Goal: Answer question/provide support: Share knowledge or assist other users

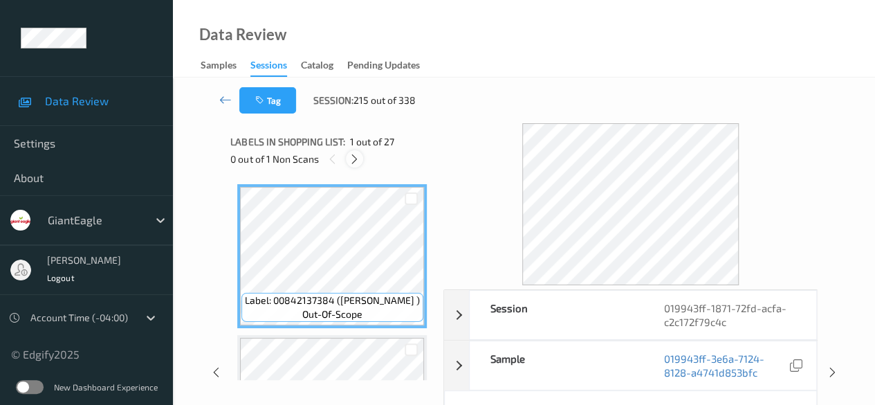
click at [354, 159] on icon at bounding box center [355, 159] width 12 height 12
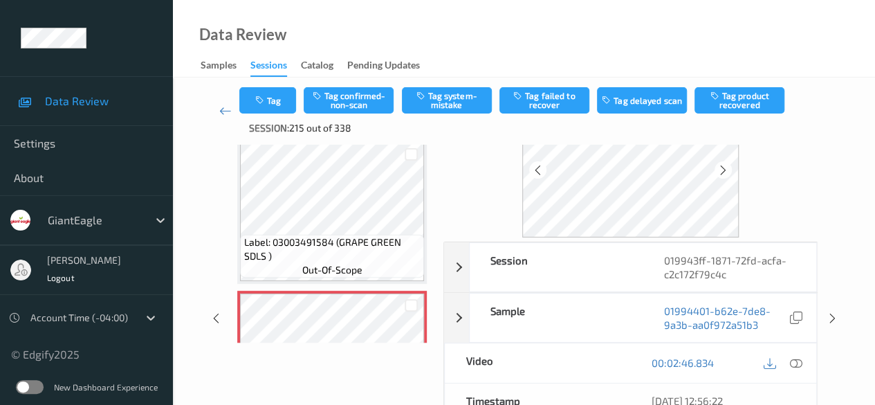
scroll to position [138, 0]
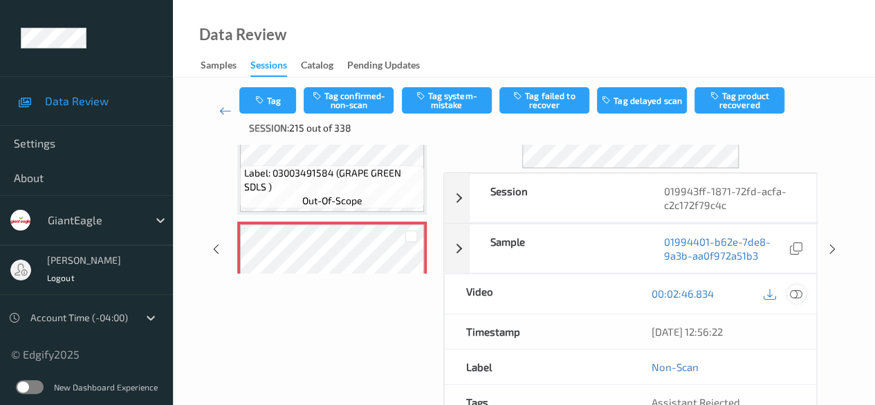
click at [792, 293] on icon at bounding box center [796, 293] width 12 height 12
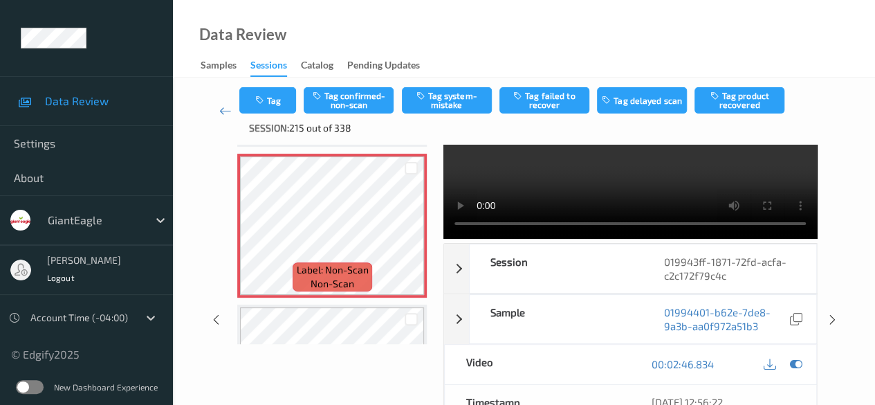
scroll to position [0, 0]
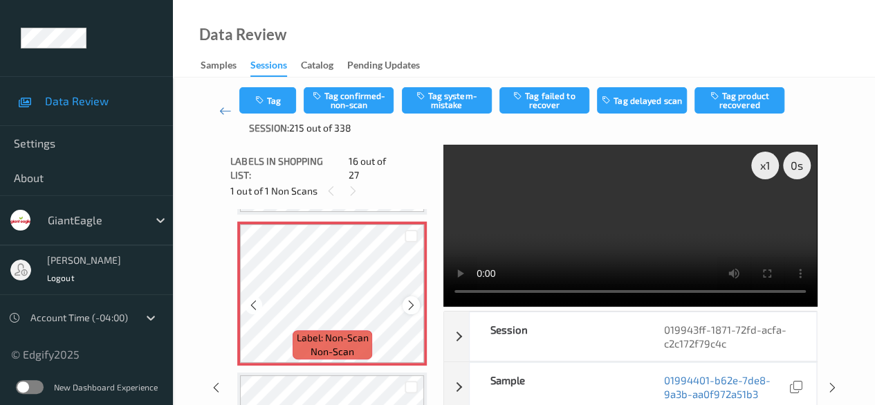
click at [412, 299] on icon at bounding box center [412, 305] width 12 height 12
click at [411, 299] on icon at bounding box center [412, 305] width 12 height 12
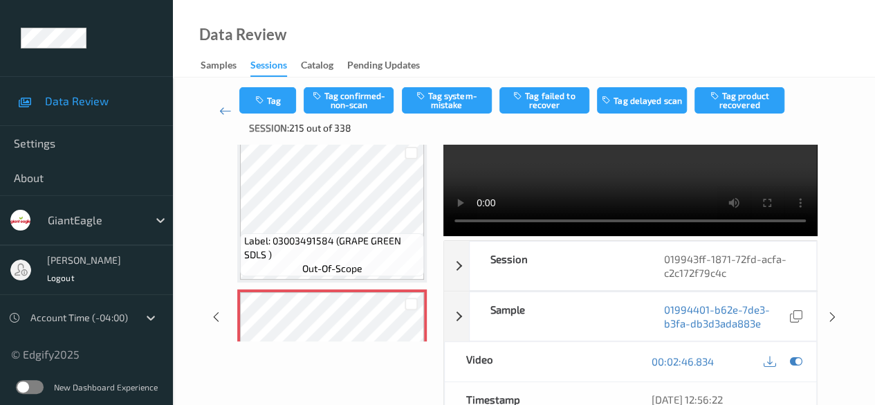
scroll to position [138, 0]
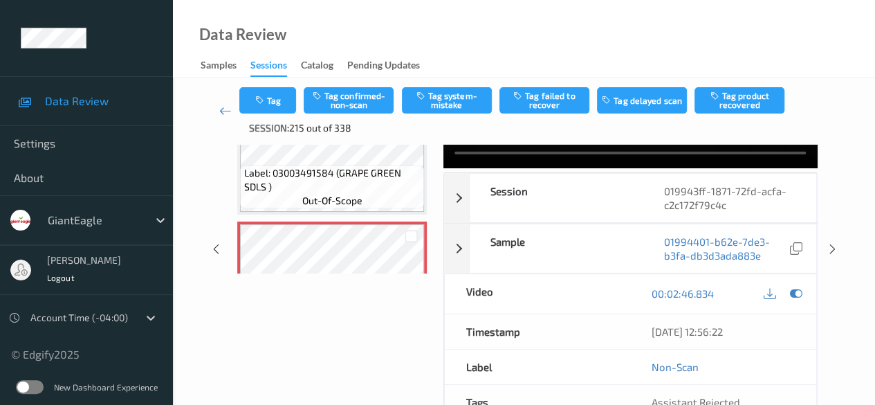
click at [788, 296] on div at bounding box center [783, 293] width 45 height 19
click at [794, 296] on icon at bounding box center [796, 293] width 12 height 12
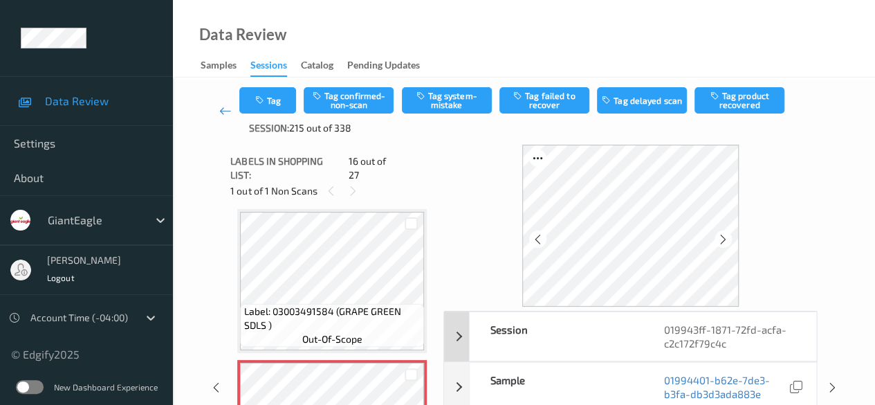
scroll to position [69, 0]
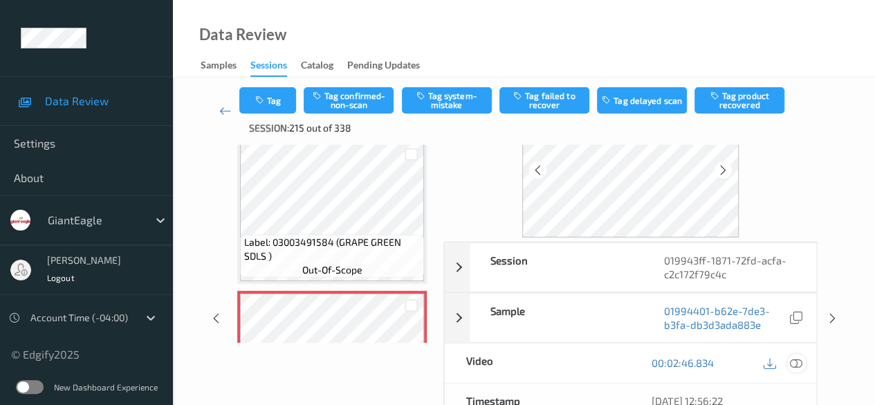
click at [795, 361] on icon at bounding box center [796, 362] width 12 height 12
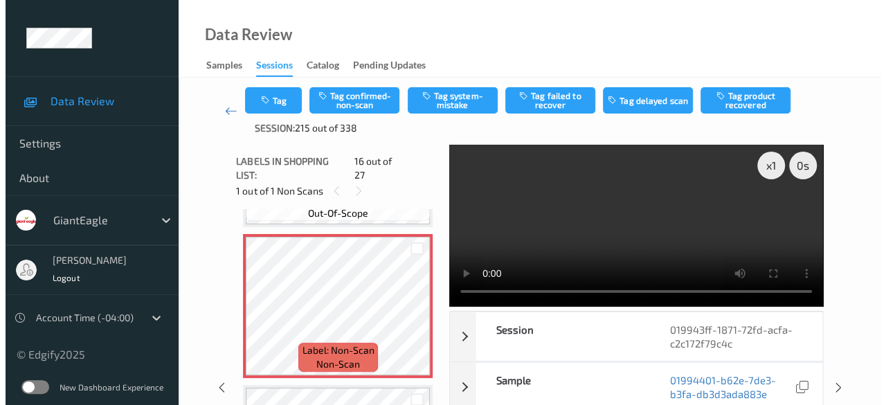
scroll to position [2258, 0]
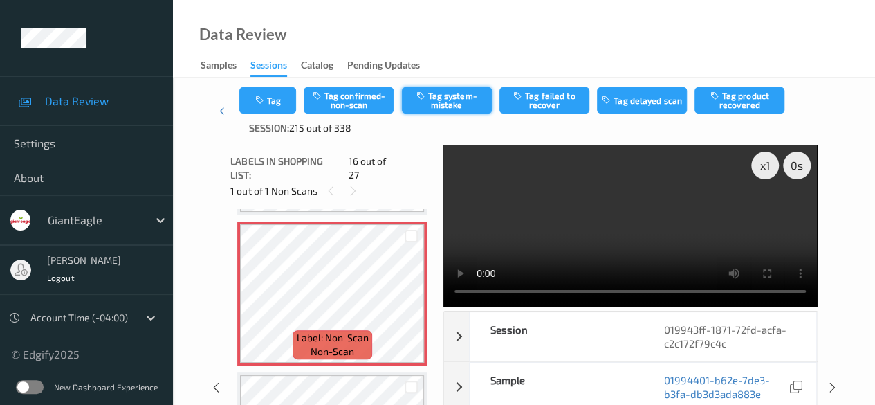
click at [460, 96] on button "Tag system-mistake" at bounding box center [447, 100] width 90 height 26
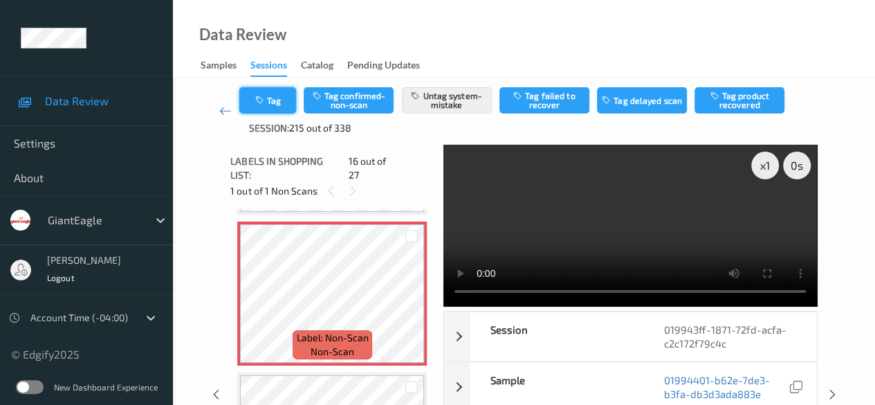
click at [274, 106] on button "Tag" at bounding box center [267, 100] width 57 height 26
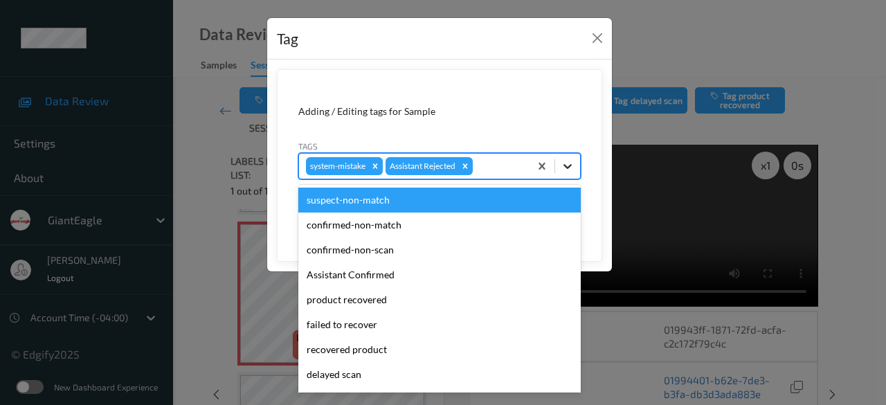
click at [570, 167] on icon at bounding box center [568, 166] width 14 height 14
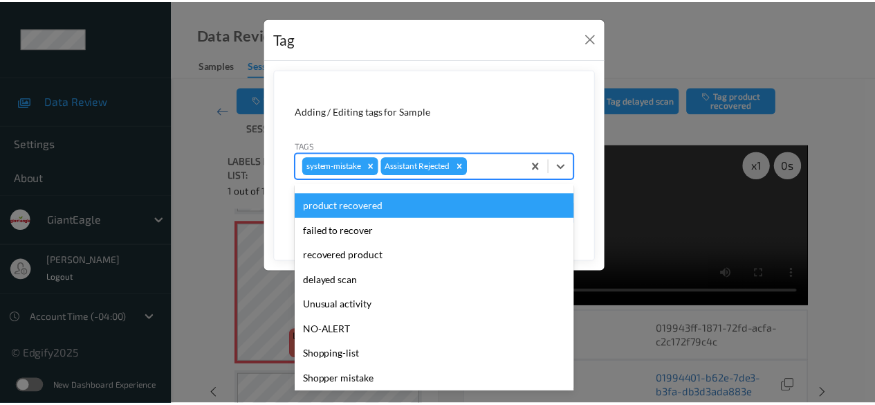
scroll to position [147, 0]
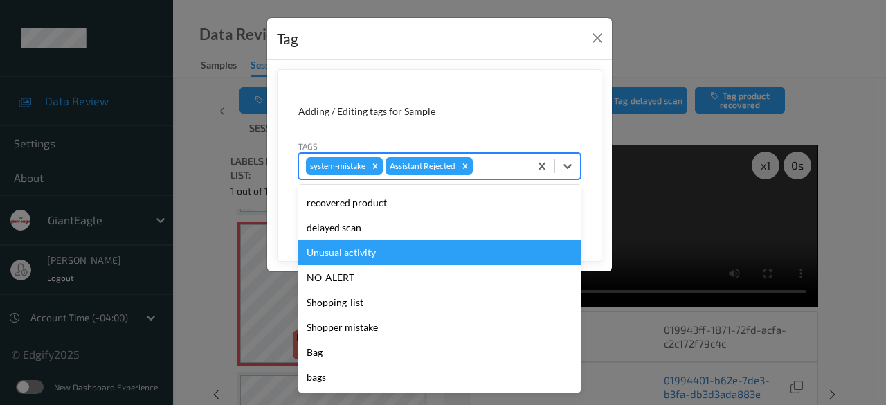
click at [385, 255] on div "Unusual activity" at bounding box center [439, 252] width 282 height 25
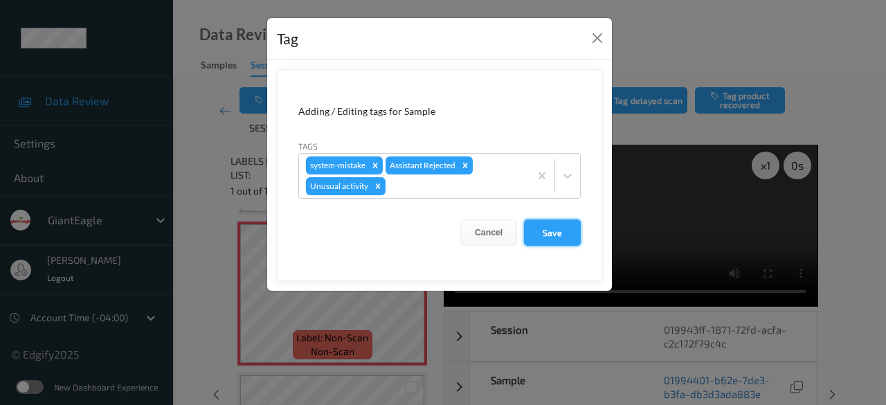
click at [545, 227] on button "Save" at bounding box center [552, 232] width 57 height 26
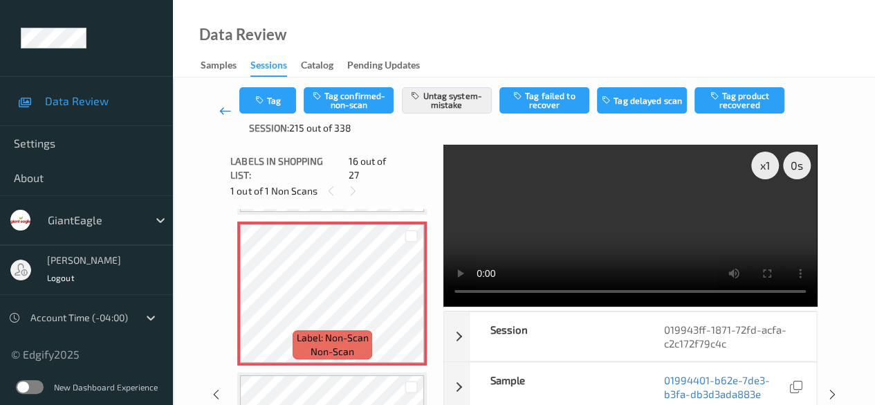
click at [223, 110] on icon at bounding box center [225, 111] width 12 height 14
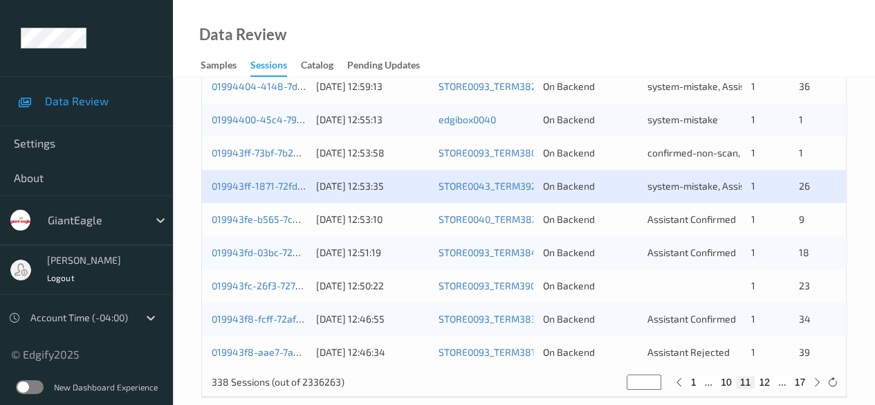
scroll to position [745, 0]
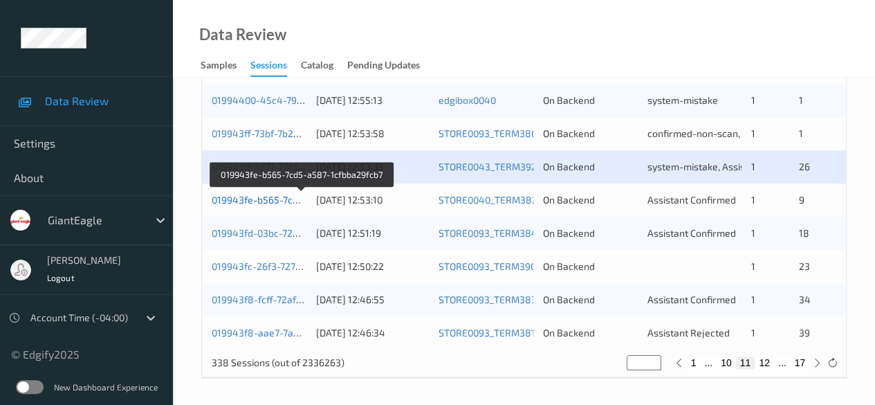
click at [235, 195] on link "019943fe-b565-7cd5-a587-1cfbba29fcb7" at bounding box center [302, 200] width 181 height 12
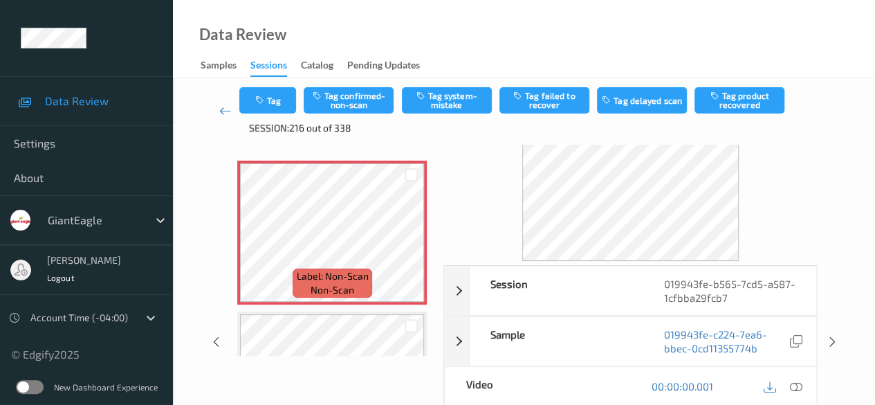
scroll to position [42, 0]
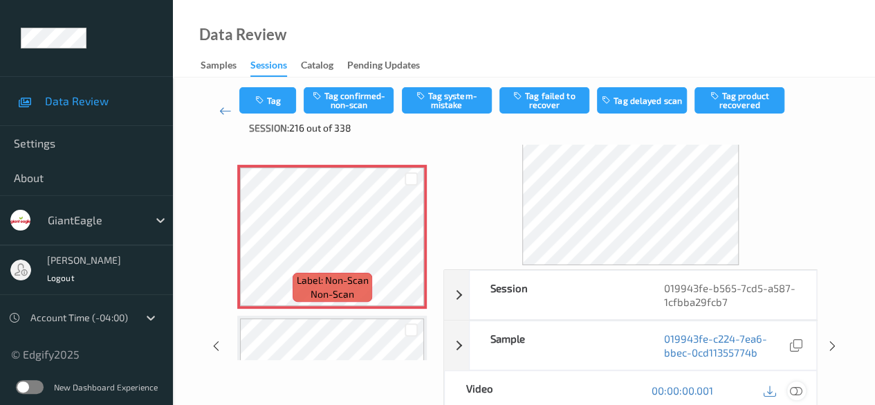
click at [793, 388] on icon at bounding box center [796, 390] width 12 height 12
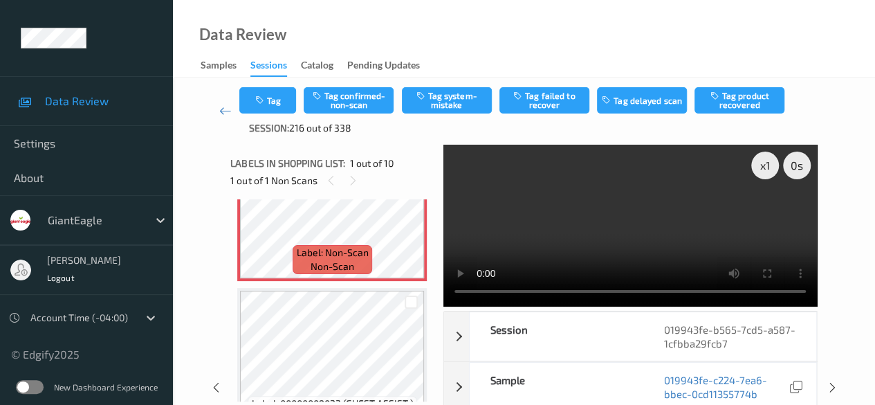
scroll to position [0, 0]
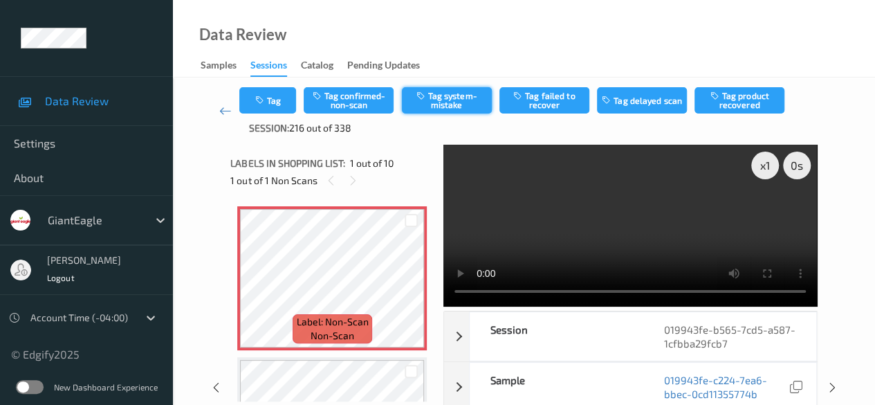
click at [442, 100] on button "Tag system-mistake" at bounding box center [447, 100] width 90 height 26
click at [224, 112] on icon at bounding box center [225, 111] width 12 height 14
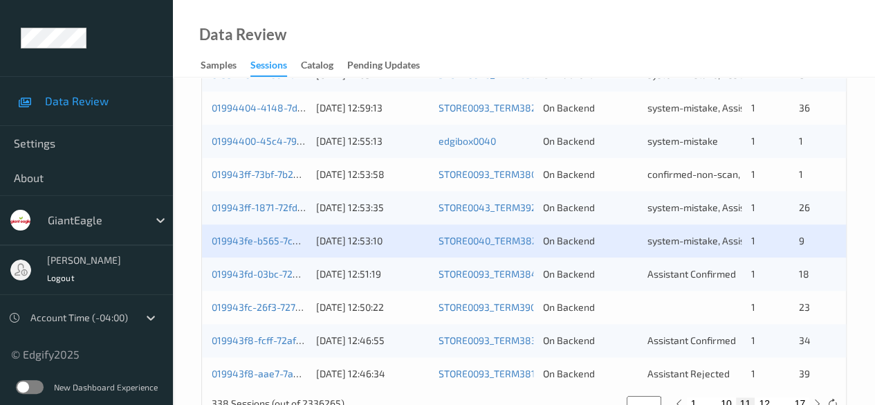
scroll to position [745, 0]
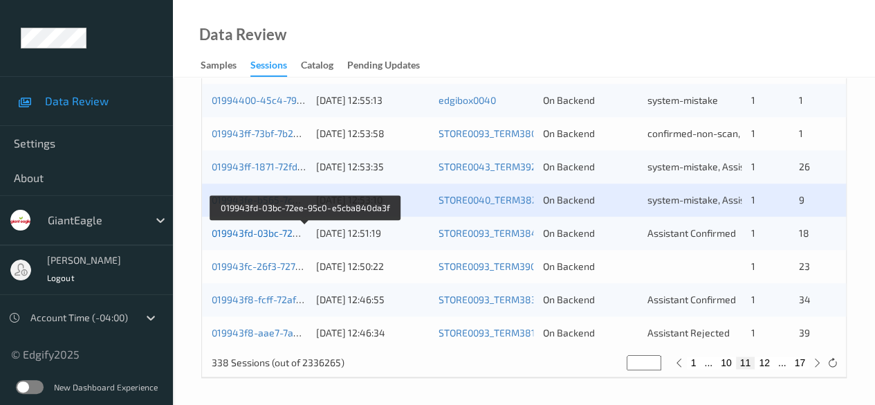
click at [282, 230] on link "019943fd-03bc-72ee-95c0-e5cba840da3f" at bounding box center [305, 233] width 187 height 12
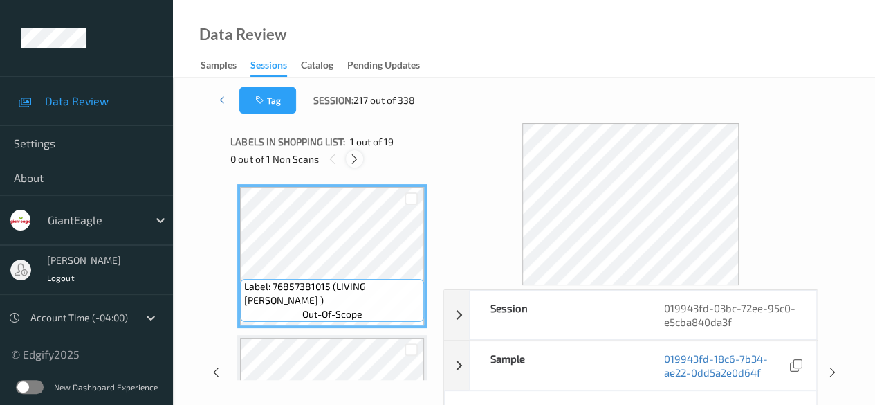
click at [356, 157] on icon at bounding box center [355, 159] width 12 height 12
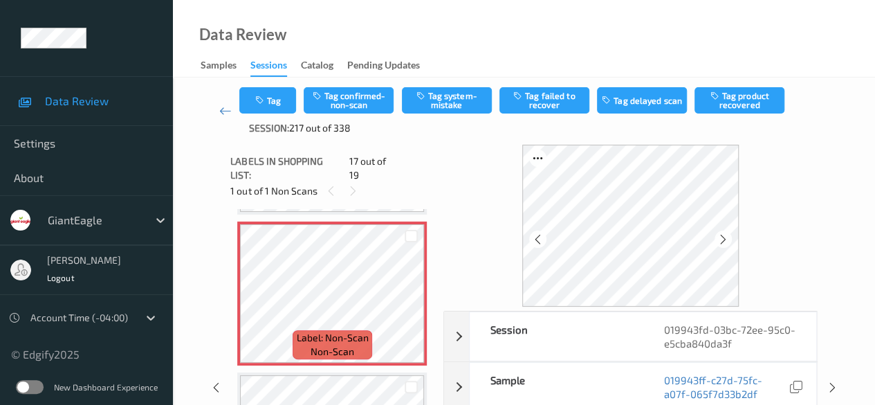
scroll to position [69, 0]
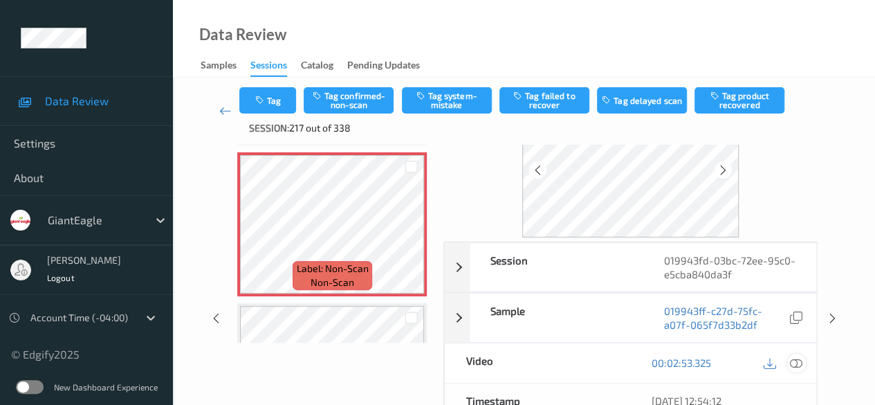
click at [799, 360] on icon at bounding box center [796, 362] width 12 height 12
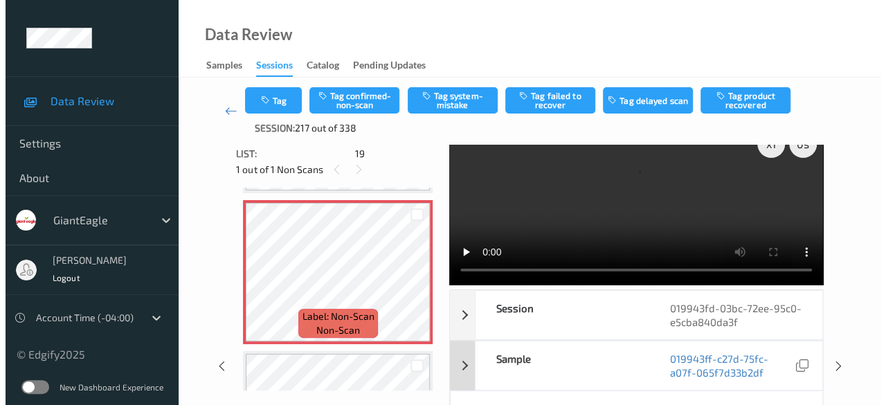
scroll to position [0, 0]
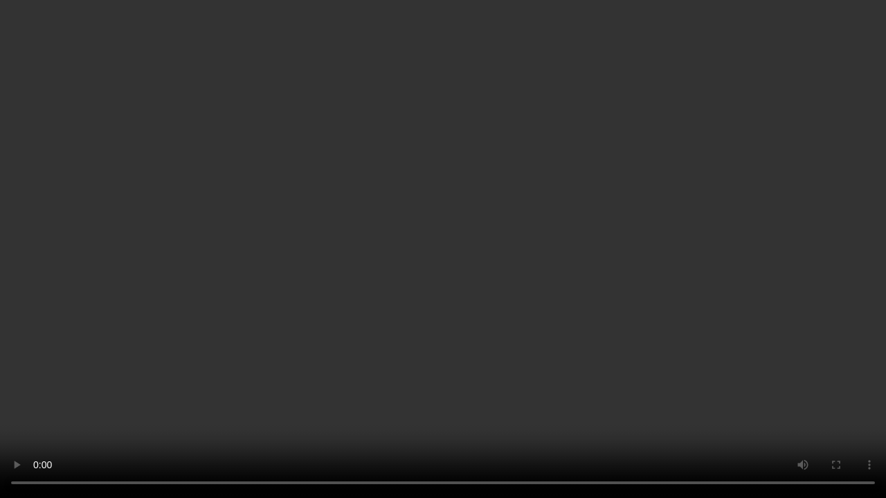
click at [655, 404] on video at bounding box center [443, 249] width 886 height 498
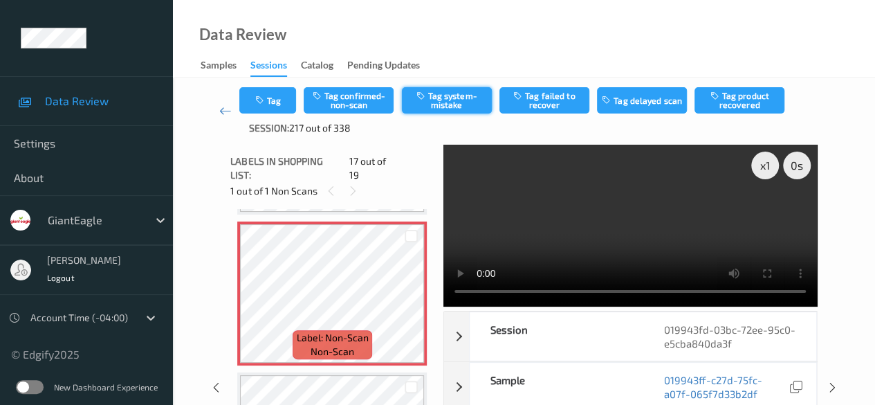
click at [456, 100] on button "Tag system-mistake" at bounding box center [447, 100] width 90 height 26
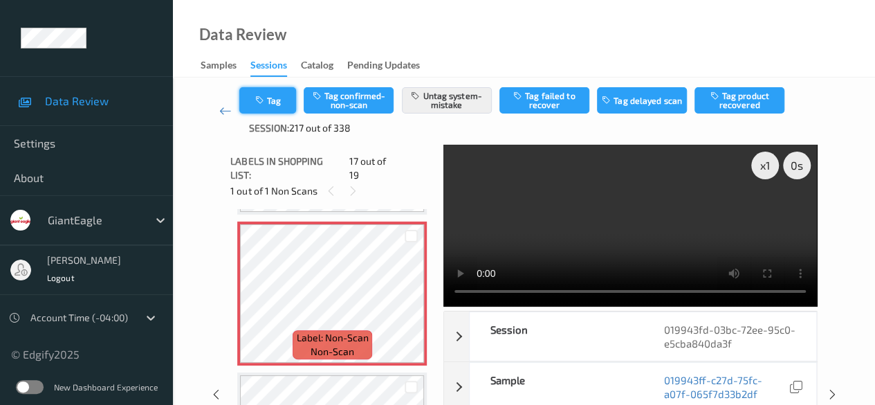
click at [266, 87] on button "Tag" at bounding box center [267, 100] width 57 height 26
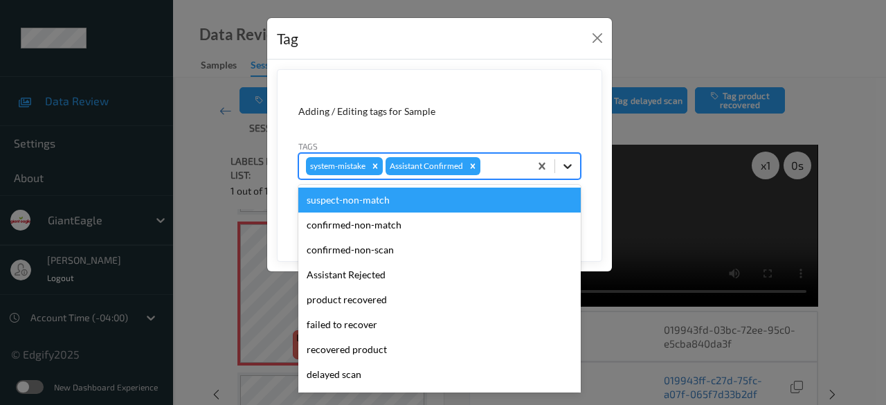
click at [575, 170] on div at bounding box center [567, 166] width 25 height 25
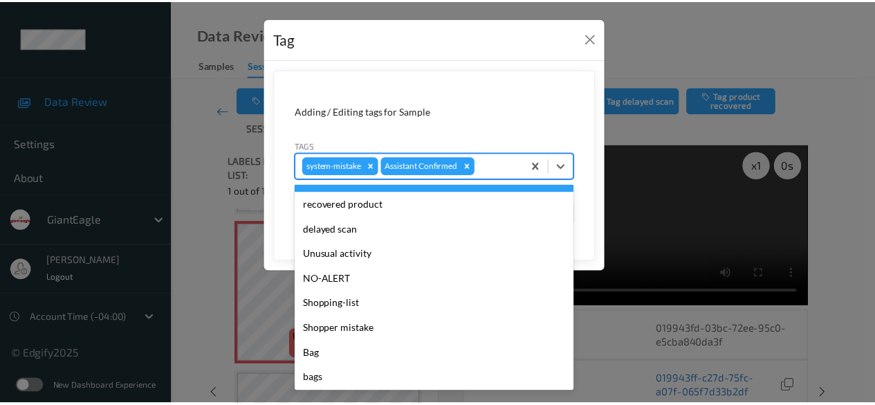
scroll to position [147, 0]
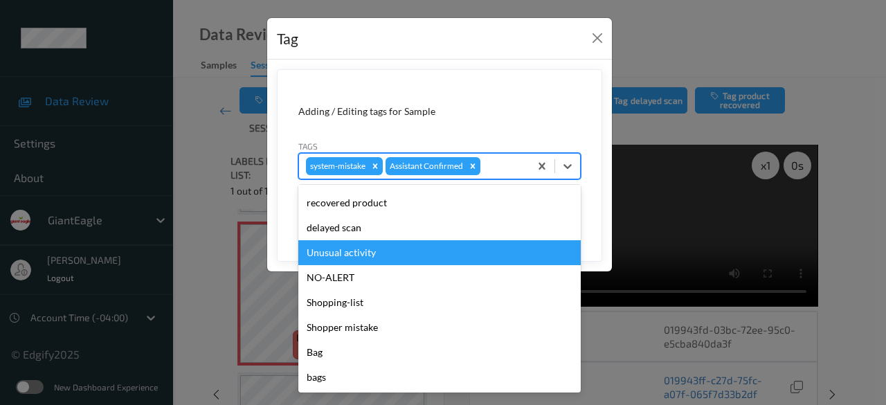
click at [388, 253] on div "Unusual activity" at bounding box center [439, 252] width 282 height 25
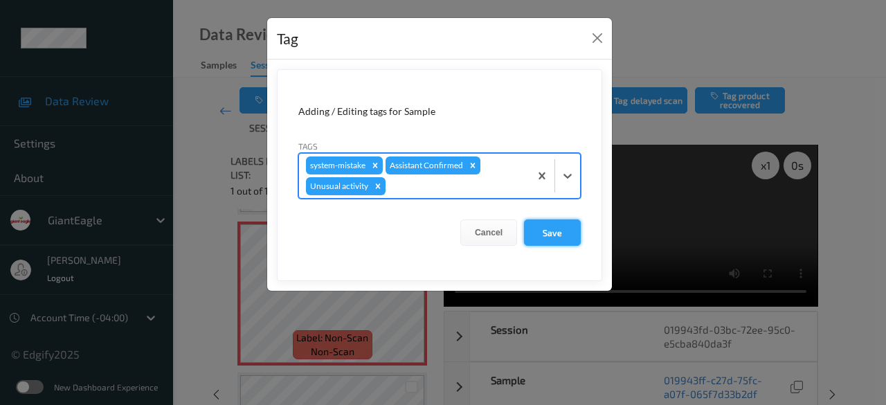
click at [547, 233] on button "Save" at bounding box center [552, 232] width 57 height 26
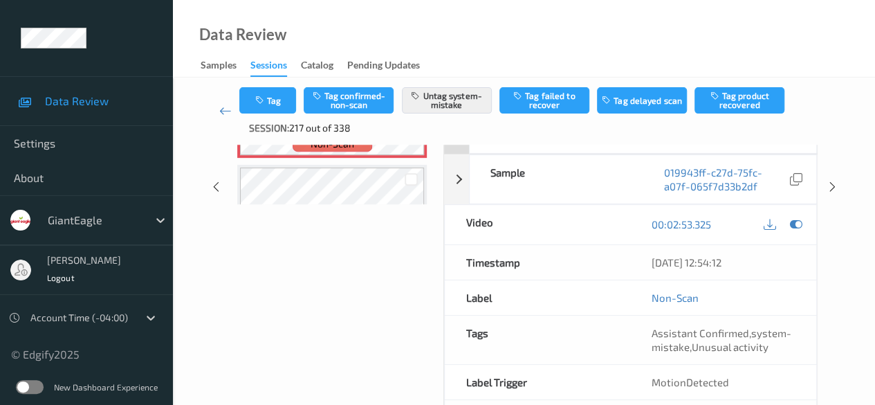
scroll to position [69, 0]
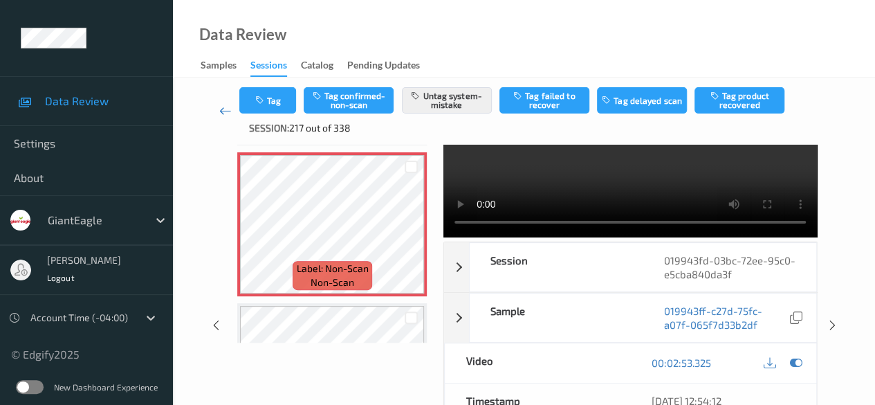
click at [219, 111] on icon at bounding box center [225, 111] width 12 height 14
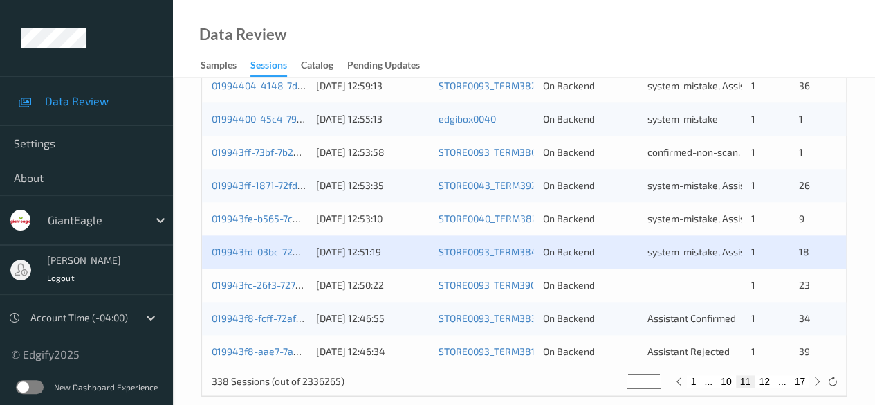
scroll to position [745, 0]
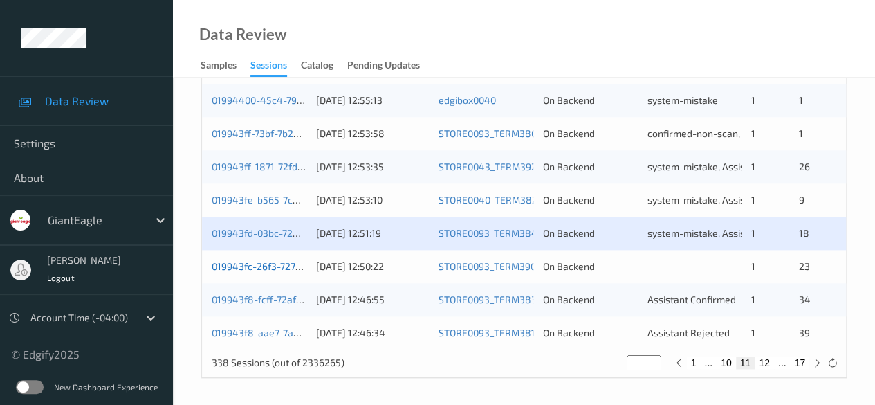
click at [251, 264] on link "019943fc-26f3-7277-bd07-2263a252c873" at bounding box center [304, 266] width 184 height 12
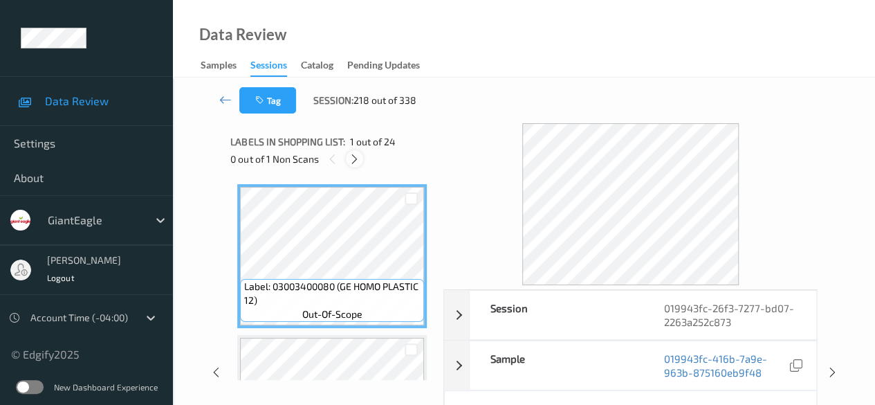
click at [355, 162] on icon at bounding box center [355, 159] width 12 height 12
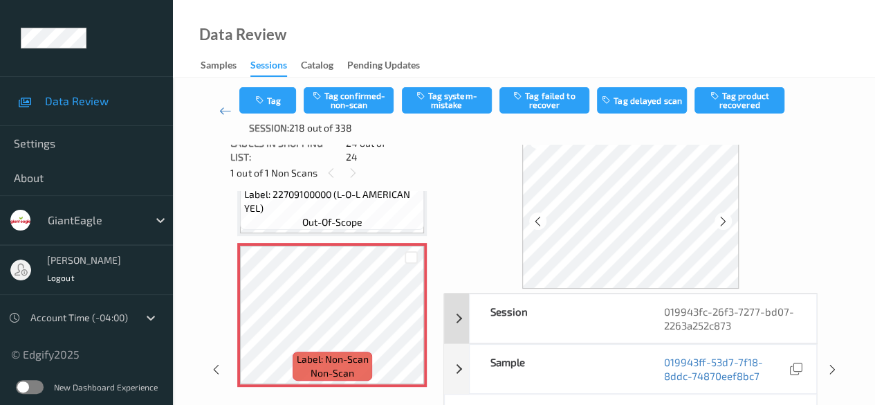
scroll to position [69, 0]
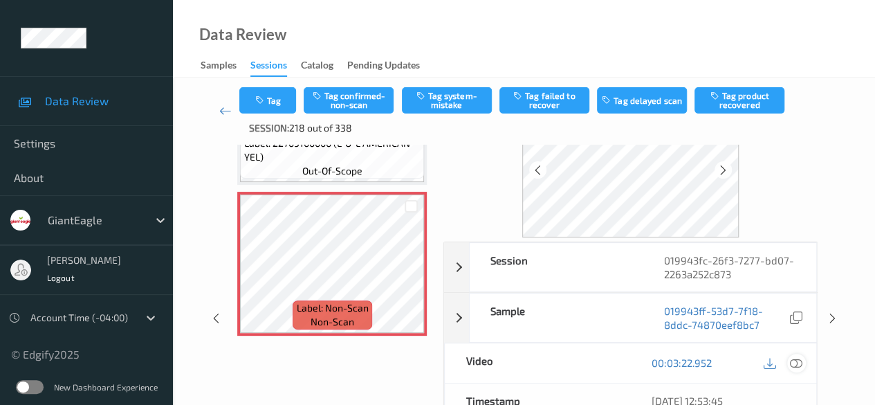
click at [796, 362] on icon at bounding box center [796, 362] width 12 height 12
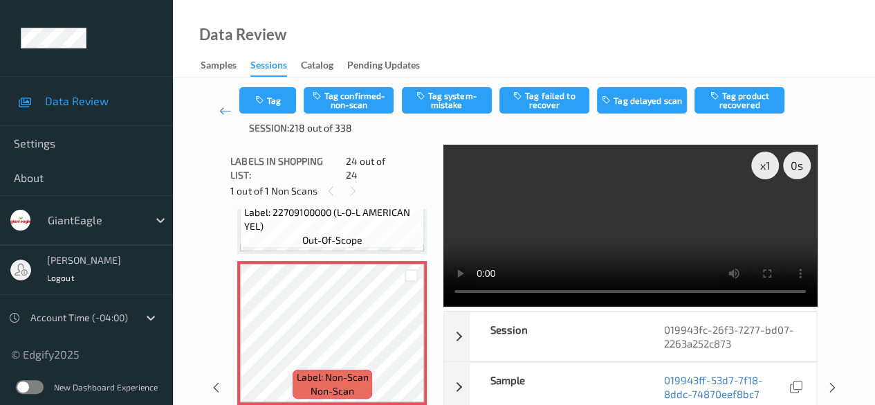
scroll to position [3341, 0]
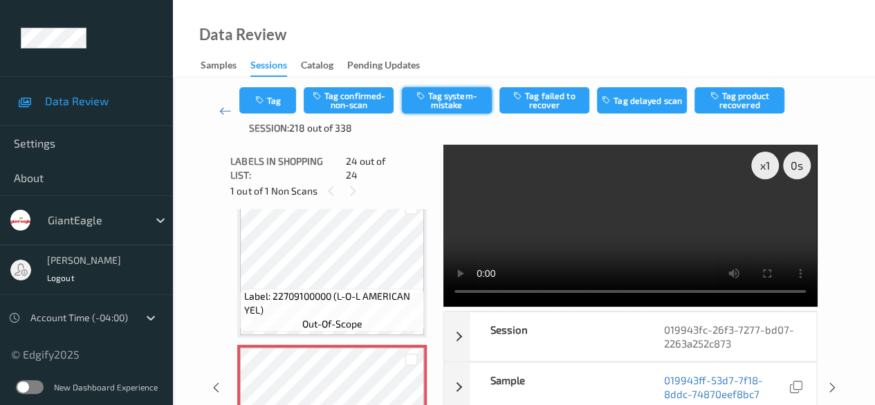
click at [454, 98] on button "Tag system-mistake" at bounding box center [447, 100] width 90 height 26
click at [224, 107] on icon at bounding box center [225, 111] width 12 height 14
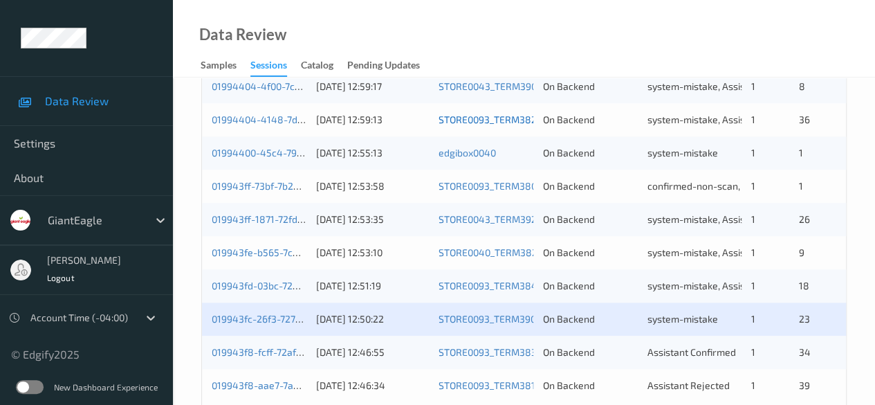
scroll to position [745, 0]
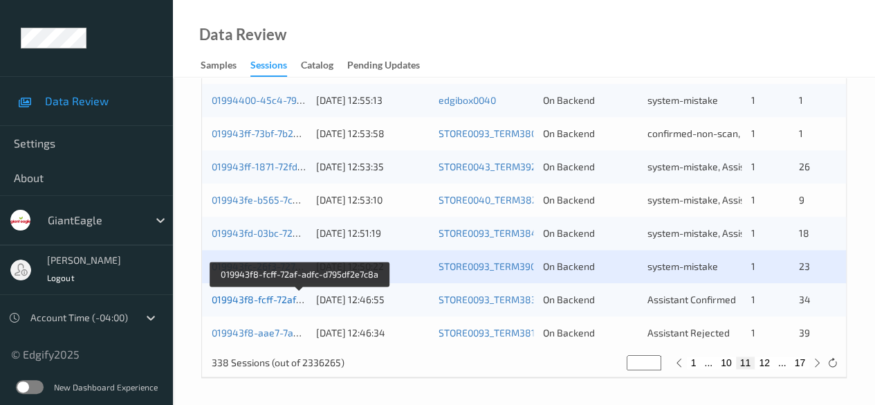
click at [270, 300] on link "019943f8-fcff-72af-adfc-d795df2e7c8a" at bounding box center [299, 299] width 175 height 12
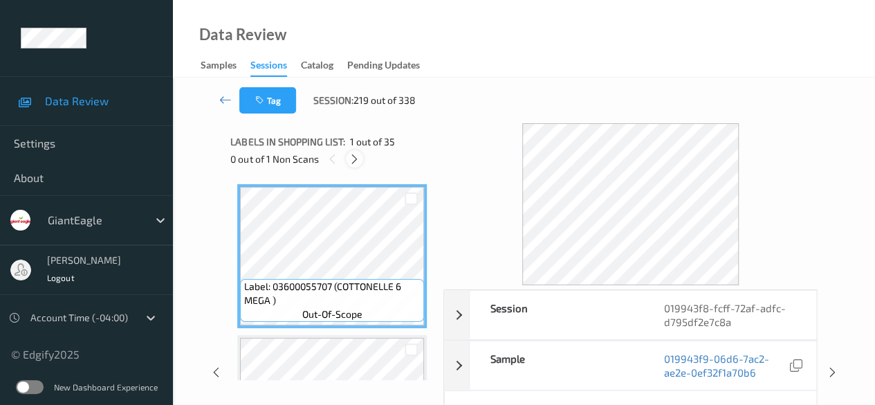
click at [354, 161] on icon at bounding box center [355, 159] width 12 height 12
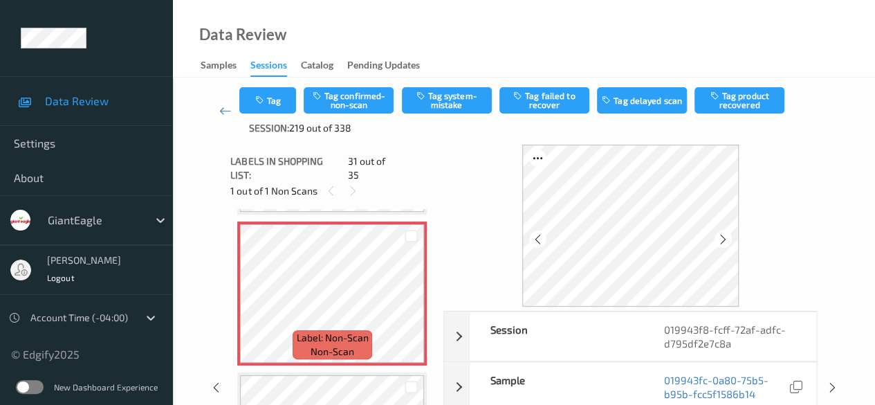
scroll to position [69, 0]
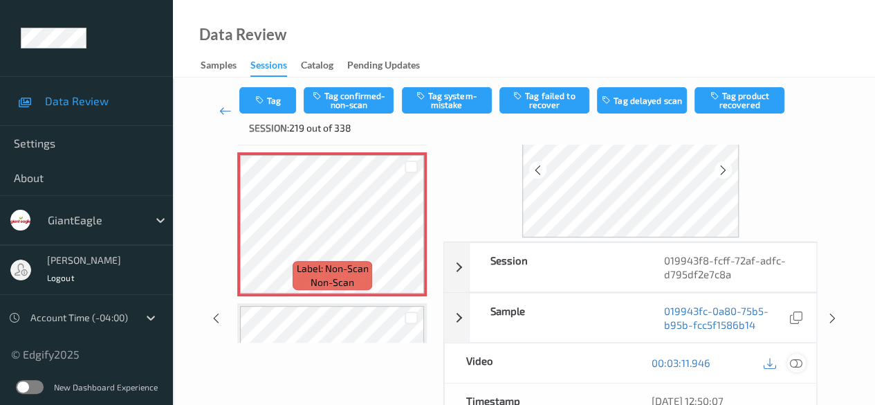
click at [797, 358] on icon at bounding box center [796, 362] width 12 height 12
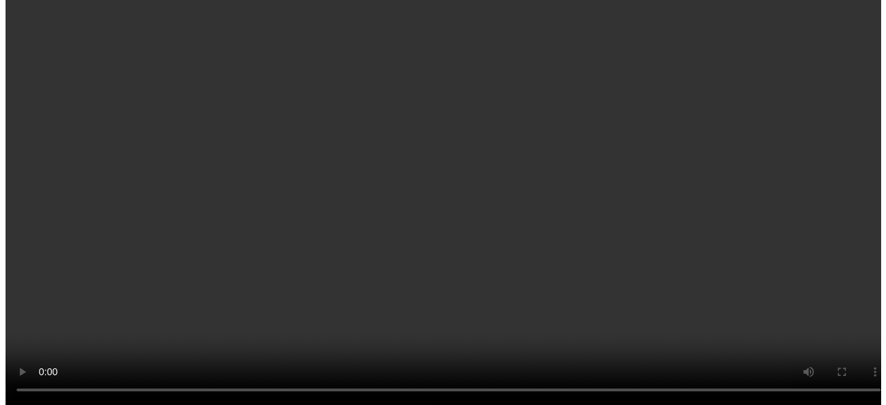
scroll to position [4521, 0]
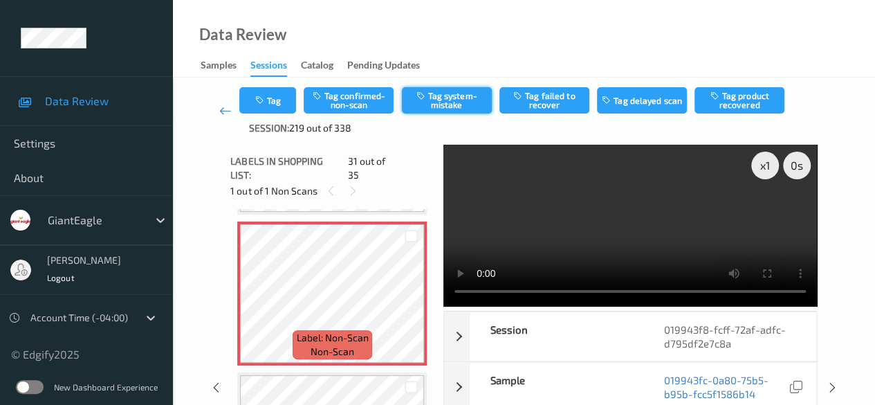
click at [447, 102] on button "Tag system-mistake" at bounding box center [447, 100] width 90 height 26
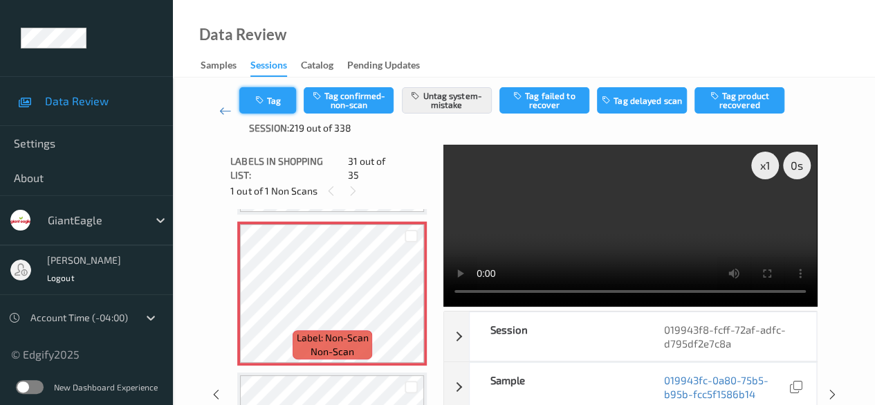
click at [287, 97] on button "Tag" at bounding box center [267, 100] width 57 height 26
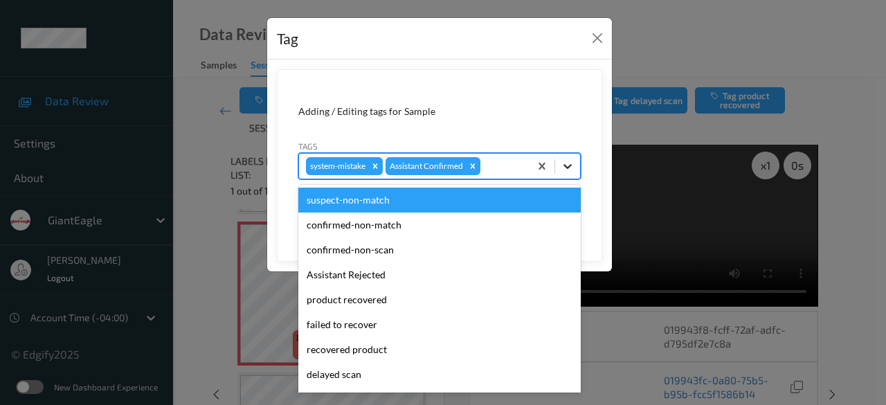
click at [568, 165] on icon at bounding box center [568, 166] width 14 height 14
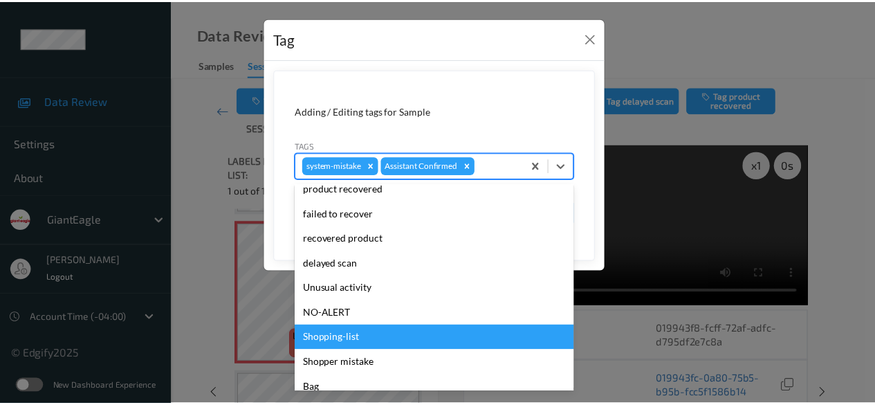
scroll to position [138, 0]
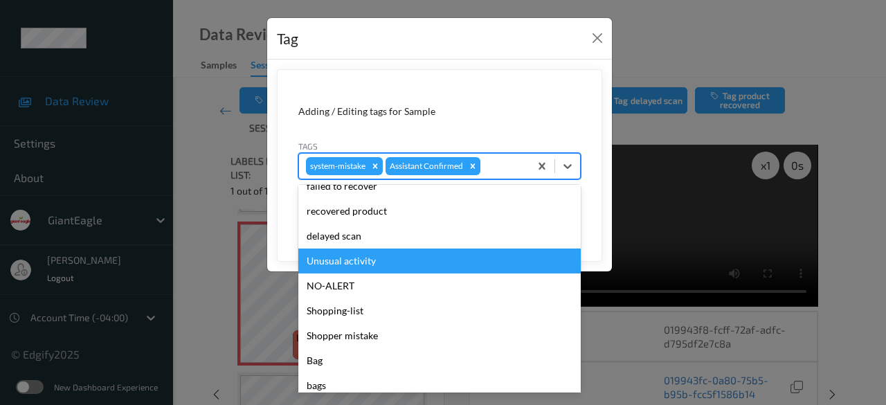
click at [390, 262] on div "Unusual activity" at bounding box center [439, 260] width 282 height 25
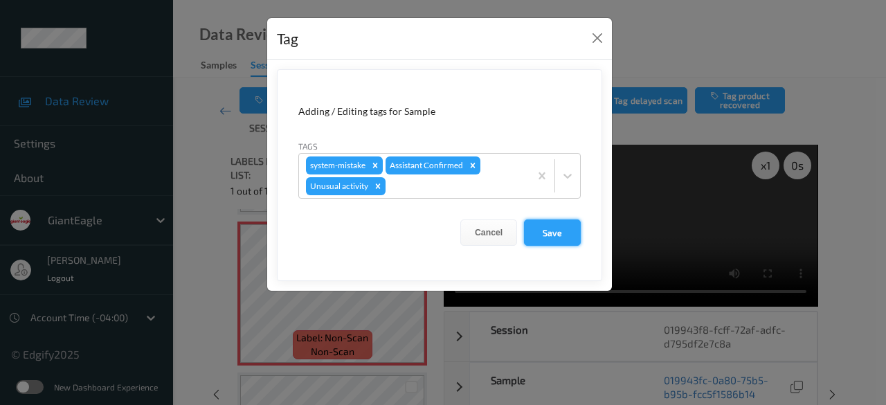
click at [568, 235] on button "Save" at bounding box center [552, 232] width 57 height 26
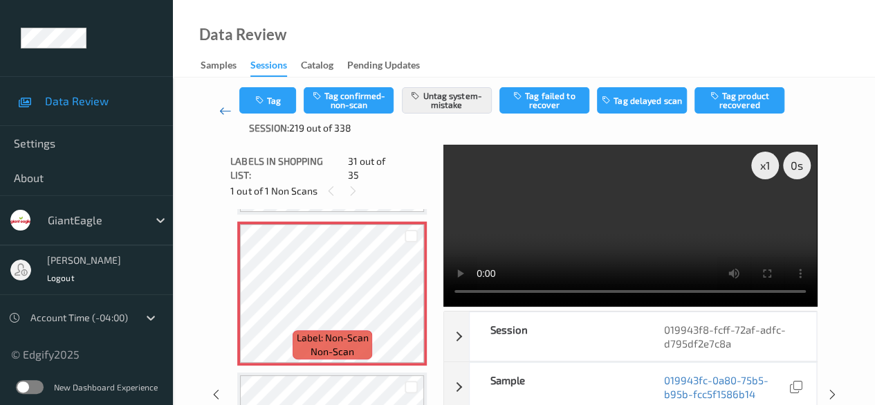
click at [230, 109] on icon at bounding box center [225, 111] width 12 height 14
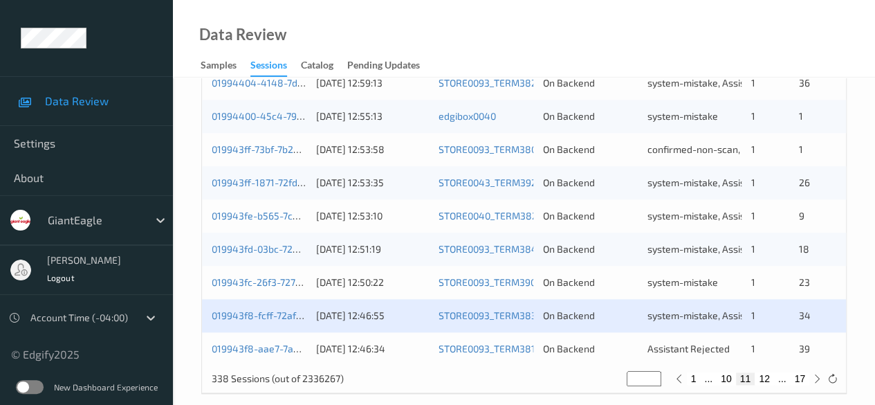
scroll to position [745, 0]
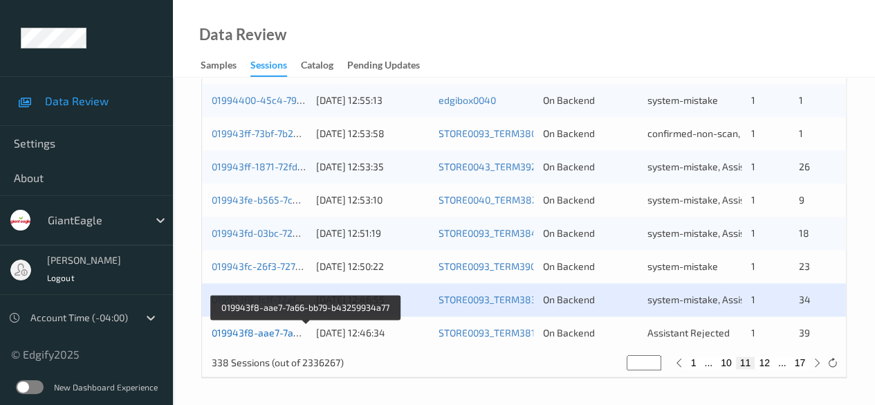
click at [245, 333] on link "019943f8-aae7-7a66-bb79-b43259934a77" at bounding box center [306, 333] width 189 height 12
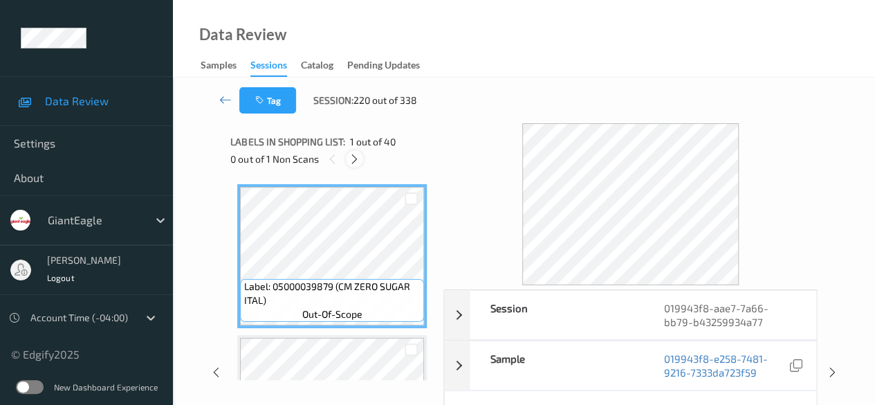
click at [356, 158] on icon at bounding box center [355, 159] width 12 height 12
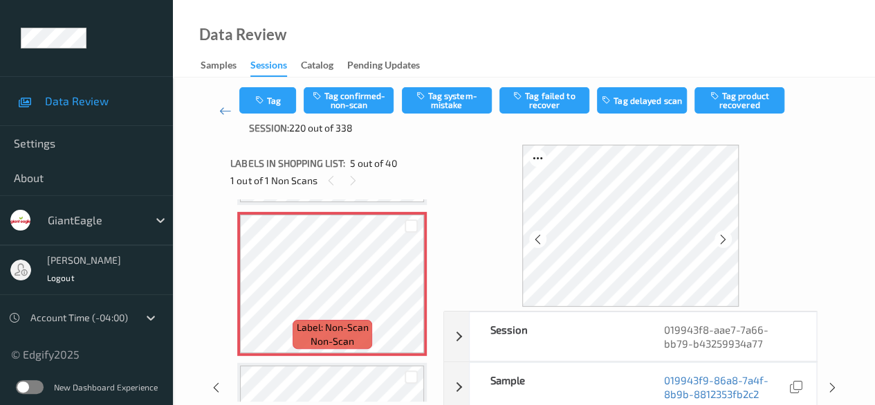
scroll to position [69, 0]
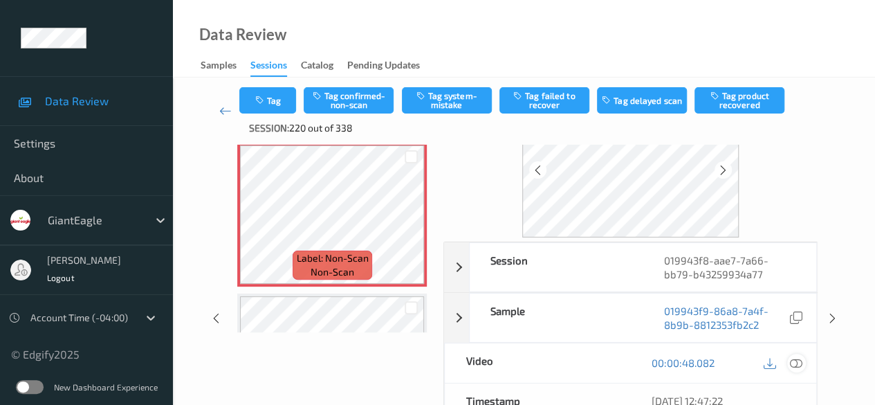
click at [796, 363] on icon at bounding box center [796, 362] width 12 height 12
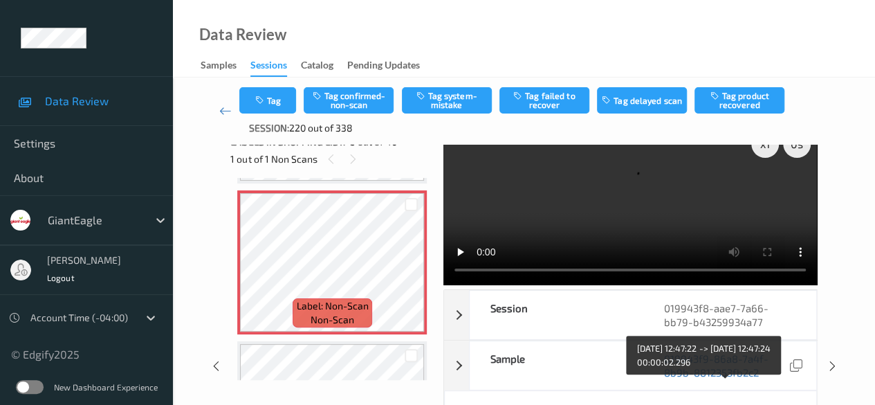
scroll to position [0, 0]
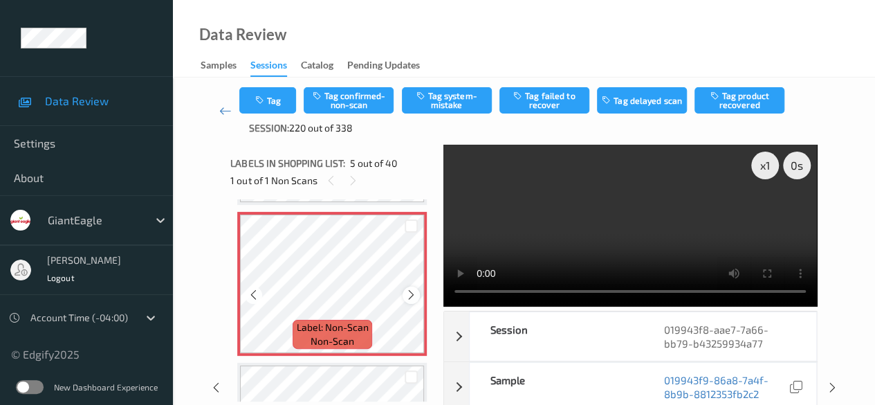
click at [411, 296] on icon at bounding box center [412, 295] width 12 height 12
click at [465, 101] on button "Tag system-mistake" at bounding box center [447, 100] width 90 height 26
click at [280, 95] on button "Tag" at bounding box center [267, 100] width 57 height 26
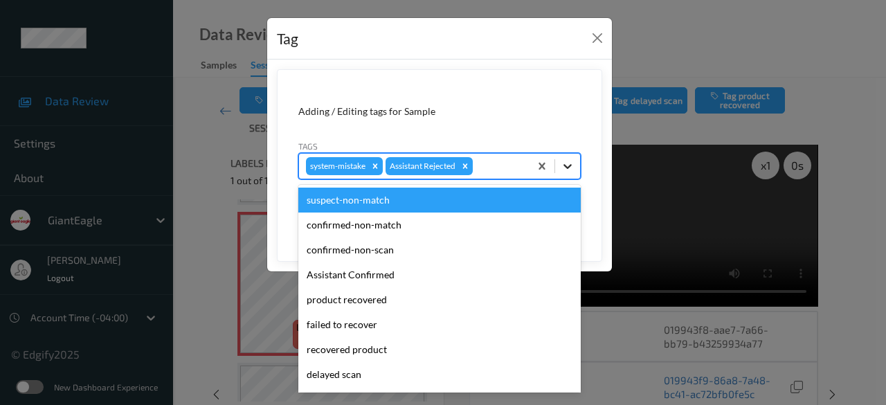
click at [572, 165] on icon at bounding box center [568, 166] width 14 height 14
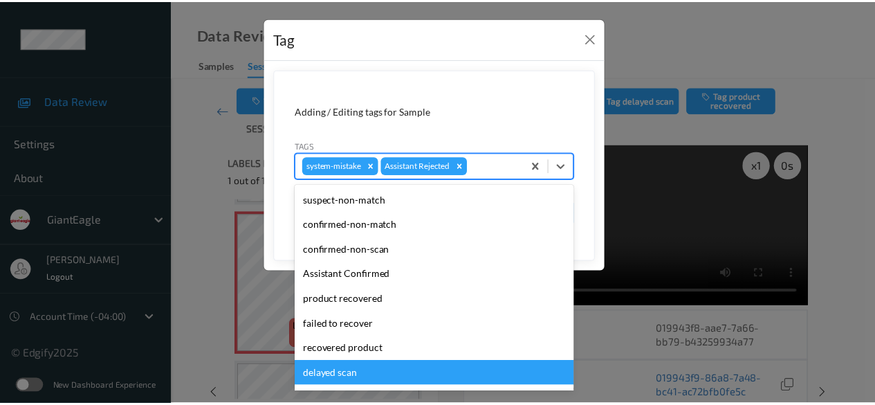
scroll to position [138, 0]
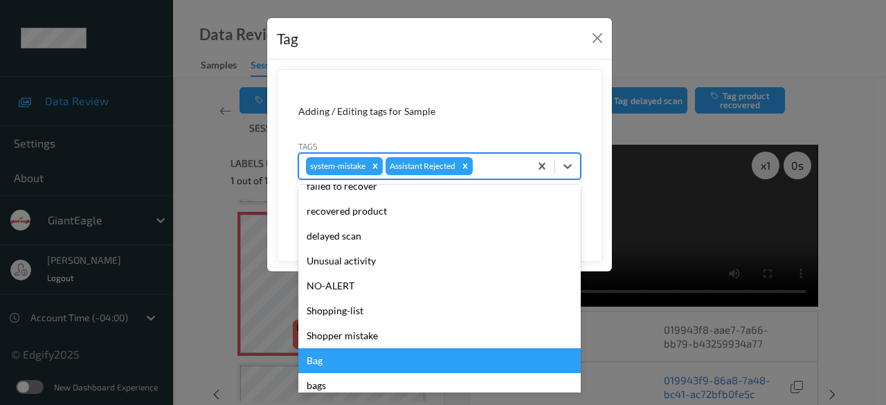
click at [348, 359] on div "Bag" at bounding box center [439, 360] width 282 height 25
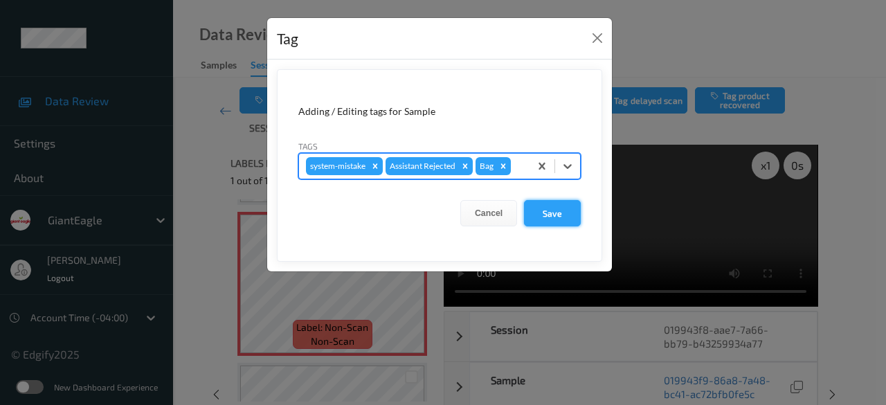
click at [569, 215] on button "Save" at bounding box center [552, 213] width 57 height 26
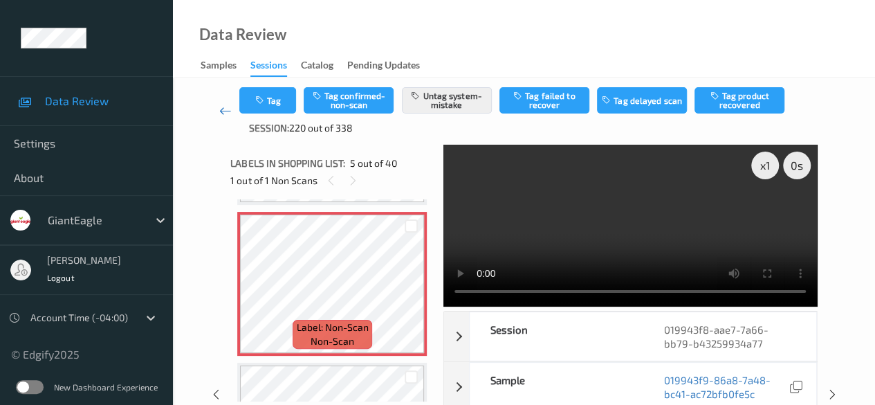
click at [226, 111] on icon at bounding box center [225, 111] width 12 height 14
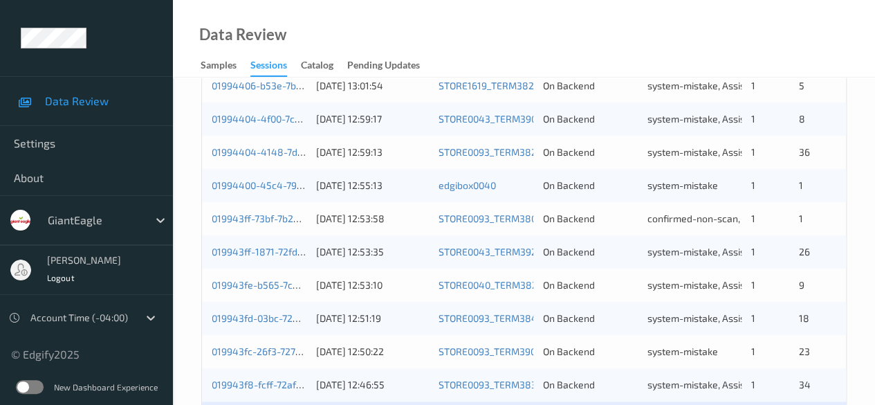
scroll to position [745, 0]
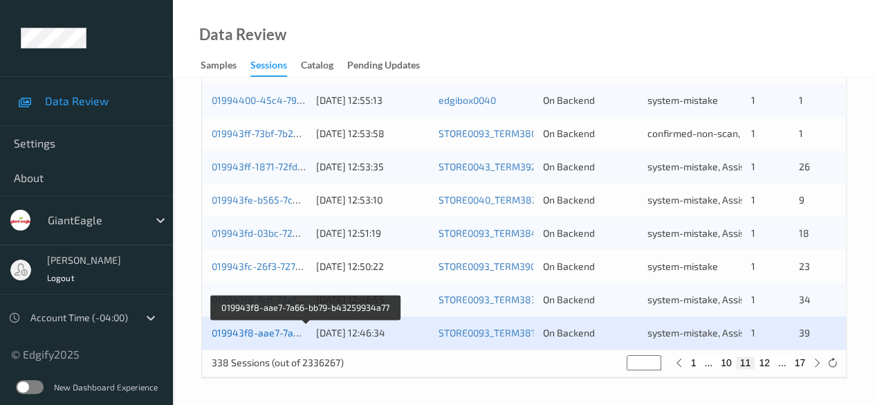
click at [271, 334] on link "019943f8-aae7-7a66-bb79-b43259934a77" at bounding box center [306, 333] width 189 height 12
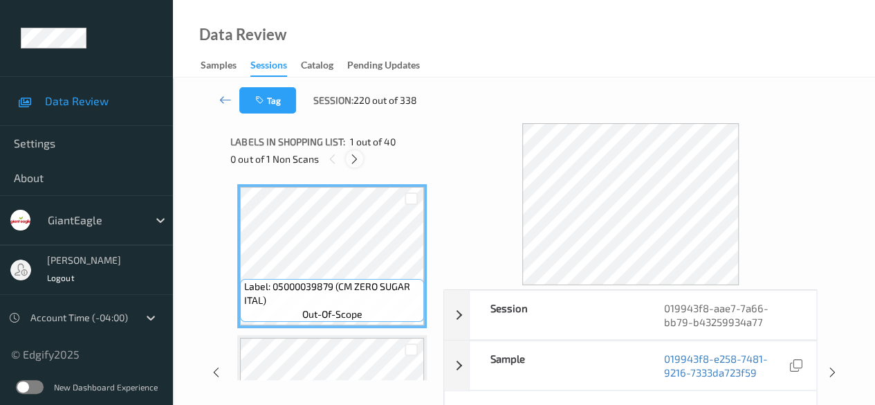
click at [358, 157] on icon at bounding box center [355, 159] width 12 height 12
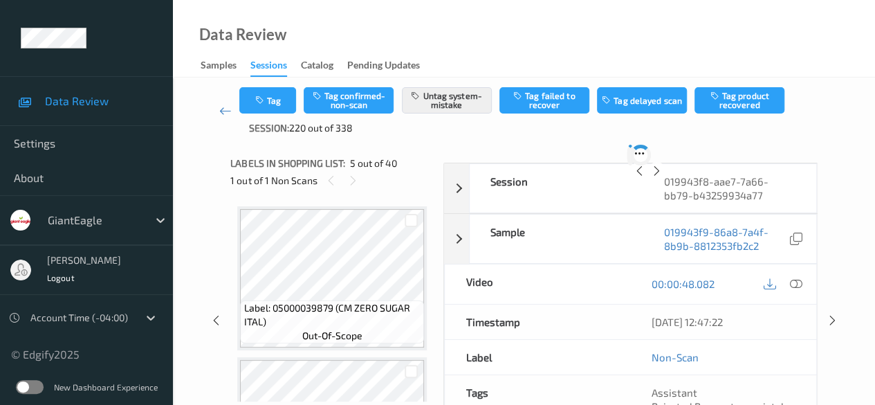
scroll to position [460, 0]
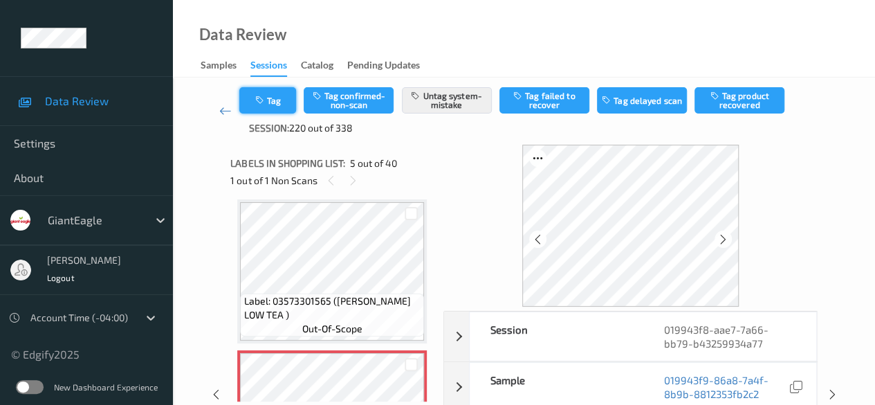
click at [278, 99] on button "Tag" at bounding box center [267, 100] width 57 height 26
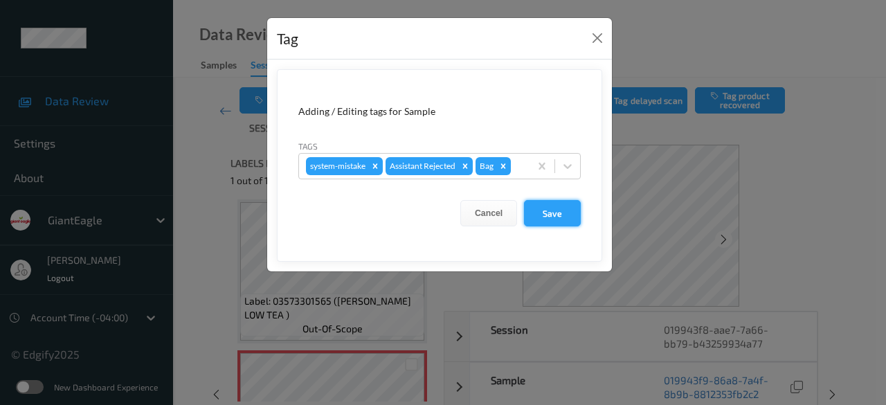
click at [552, 209] on button "Save" at bounding box center [552, 213] width 57 height 26
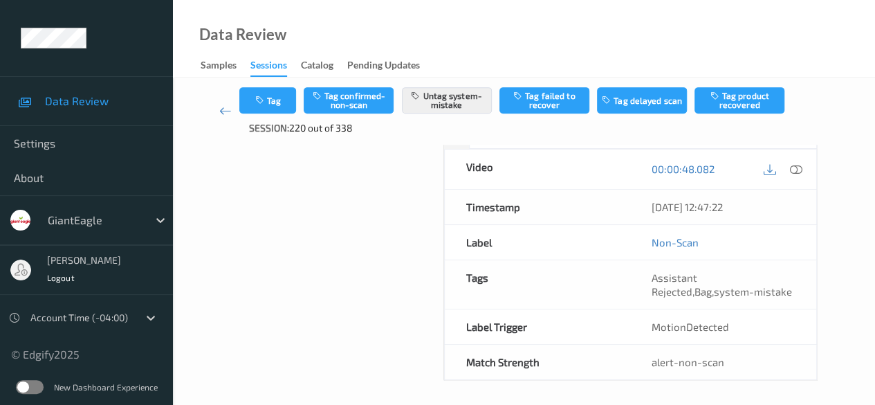
scroll to position [0, 0]
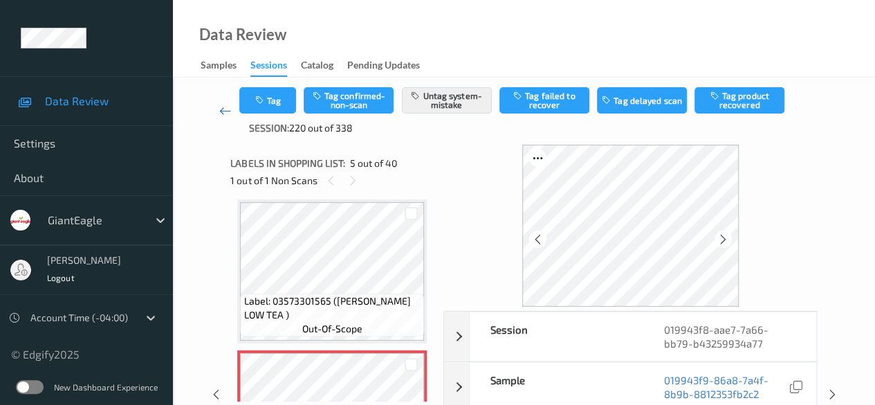
click at [225, 110] on icon at bounding box center [225, 111] width 12 height 14
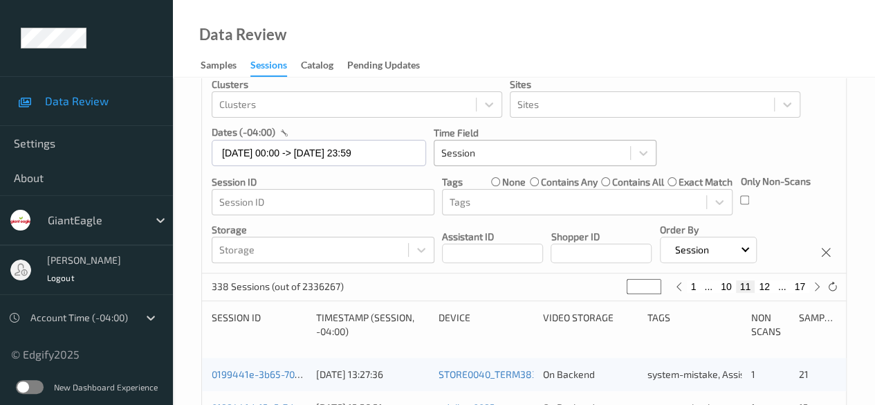
scroll to position [138, 0]
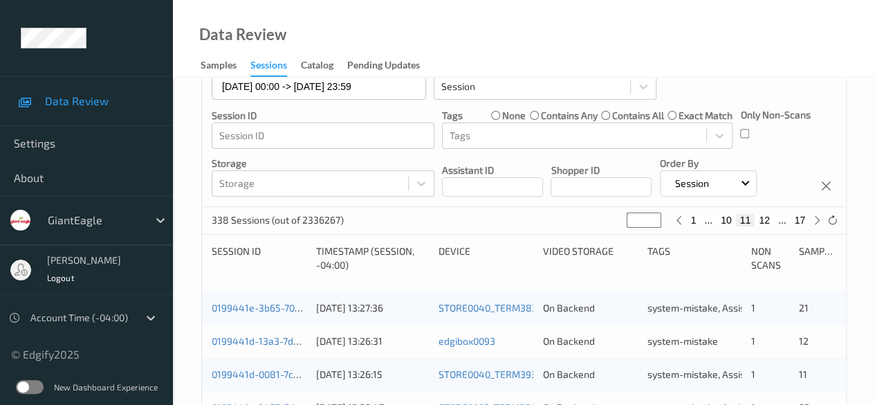
click at [729, 220] on button "10" at bounding box center [726, 220] width 19 height 12
type input "**"
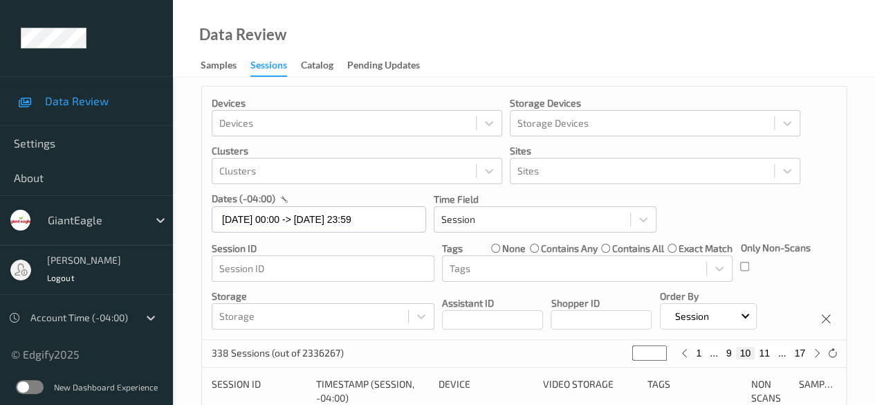
scroll to position [0, 0]
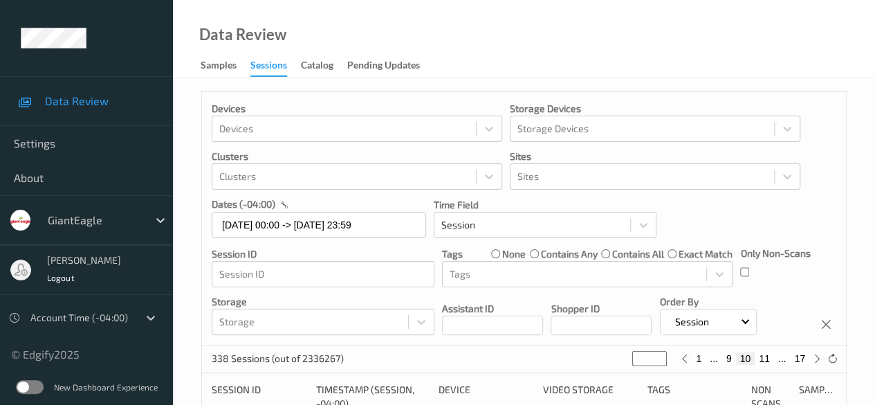
click at [726, 359] on button "9" at bounding box center [730, 358] width 14 height 12
type input "*"
click at [732, 359] on button "8" at bounding box center [735, 358] width 14 height 12
type input "*"
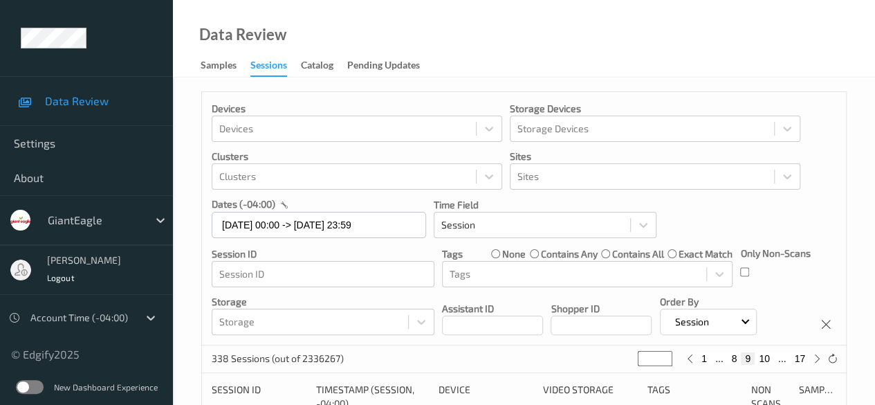
type input "*"
click at [737, 358] on button "7" at bounding box center [740, 358] width 14 height 12
type input "*"
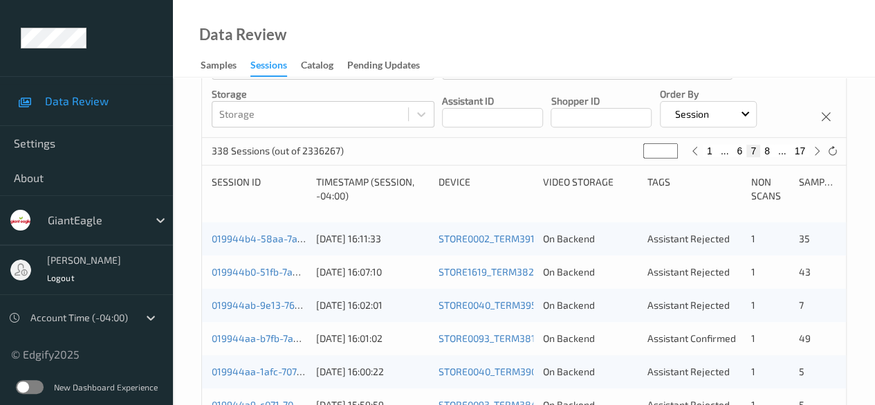
scroll to position [277, 0]
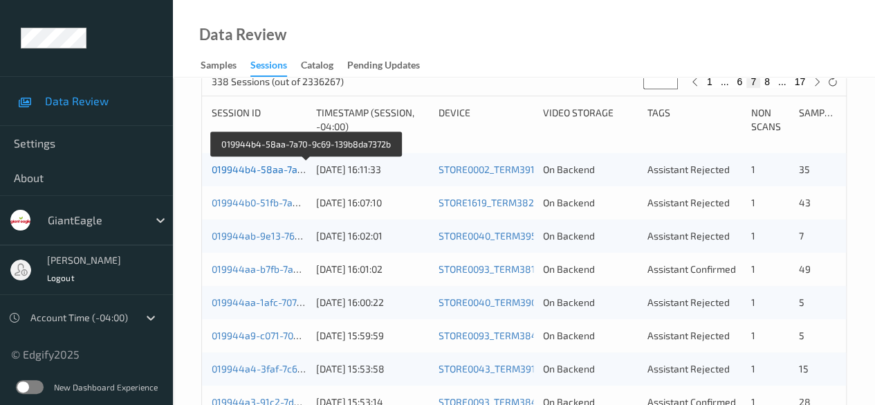
click at [282, 172] on link "019944b4-58aa-7a70-9c69-139b8da7372b" at bounding box center [307, 169] width 190 height 12
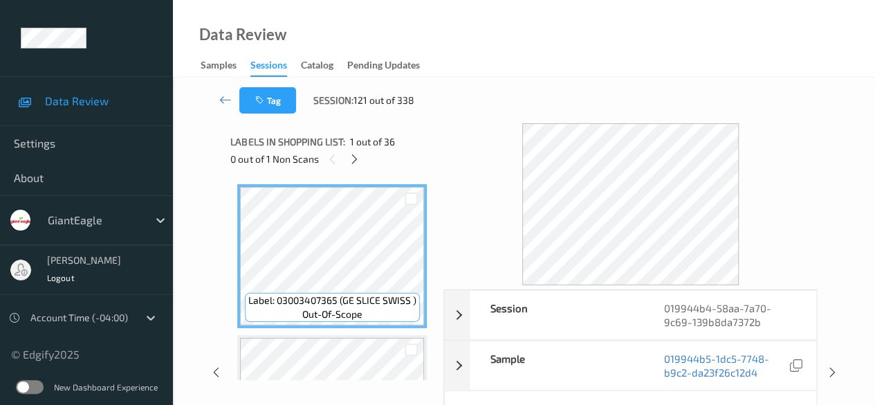
drag, startPoint x: 352, startPoint y: 158, endPoint x: 361, endPoint y: 160, distance: 9.9
click at [352, 158] on icon at bounding box center [355, 159] width 12 height 12
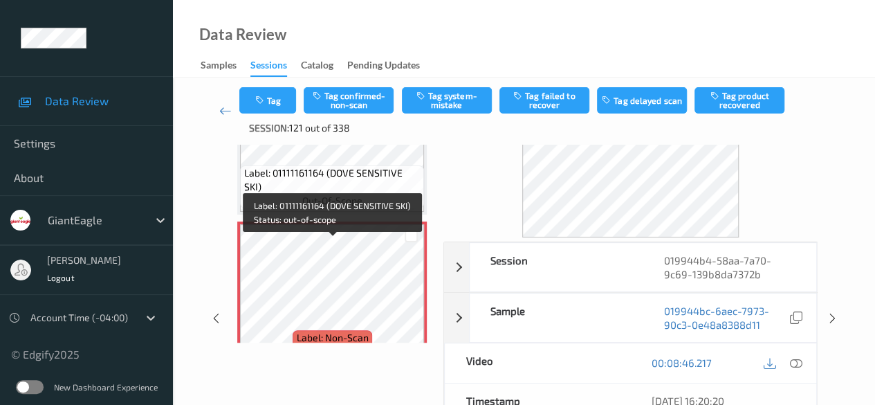
scroll to position [3615, 0]
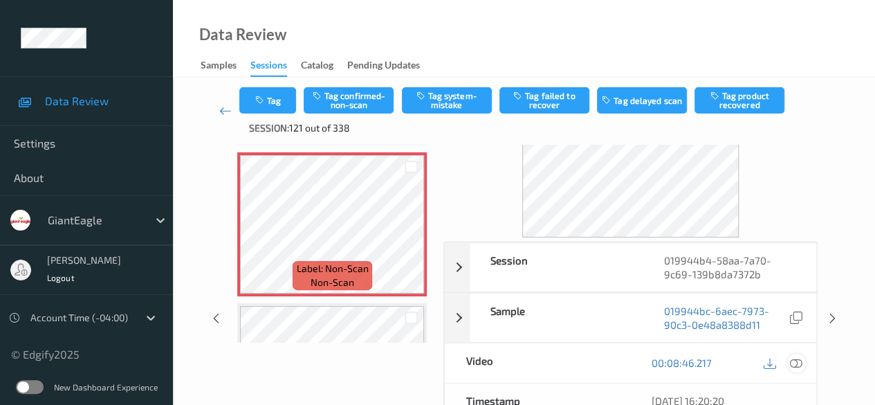
click at [799, 363] on icon at bounding box center [796, 362] width 12 height 12
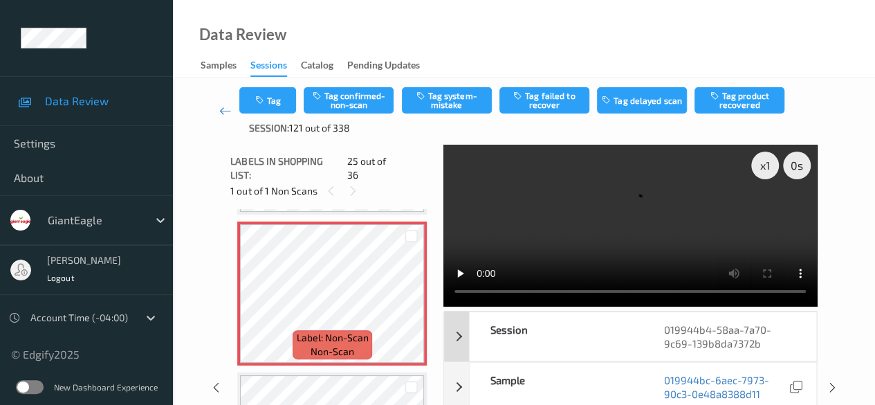
scroll to position [69, 0]
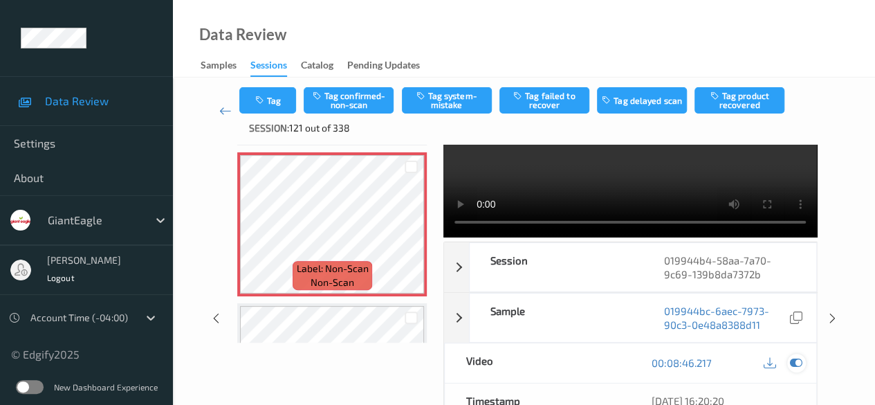
click at [794, 362] on icon at bounding box center [796, 362] width 12 height 12
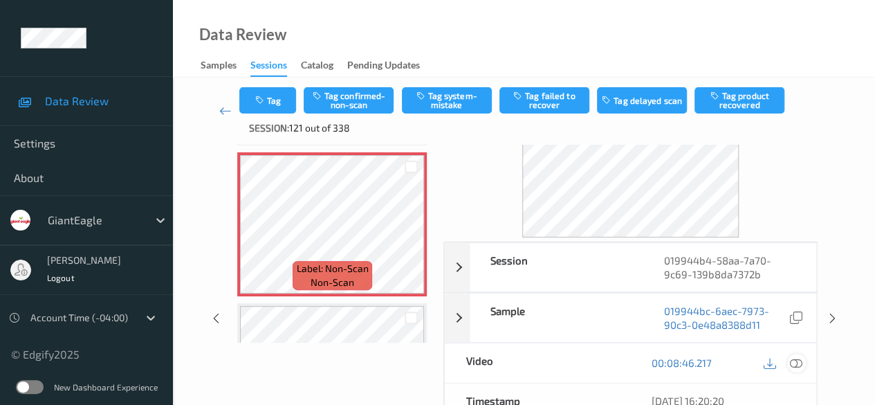
click at [795, 359] on icon at bounding box center [796, 362] width 12 height 12
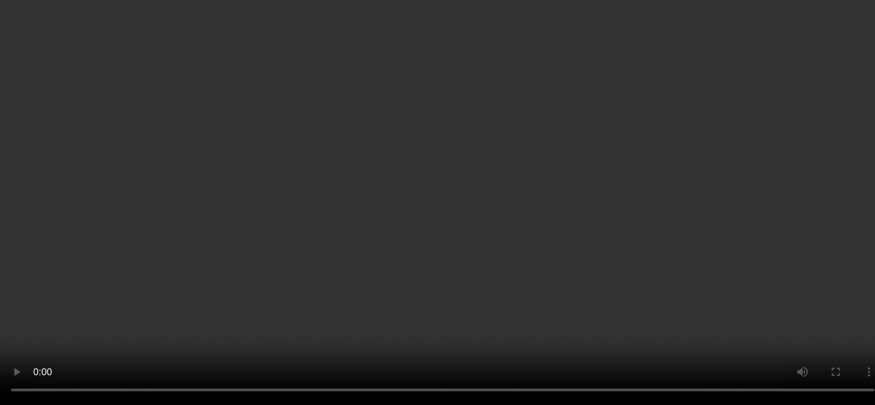
scroll to position [3546, 0]
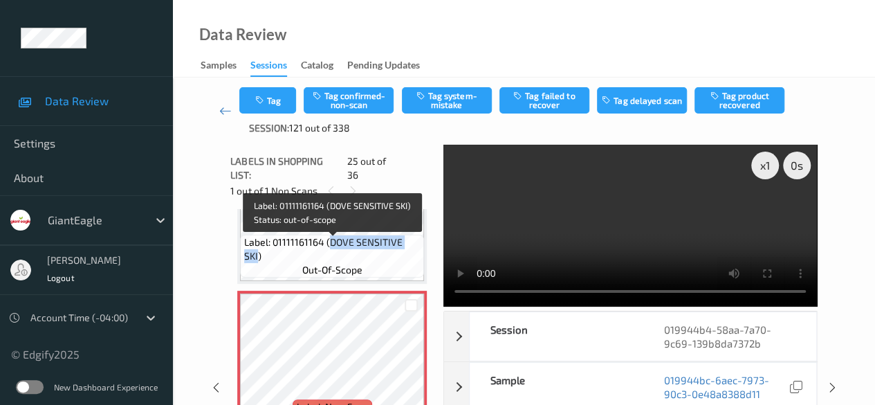
drag, startPoint x: 329, startPoint y: 249, endPoint x: 416, endPoint y: 246, distance: 86.6
click at [416, 246] on span "Label: 01111161164 (DOVE SENSITIVE SKI)" at bounding box center [332, 249] width 177 height 28
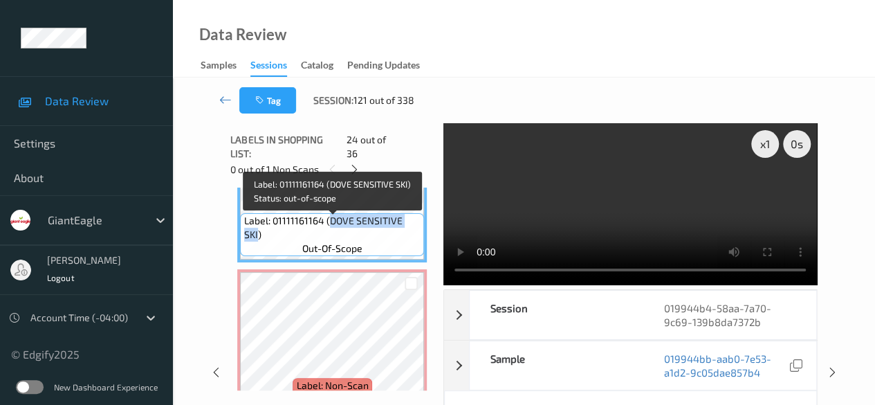
copy span "DOVE SENSITIVE SKI"
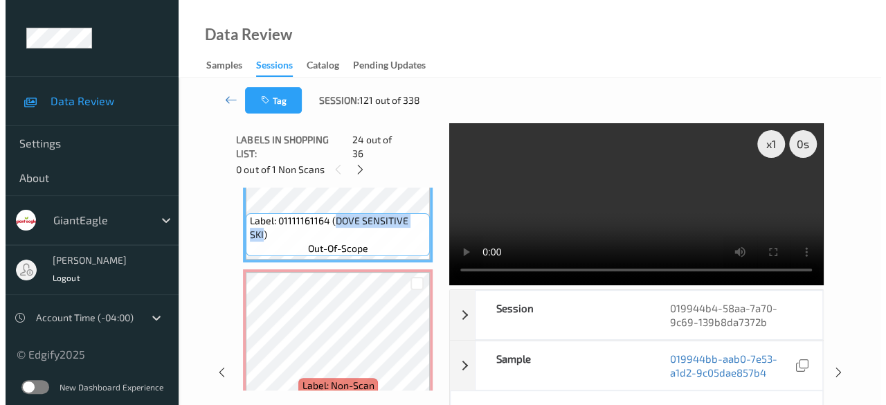
scroll to position [3615, 0]
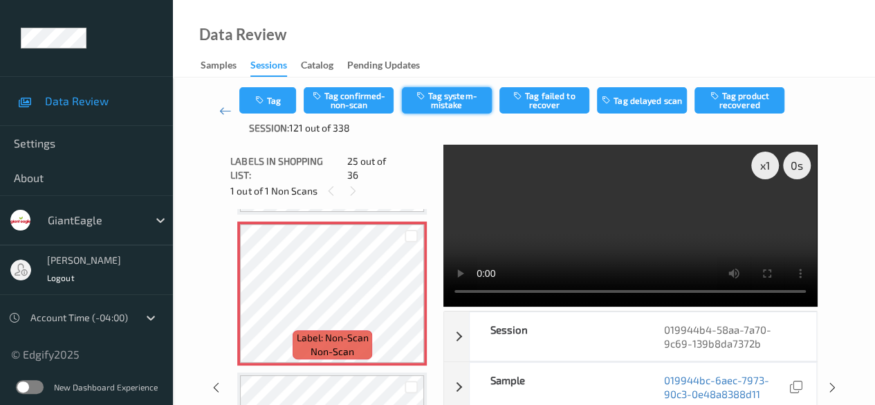
click at [453, 103] on button "Tag system-mistake" at bounding box center [447, 100] width 90 height 26
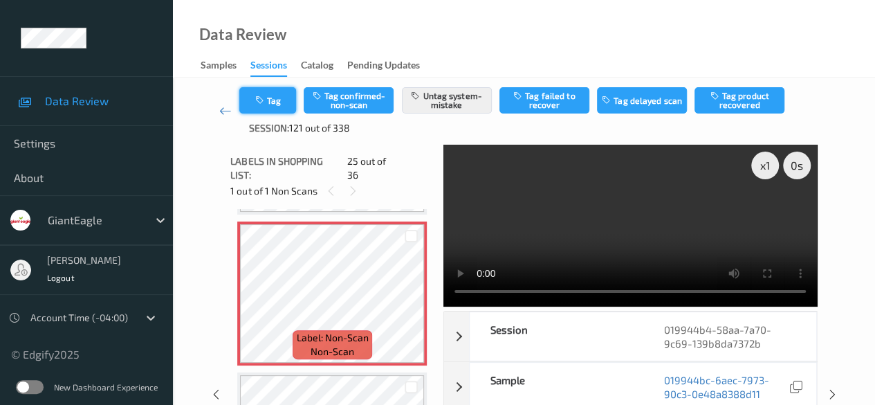
click at [283, 100] on button "Tag" at bounding box center [267, 100] width 57 height 26
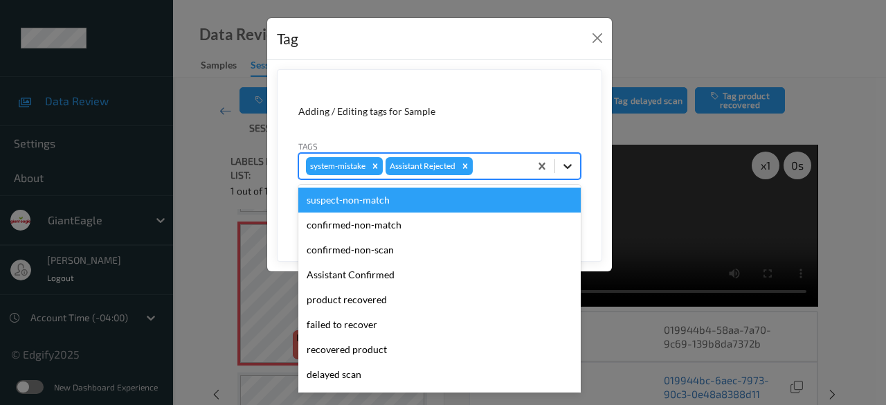
click at [568, 165] on icon at bounding box center [568, 166] width 14 height 14
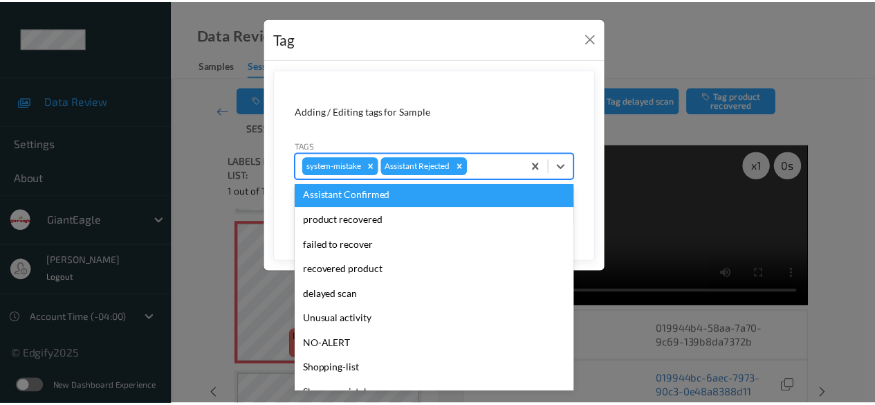
scroll to position [138, 0]
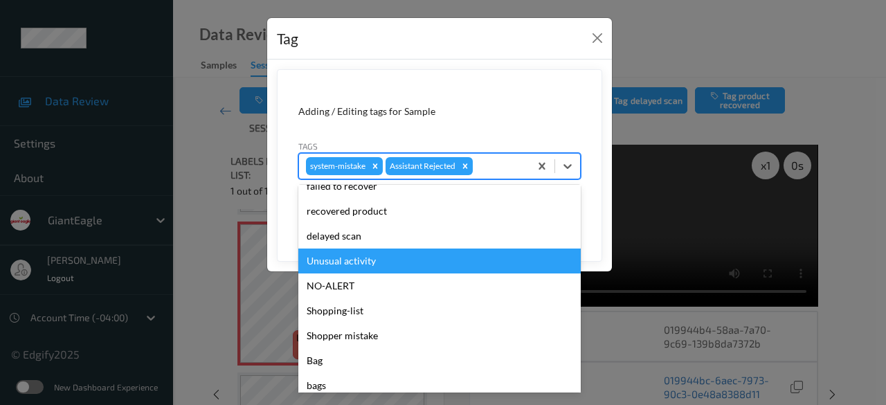
click at [390, 265] on div "Unusual activity" at bounding box center [439, 260] width 282 height 25
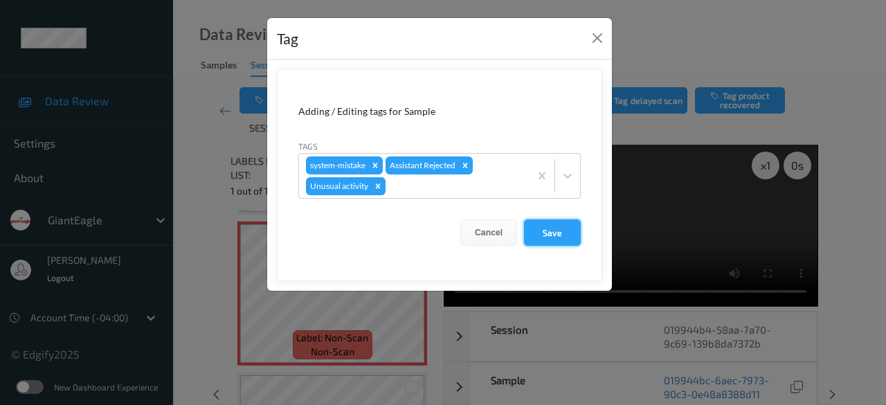
click at [559, 233] on button "Save" at bounding box center [552, 232] width 57 height 26
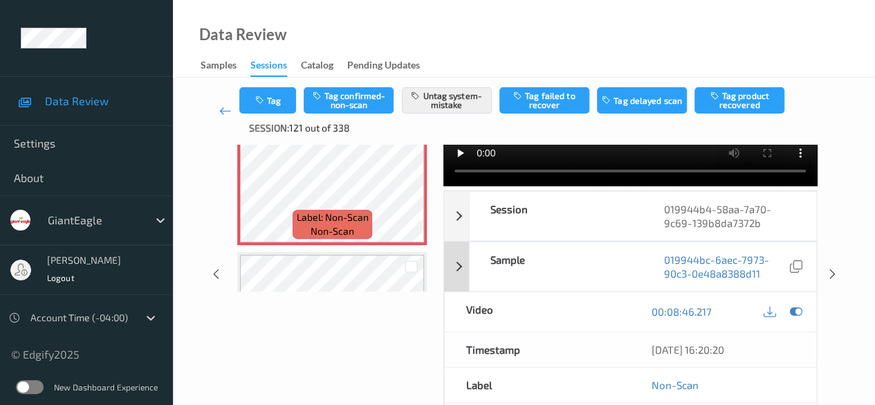
scroll to position [0, 0]
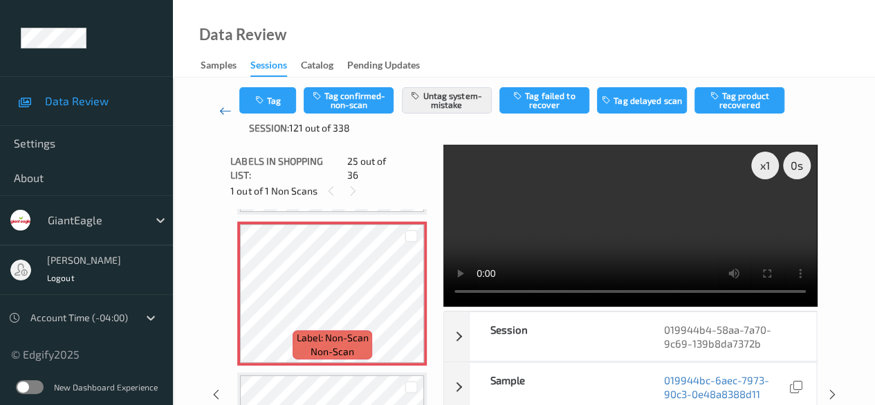
click at [228, 110] on icon at bounding box center [225, 111] width 12 height 14
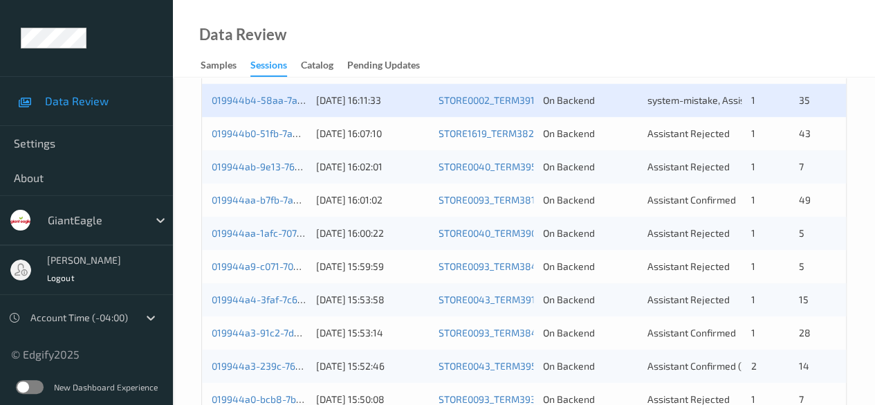
scroll to position [208, 0]
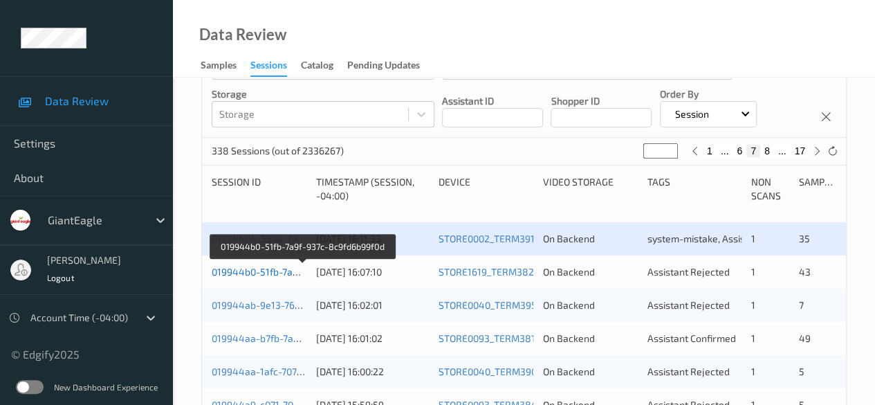
click at [268, 272] on link "019944b0-51fb-7a9f-937c-8c9fd6b99f0d" at bounding box center [302, 272] width 181 height 12
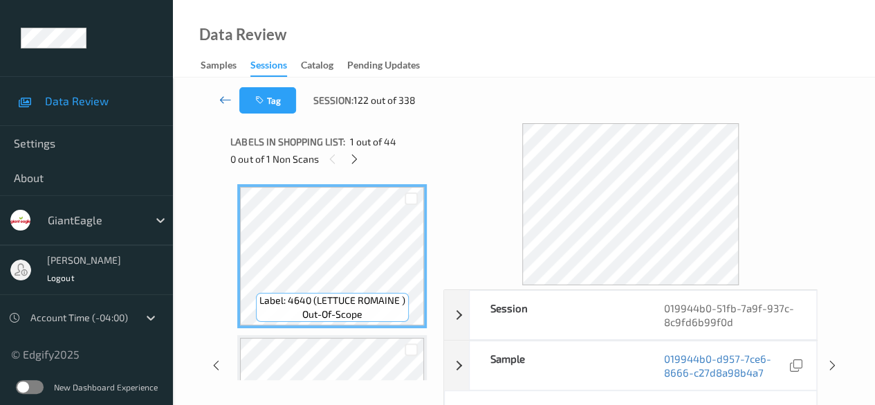
click at [222, 99] on icon at bounding box center [225, 100] width 12 height 14
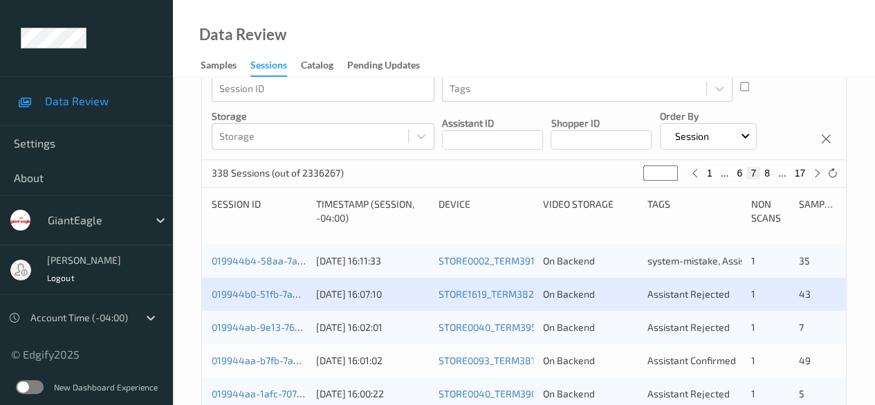
scroll to position [208, 0]
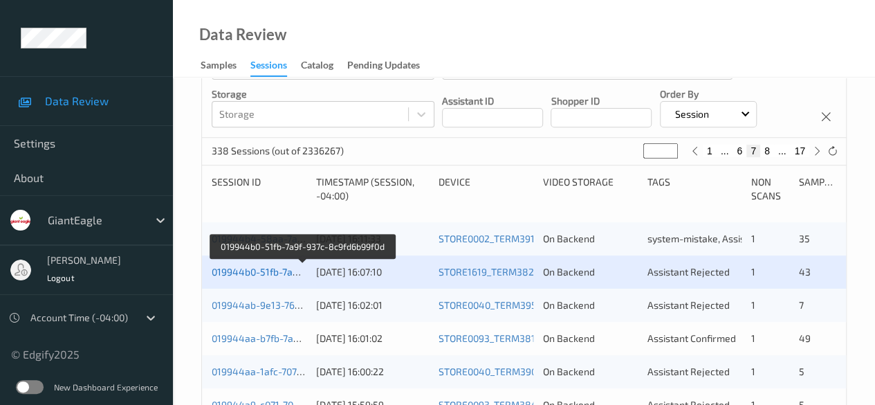
click at [256, 272] on link "019944b0-51fb-7a9f-937c-8c9fd6b99f0d" at bounding box center [302, 272] width 181 height 12
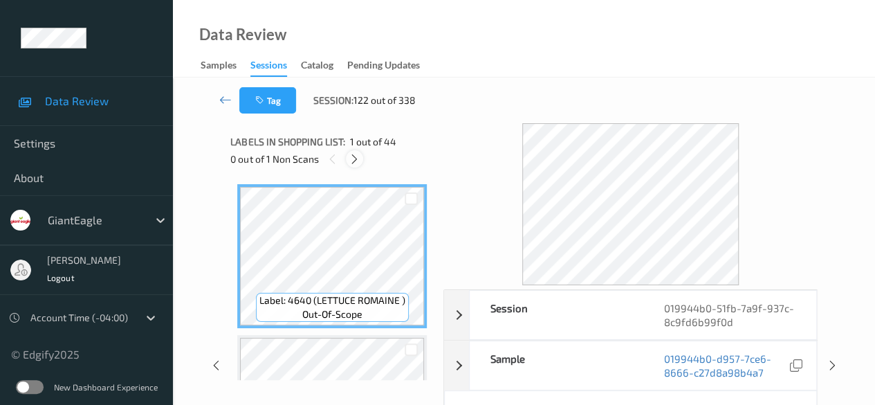
click at [349, 159] on icon at bounding box center [355, 159] width 12 height 12
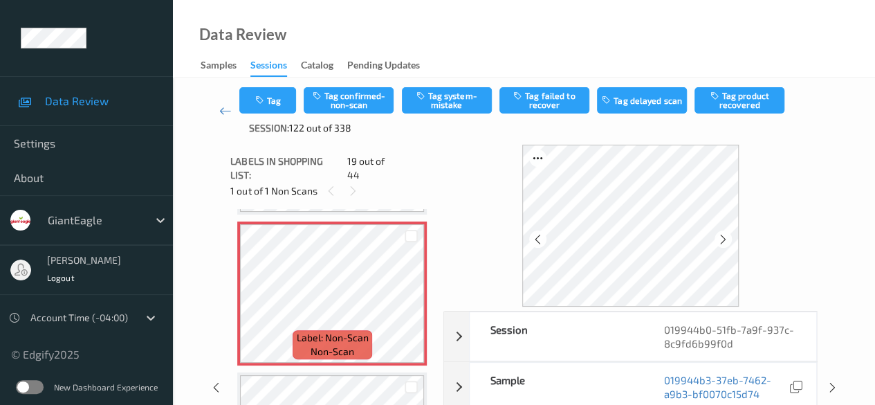
scroll to position [69, 0]
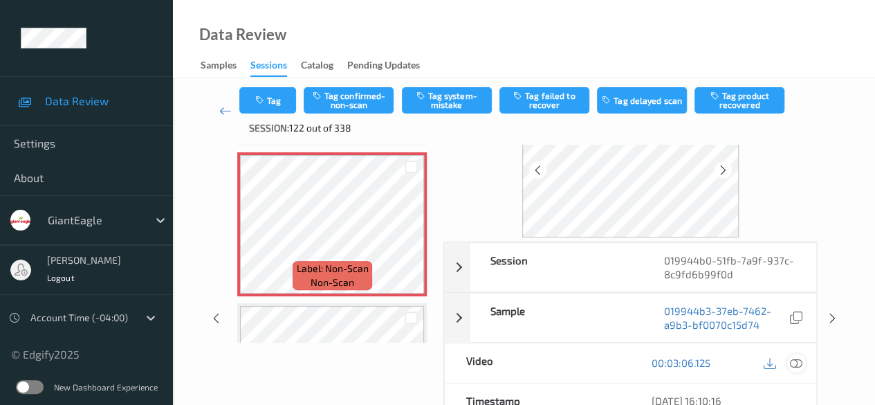
click at [800, 361] on icon at bounding box center [796, 362] width 12 height 12
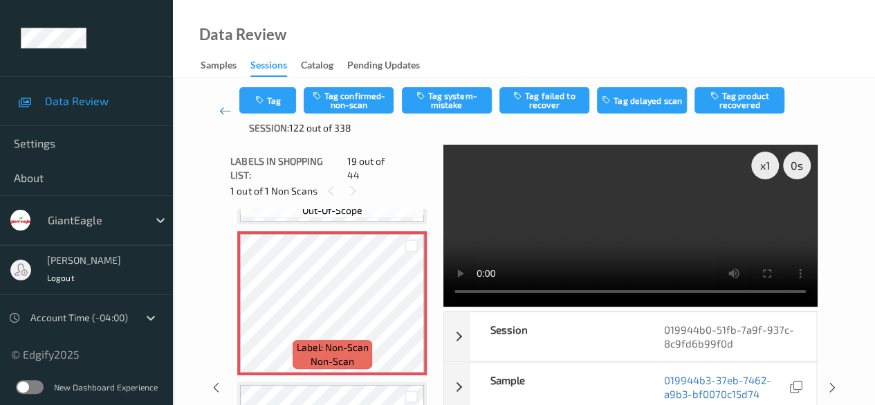
scroll to position [2710, 0]
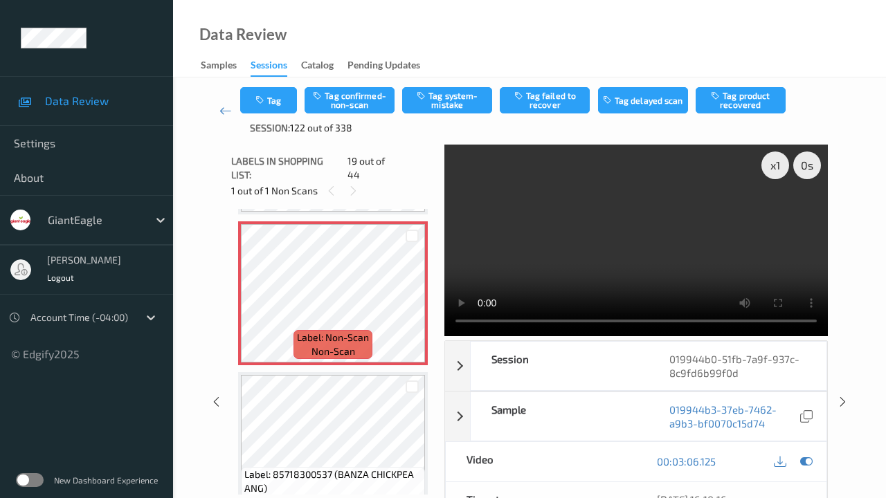
click at [444, 336] on video at bounding box center [635, 241] width 383 height 192
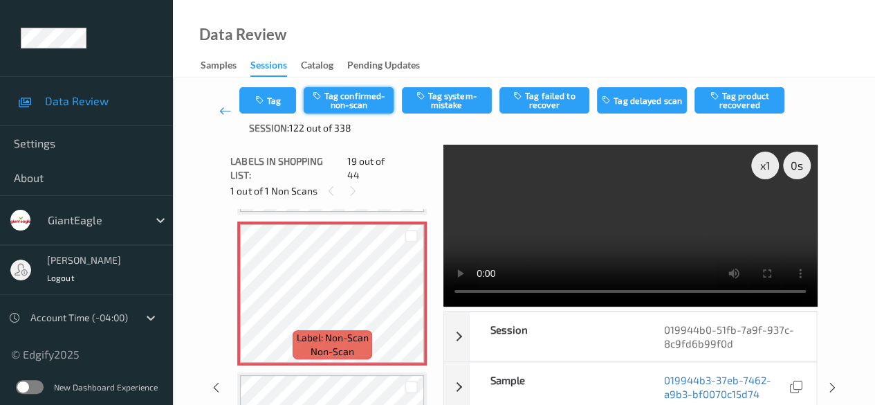
click at [367, 100] on button "Tag confirmed-non-scan" at bounding box center [349, 100] width 90 height 26
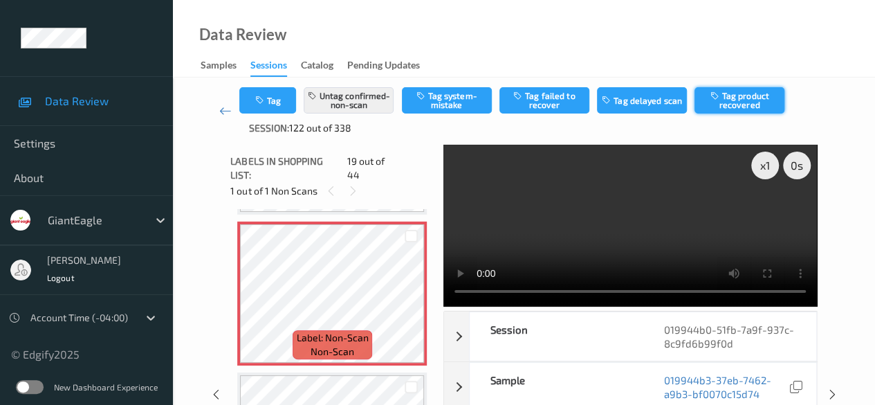
click at [748, 100] on button "Tag product recovered" at bounding box center [740, 100] width 90 height 26
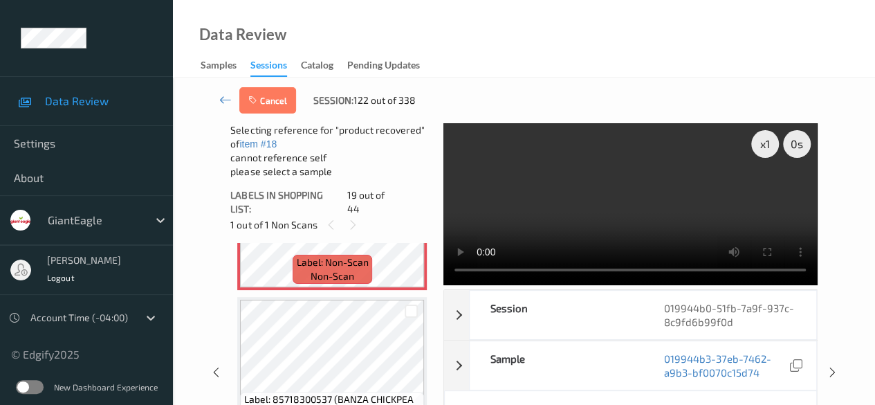
scroll to position [2849, 0]
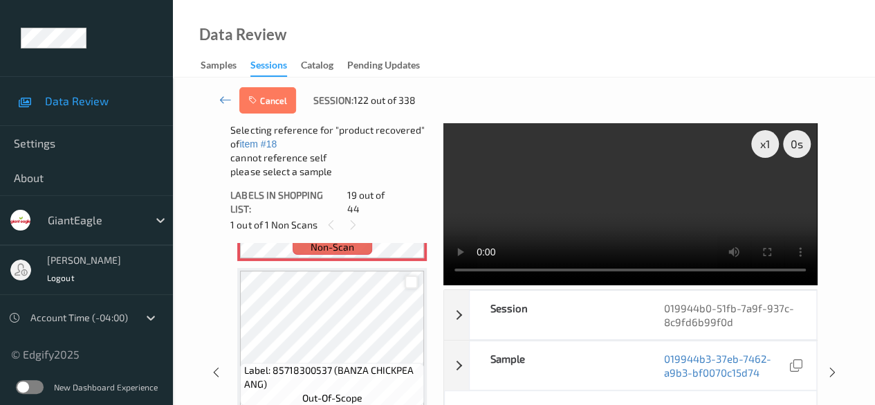
click at [414, 275] on div at bounding box center [411, 281] width 13 height 13
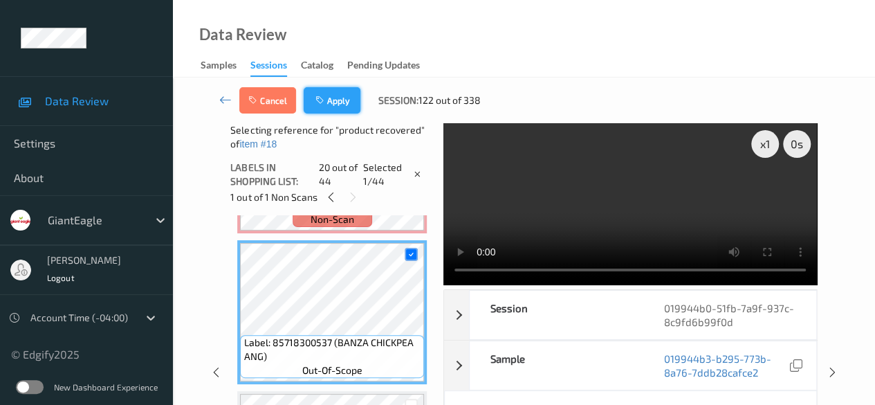
click at [330, 100] on button "Apply" at bounding box center [332, 100] width 57 height 26
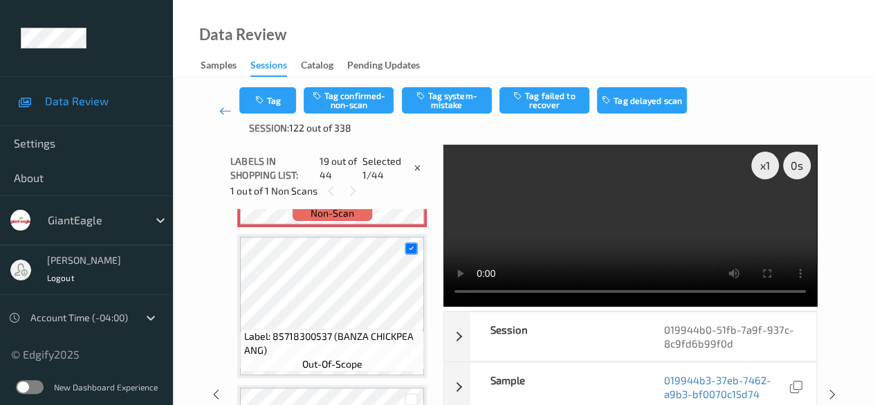
scroll to position [2572, 0]
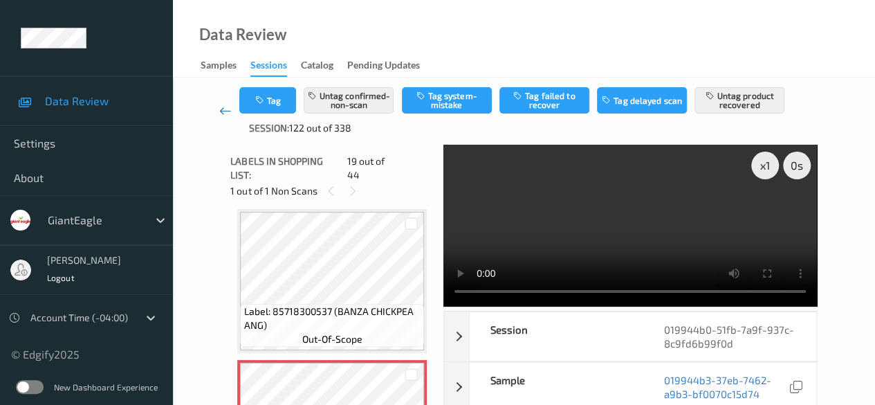
click at [221, 111] on icon at bounding box center [225, 111] width 12 height 14
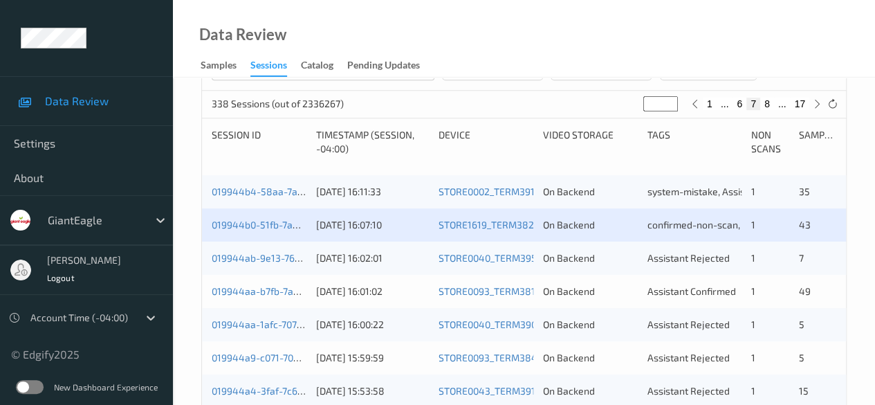
scroll to position [277, 0]
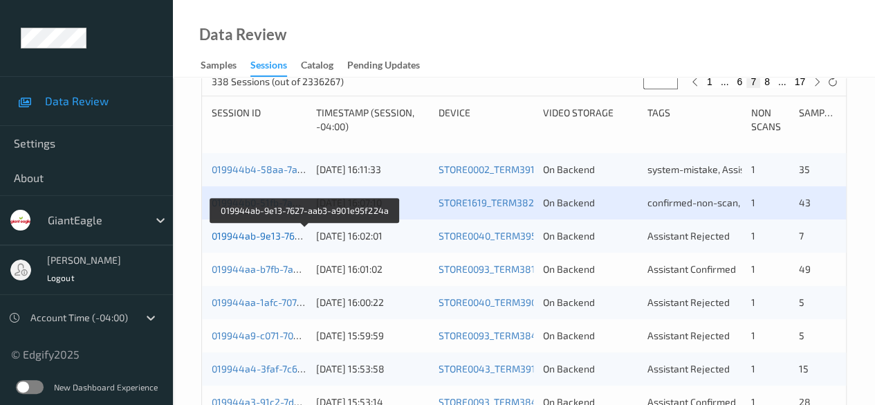
click at [241, 235] on link "019944ab-9e13-7627-aab3-a901e95f224a" at bounding box center [306, 236] width 188 height 12
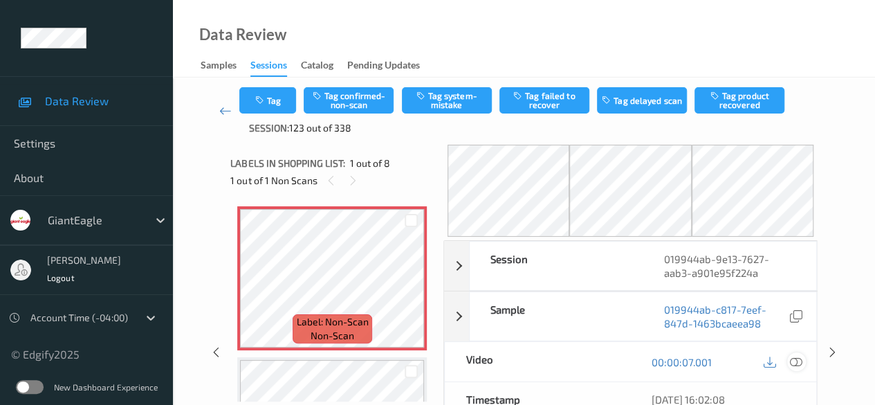
click at [801, 361] on icon at bounding box center [796, 362] width 12 height 12
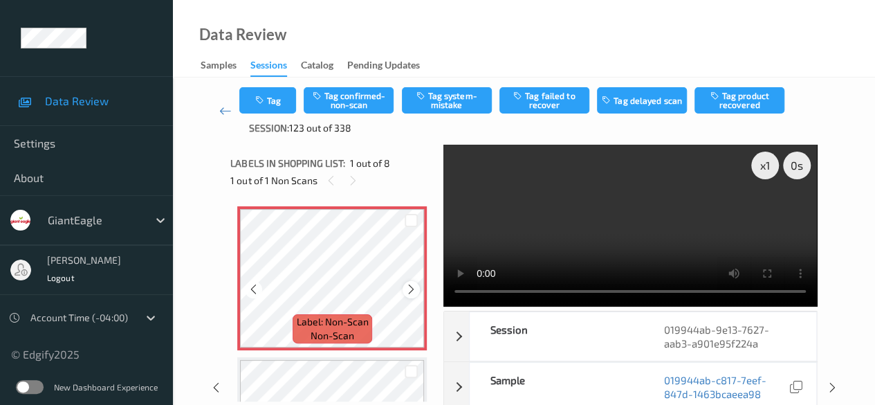
click at [410, 289] on icon at bounding box center [412, 289] width 12 height 12
click at [356, 99] on button "Tag confirmed-non-scan" at bounding box center [349, 100] width 90 height 26
click at [736, 96] on button "Tag product recovered" at bounding box center [740, 100] width 90 height 26
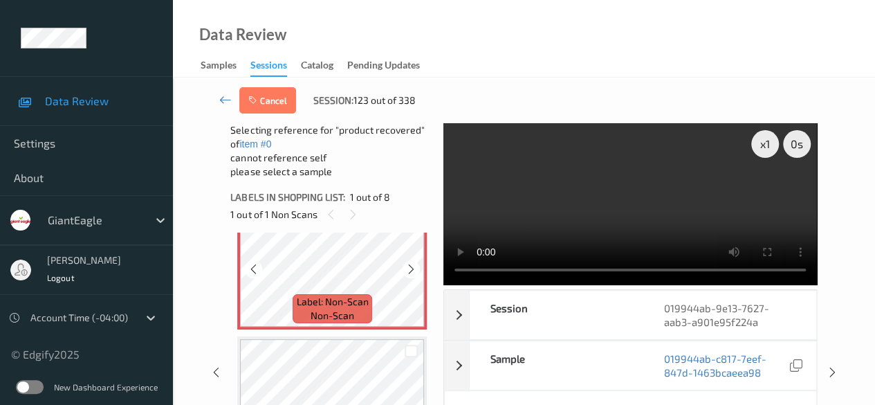
scroll to position [138, 0]
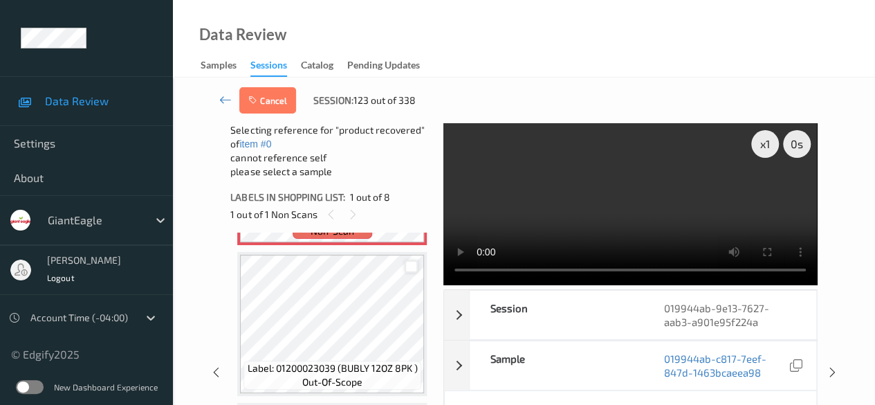
click at [414, 270] on div at bounding box center [411, 266] width 13 height 13
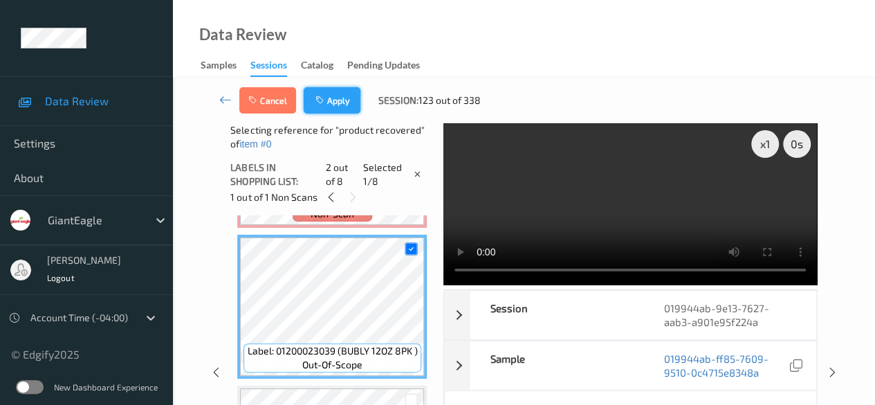
click at [331, 96] on button "Apply" at bounding box center [332, 100] width 57 height 26
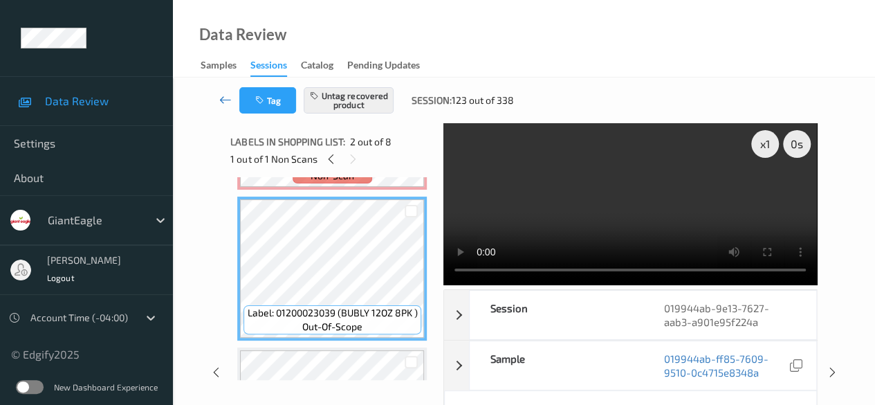
click at [222, 100] on icon at bounding box center [225, 100] width 12 height 14
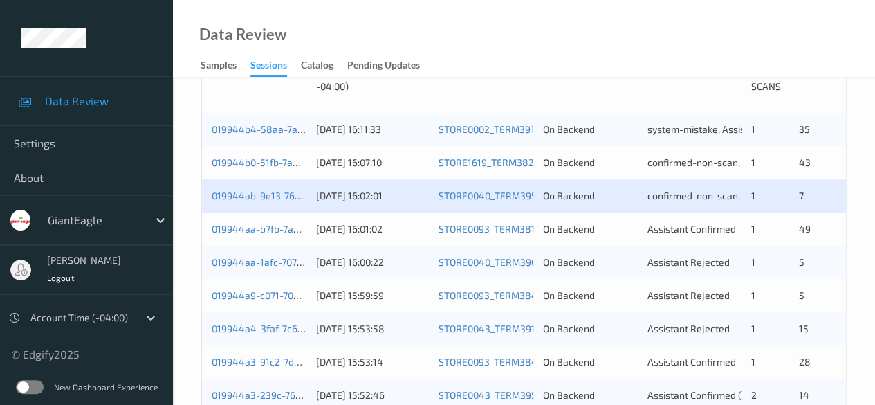
scroll to position [346, 0]
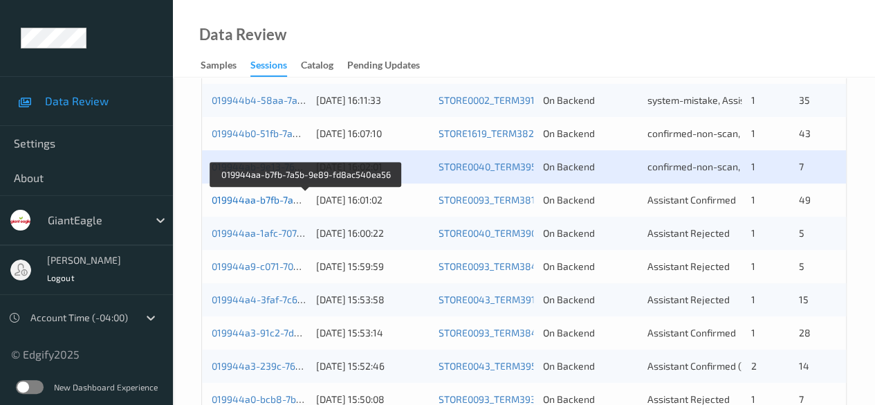
click at [277, 202] on link "019944aa-b7fb-7a5b-9e89-fd8ac540ea56" at bounding box center [306, 200] width 189 height 12
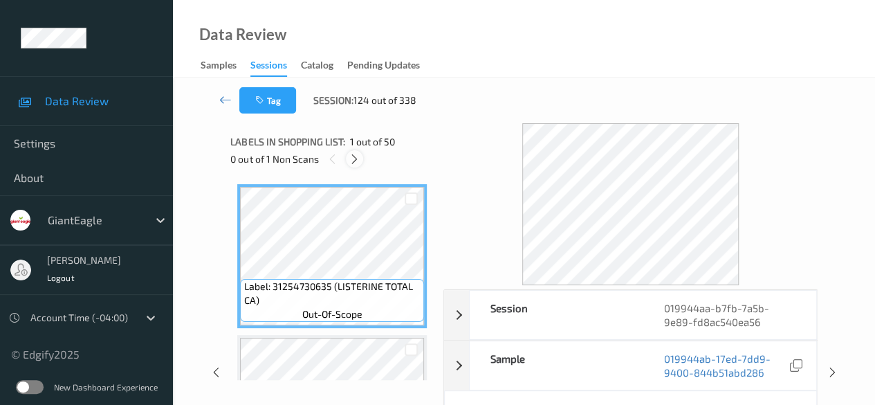
click at [354, 159] on icon at bounding box center [355, 159] width 12 height 12
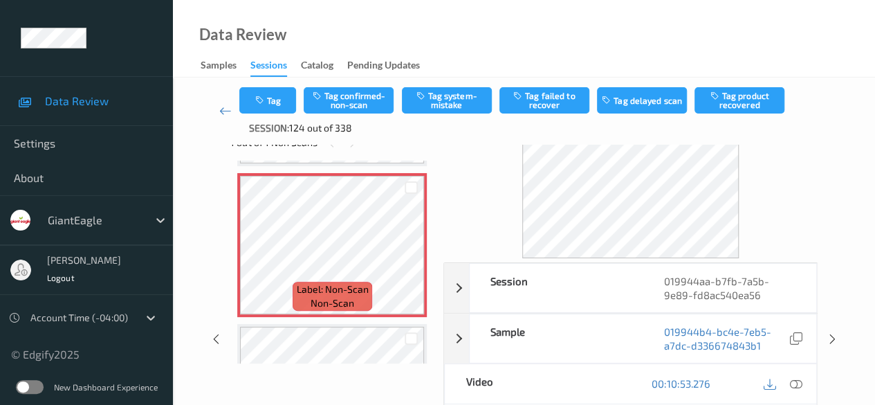
scroll to position [69, 0]
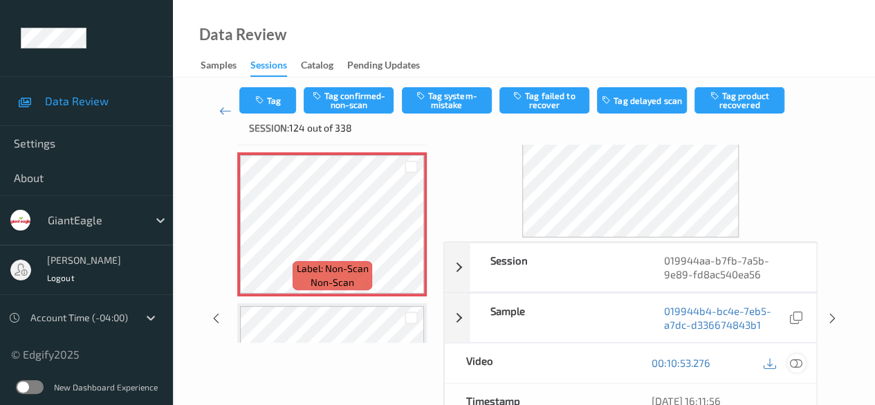
click at [801, 361] on icon at bounding box center [796, 362] width 12 height 12
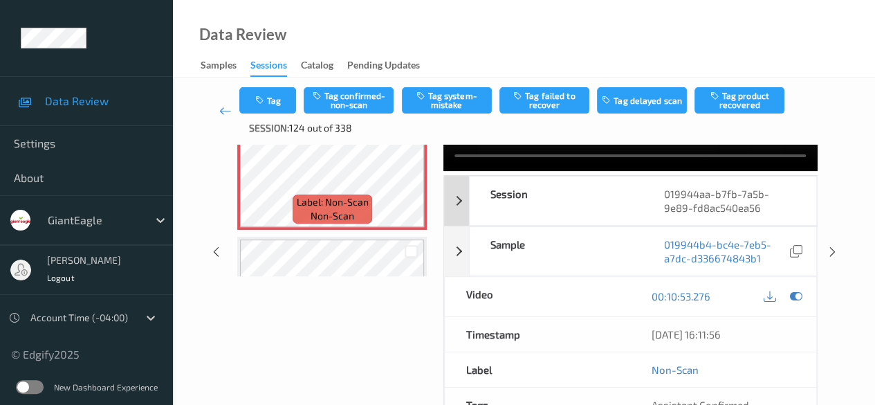
scroll to position [138, 0]
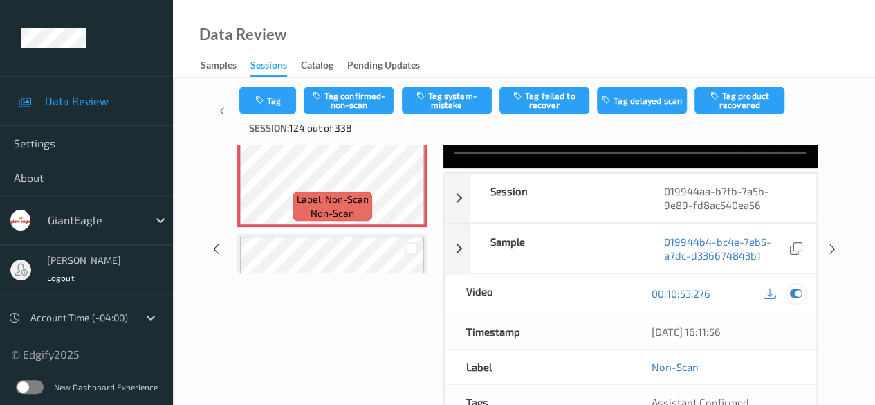
click at [792, 293] on icon at bounding box center [796, 293] width 12 height 12
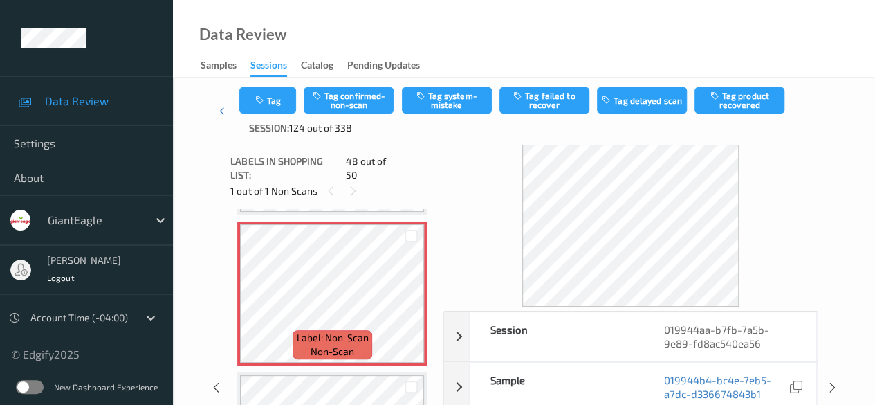
scroll to position [69, 0]
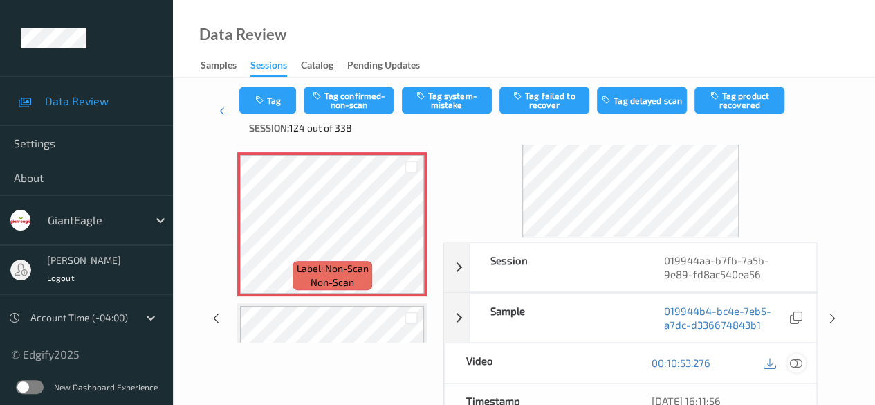
click at [796, 361] on icon at bounding box center [796, 362] width 12 height 12
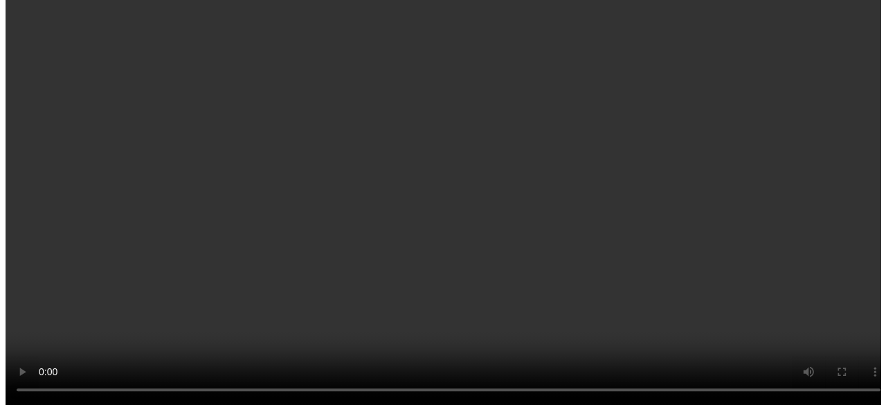
scroll to position [5148, 0]
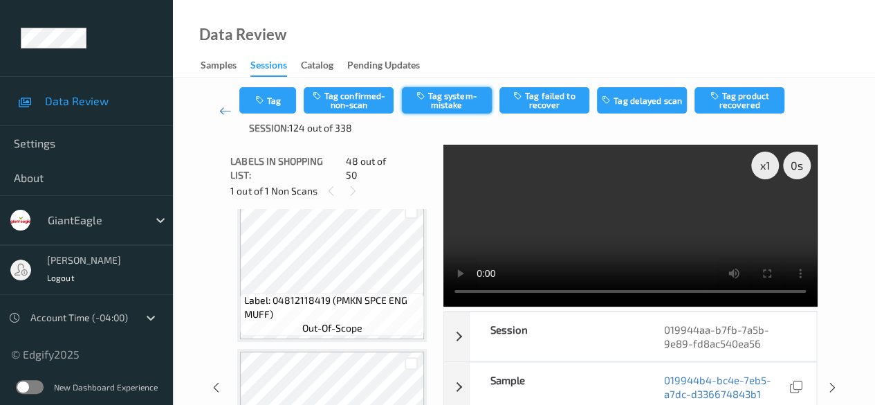
click at [433, 98] on button "Tag system-mistake" at bounding box center [447, 100] width 90 height 26
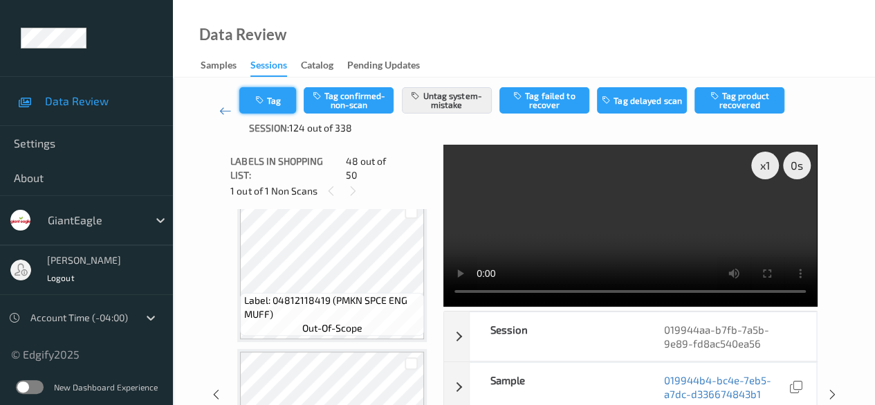
click at [274, 103] on button "Tag" at bounding box center [267, 100] width 57 height 26
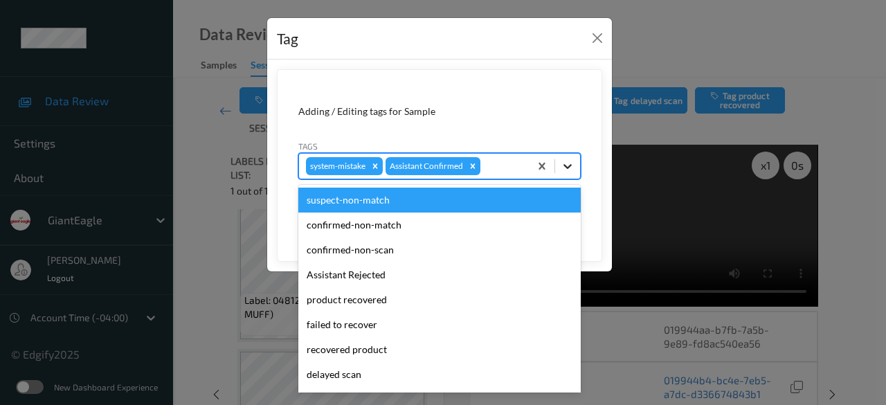
click at [568, 169] on icon at bounding box center [568, 166] width 14 height 14
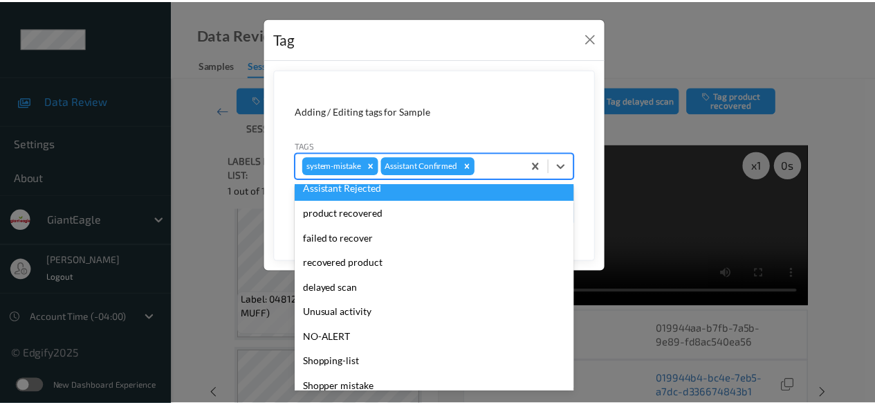
scroll to position [147, 0]
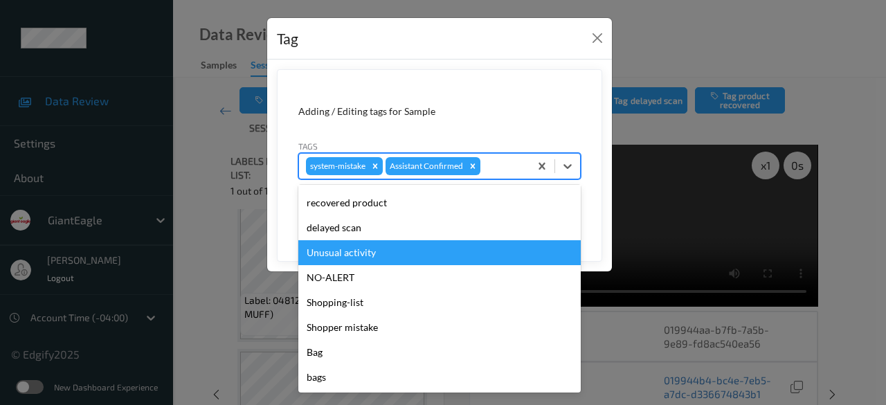
click at [414, 253] on div "Unusual activity" at bounding box center [439, 252] width 282 height 25
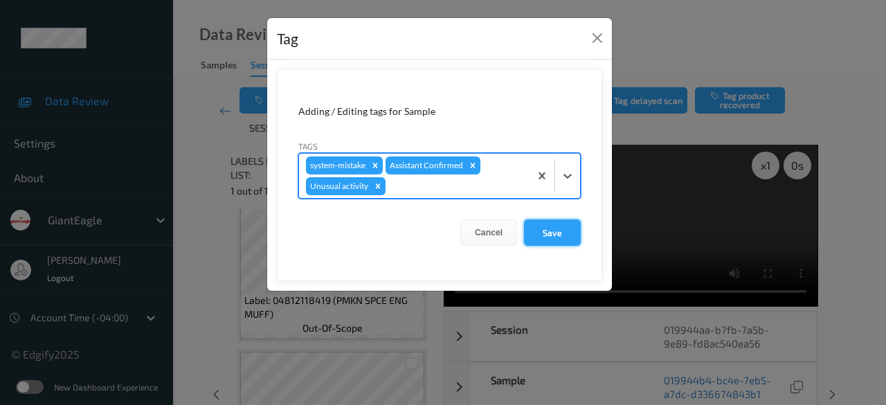
click at [552, 235] on button "Save" at bounding box center [552, 232] width 57 height 26
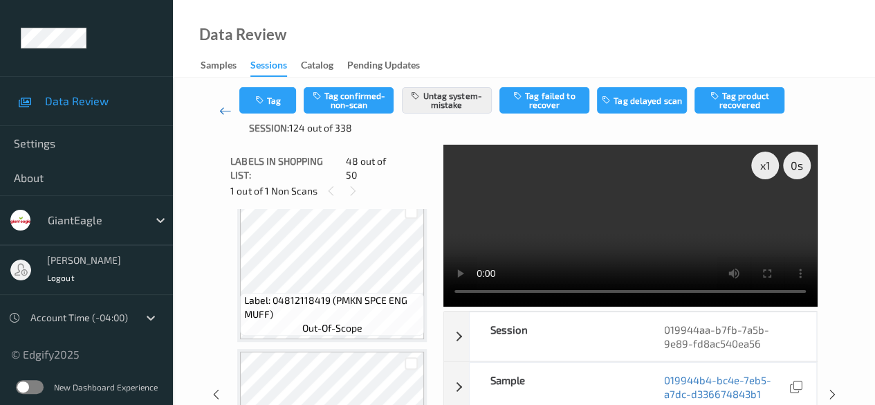
click at [226, 112] on icon at bounding box center [225, 111] width 12 height 14
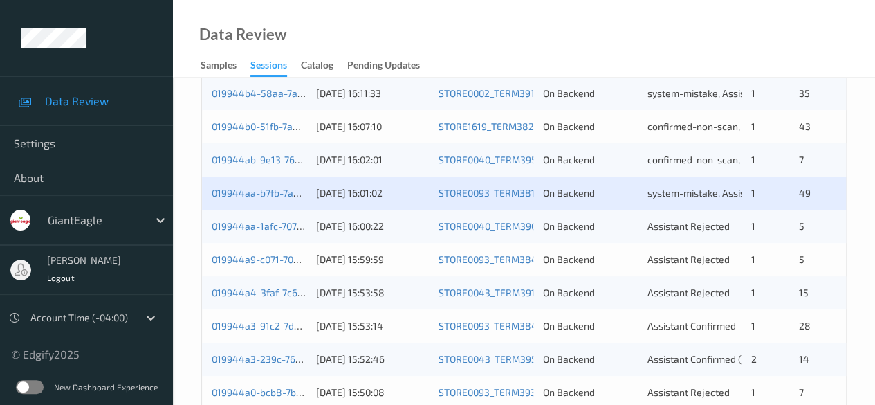
scroll to position [415, 0]
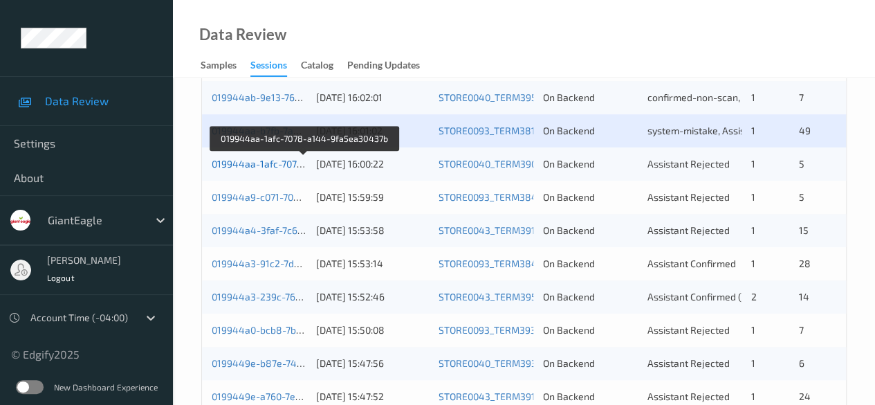
click at [271, 165] on link "019944aa-1afc-7078-a144-9fa5ea30437b" at bounding box center [305, 164] width 186 height 12
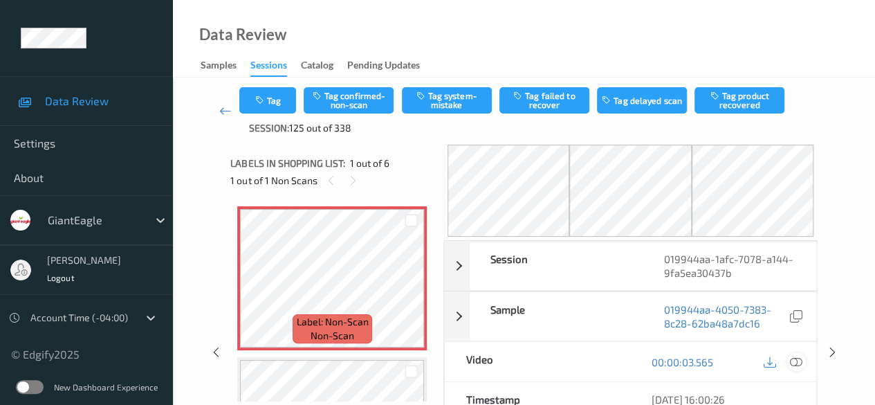
click at [803, 358] on icon at bounding box center [796, 362] width 12 height 12
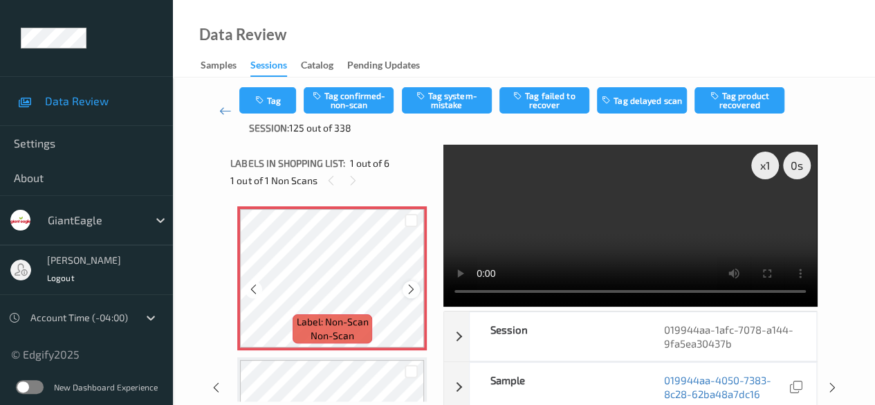
click at [406, 287] on icon at bounding box center [412, 289] width 12 height 12
click at [431, 97] on button "Tag system-mistake" at bounding box center [447, 100] width 90 height 26
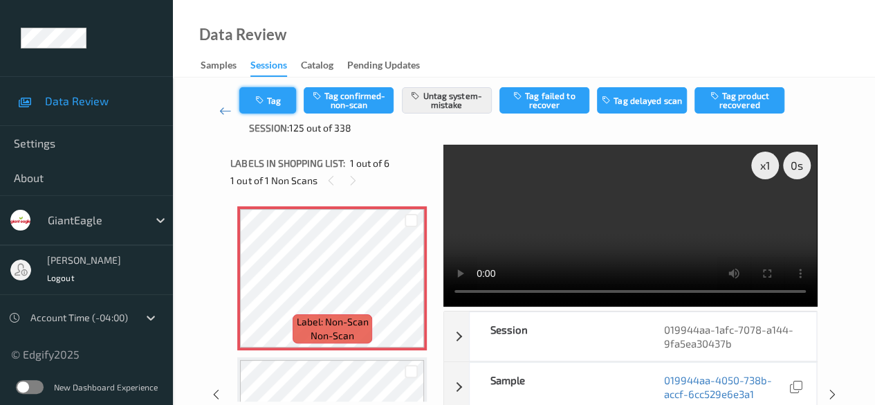
click at [275, 100] on button "Tag" at bounding box center [267, 100] width 57 height 26
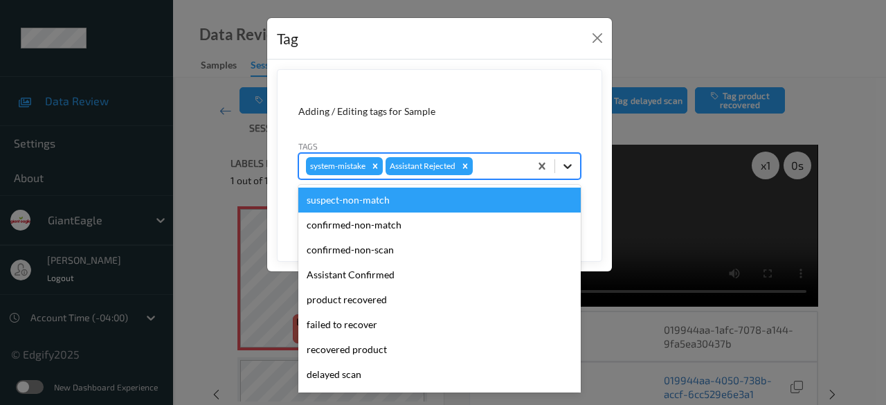
click at [566, 170] on icon at bounding box center [568, 166] width 14 height 14
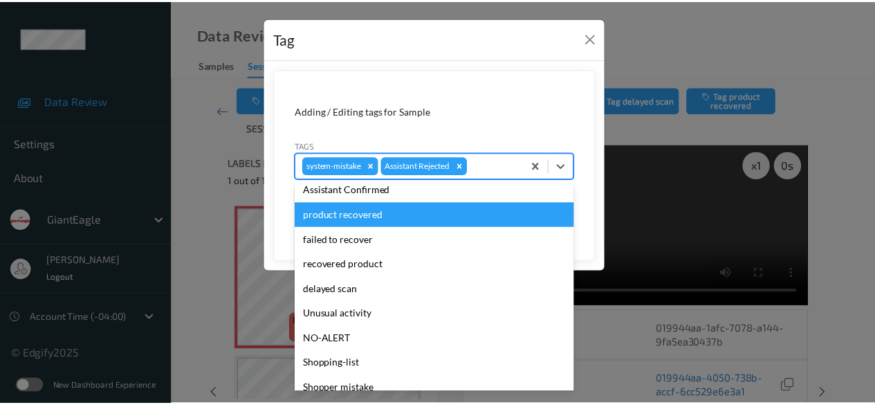
scroll to position [147, 0]
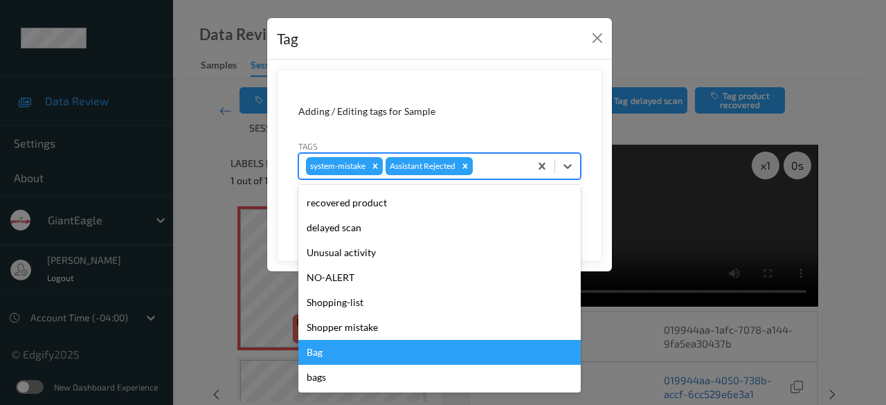
click at [381, 349] on div "Bag" at bounding box center [439, 352] width 282 height 25
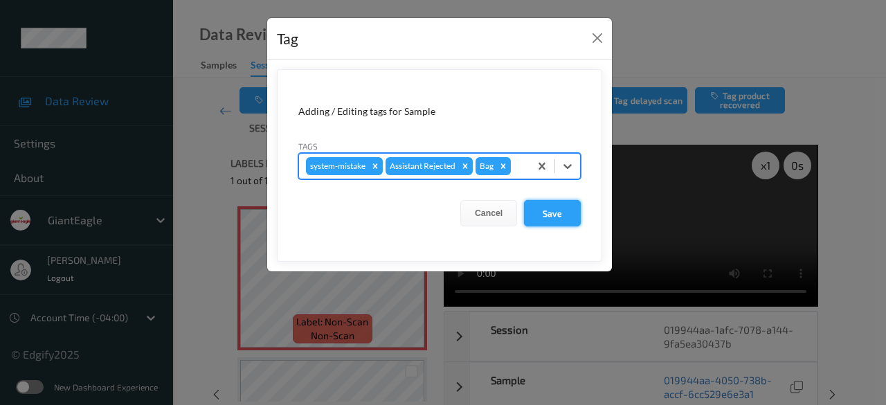
click at [547, 208] on button "Save" at bounding box center [552, 213] width 57 height 26
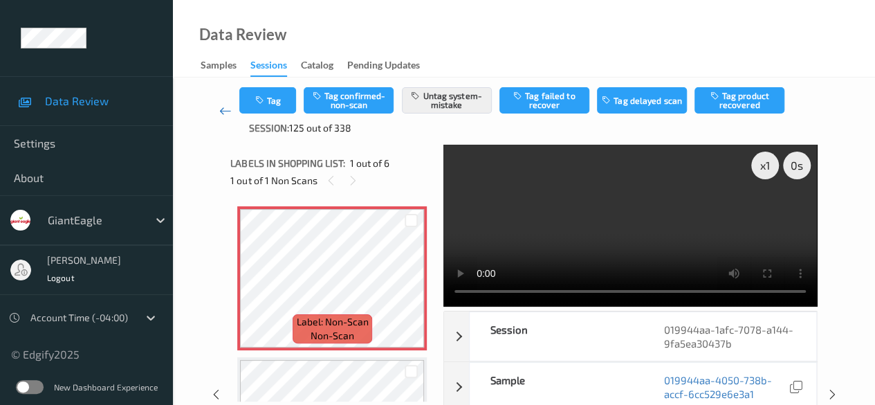
click at [221, 109] on icon at bounding box center [225, 111] width 12 height 14
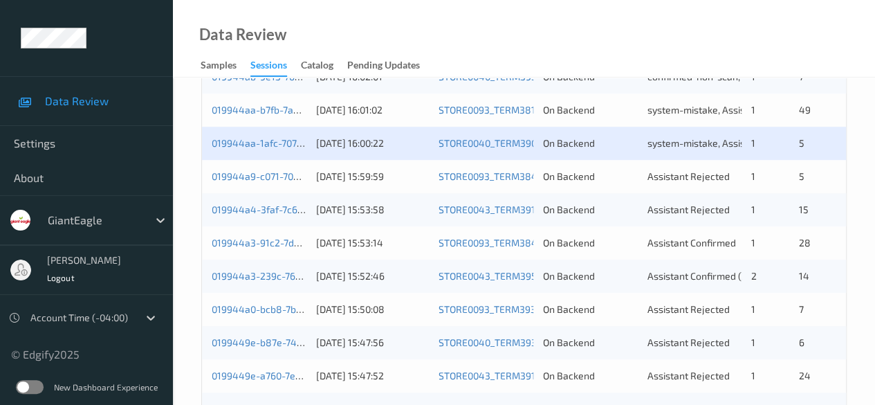
scroll to position [415, 0]
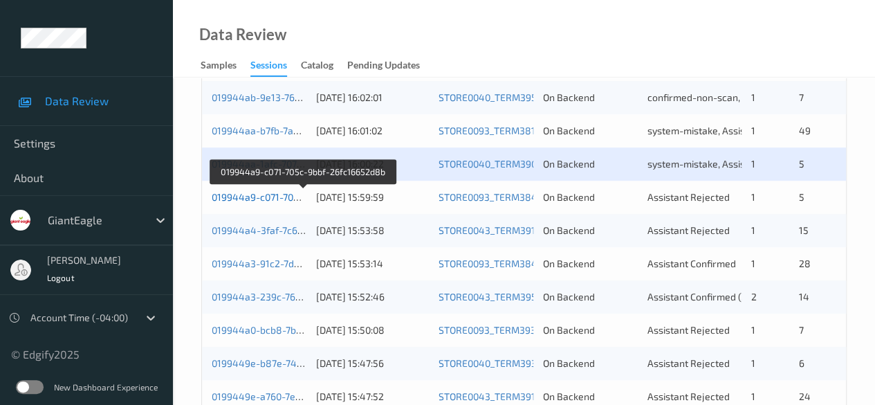
click at [267, 200] on link "019944a9-c071-705c-9bbf-26fc16652d8b" at bounding box center [303, 197] width 183 height 12
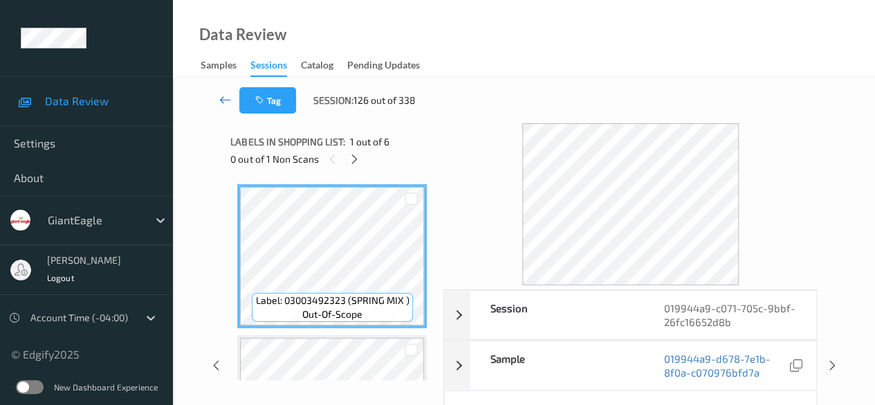
click at [226, 99] on icon at bounding box center [225, 100] width 12 height 14
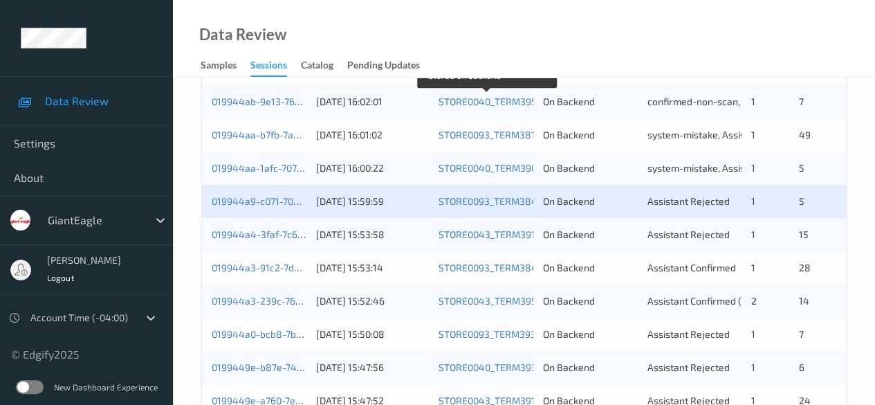
scroll to position [415, 0]
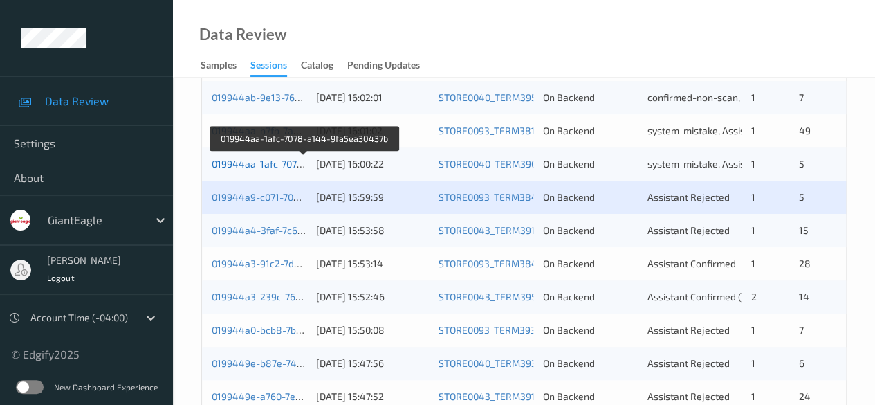
click at [262, 165] on link "019944aa-1afc-7078-a144-9fa5ea30437b" at bounding box center [305, 164] width 186 height 12
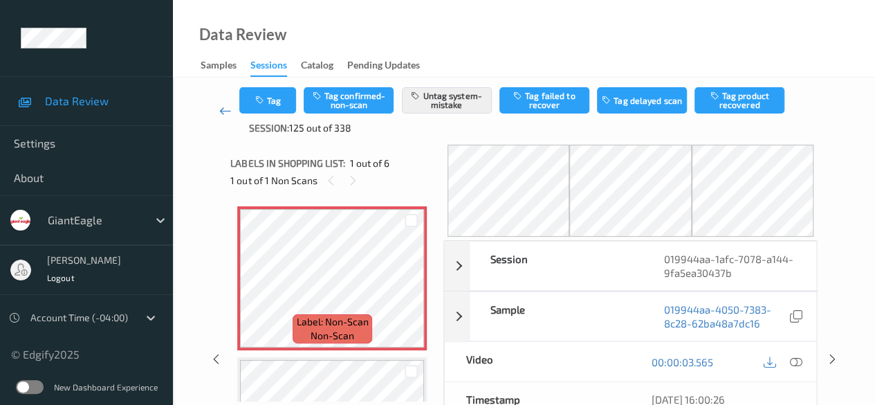
click at [224, 111] on icon at bounding box center [225, 111] width 12 height 14
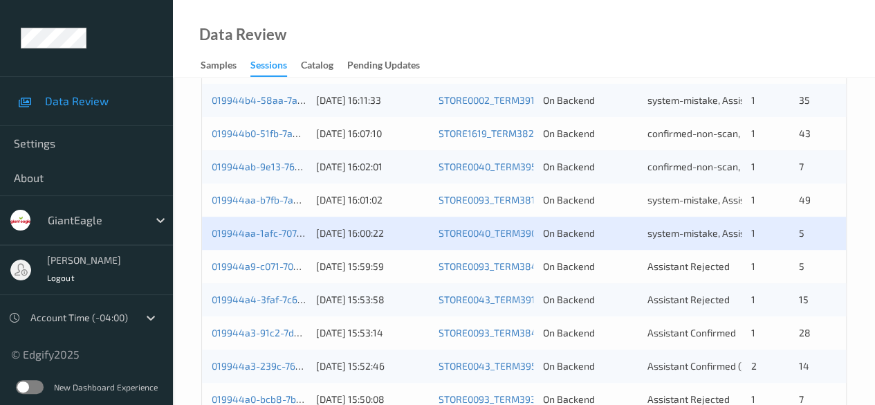
scroll to position [415, 0]
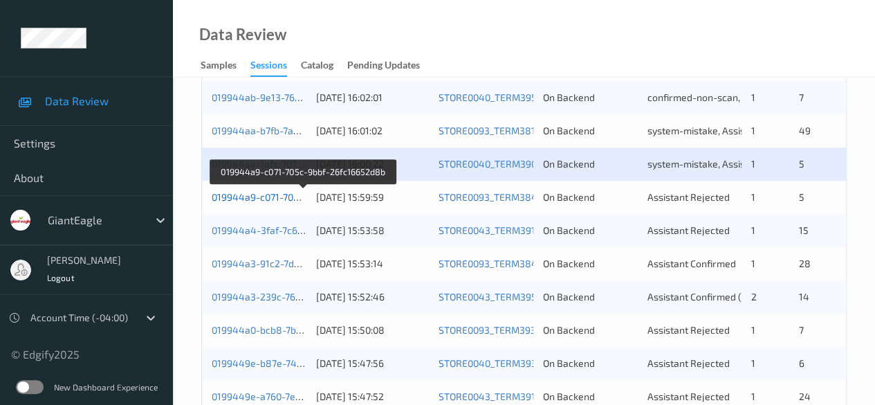
click at [269, 196] on link "019944a9-c071-705c-9bbf-26fc16652d8b" at bounding box center [303, 197] width 183 height 12
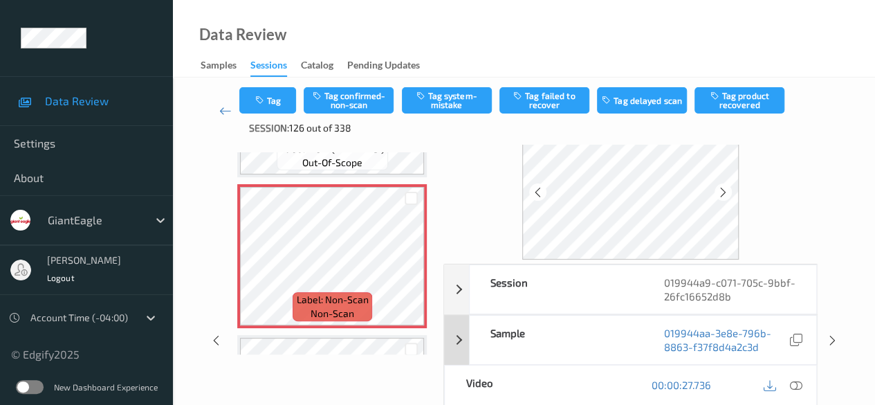
scroll to position [69, 0]
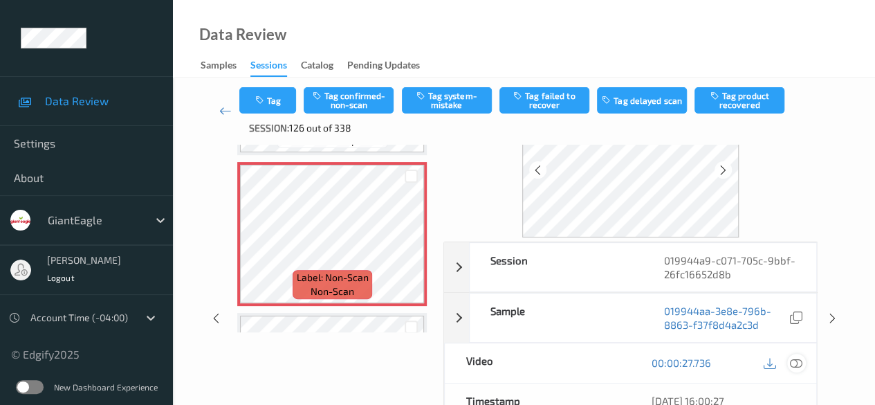
click at [795, 362] on icon at bounding box center [796, 362] width 12 height 12
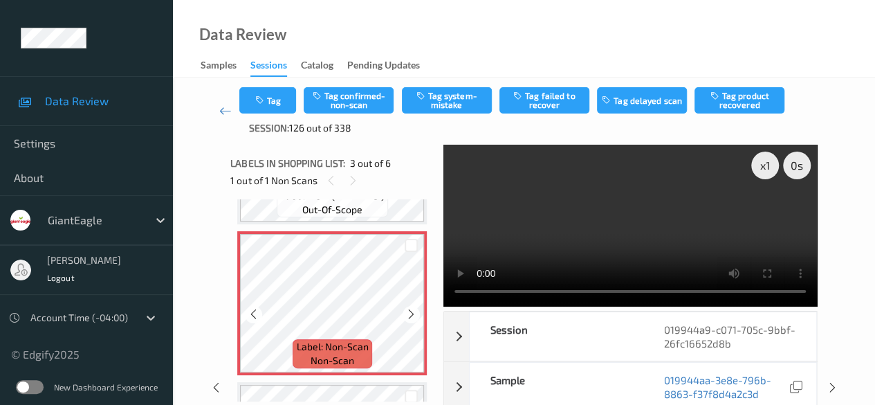
scroll to position [346, 0]
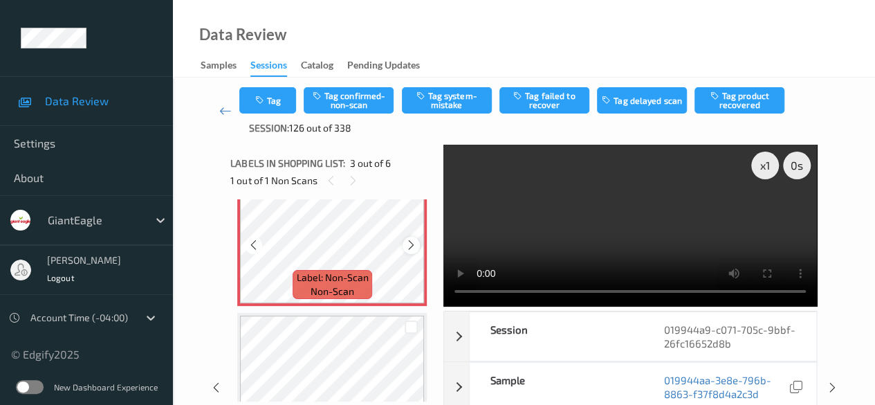
click at [412, 246] on icon at bounding box center [412, 245] width 12 height 12
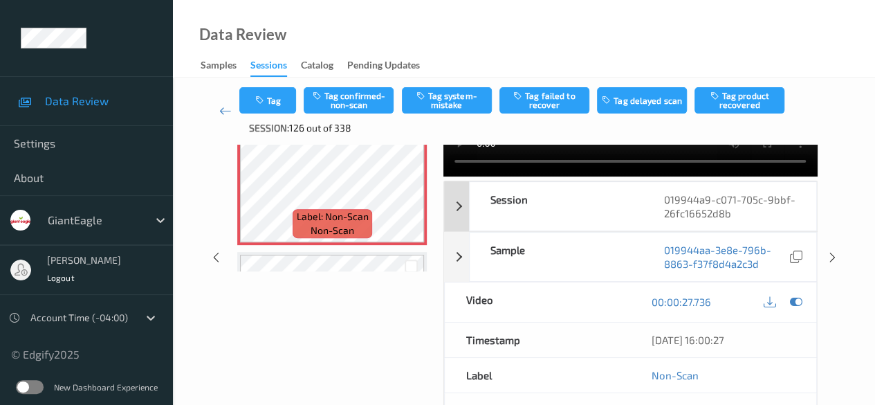
scroll to position [138, 0]
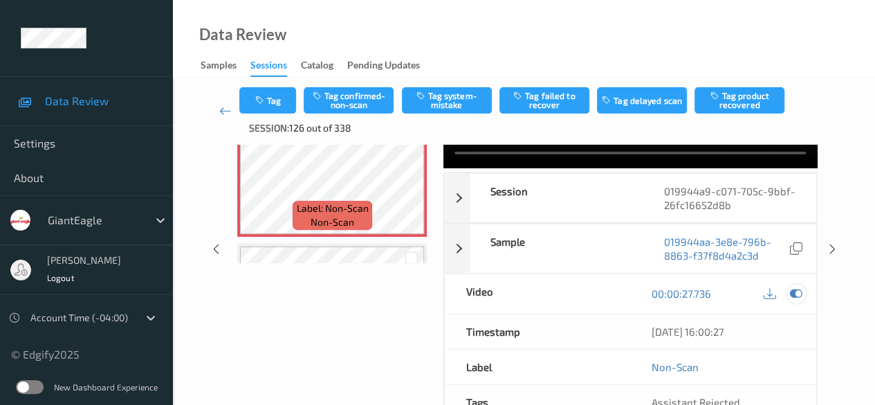
click at [794, 296] on icon at bounding box center [796, 293] width 12 height 12
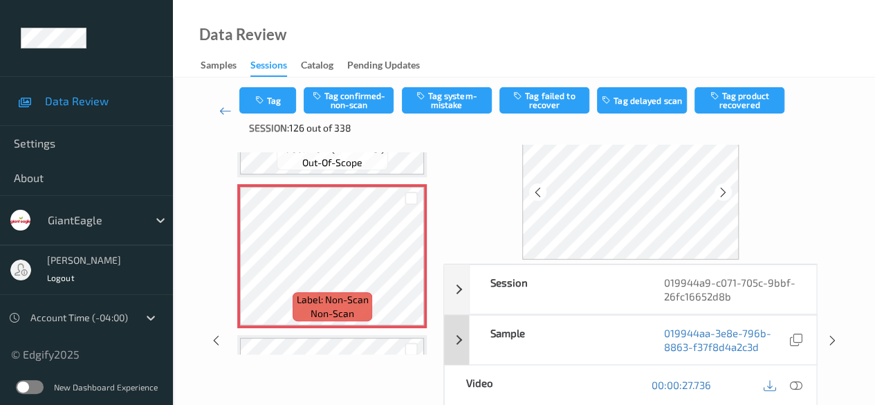
scroll to position [69, 0]
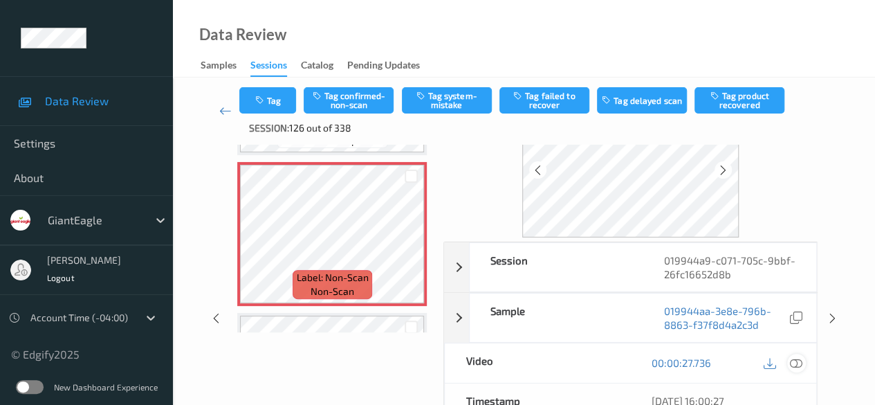
click at [803, 361] on div at bounding box center [797, 363] width 19 height 19
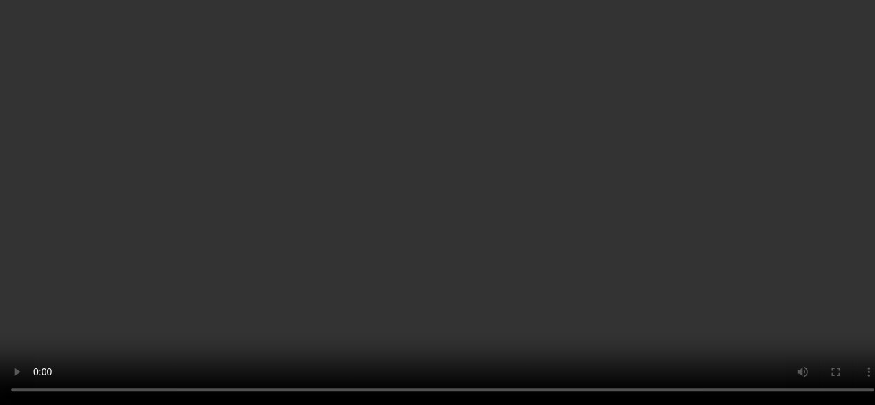
scroll to position [623, 0]
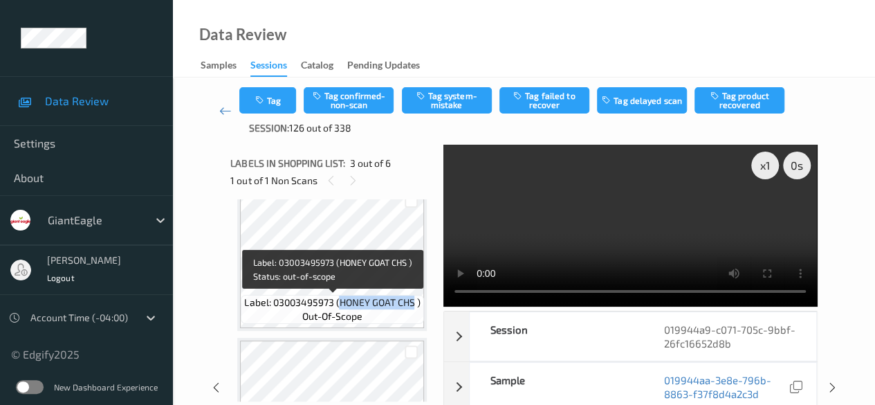
drag, startPoint x: 338, startPoint y: 302, endPoint x: 414, endPoint y: 305, distance: 75.5
click at [414, 305] on span "Label: 03003495973 (HONEY GOAT CHS )" at bounding box center [332, 303] width 176 height 14
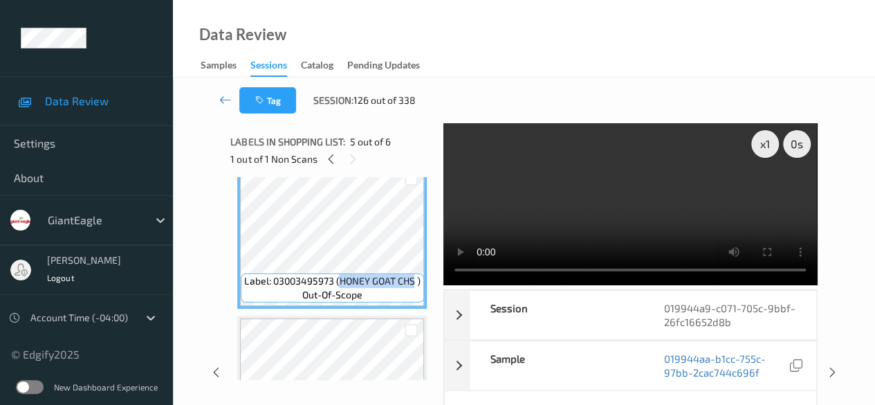
copy span "HONEY GOAT CHS"
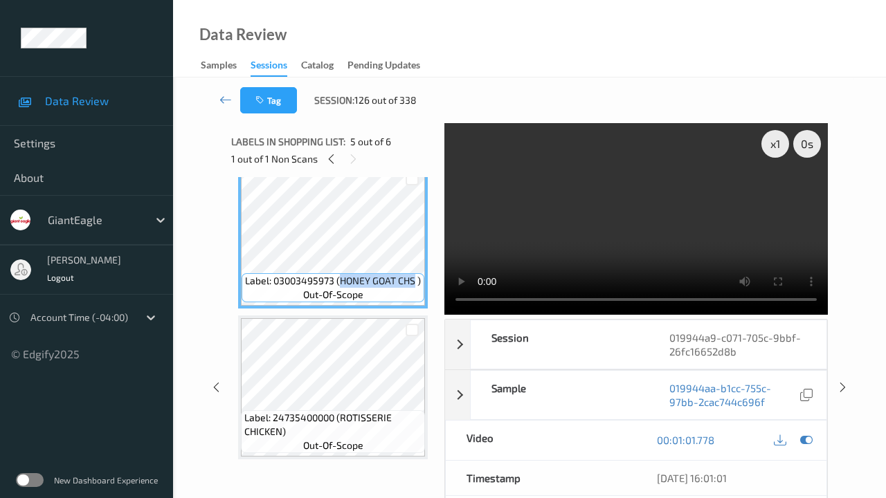
click at [488, 315] on video at bounding box center [635, 219] width 383 height 192
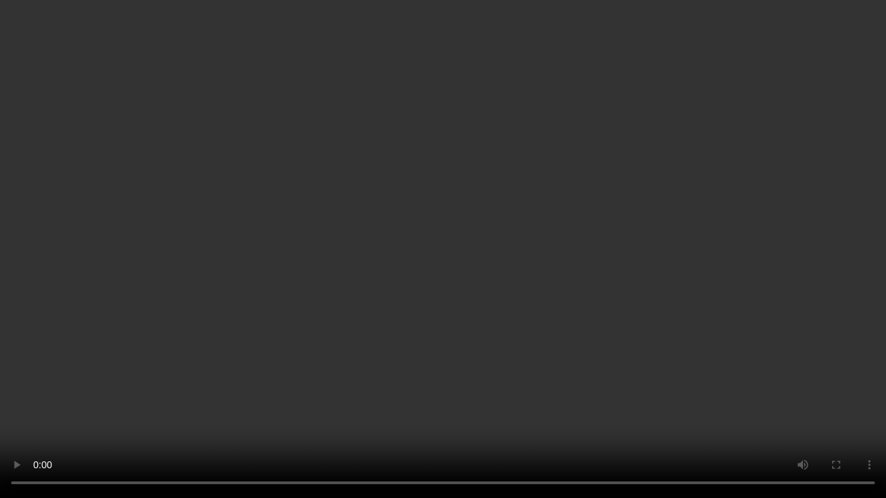
click at [363, 404] on video at bounding box center [443, 249] width 886 height 498
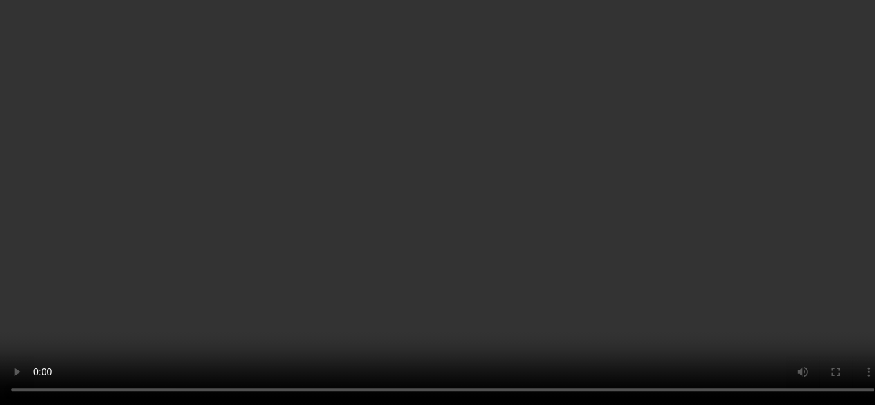
scroll to position [277, 0]
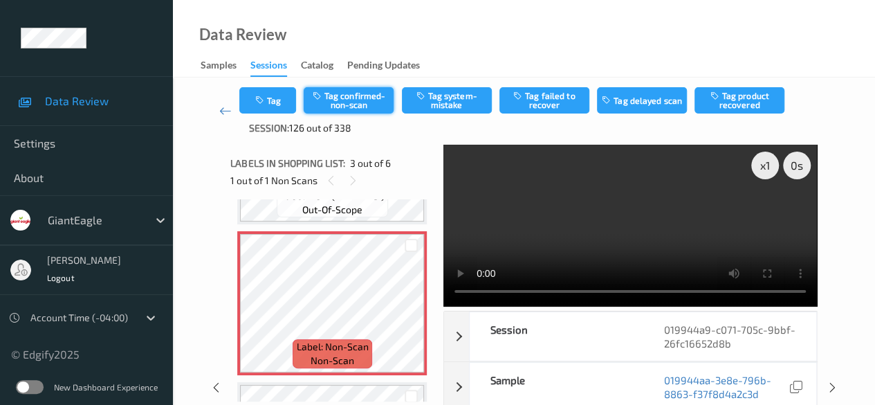
click at [361, 98] on button "Tag confirmed-non-scan" at bounding box center [349, 100] width 90 height 26
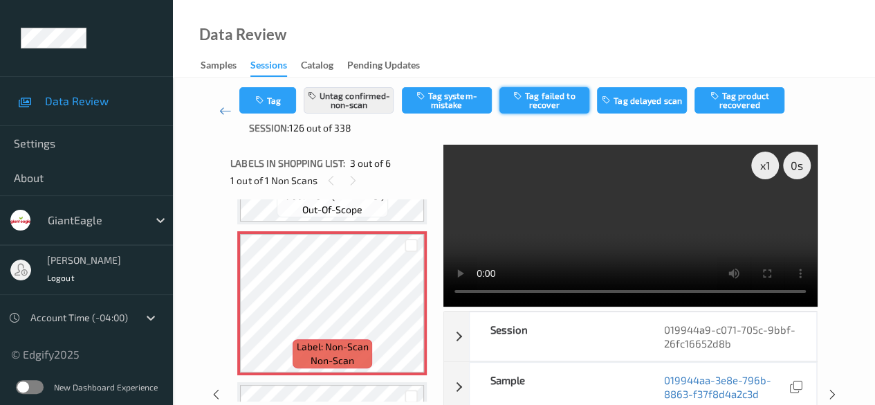
click at [563, 98] on button "Tag failed to recover" at bounding box center [545, 100] width 90 height 26
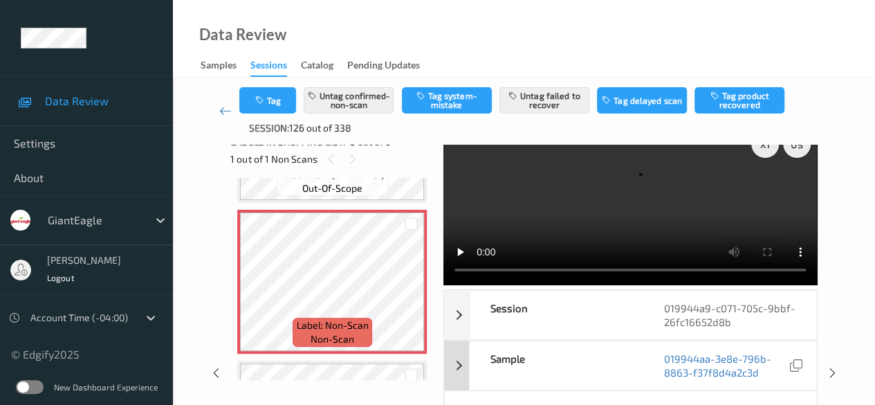
scroll to position [0, 0]
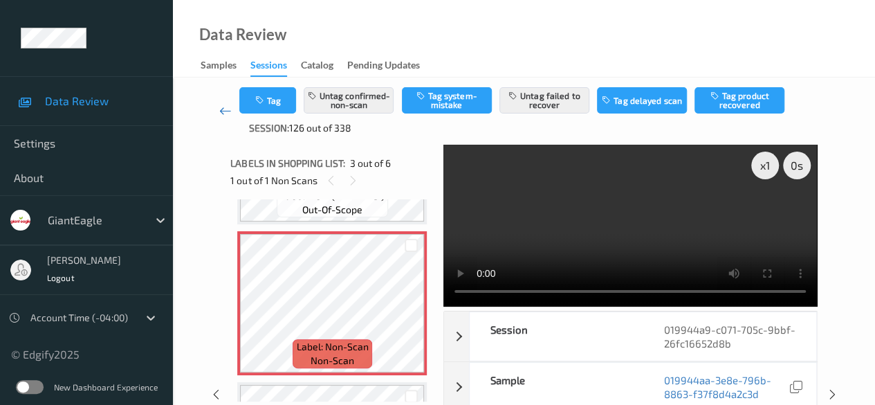
click at [221, 110] on icon at bounding box center [225, 111] width 12 height 14
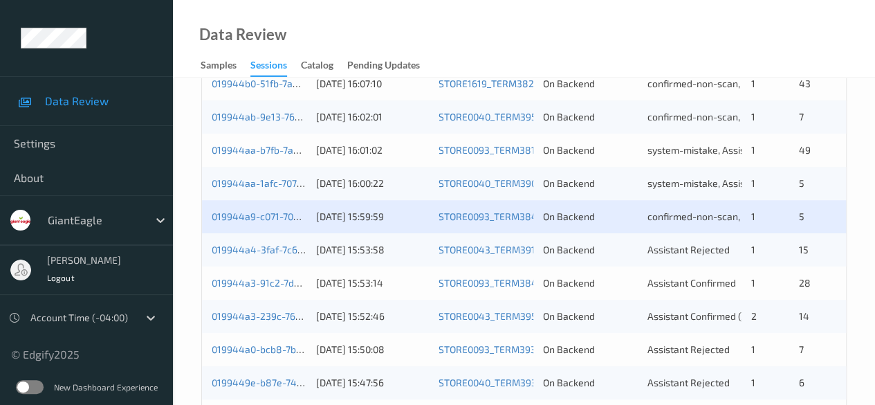
scroll to position [415, 0]
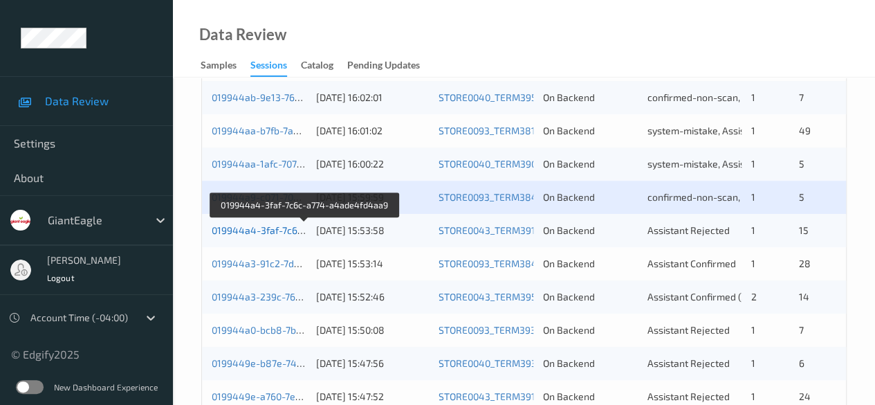
click at [264, 232] on link "019944a4-3faf-7c6c-a774-a4ade4fd4aa9" at bounding box center [305, 230] width 187 height 12
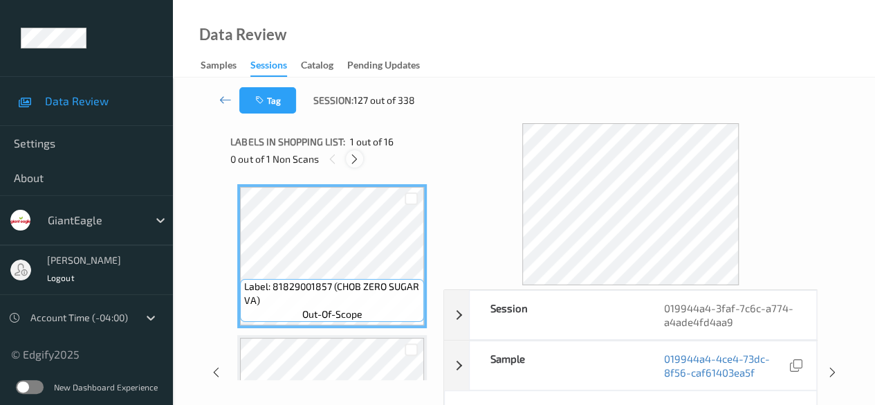
click at [356, 162] on icon at bounding box center [355, 159] width 12 height 12
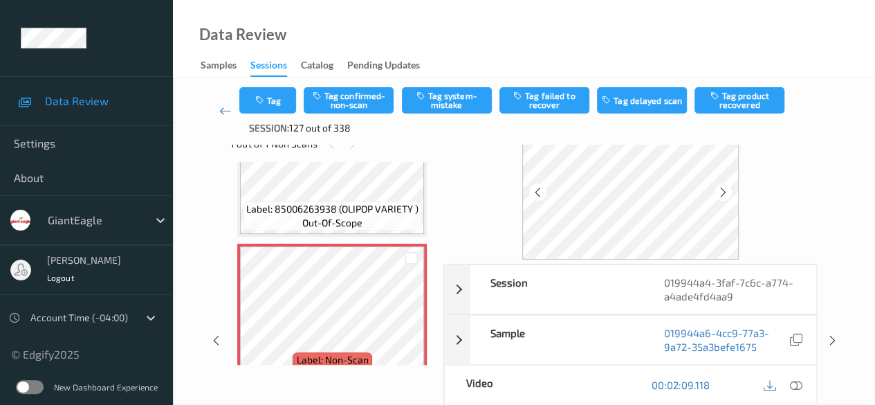
scroll to position [69, 0]
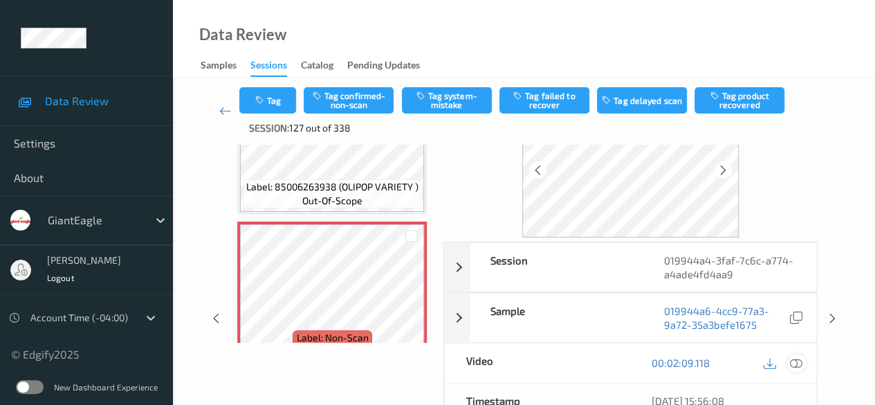
click at [797, 361] on icon at bounding box center [796, 362] width 12 height 12
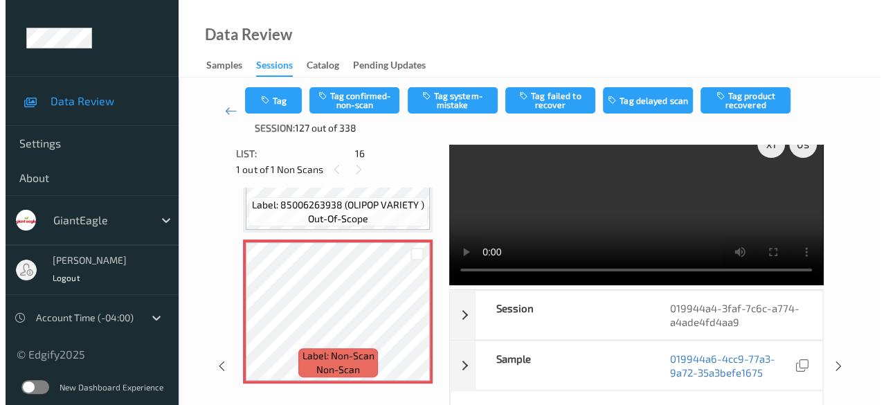
scroll to position [0, 0]
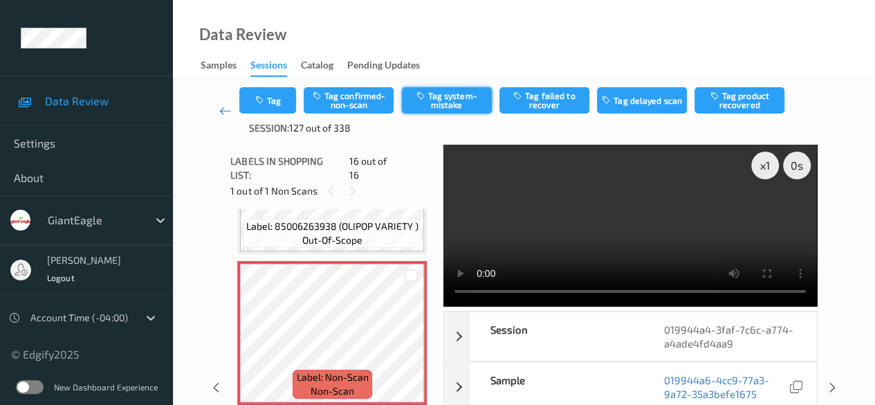
click at [437, 96] on button "Tag system-mistake" at bounding box center [447, 100] width 90 height 26
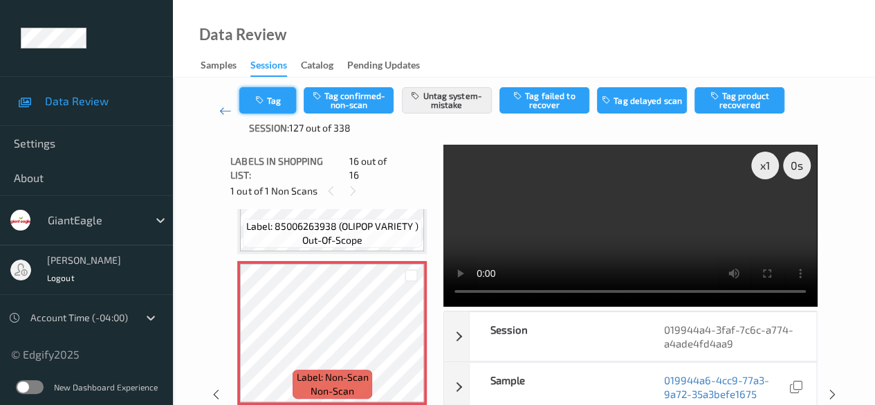
click at [267, 105] on button "Tag" at bounding box center [267, 100] width 57 height 26
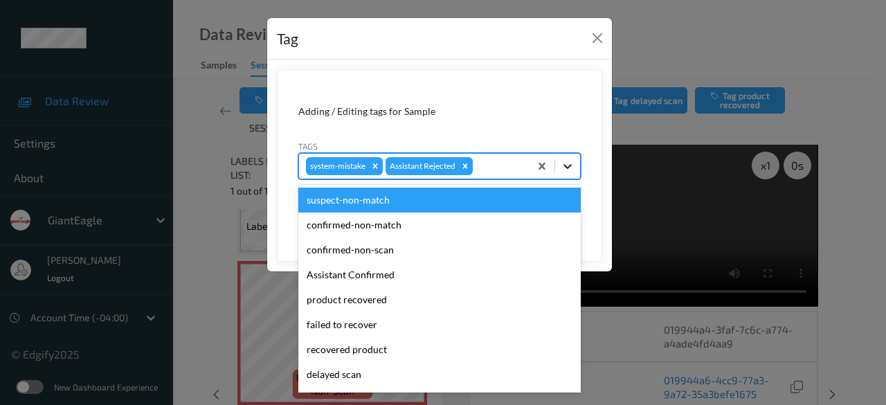
click at [562, 170] on icon at bounding box center [568, 166] width 14 height 14
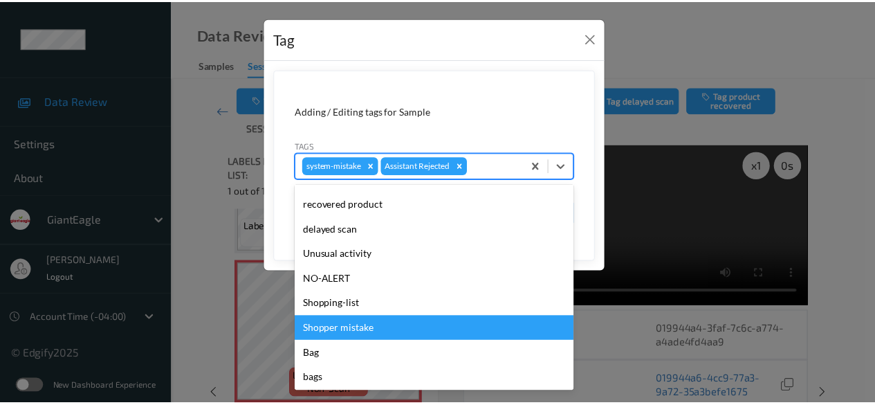
scroll to position [147, 0]
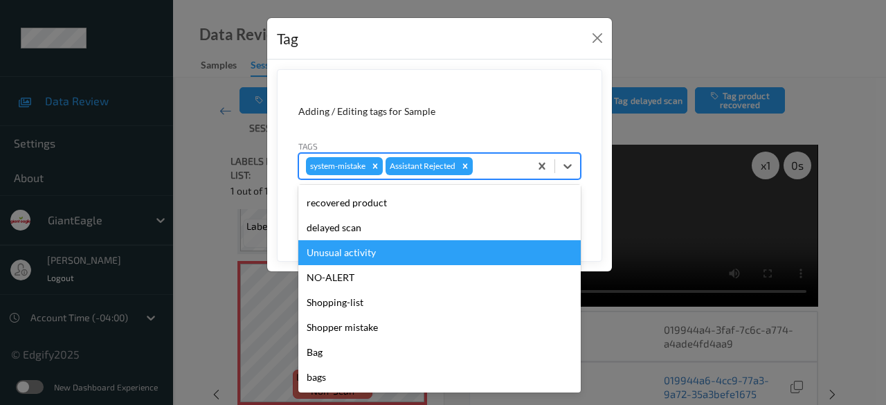
click at [400, 249] on div "Unusual activity" at bounding box center [439, 252] width 282 height 25
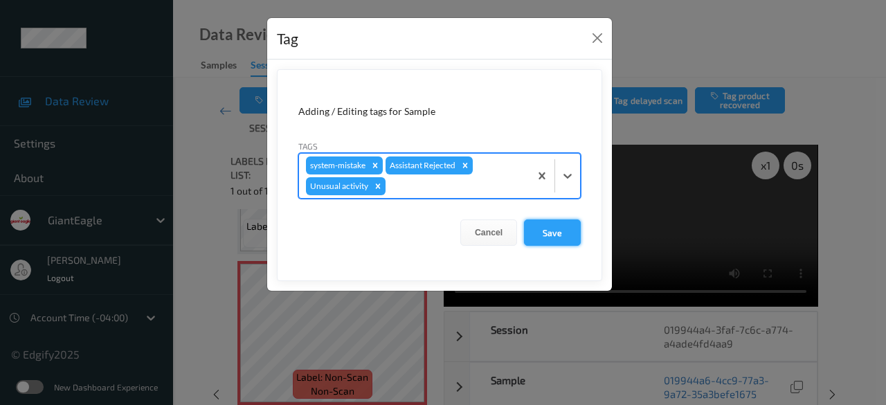
click at [544, 230] on button "Save" at bounding box center [552, 232] width 57 height 26
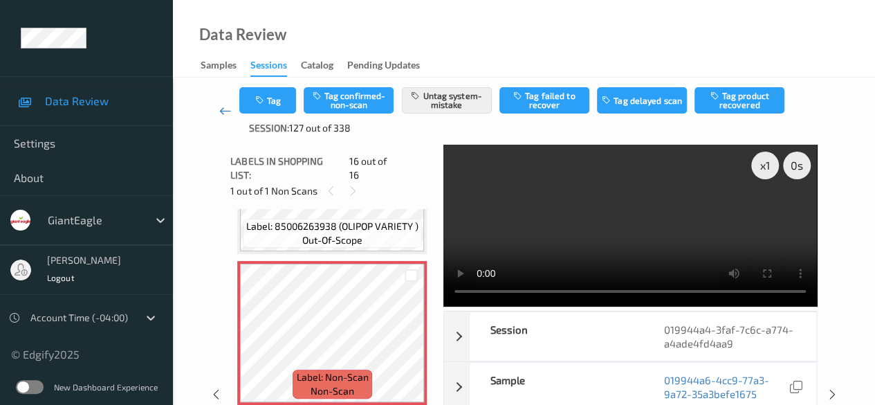
click at [219, 114] on icon at bounding box center [225, 111] width 12 height 14
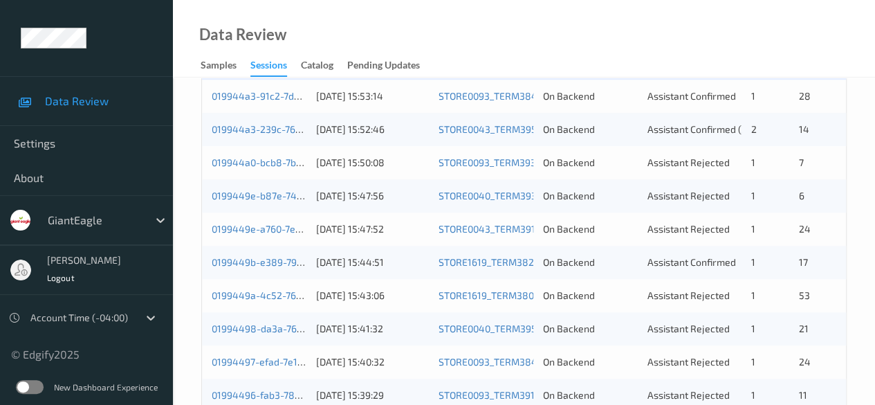
scroll to position [554, 0]
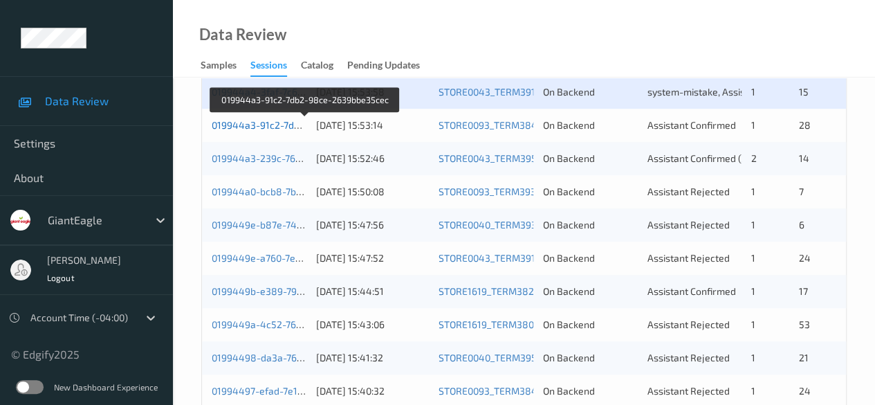
click at [280, 124] on link "019944a3-91c2-7db2-98ce-2639bbe35cec" at bounding box center [306, 125] width 189 height 12
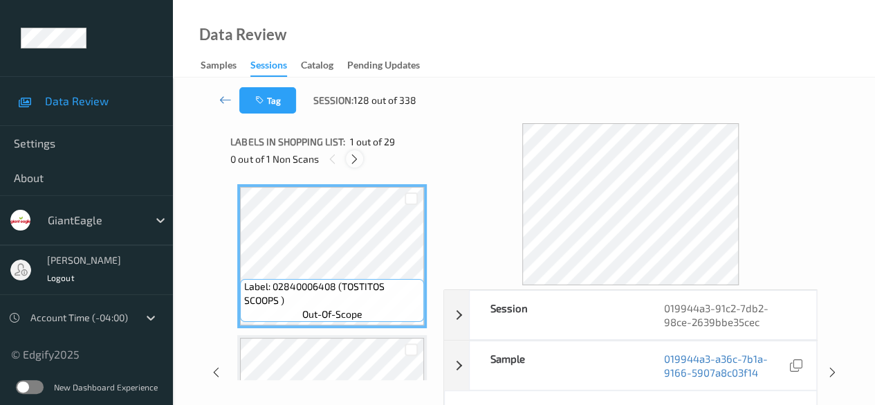
click at [353, 160] on icon at bounding box center [355, 159] width 12 height 12
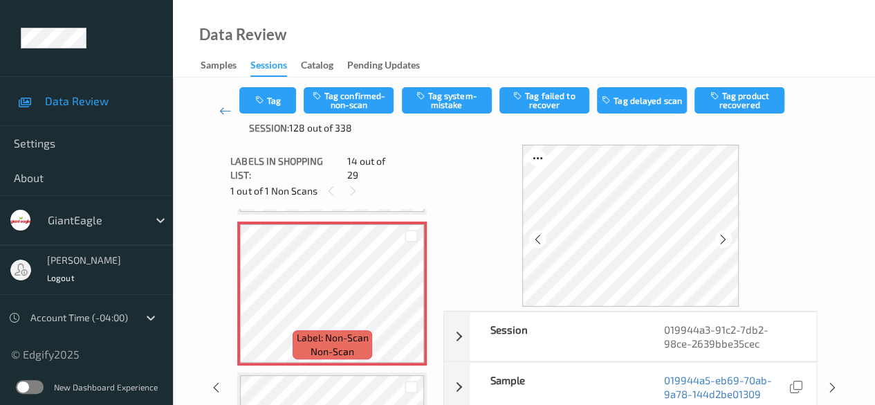
scroll to position [69, 0]
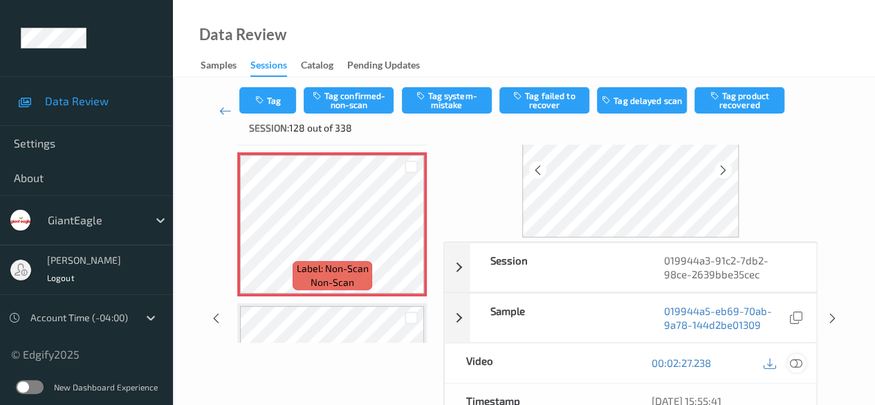
click at [793, 363] on icon at bounding box center [796, 362] width 12 height 12
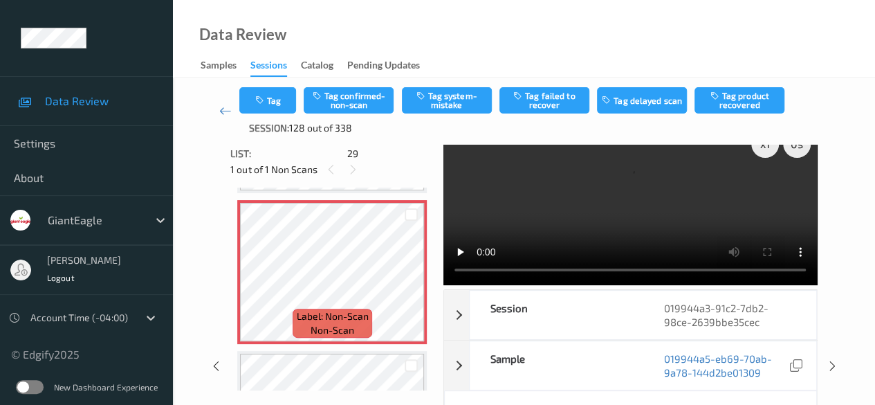
scroll to position [0, 0]
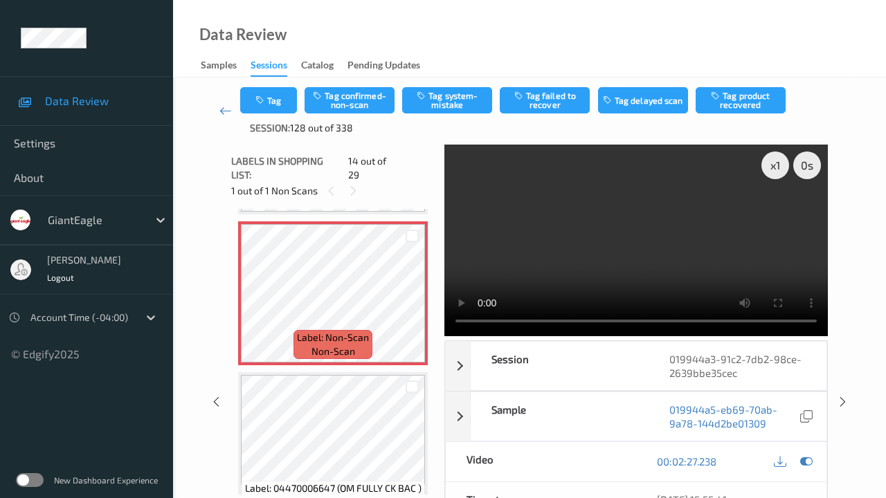
click at [444, 336] on video at bounding box center [635, 241] width 383 height 192
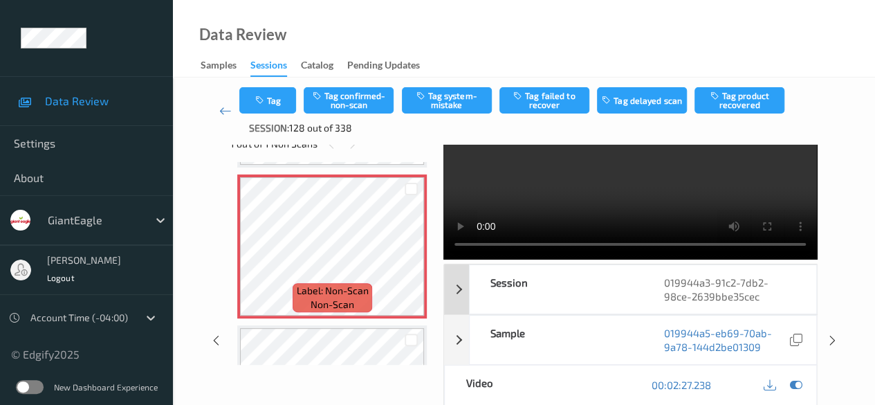
scroll to position [69, 0]
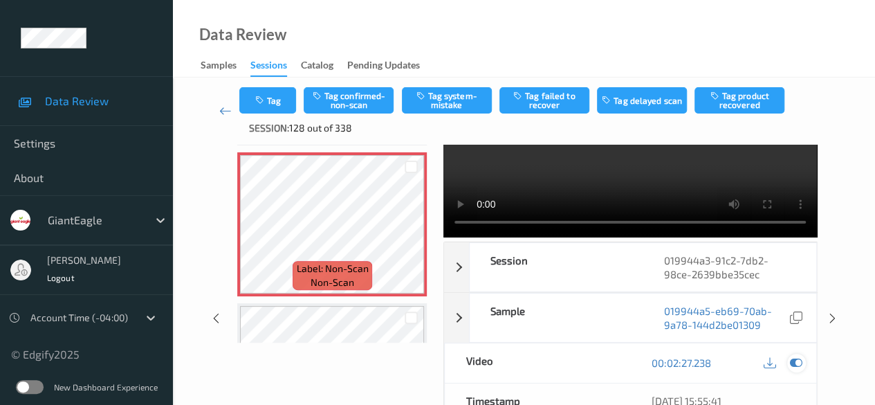
click at [796, 362] on icon at bounding box center [796, 362] width 12 height 12
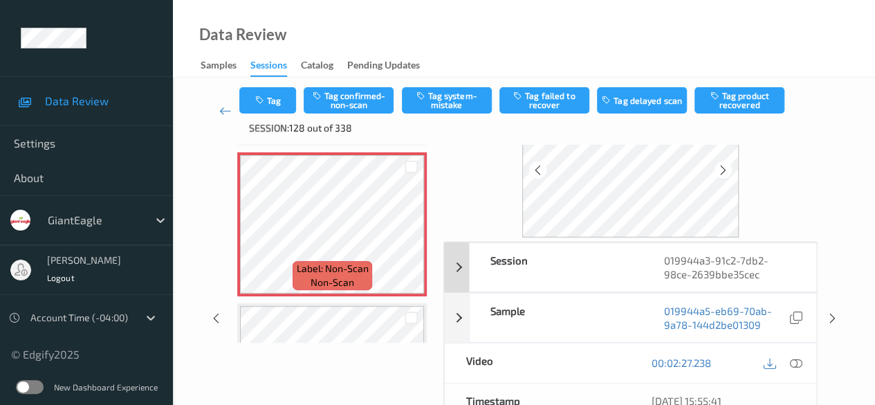
scroll to position [0, 0]
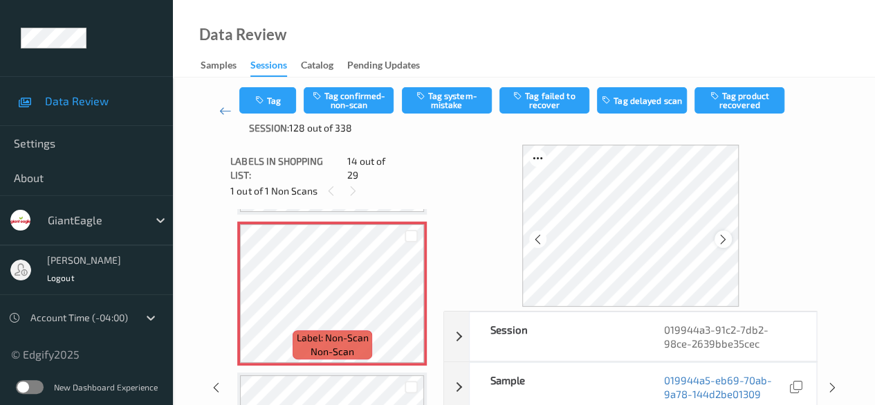
click at [726, 244] on icon at bounding box center [724, 239] width 12 height 12
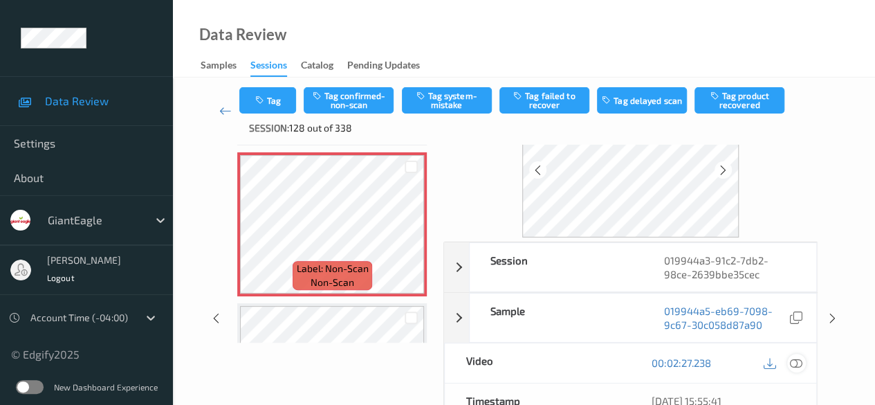
click at [797, 362] on icon at bounding box center [796, 362] width 12 height 12
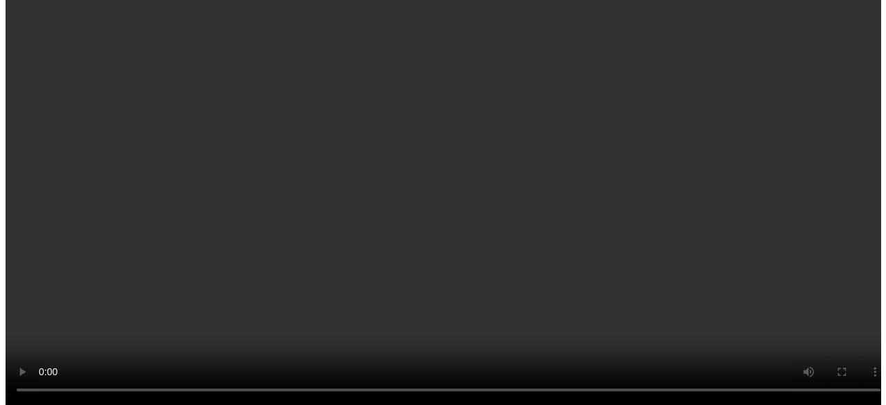
scroll to position [1956, 0]
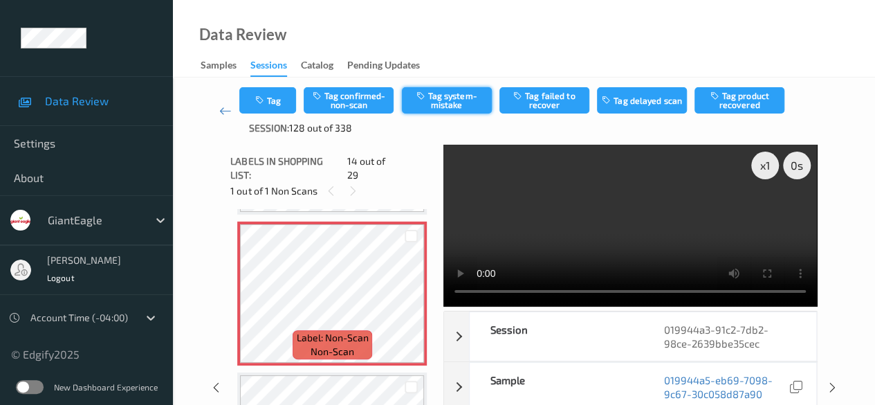
click at [460, 98] on button "Tag system-mistake" at bounding box center [447, 100] width 90 height 26
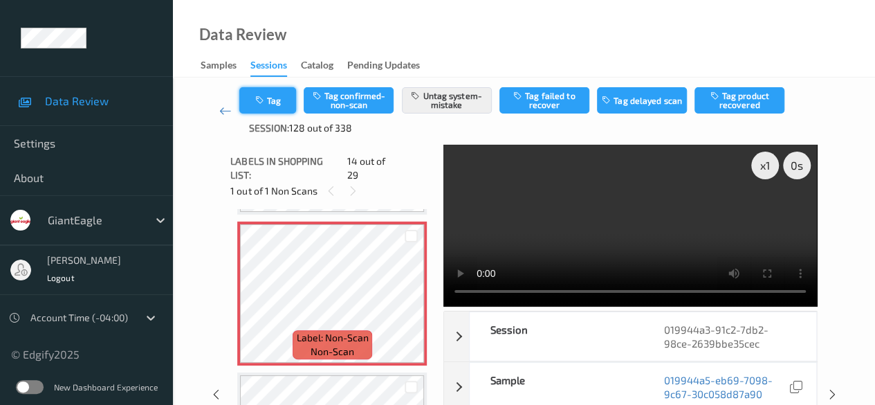
click at [283, 102] on button "Tag" at bounding box center [267, 100] width 57 height 26
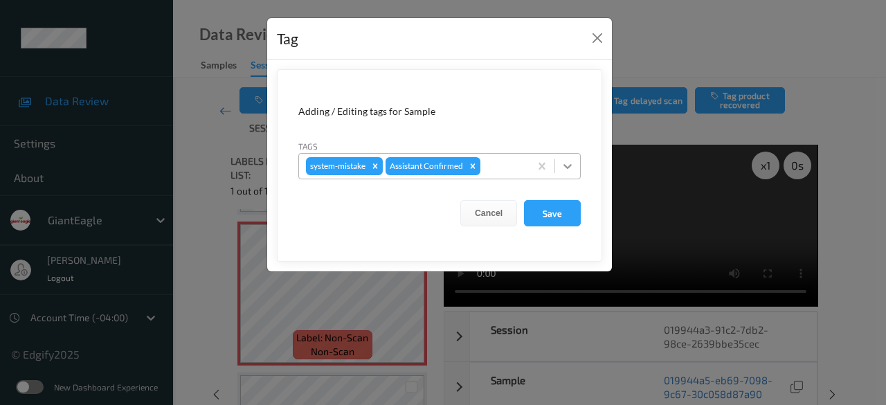
click at [565, 165] on icon at bounding box center [568, 166] width 14 height 14
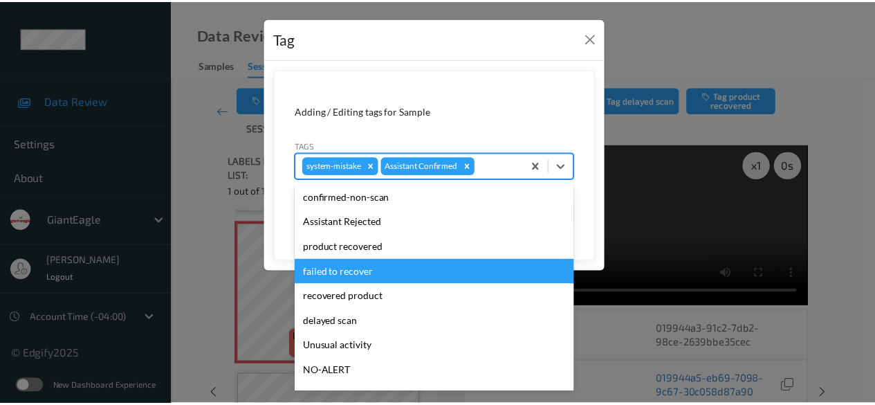
scroll to position [69, 0]
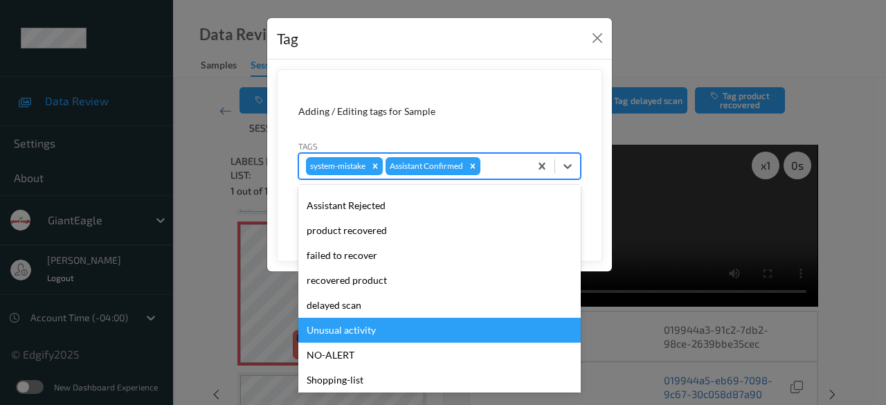
click at [388, 331] on div "Unusual activity" at bounding box center [439, 330] width 282 height 25
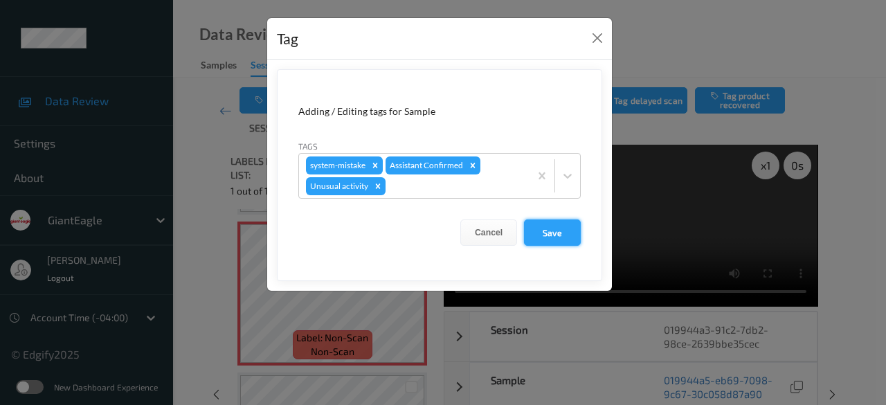
click at [553, 236] on button "Save" at bounding box center [552, 232] width 57 height 26
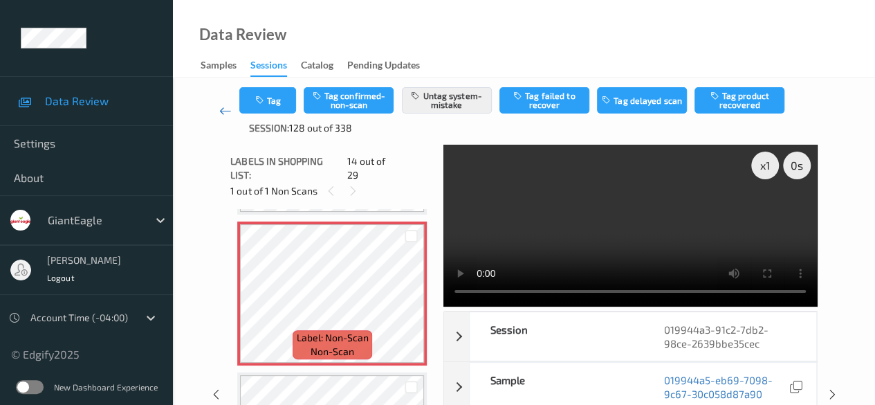
click at [225, 110] on icon at bounding box center [225, 111] width 12 height 14
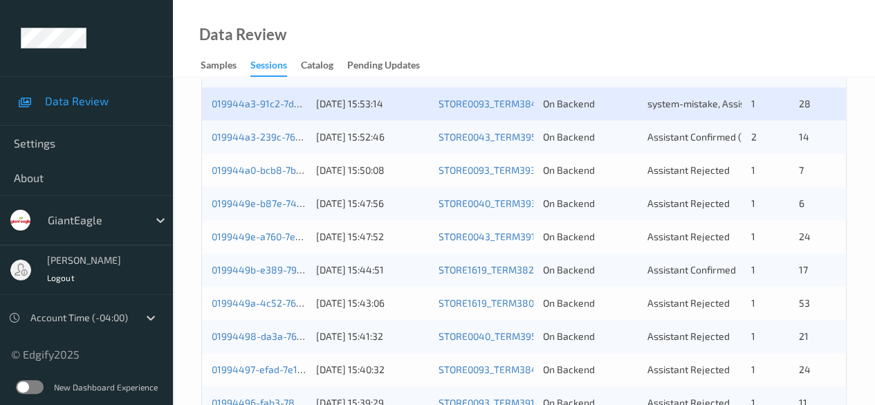
scroll to position [554, 0]
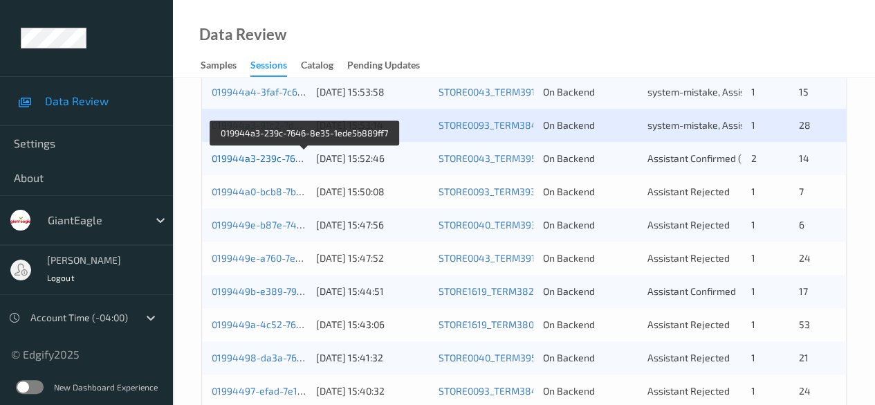
click at [257, 160] on link "019944a3-239c-7646-8e35-1ede5b889ff7" at bounding box center [306, 158] width 188 height 12
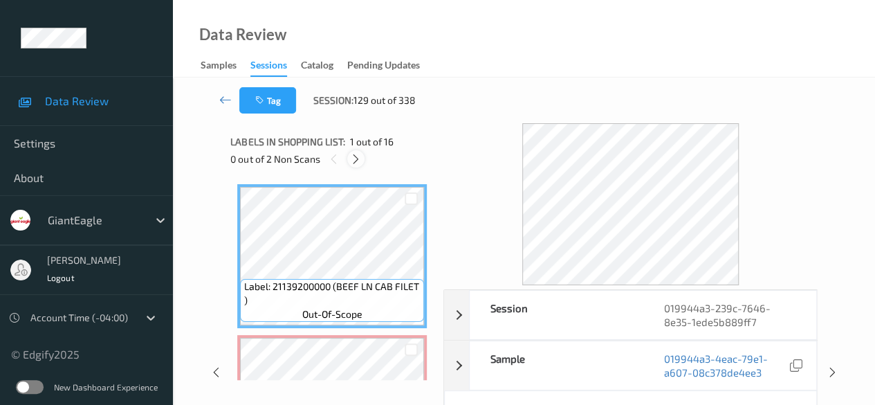
click at [358, 160] on icon at bounding box center [356, 159] width 12 height 12
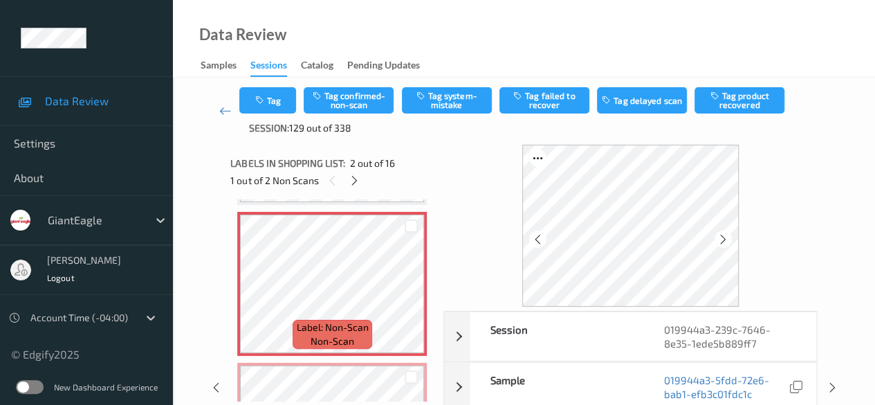
scroll to position [69, 0]
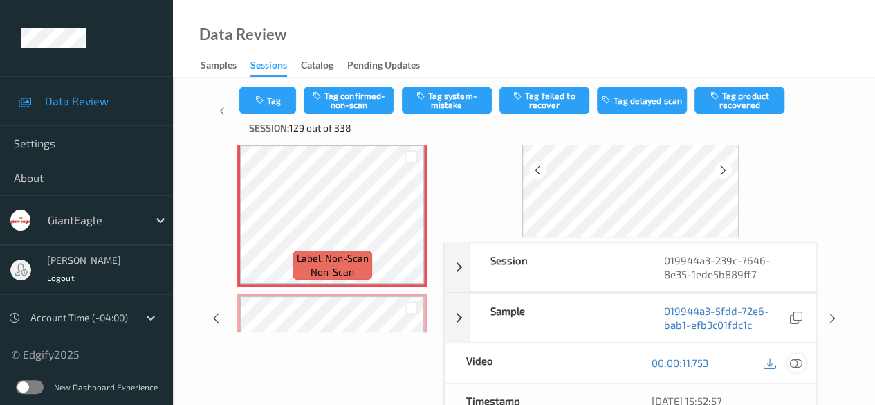
click at [794, 360] on icon at bounding box center [796, 362] width 12 height 12
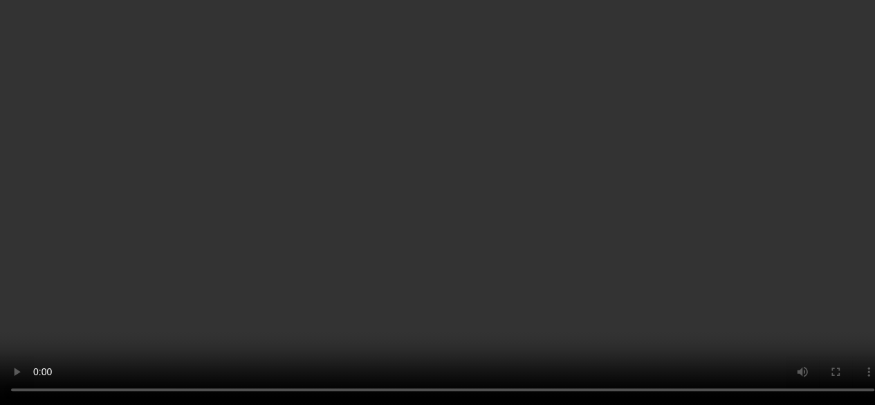
scroll to position [145, 0]
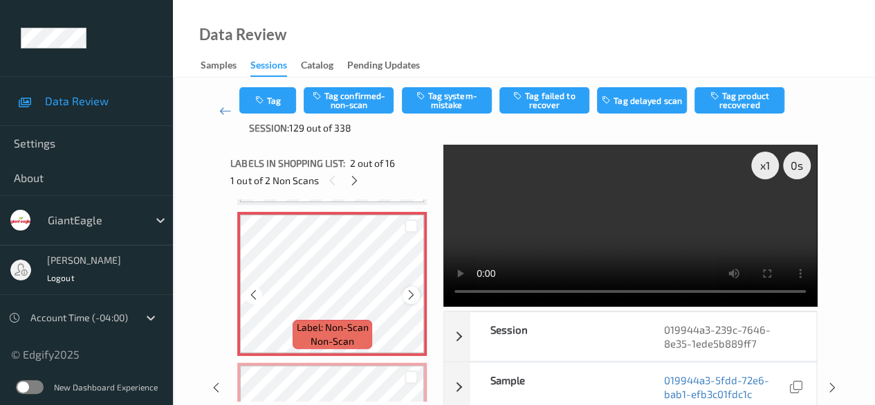
click at [415, 294] on icon at bounding box center [412, 295] width 12 height 12
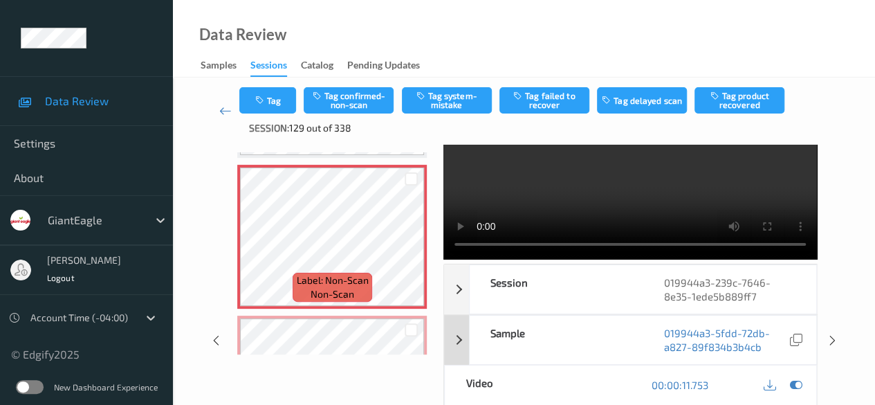
scroll to position [69, 0]
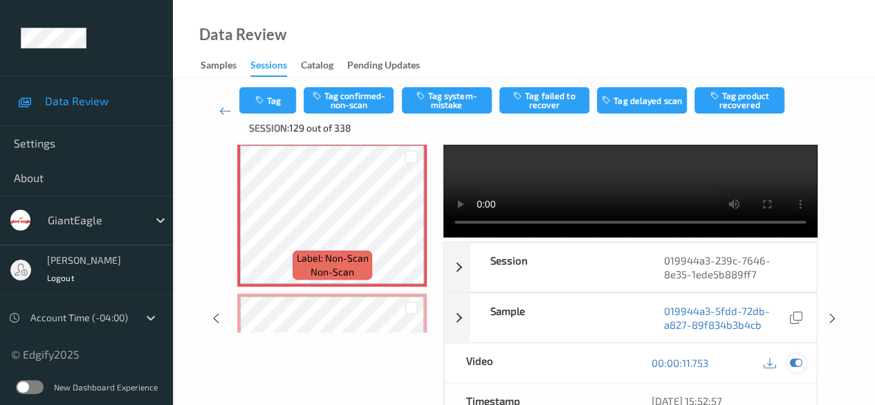
click at [799, 362] on icon at bounding box center [796, 362] width 12 height 12
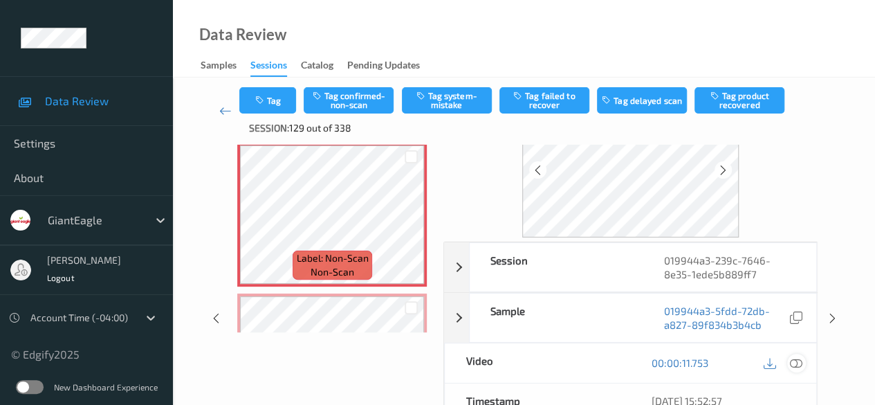
click at [792, 361] on icon at bounding box center [796, 362] width 12 height 12
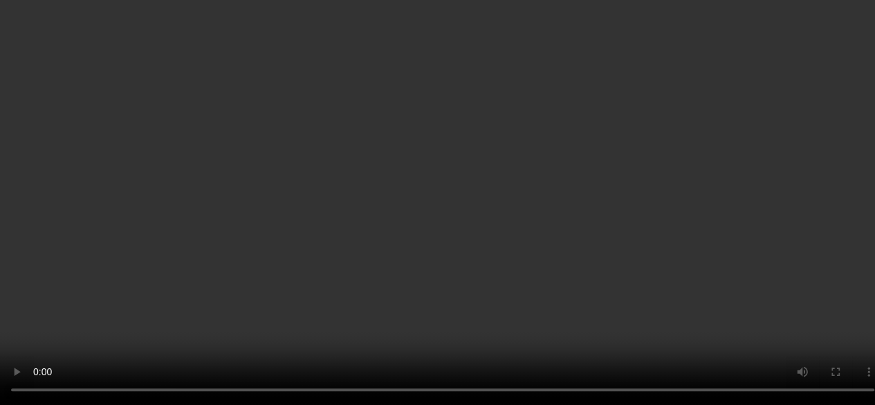
scroll to position [145, 0]
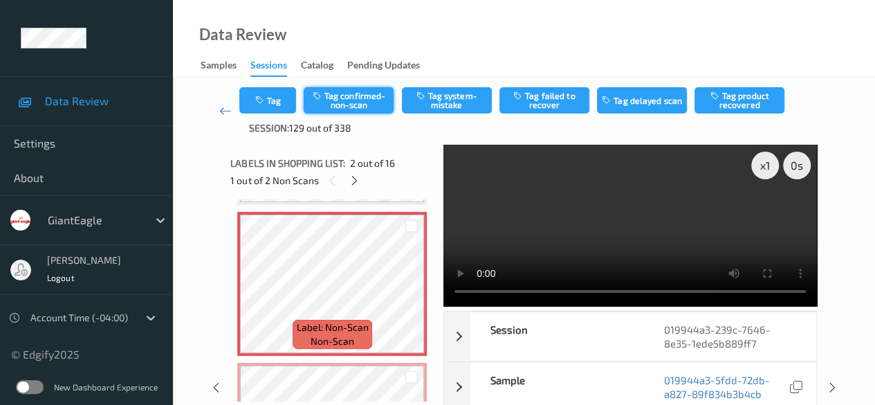
click at [340, 96] on button "Tag confirmed-non-scan" at bounding box center [349, 100] width 90 height 26
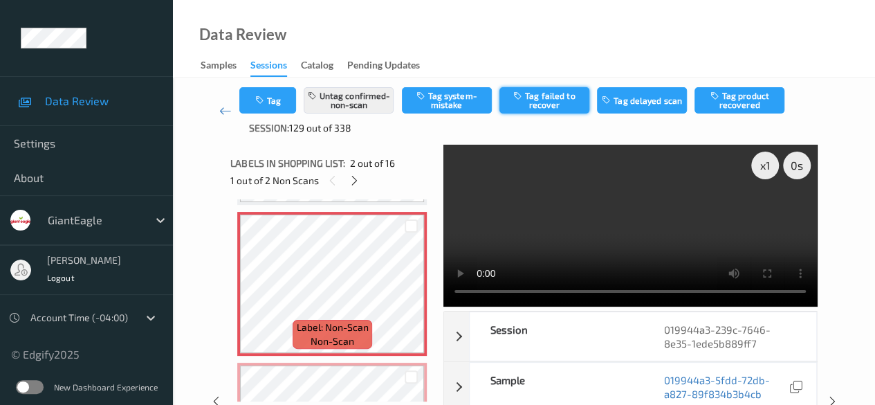
click at [553, 100] on button "Tag failed to recover" at bounding box center [545, 100] width 90 height 26
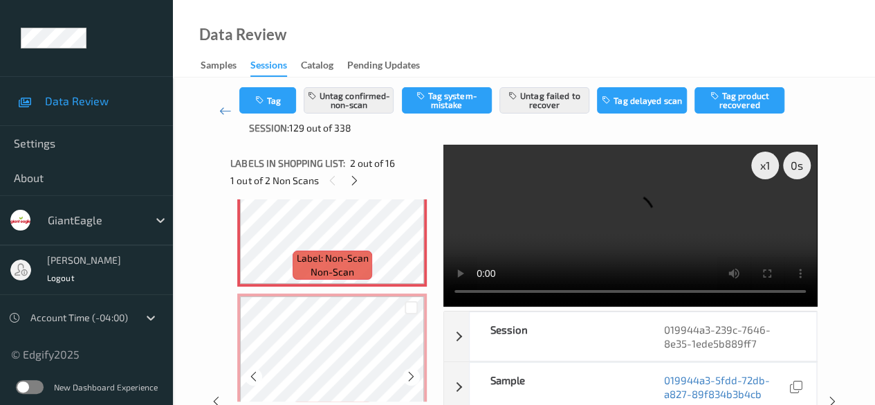
scroll to position [284, 0]
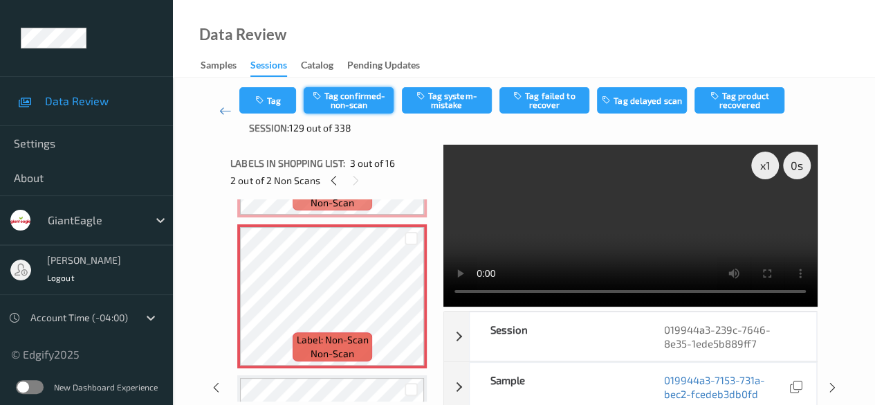
click at [344, 96] on button "Tag confirmed-non-scan" at bounding box center [349, 100] width 90 height 26
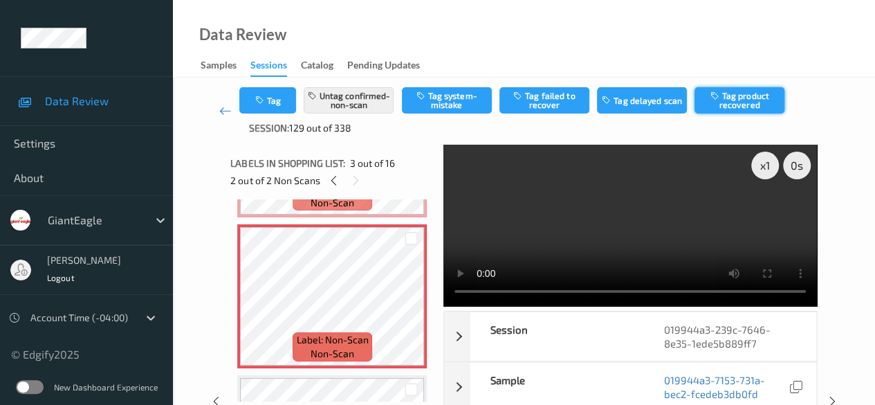
click at [745, 106] on button "Tag product recovered" at bounding box center [740, 100] width 90 height 26
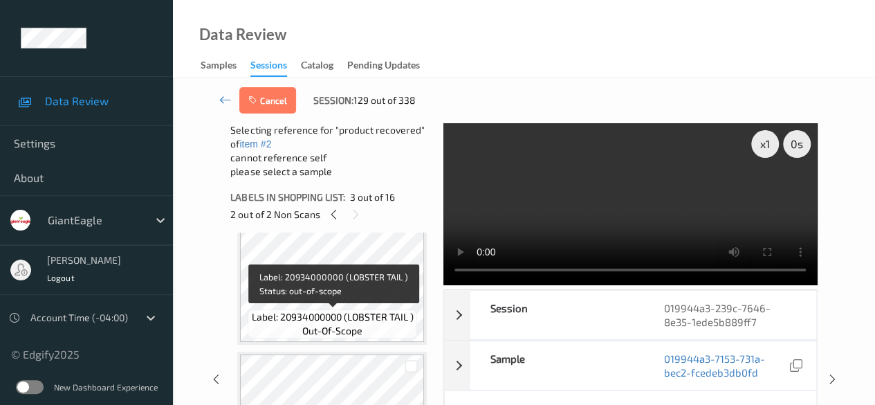
scroll to position [422, 0]
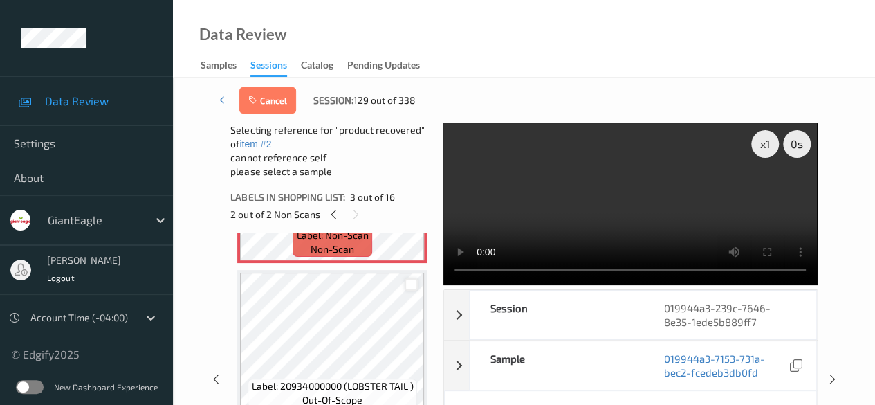
click at [413, 283] on div at bounding box center [411, 284] width 13 height 13
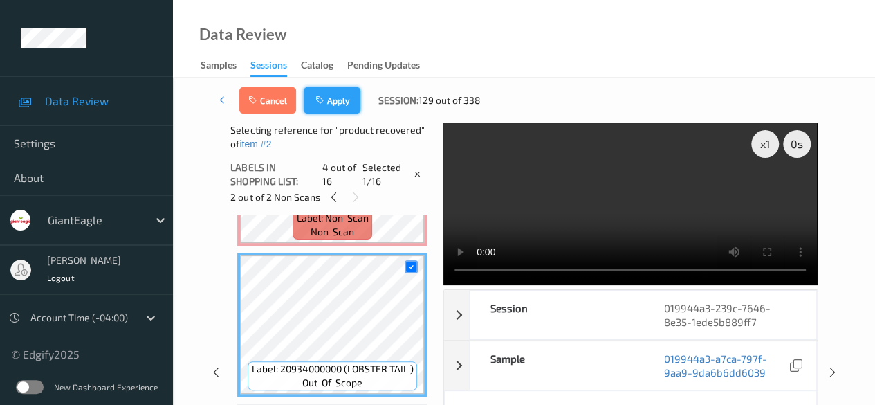
click at [342, 95] on button "Apply" at bounding box center [332, 100] width 57 height 26
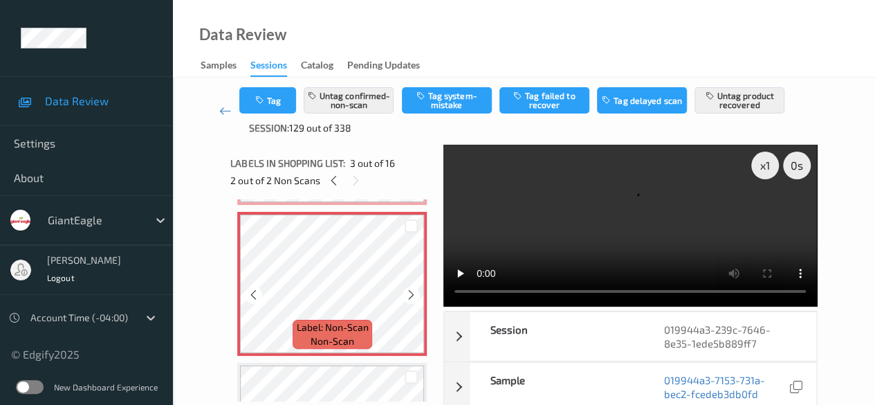
scroll to position [365, 0]
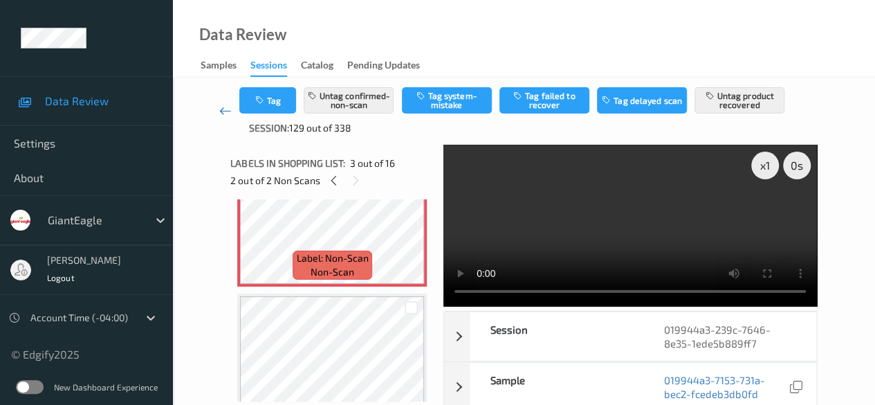
click at [221, 111] on icon at bounding box center [225, 111] width 12 height 14
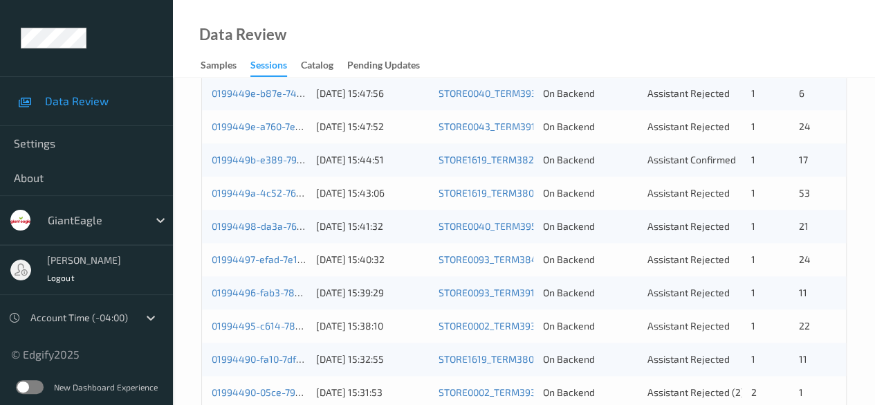
scroll to position [606, 0]
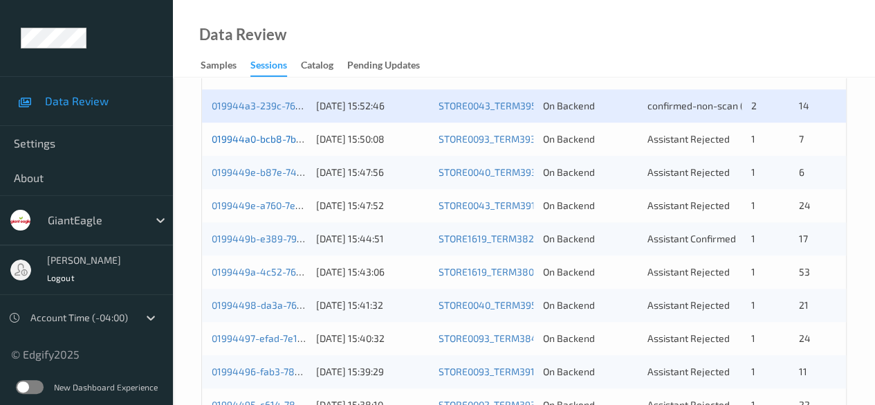
click at [287, 143] on link "019944a0-bcb8-7b73-ad7e-62f5723fa6ad" at bounding box center [305, 139] width 186 height 12
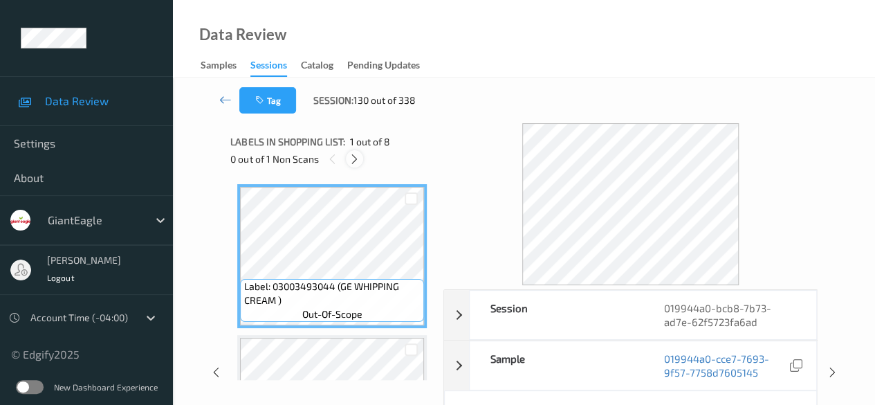
click at [361, 161] on div at bounding box center [354, 158] width 17 height 17
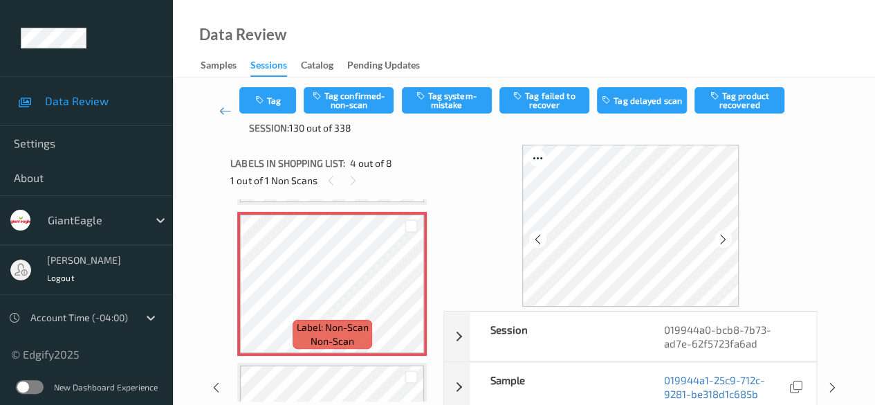
scroll to position [69, 0]
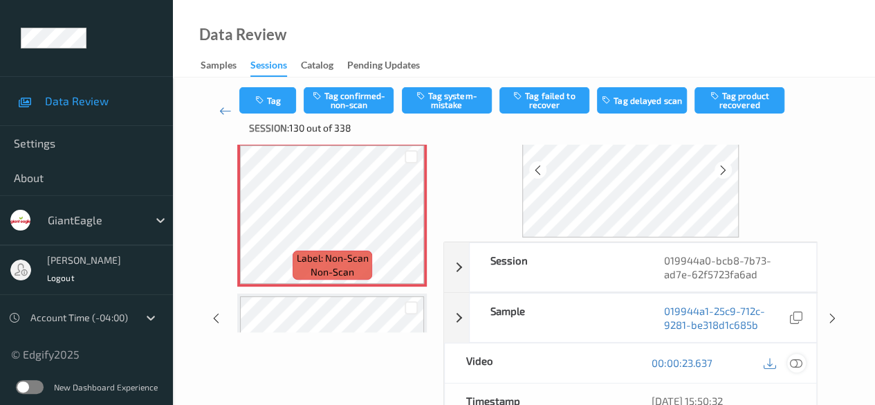
click at [801, 359] on icon at bounding box center [796, 362] width 12 height 12
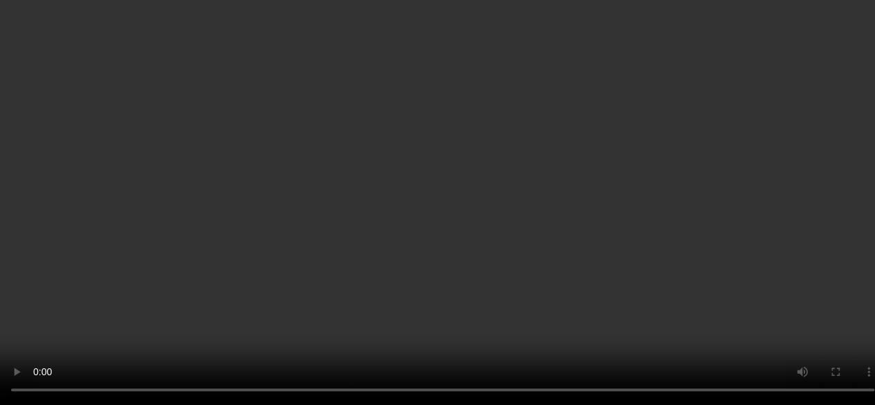
scroll to position [1001, 0]
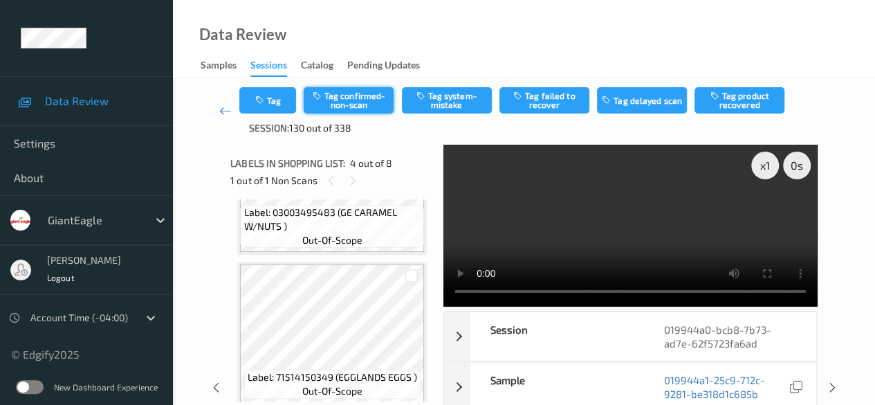
click at [353, 98] on button "Tag confirmed-non-scan" at bounding box center [349, 100] width 90 height 26
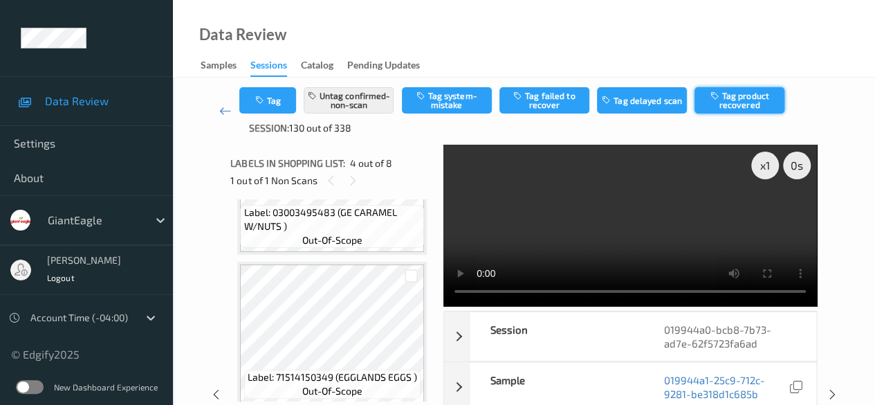
click at [738, 105] on button "Tag product recovered" at bounding box center [740, 100] width 90 height 26
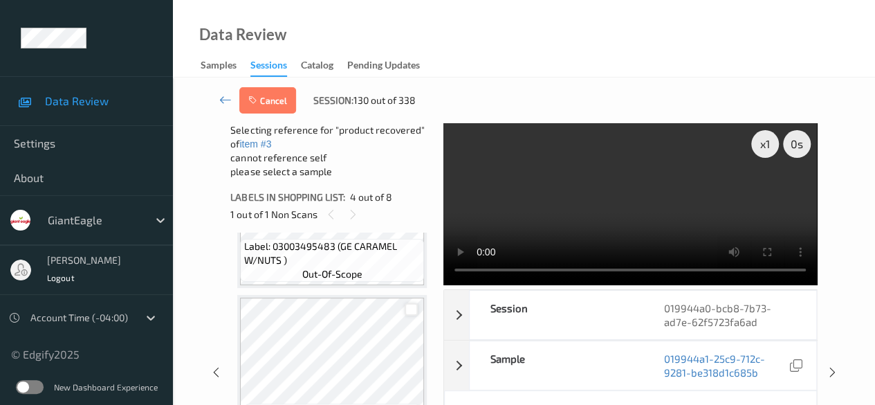
click at [408, 310] on div at bounding box center [411, 309] width 13 height 13
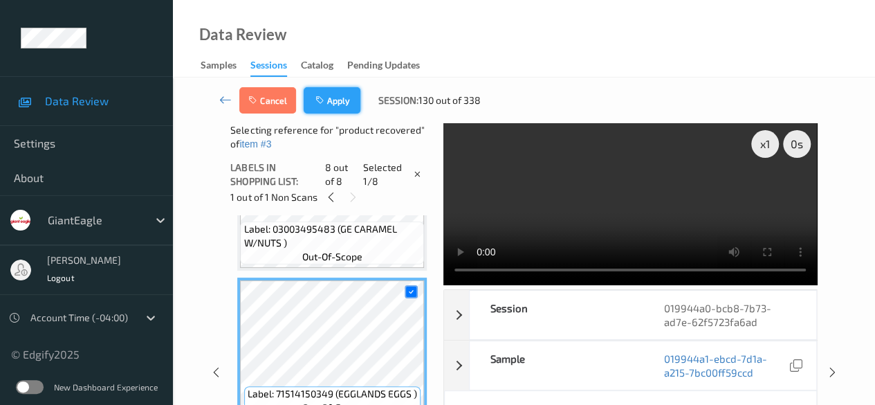
click at [334, 94] on button "Apply" at bounding box center [332, 100] width 57 height 26
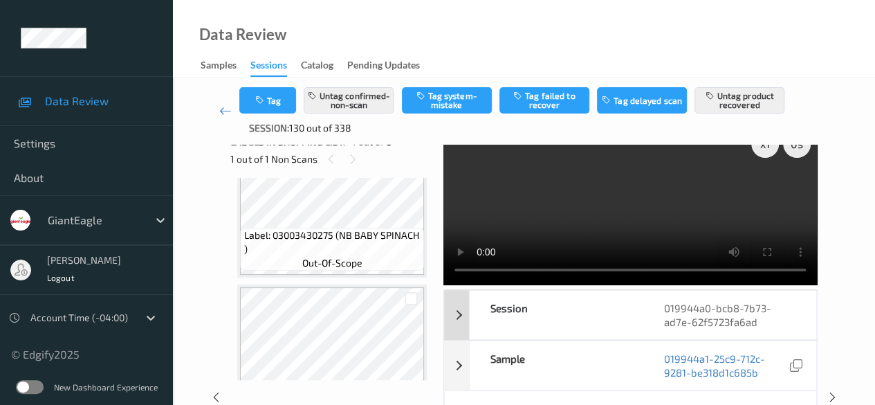
scroll to position [0, 0]
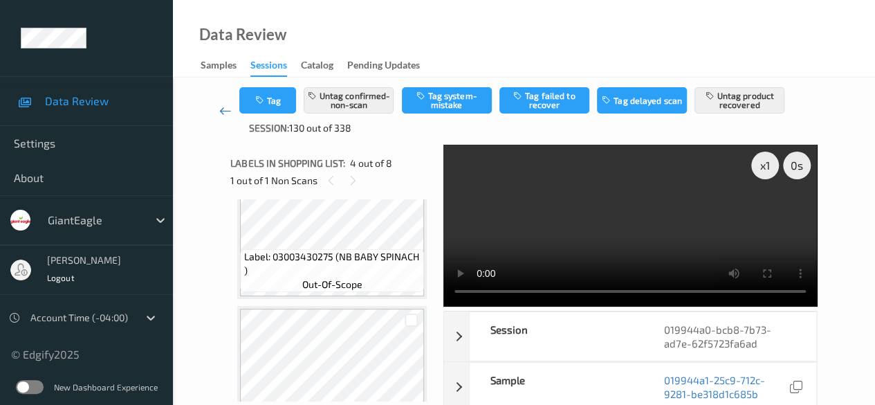
click at [224, 111] on icon at bounding box center [225, 111] width 12 height 14
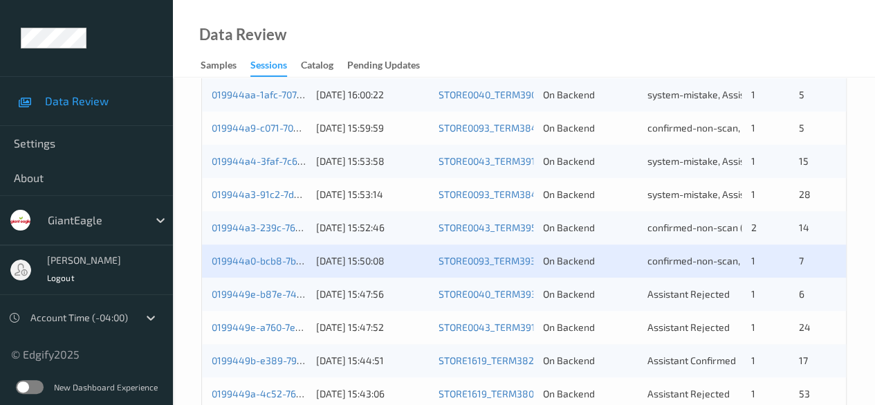
scroll to position [554, 0]
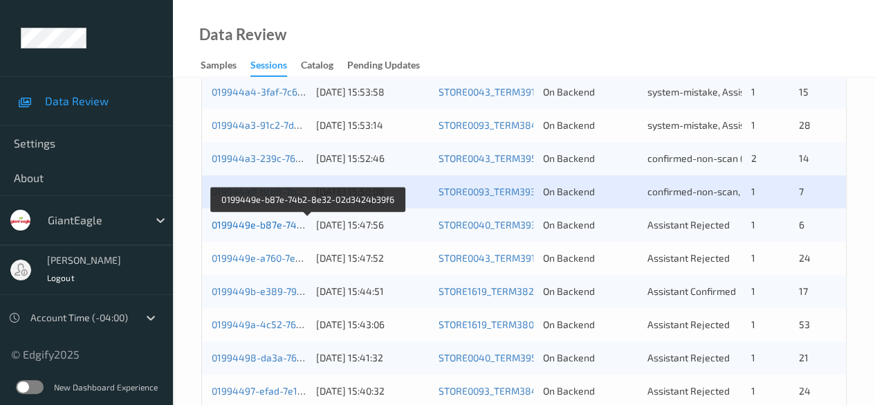
click at [233, 219] on link "0199449e-b87e-74b2-8e32-02d3424b39f6" at bounding box center [308, 225] width 193 height 12
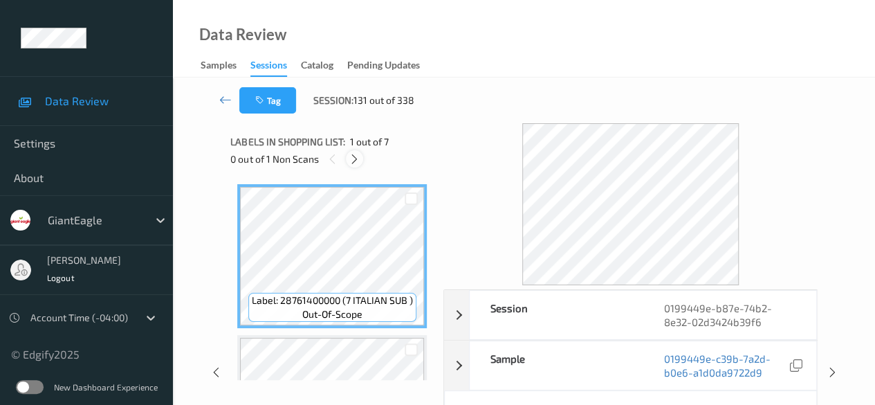
click at [354, 162] on icon at bounding box center [355, 159] width 12 height 12
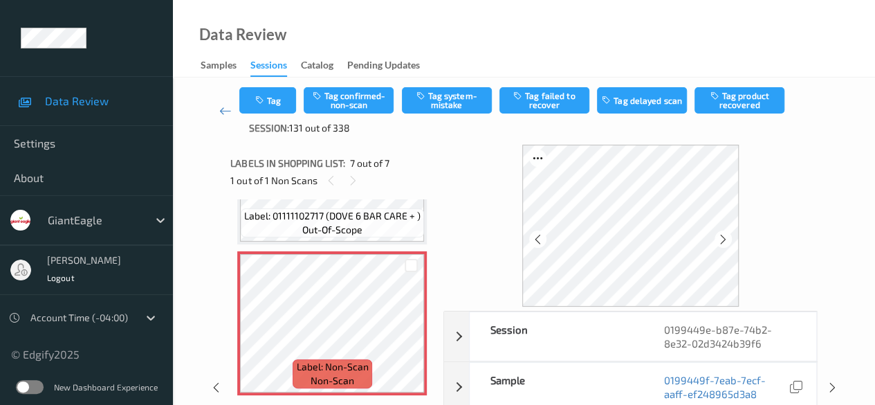
scroll to position [69, 0]
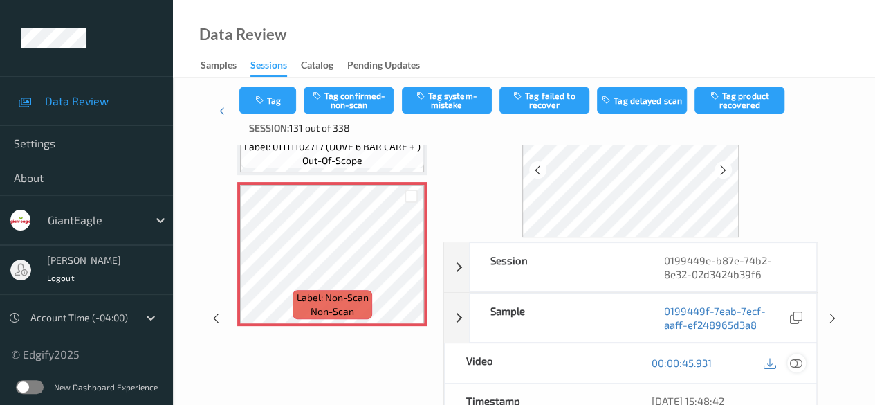
click at [799, 360] on icon at bounding box center [796, 362] width 12 height 12
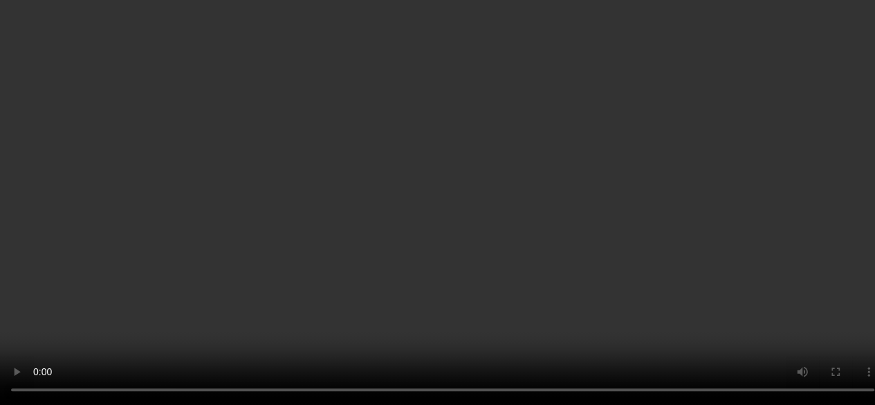
scroll to position [292, 0]
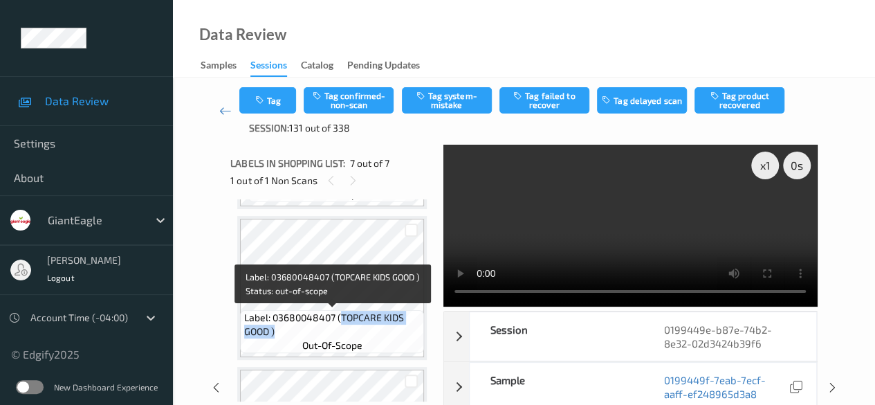
drag, startPoint x: 339, startPoint y: 316, endPoint x: 414, endPoint y: 332, distance: 76.4
click at [414, 332] on span "Label: 03680048407 (TOPCARE KIDS GOOD )" at bounding box center [332, 325] width 177 height 28
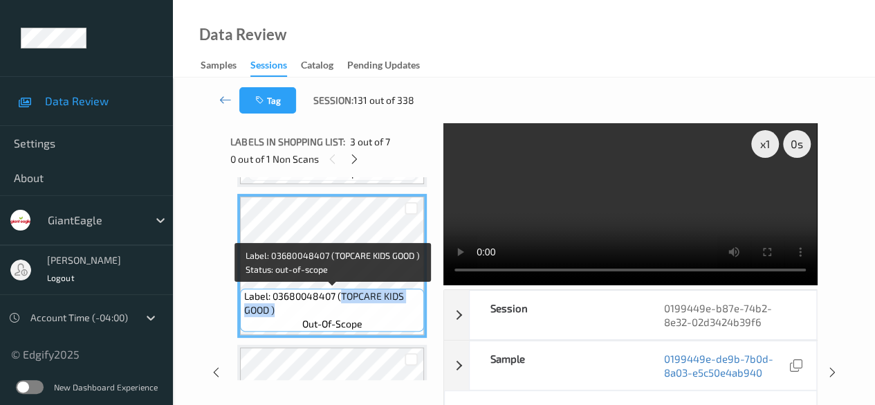
copy span "TOPCARE KIDS GOOD )"
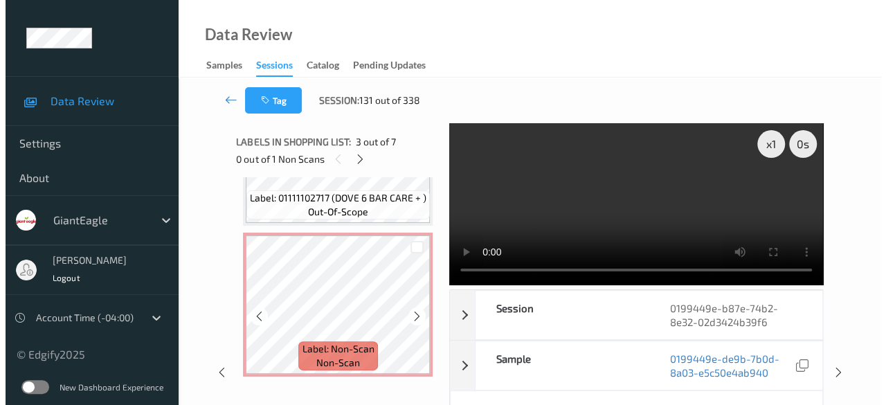
scroll to position [860, 0]
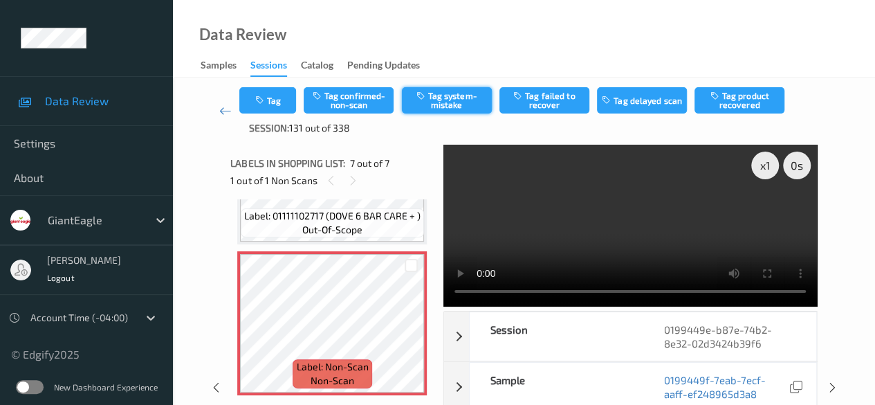
click at [455, 100] on button "Tag system-mistake" at bounding box center [447, 100] width 90 height 26
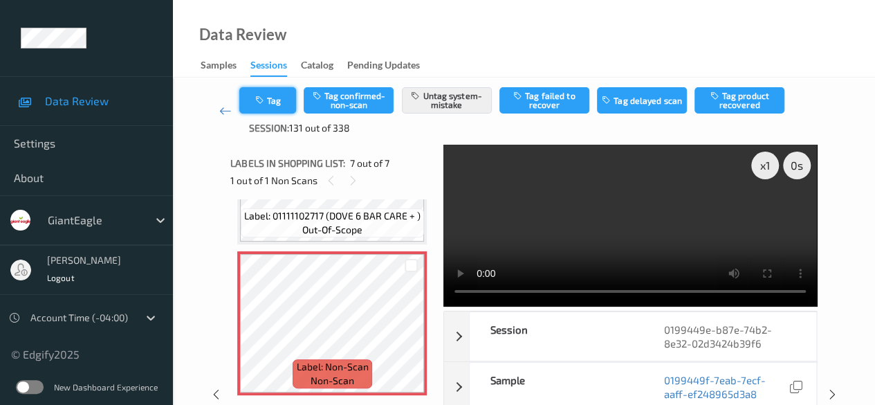
click at [280, 102] on button "Tag" at bounding box center [267, 100] width 57 height 26
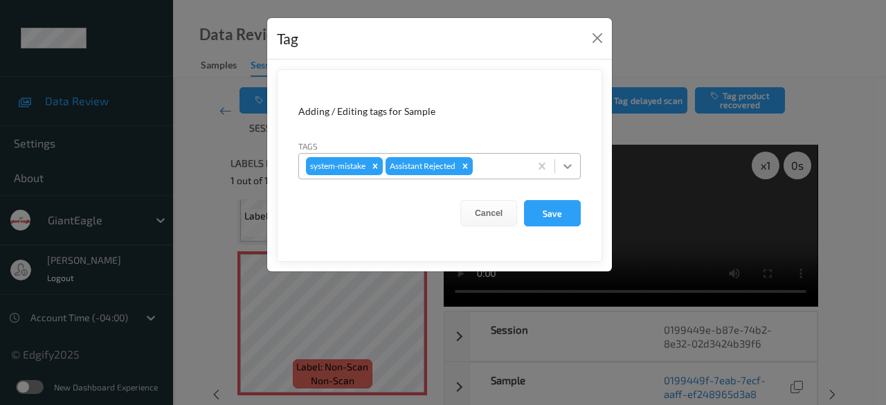
click at [568, 166] on icon at bounding box center [567, 166] width 8 height 5
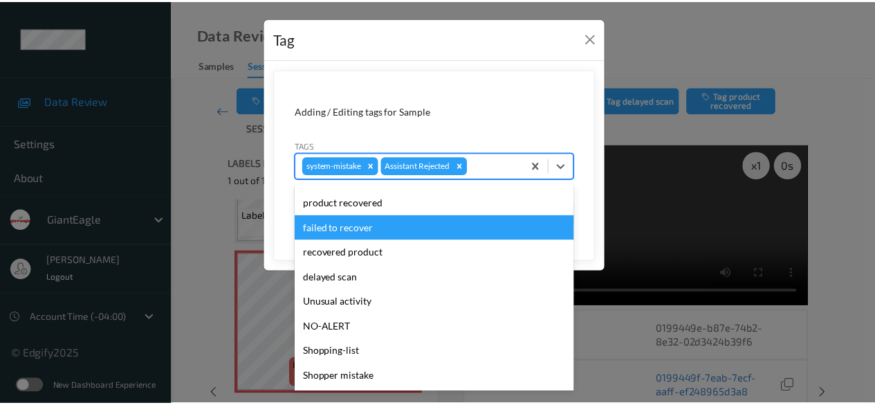
scroll to position [147, 0]
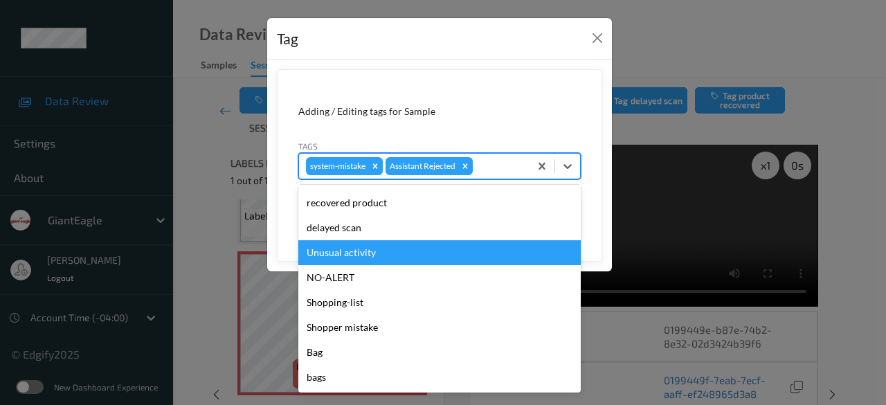
click at [457, 250] on div "Unusual activity" at bounding box center [439, 252] width 282 height 25
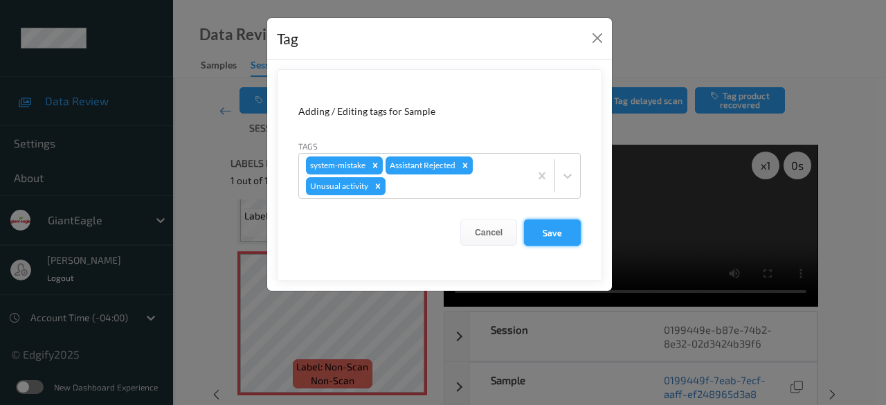
click at [559, 235] on button "Save" at bounding box center [552, 232] width 57 height 26
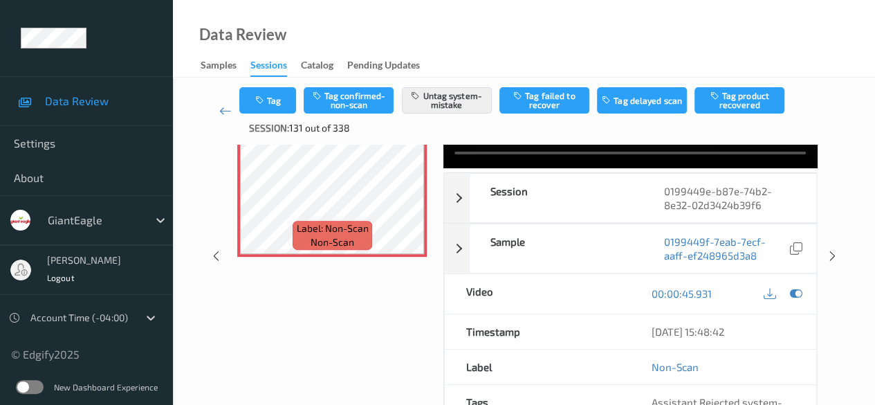
scroll to position [0, 0]
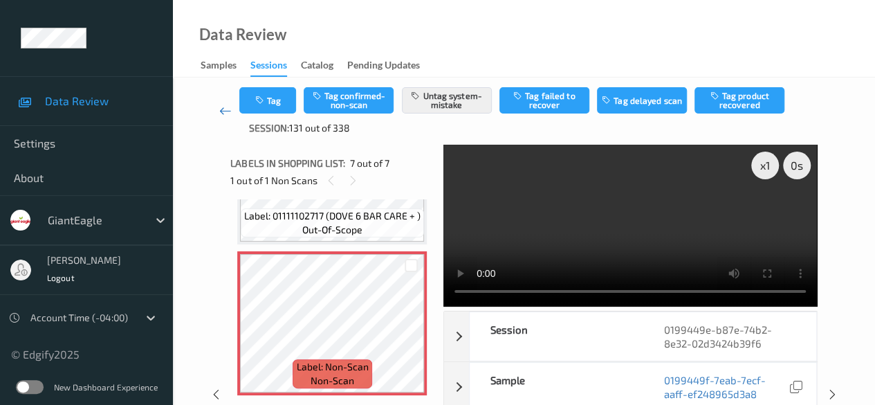
click at [224, 113] on icon at bounding box center [225, 111] width 12 height 14
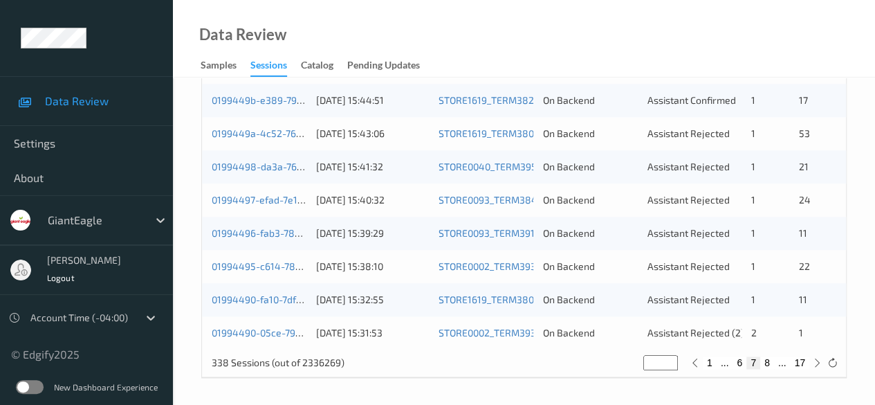
scroll to position [675, 0]
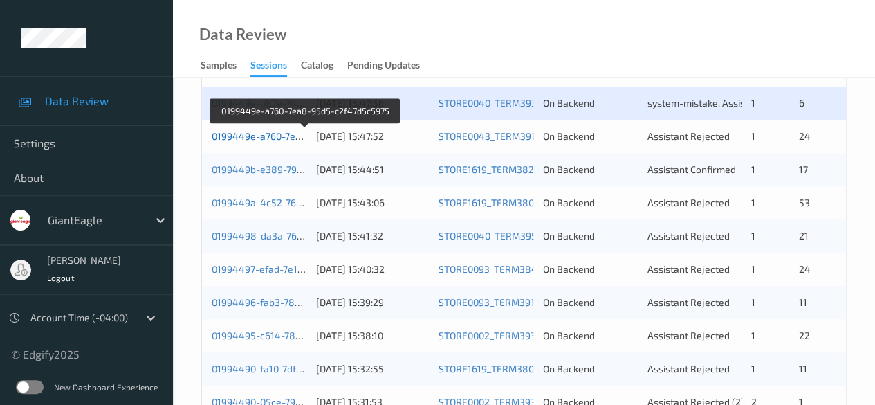
click at [271, 134] on link "0199449e-a760-7ea8-95d5-c2f47d5c5975" at bounding box center [306, 136] width 188 height 12
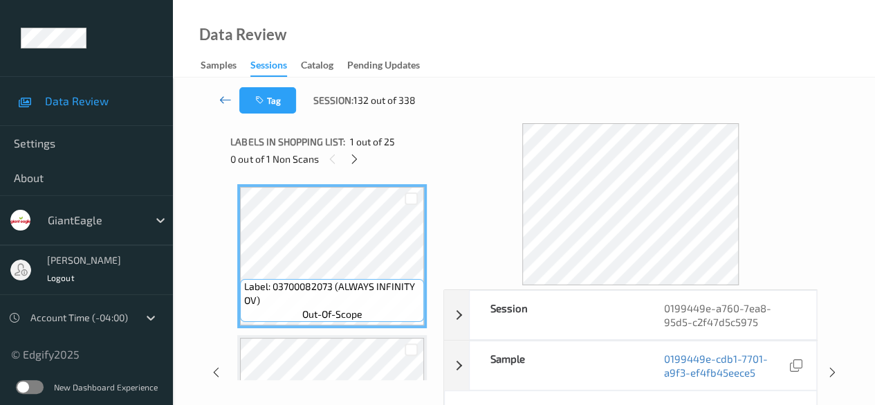
click at [219, 100] on icon at bounding box center [225, 100] width 12 height 14
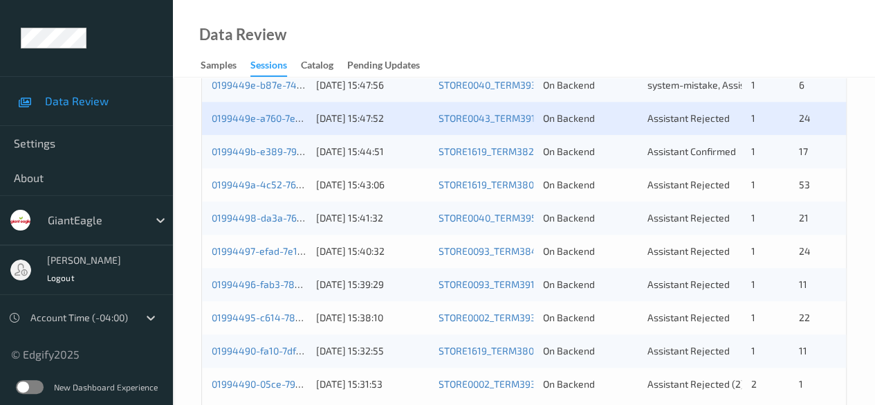
scroll to position [675, 0]
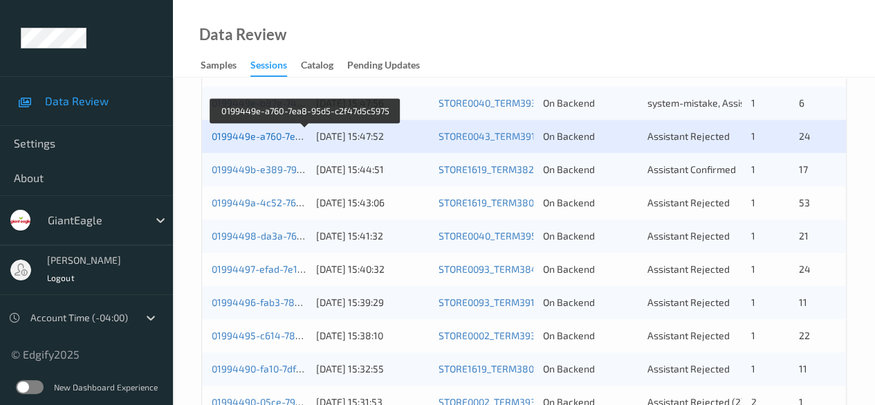
click at [261, 138] on link "0199449e-a760-7ea8-95d5-c2f47d5c5975" at bounding box center [306, 136] width 188 height 12
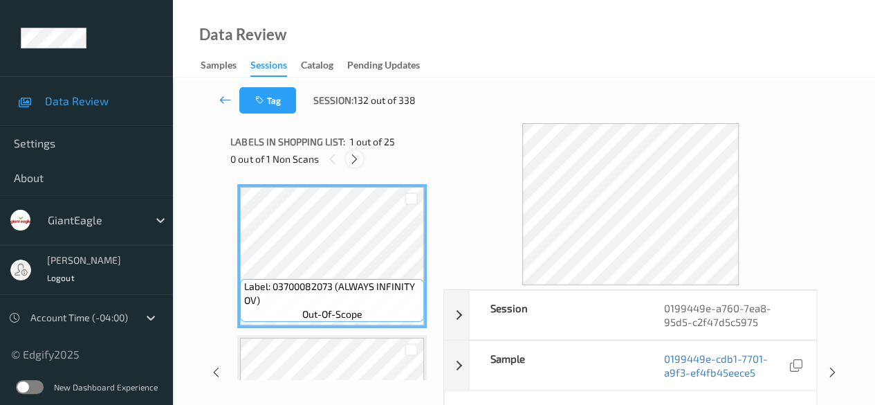
click at [358, 155] on icon at bounding box center [355, 159] width 12 height 12
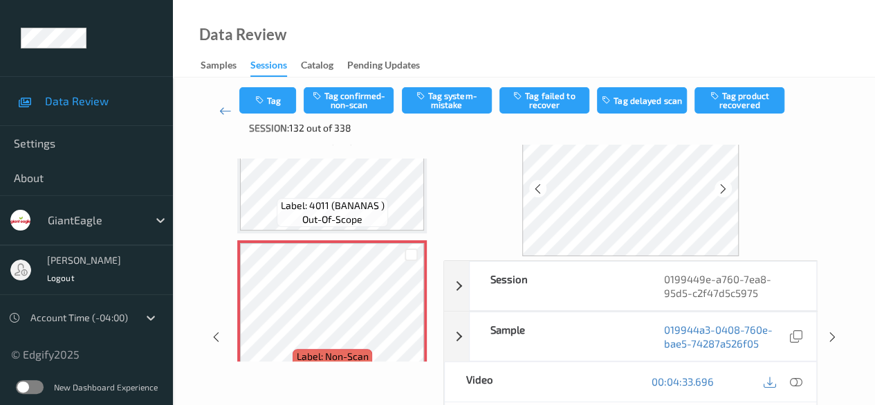
scroll to position [69, 0]
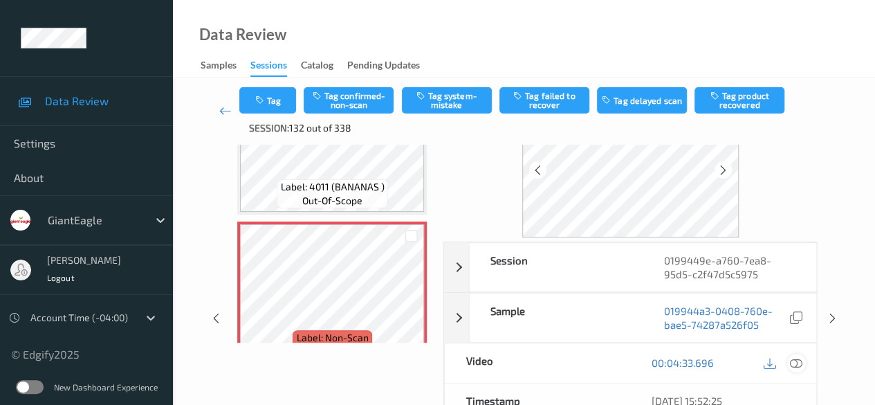
click at [800, 363] on icon at bounding box center [796, 362] width 12 height 12
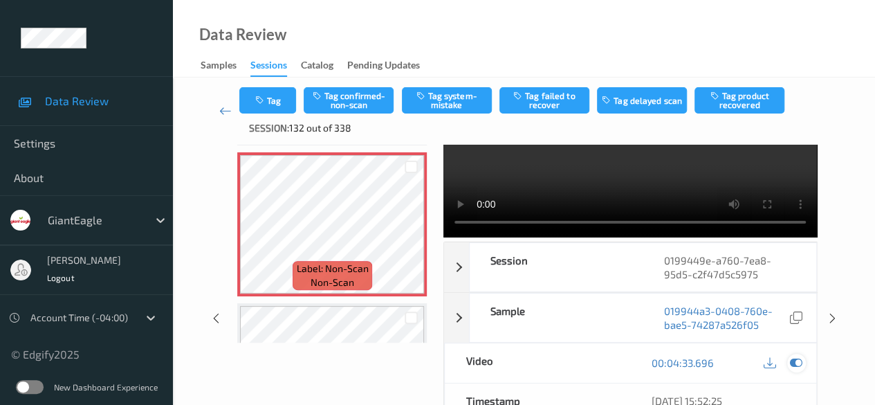
click at [798, 362] on icon at bounding box center [796, 362] width 12 height 12
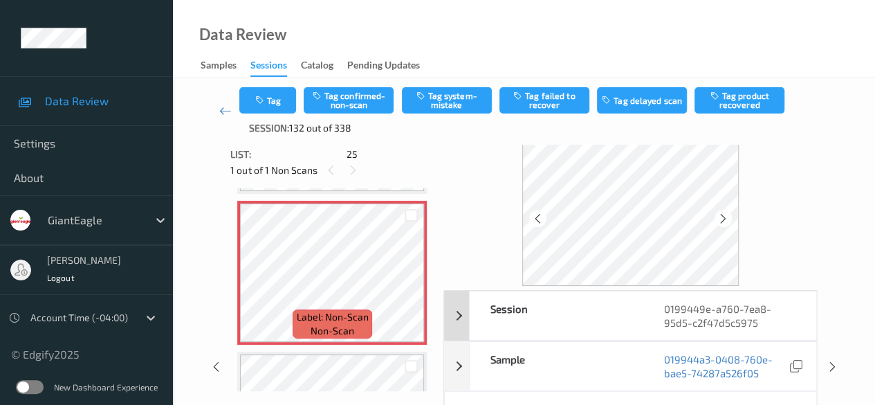
scroll to position [0, 0]
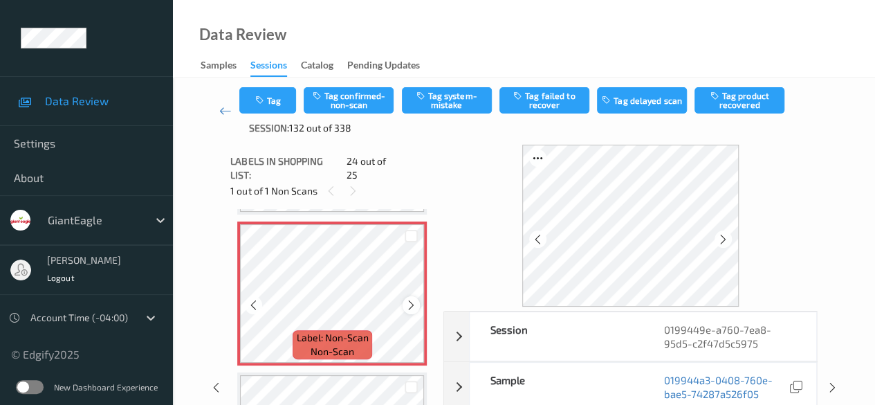
click at [410, 299] on icon at bounding box center [412, 305] width 12 height 12
click at [414, 299] on icon at bounding box center [412, 305] width 12 height 12
click at [412, 299] on icon at bounding box center [412, 305] width 12 height 12
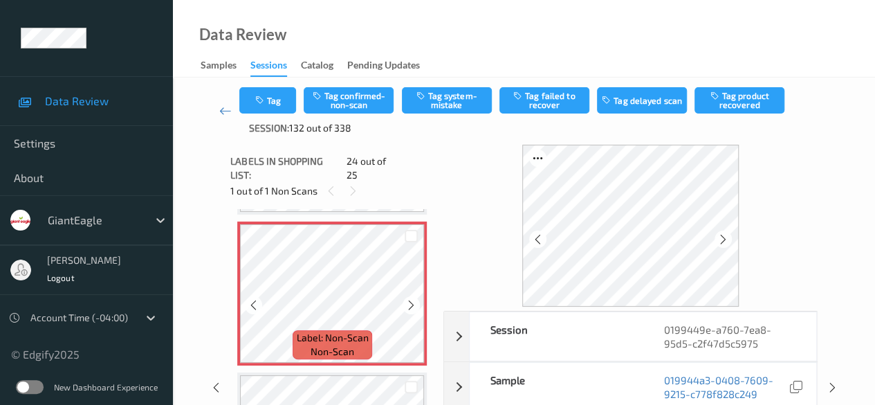
click at [412, 299] on icon at bounding box center [412, 305] width 12 height 12
click at [414, 299] on icon at bounding box center [412, 305] width 12 height 12
click at [413, 299] on icon at bounding box center [412, 305] width 12 height 12
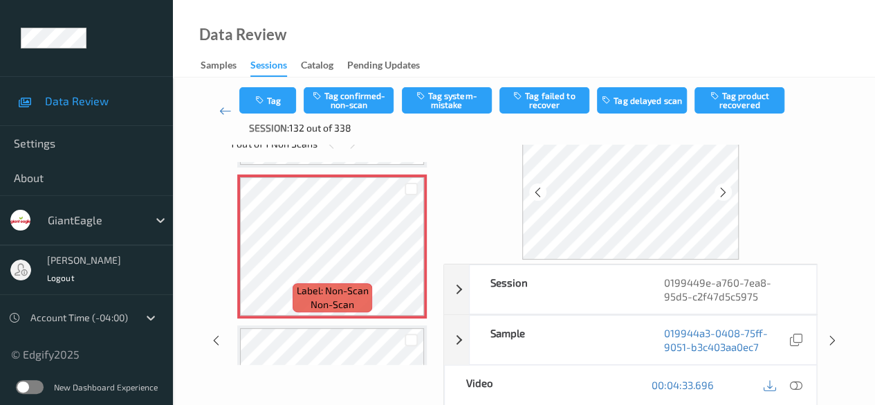
scroll to position [69, 0]
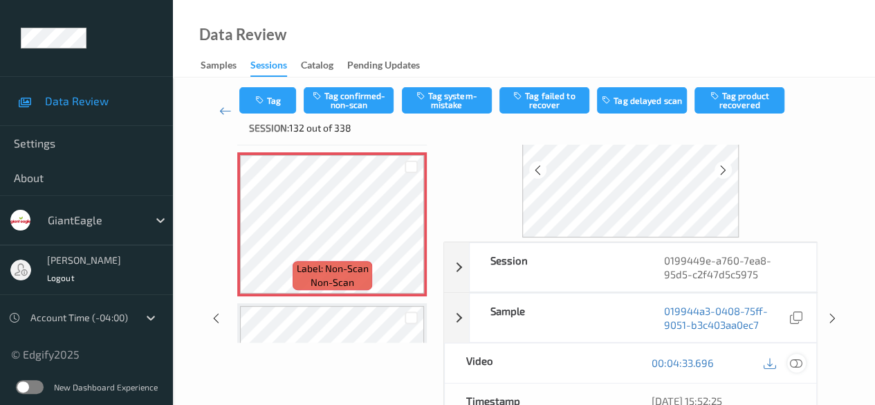
click at [795, 363] on icon at bounding box center [796, 362] width 12 height 12
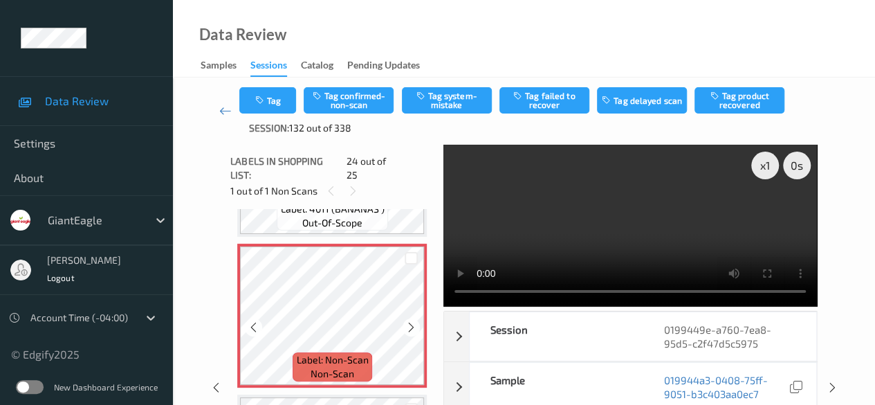
scroll to position [3465, 0]
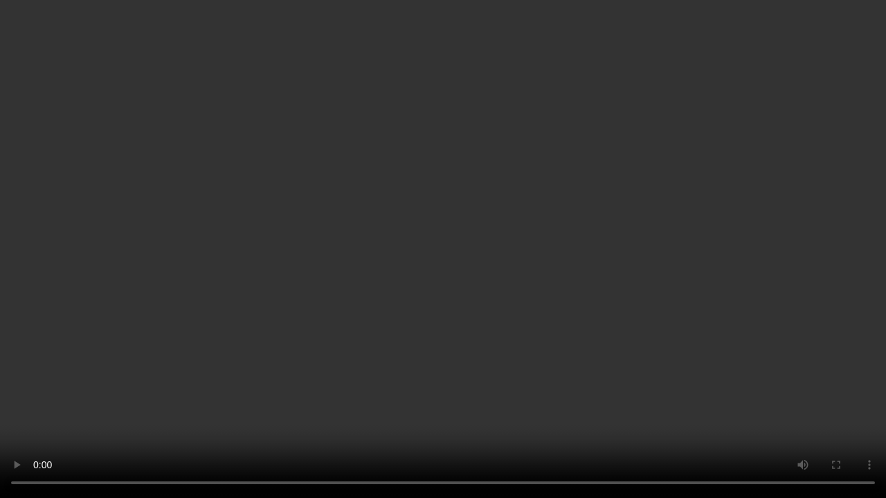
click at [707, 342] on video at bounding box center [443, 249] width 886 height 498
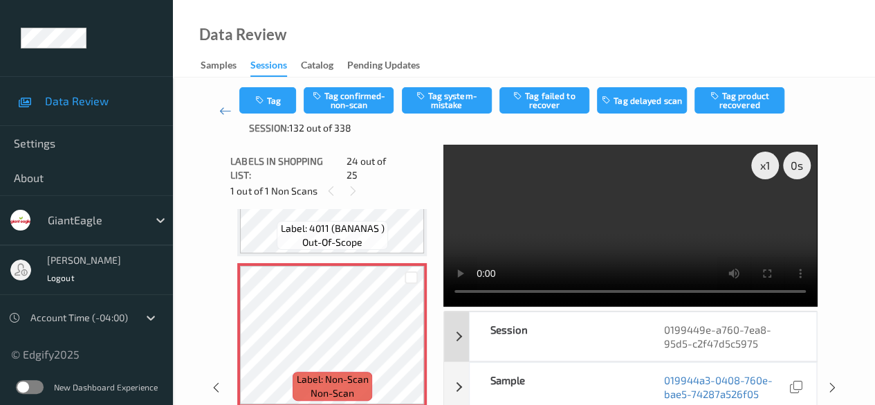
scroll to position [69, 0]
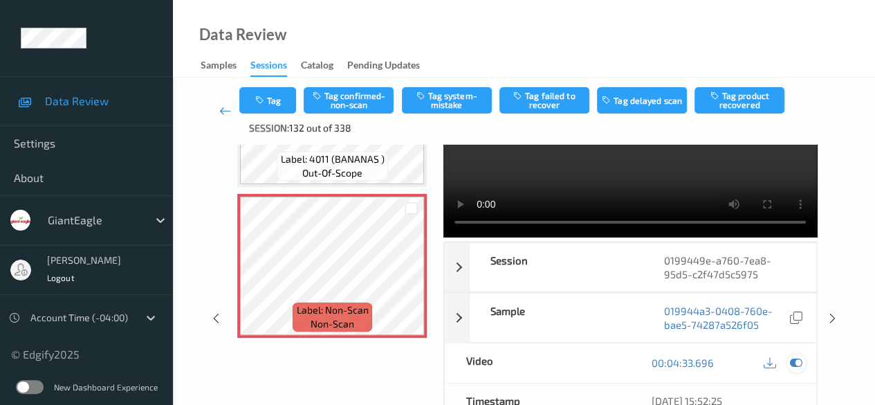
click at [797, 358] on icon at bounding box center [796, 362] width 12 height 12
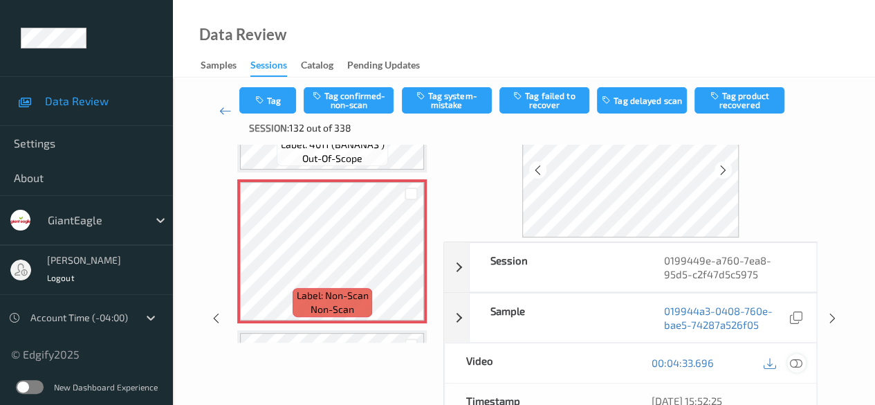
click at [795, 360] on icon at bounding box center [796, 362] width 12 height 12
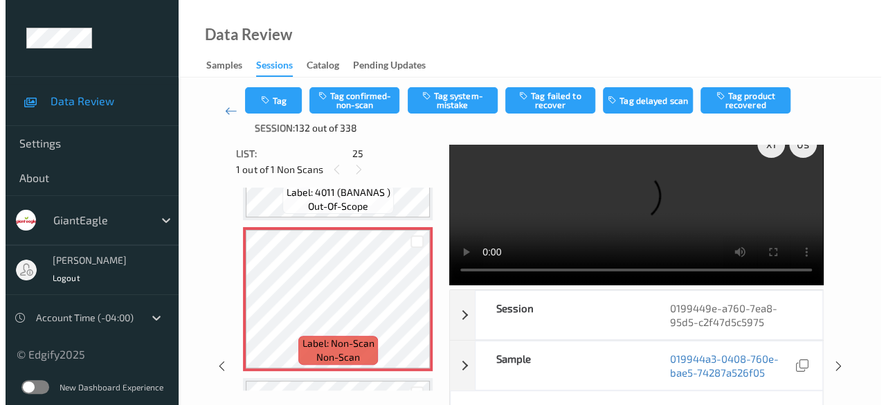
scroll to position [0, 0]
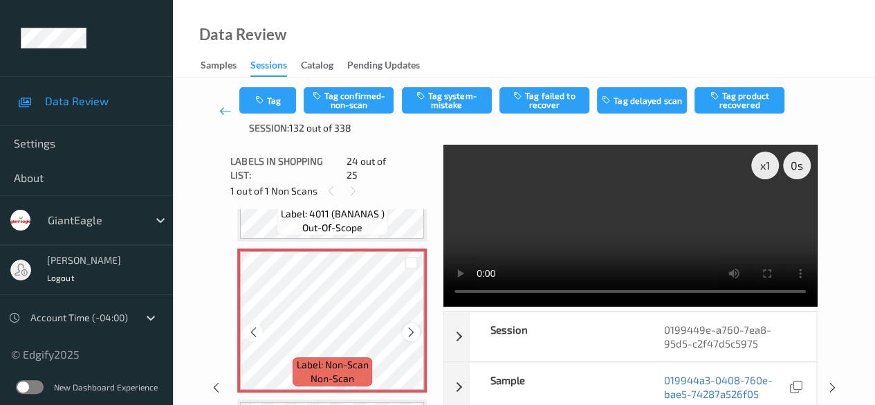
click at [412, 326] on icon at bounding box center [412, 332] width 12 height 12
click at [452, 100] on button "Tag system-mistake" at bounding box center [447, 100] width 90 height 26
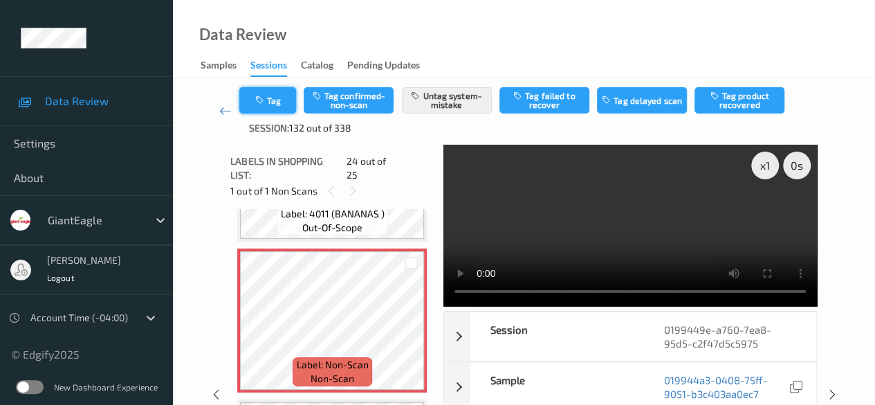
click at [280, 102] on button "Tag" at bounding box center [267, 100] width 57 height 26
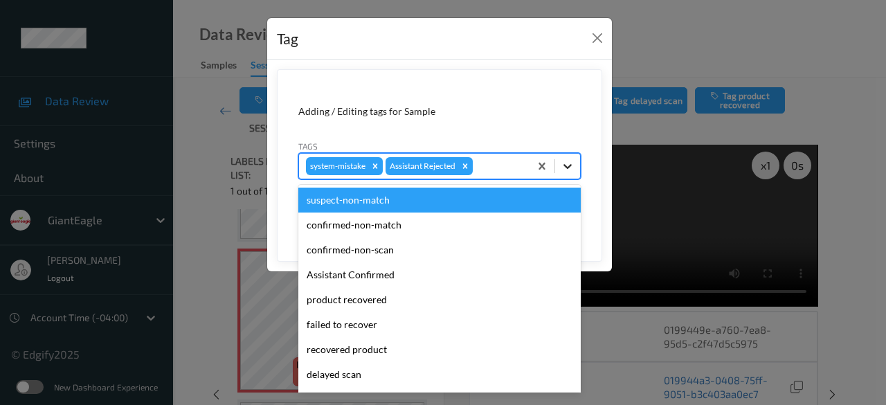
click at [570, 167] on icon at bounding box center [568, 166] width 14 height 14
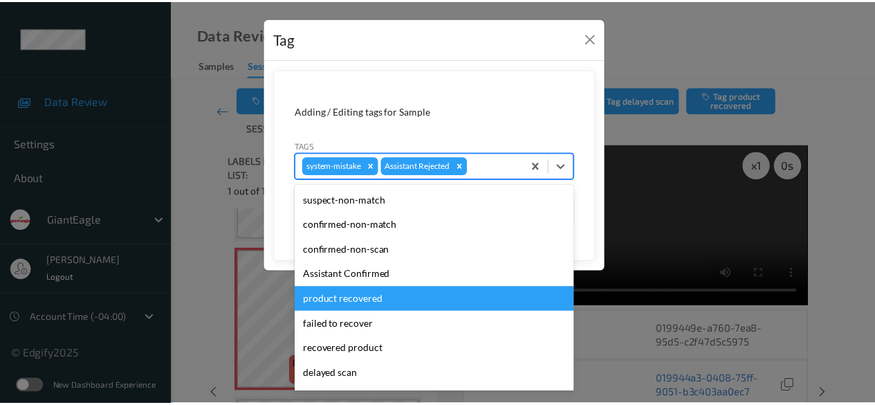
scroll to position [69, 0]
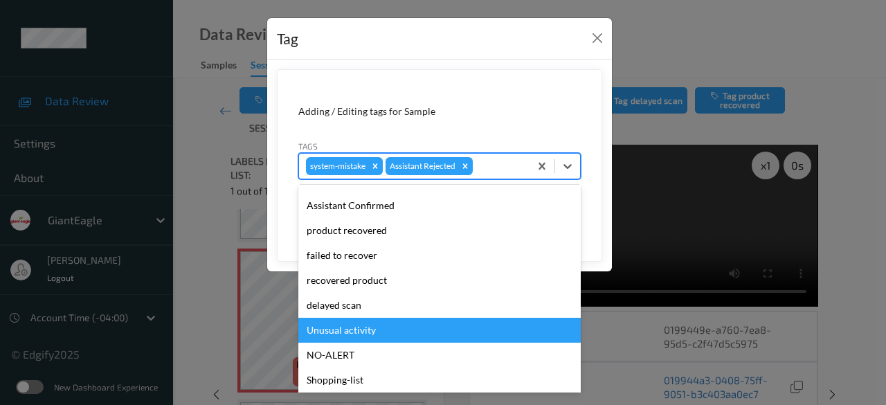
click at [439, 326] on div "Unusual activity" at bounding box center [439, 330] width 282 height 25
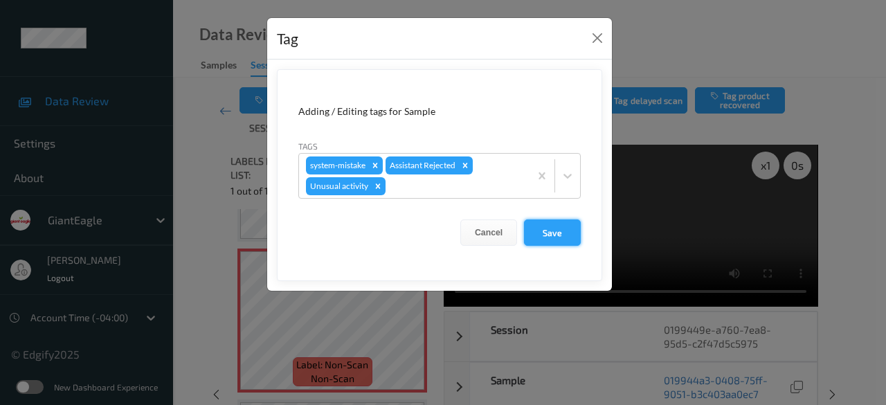
click at [561, 233] on button "Save" at bounding box center [552, 232] width 57 height 26
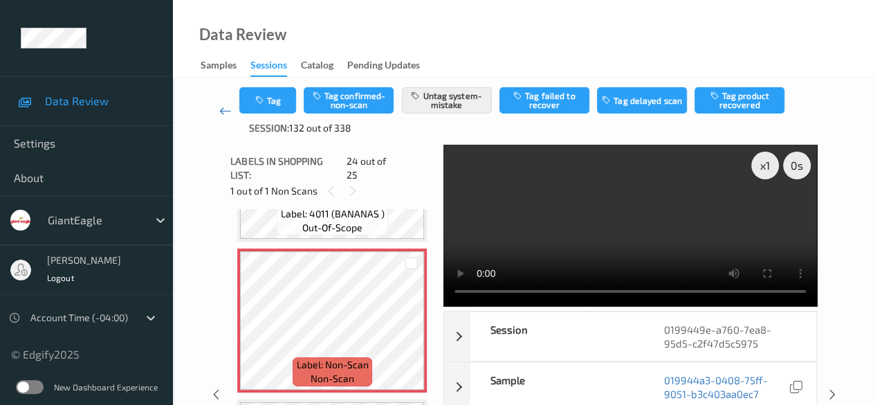
click at [223, 112] on icon at bounding box center [225, 111] width 12 height 14
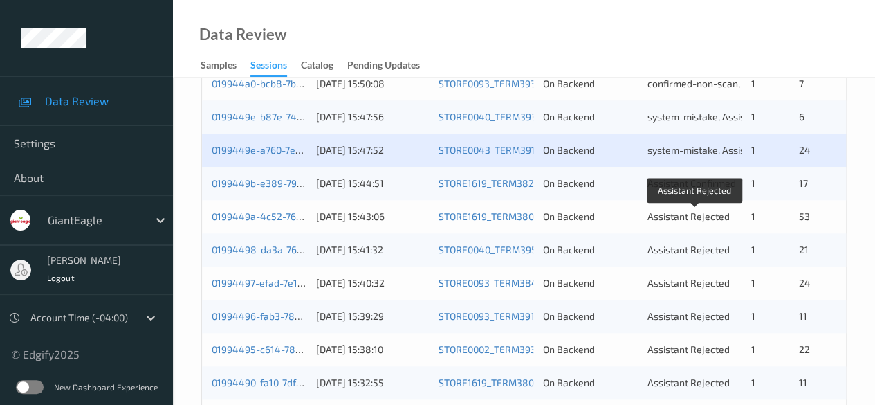
scroll to position [692, 0]
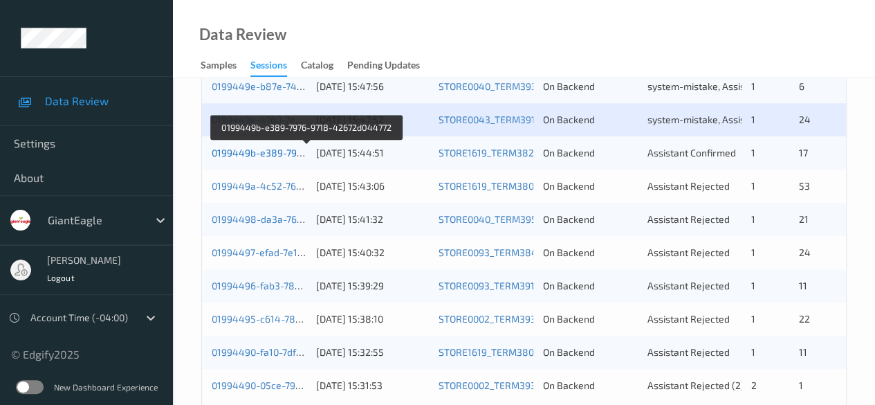
click at [271, 153] on link "0199449b-e389-7976-9718-42672d044772" at bounding box center [307, 153] width 191 height 12
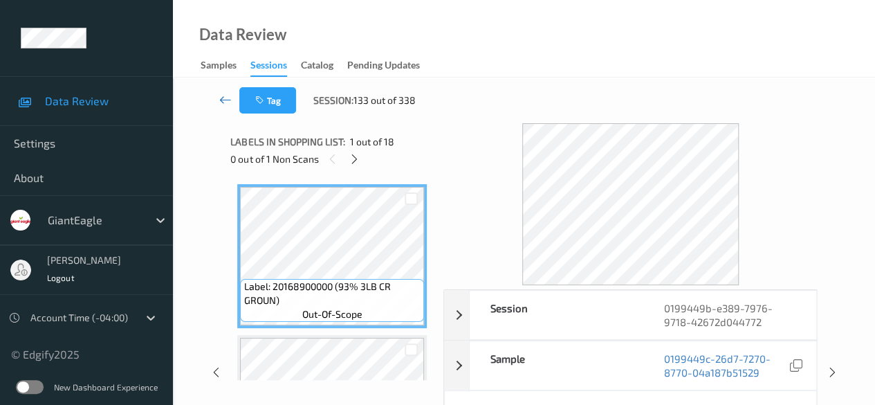
click at [217, 99] on link at bounding box center [225, 100] width 28 height 26
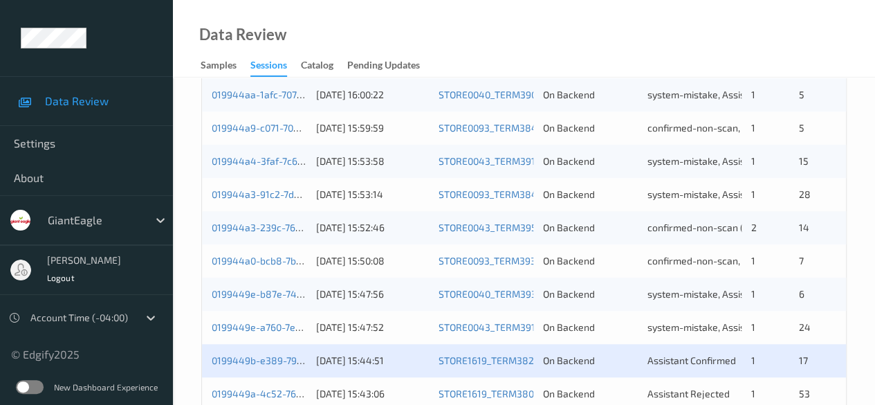
scroll to position [623, 0]
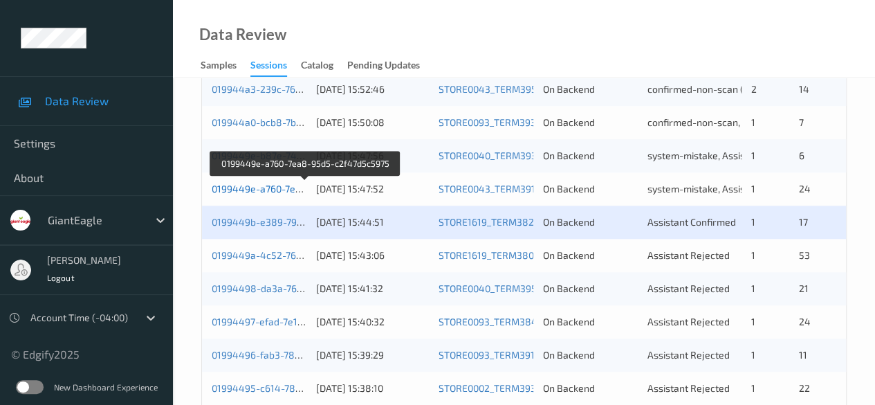
click at [275, 188] on link "0199449e-a760-7ea8-95d5-c2f47d5c5975" at bounding box center [306, 189] width 188 height 12
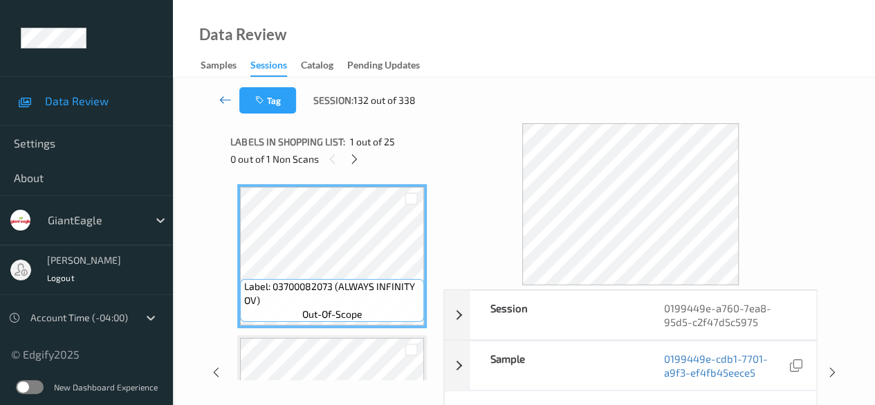
click at [223, 96] on icon at bounding box center [225, 100] width 12 height 14
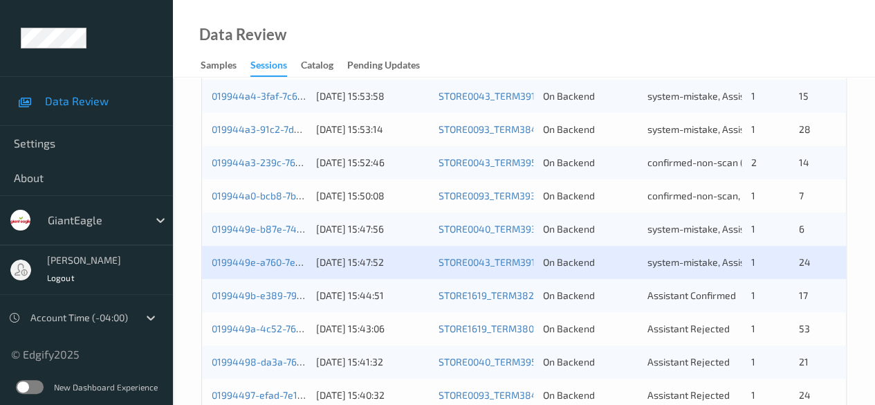
scroll to position [623, 0]
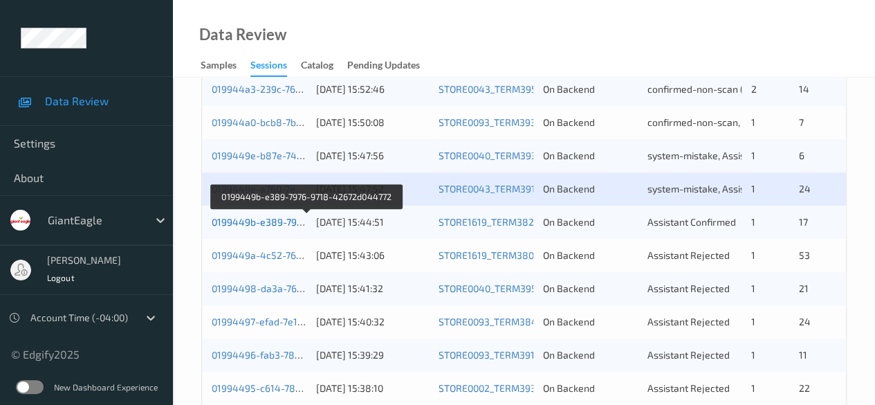
click at [282, 221] on link "0199449b-e389-7976-9718-42672d044772" at bounding box center [307, 222] width 191 height 12
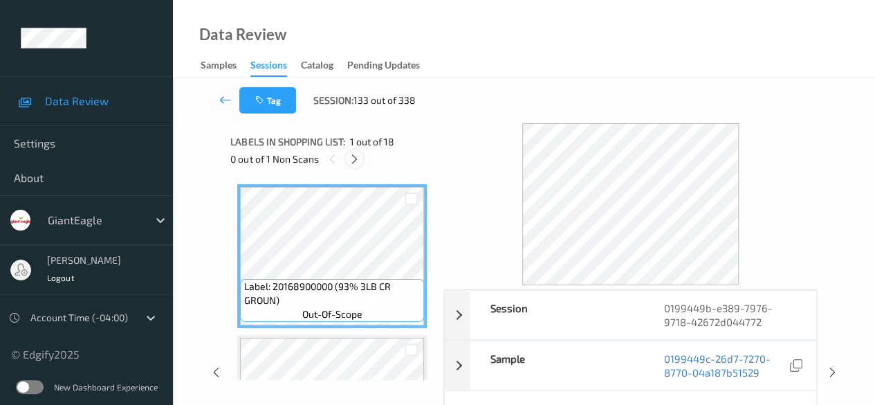
click at [355, 163] on icon at bounding box center [355, 159] width 12 height 12
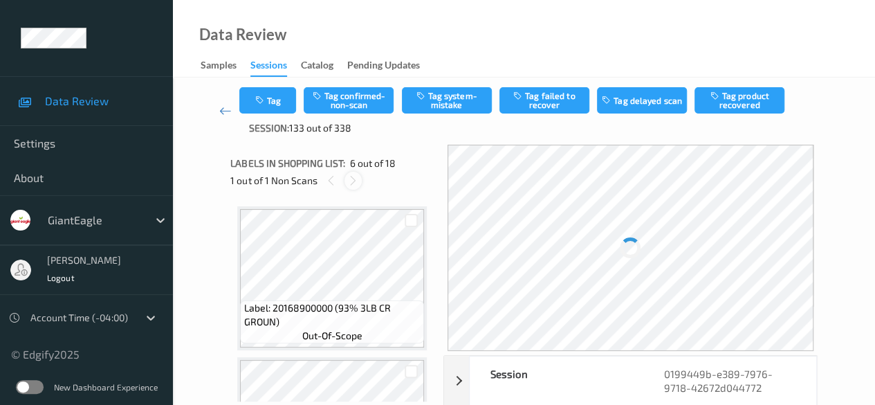
scroll to position [610, 0]
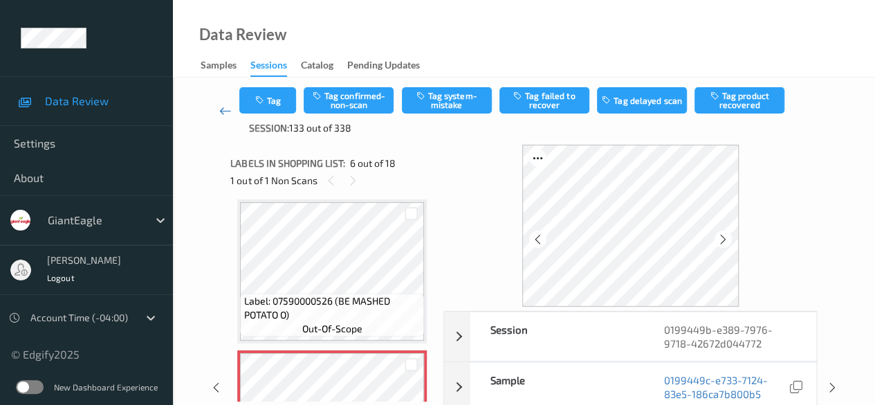
click at [217, 106] on link at bounding box center [225, 111] width 28 height 48
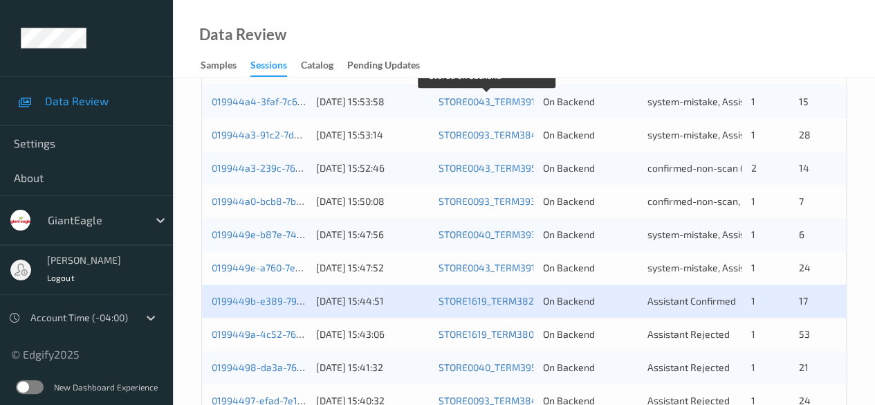
scroll to position [623, 0]
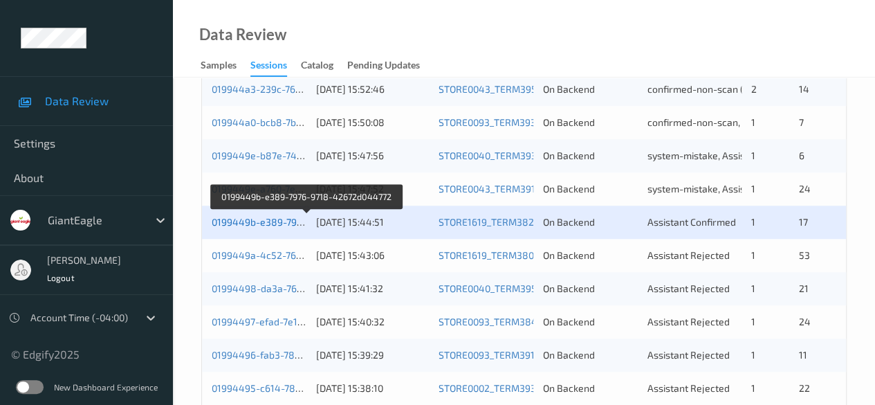
click at [259, 221] on link "0199449b-e389-7976-9718-42672d044772" at bounding box center [307, 222] width 191 height 12
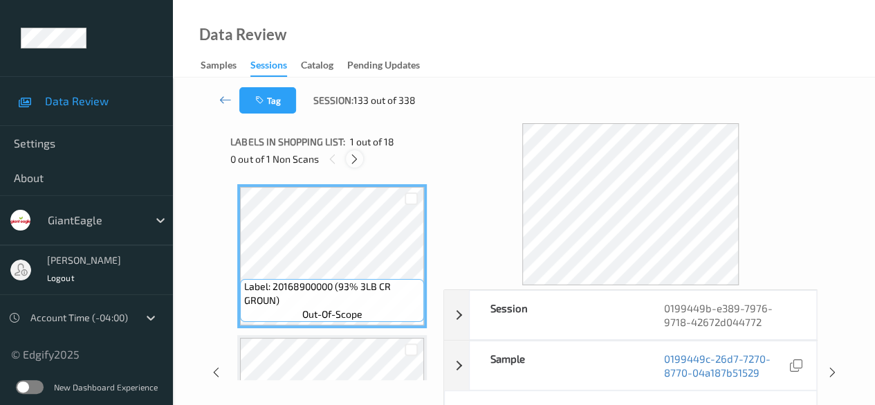
click at [353, 158] on icon at bounding box center [355, 159] width 12 height 12
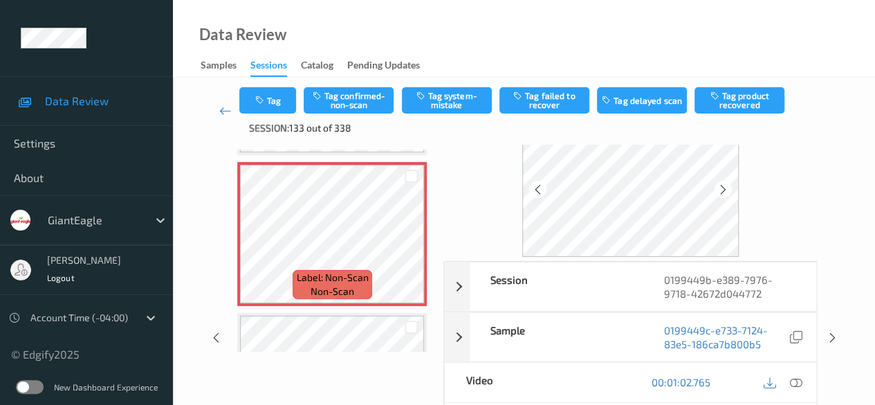
scroll to position [69, 0]
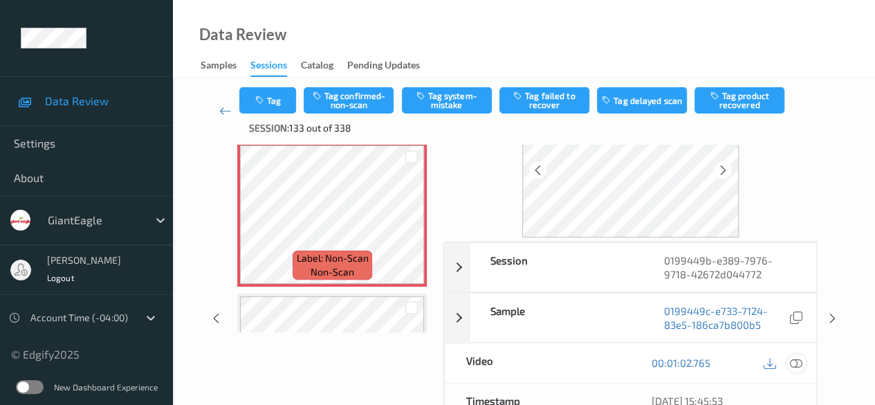
click at [798, 359] on icon at bounding box center [796, 362] width 12 height 12
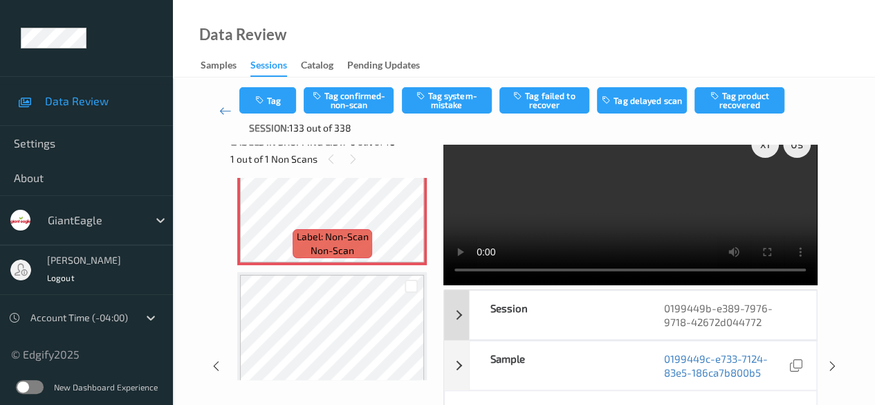
scroll to position [0, 0]
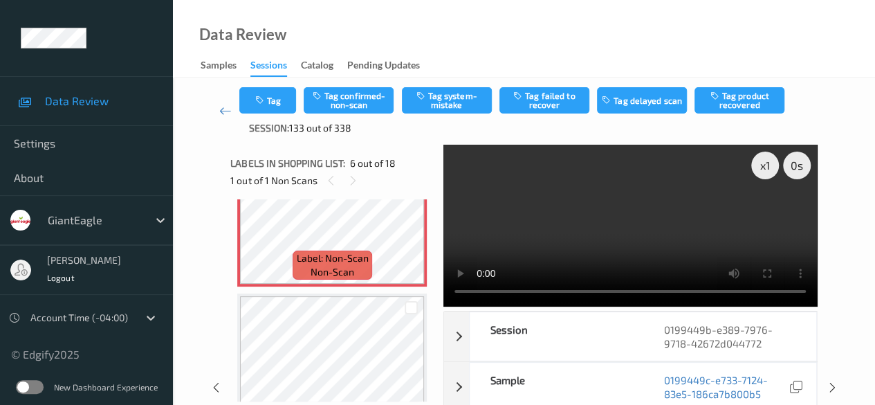
click at [468, 217] on video at bounding box center [631, 226] width 374 height 162
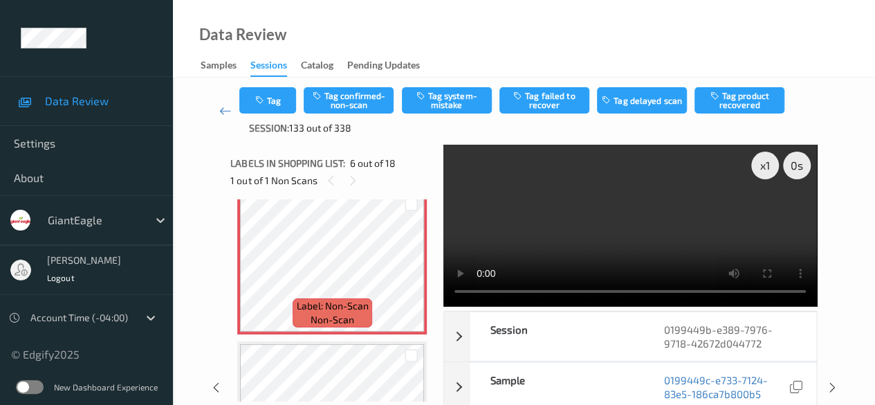
scroll to position [749, 0]
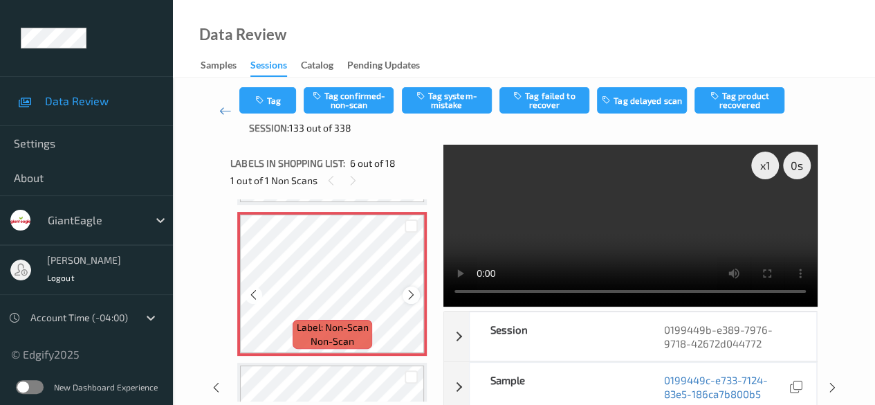
click at [410, 301] on div at bounding box center [411, 295] width 17 height 17
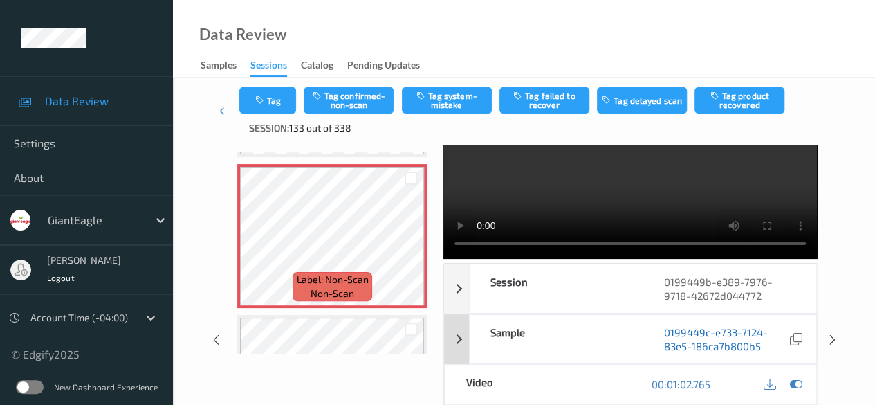
scroll to position [69, 0]
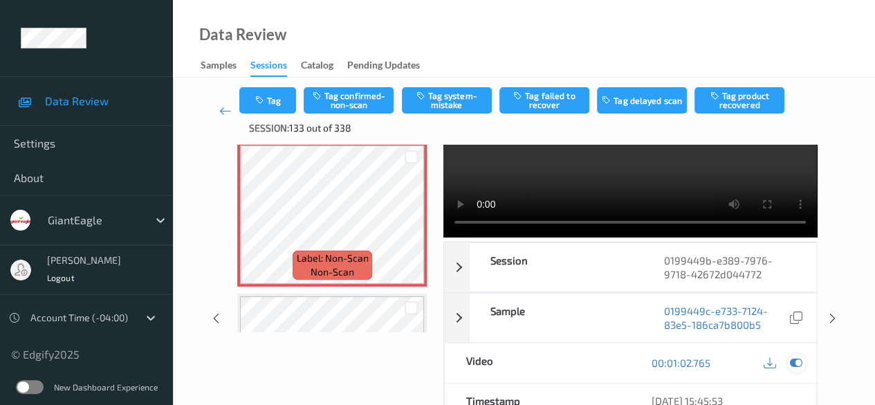
click at [795, 361] on icon at bounding box center [796, 362] width 12 height 12
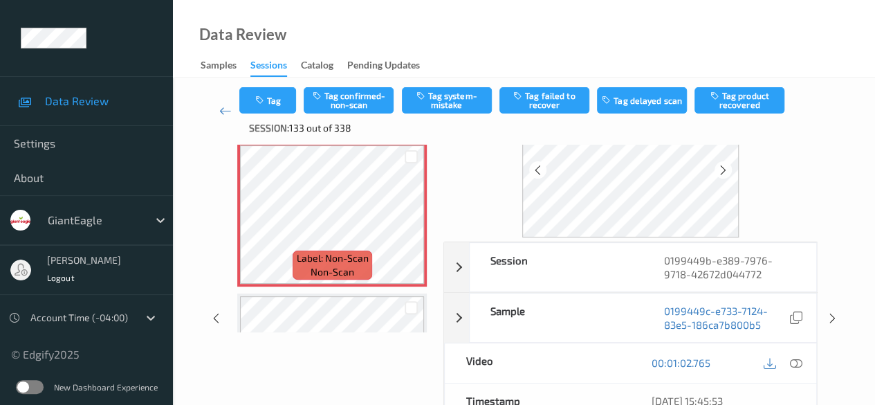
scroll to position [0, 0]
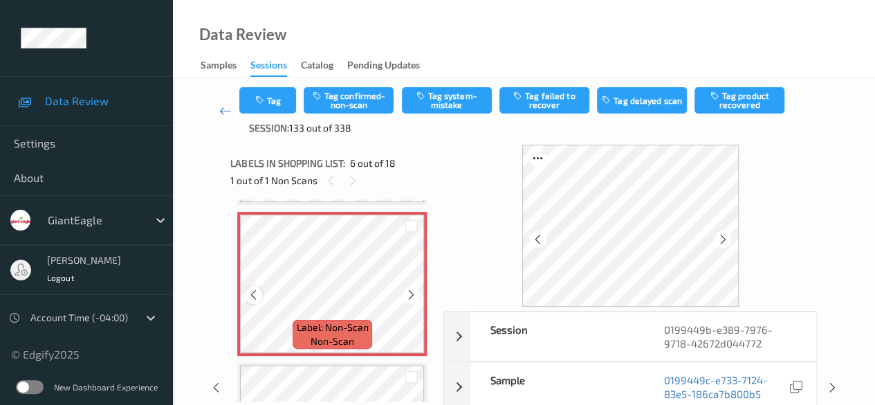
click at [255, 297] on icon at bounding box center [254, 295] width 12 height 12
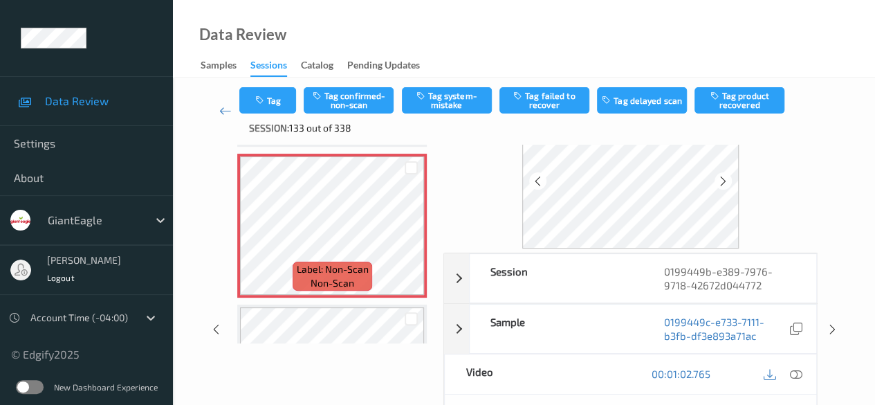
scroll to position [138, 0]
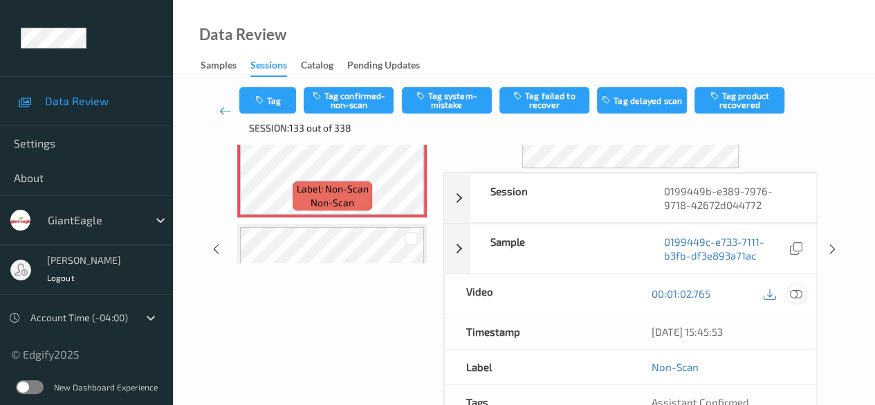
click at [798, 296] on icon at bounding box center [796, 293] width 12 height 12
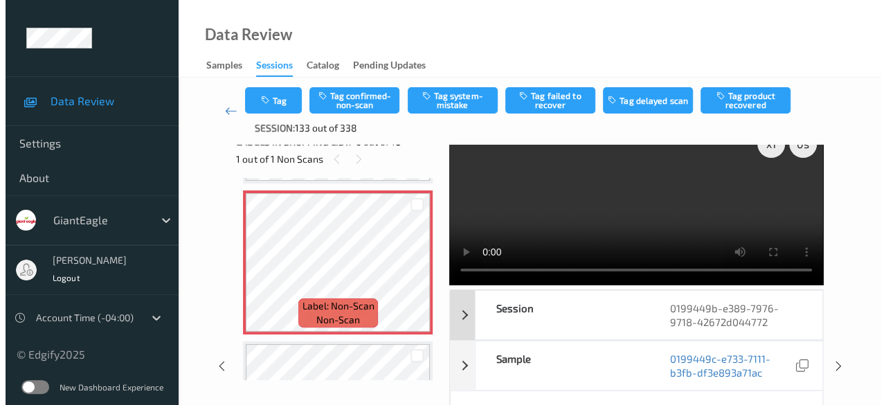
scroll to position [0, 0]
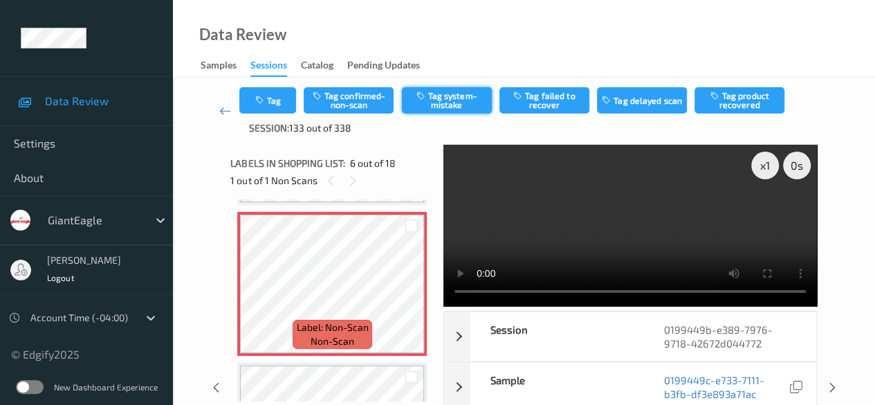
click at [458, 103] on button "Tag system-mistake" at bounding box center [447, 100] width 90 height 26
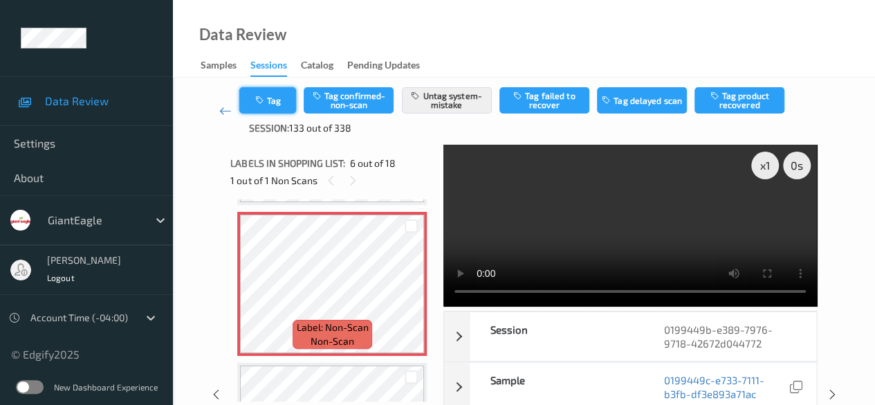
click at [271, 98] on button "Tag" at bounding box center [267, 100] width 57 height 26
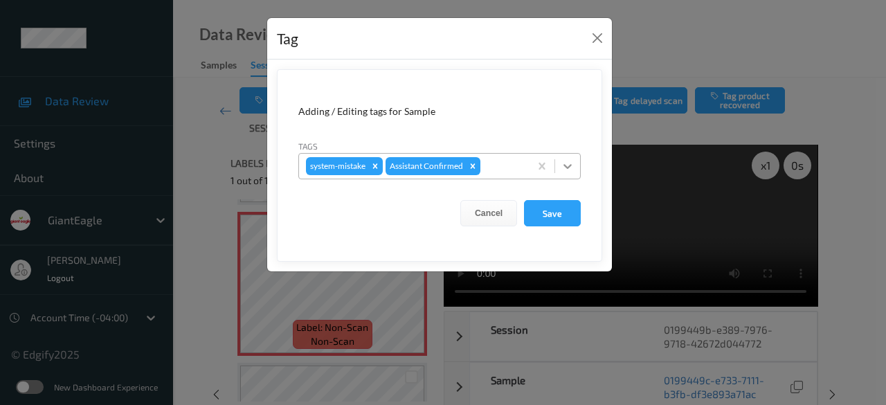
click at [574, 163] on icon at bounding box center [568, 166] width 14 height 14
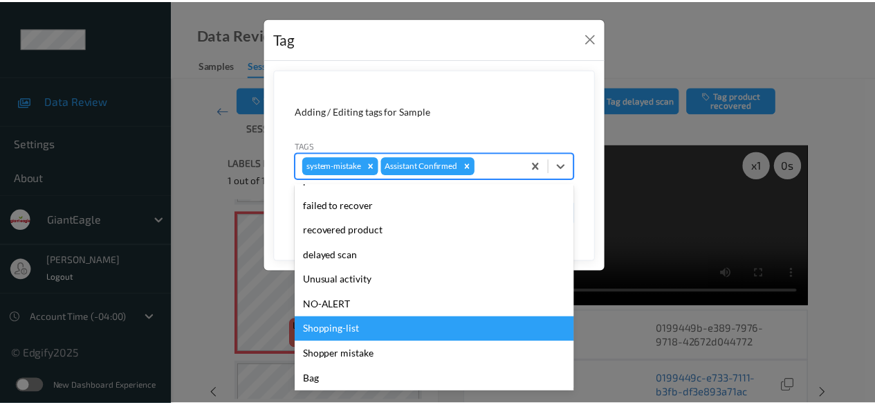
scroll to position [138, 0]
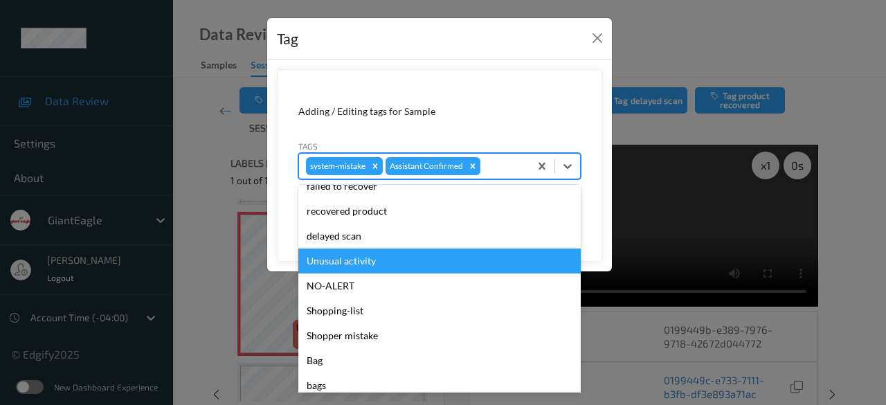
click at [426, 257] on div "Unusual activity" at bounding box center [439, 260] width 282 height 25
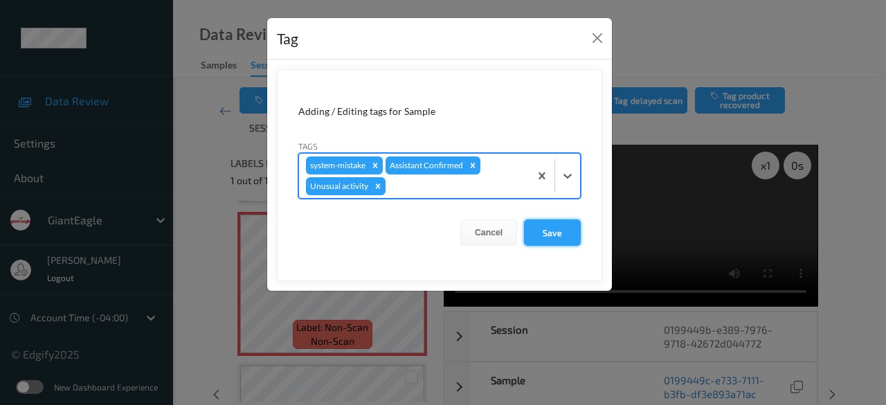
click at [549, 230] on button "Save" at bounding box center [552, 232] width 57 height 26
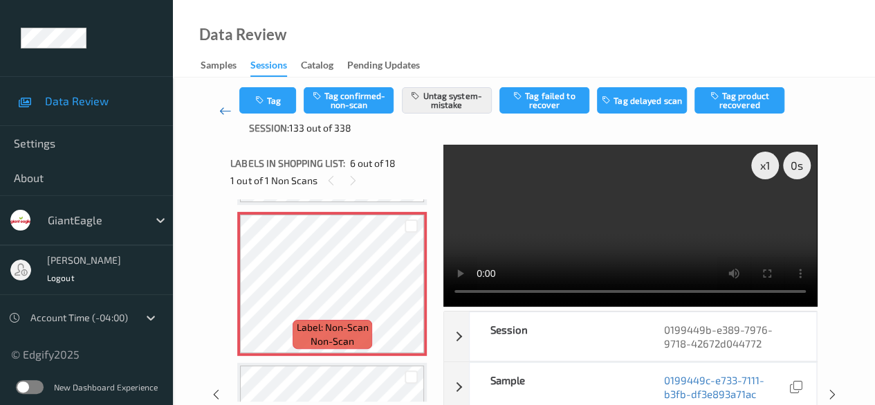
click at [221, 111] on icon at bounding box center [225, 111] width 12 height 14
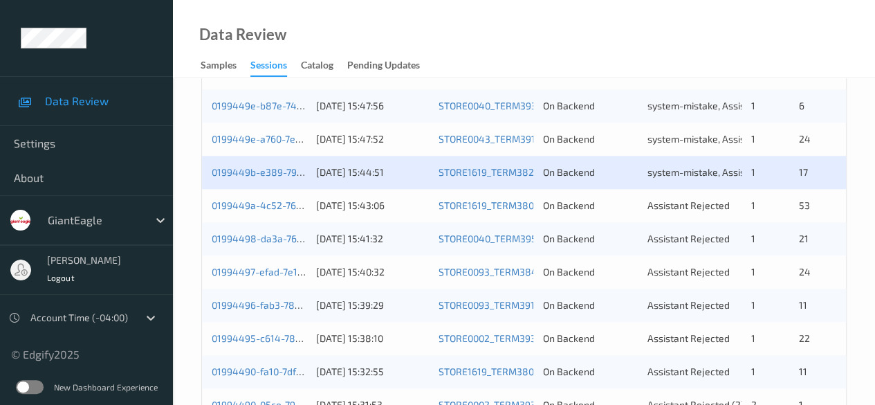
scroll to position [745, 0]
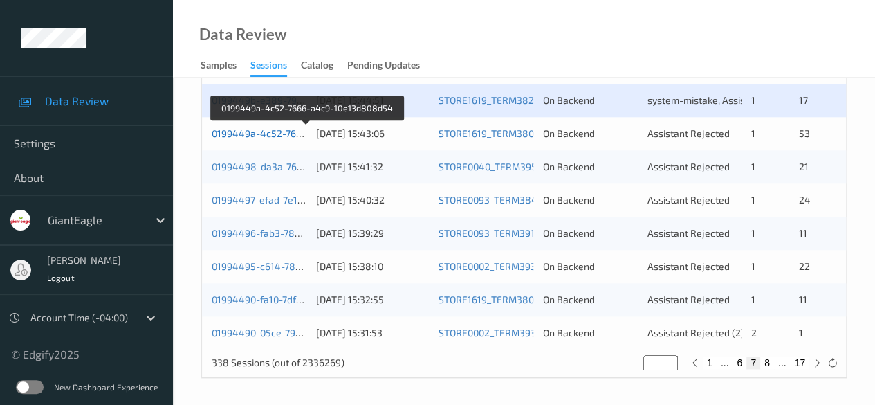
click at [268, 131] on link "0199449a-4c52-7666-a4c9-10e13d808d54" at bounding box center [308, 133] width 192 height 12
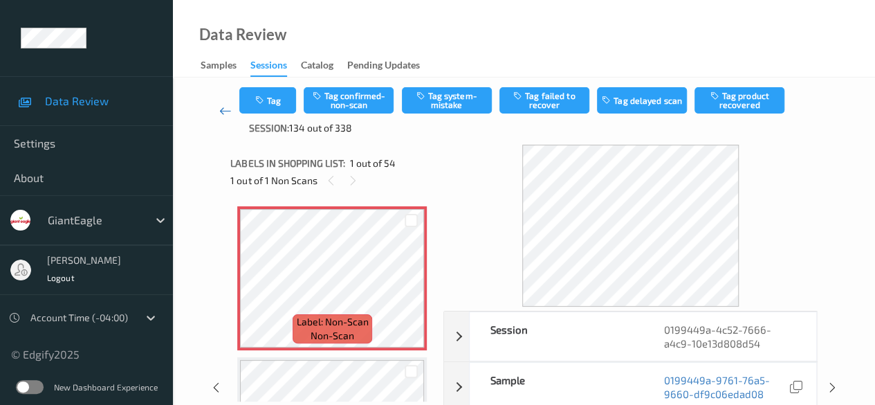
click at [222, 108] on icon at bounding box center [225, 111] width 12 height 14
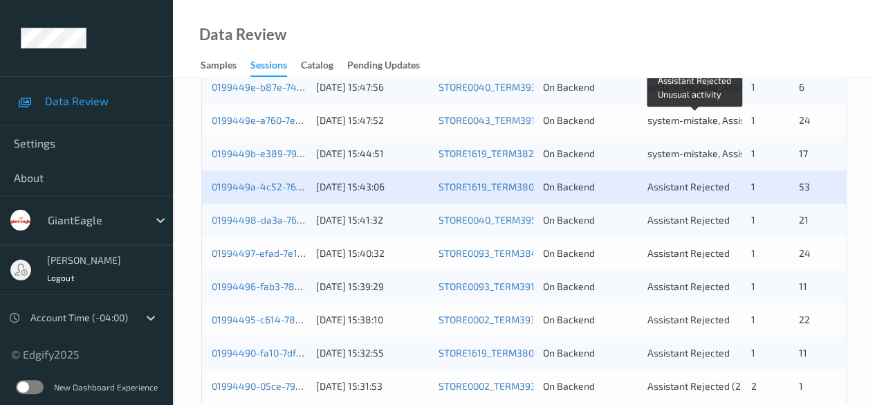
scroll to position [692, 0]
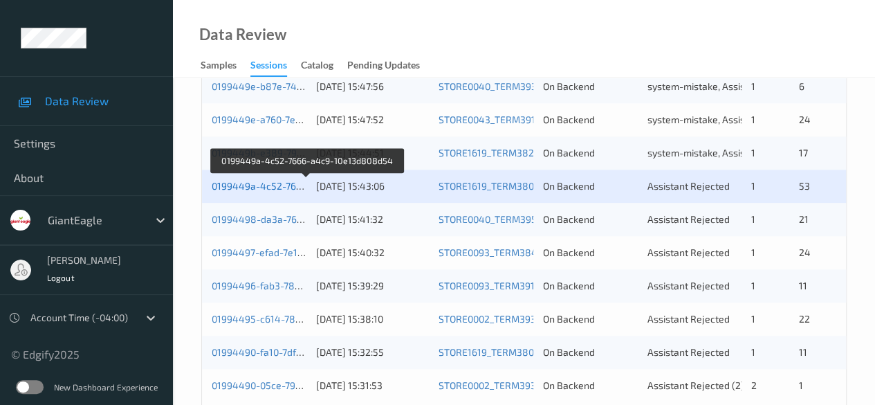
click at [276, 188] on link "0199449a-4c52-7666-a4c9-10e13d808d54" at bounding box center [308, 186] width 192 height 12
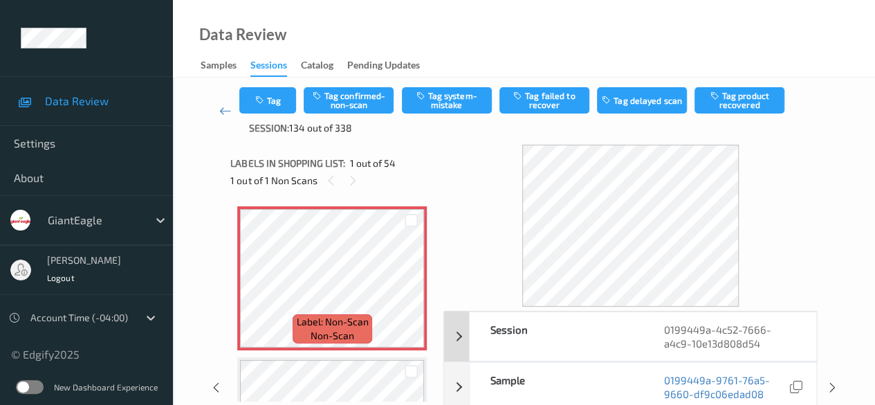
scroll to position [69, 0]
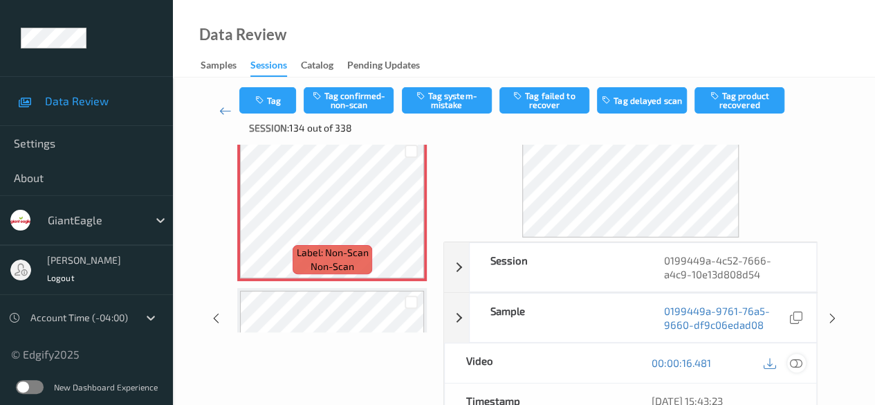
click at [799, 363] on icon at bounding box center [796, 362] width 12 height 12
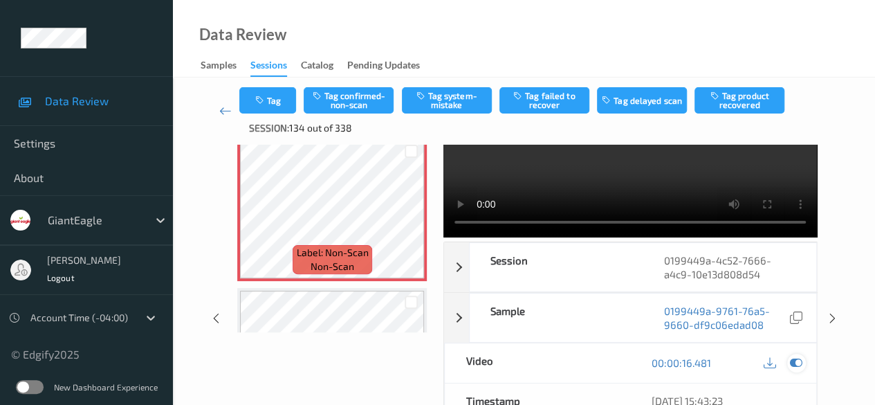
click at [796, 360] on icon at bounding box center [796, 362] width 12 height 12
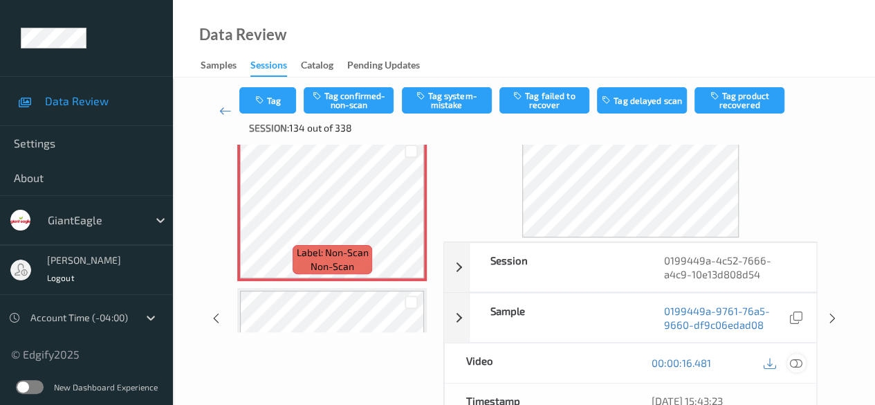
click at [795, 363] on icon at bounding box center [796, 362] width 12 height 12
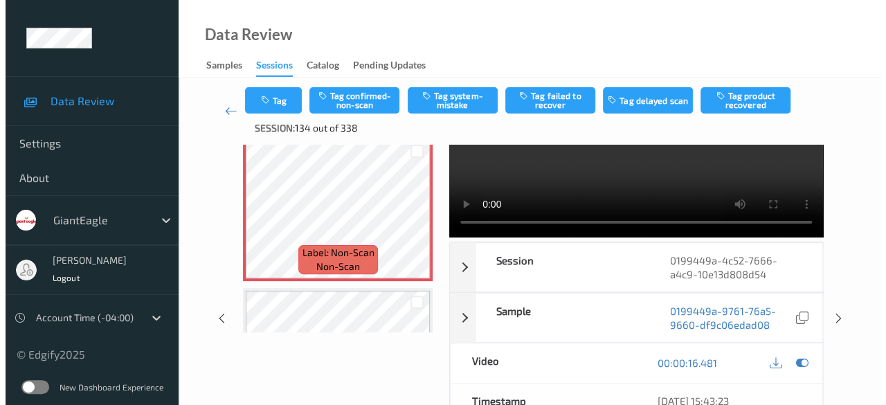
scroll to position [0, 0]
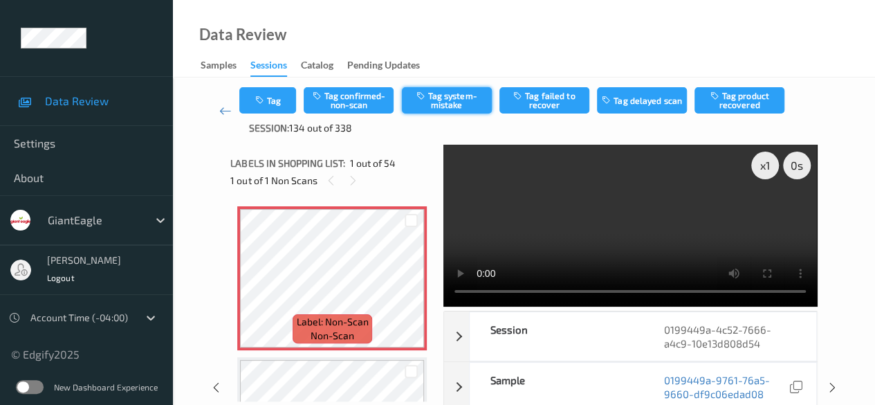
click at [449, 104] on button "Tag system-mistake" at bounding box center [447, 100] width 90 height 26
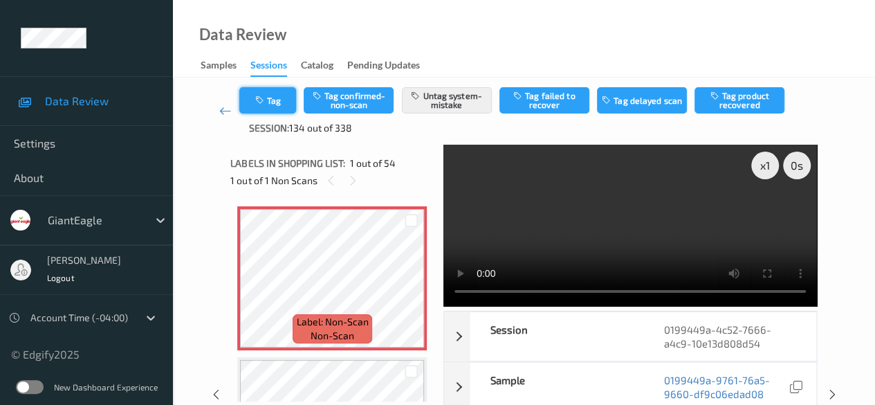
click at [271, 97] on button "Tag" at bounding box center [267, 100] width 57 height 26
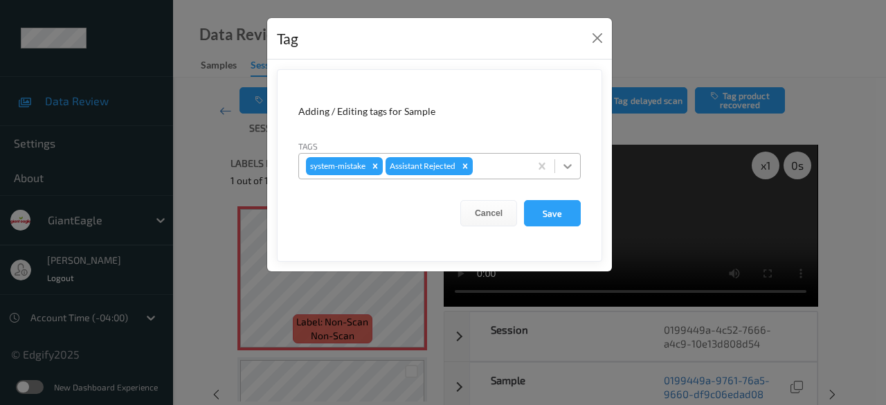
click at [568, 161] on icon at bounding box center [568, 166] width 14 height 14
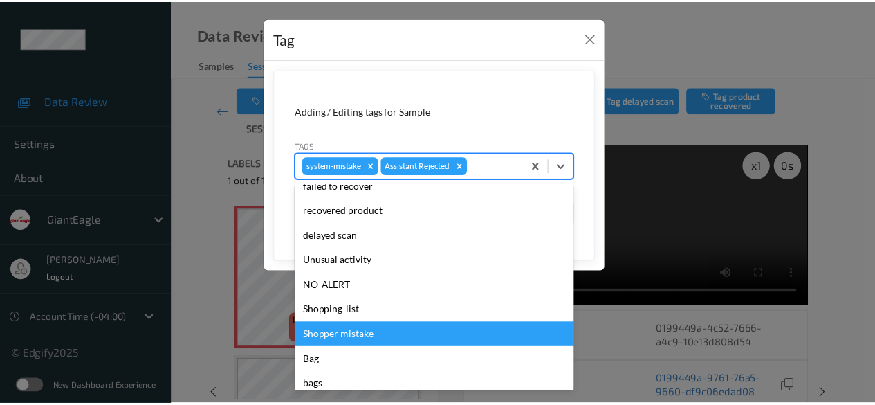
scroll to position [147, 0]
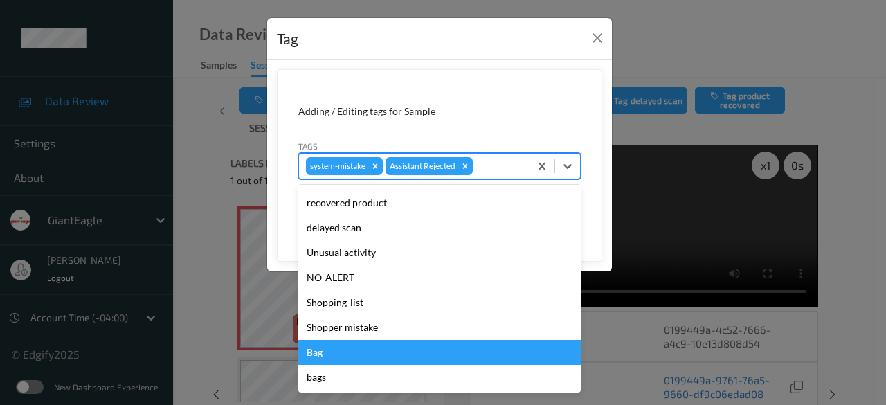
click at [362, 350] on div "Bag" at bounding box center [439, 352] width 282 height 25
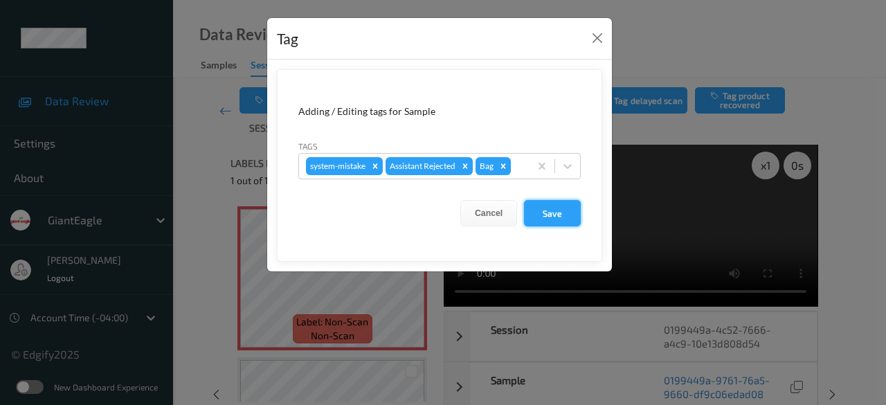
click at [563, 208] on button "Save" at bounding box center [552, 213] width 57 height 26
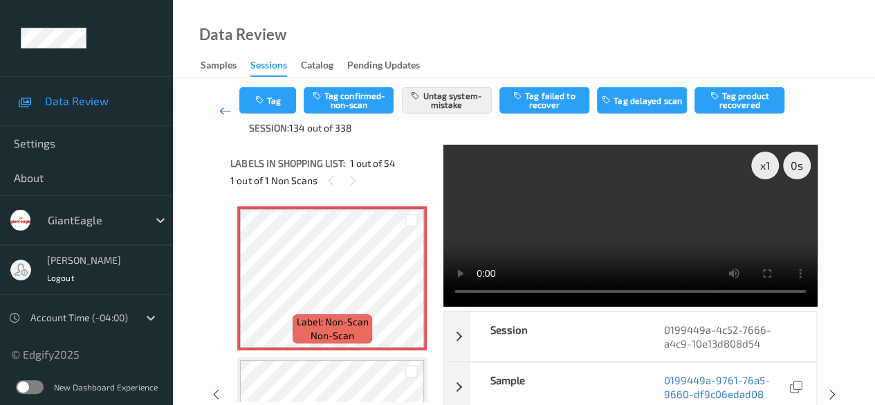
click at [223, 111] on icon at bounding box center [225, 111] width 12 height 14
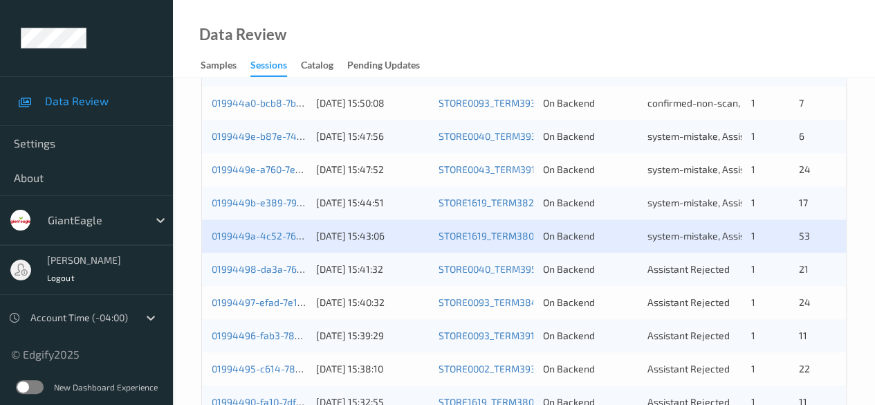
scroll to position [692, 0]
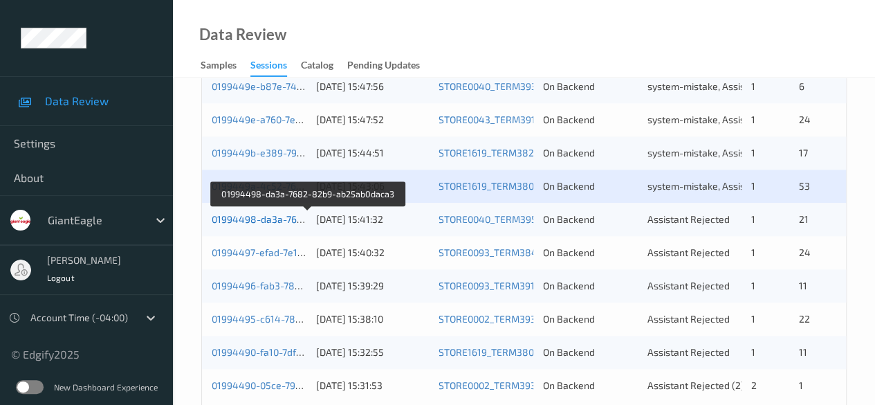
click at [280, 217] on link "01994498-da3a-7682-82b9-ab25ab0daca3" at bounding box center [309, 219] width 194 height 12
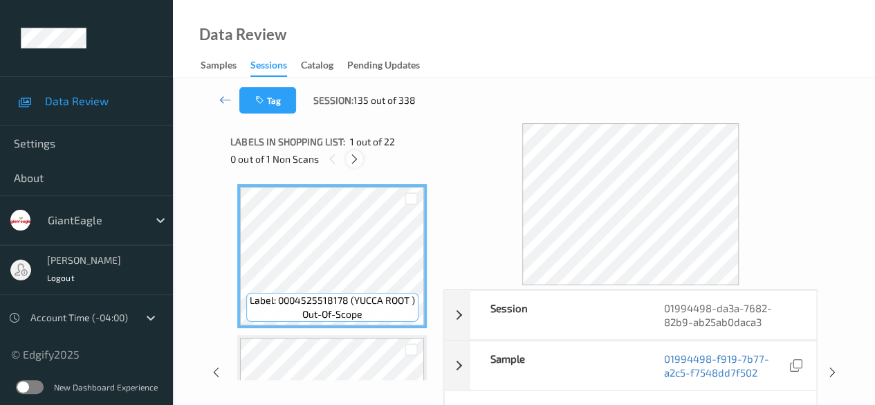
click at [354, 163] on icon at bounding box center [355, 159] width 12 height 12
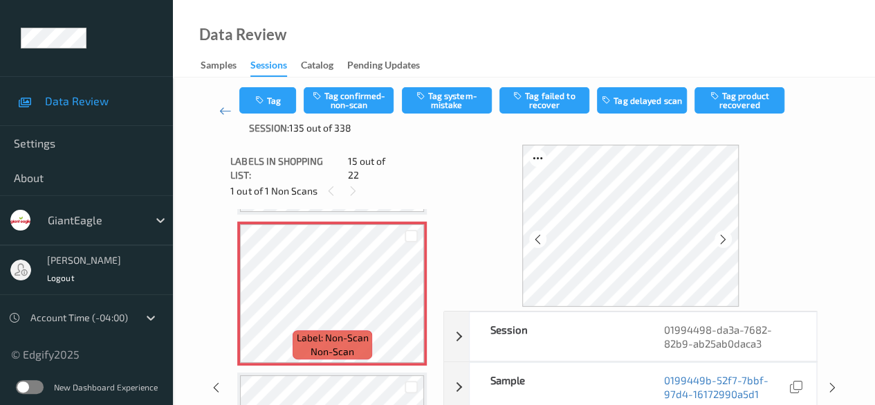
scroll to position [69, 0]
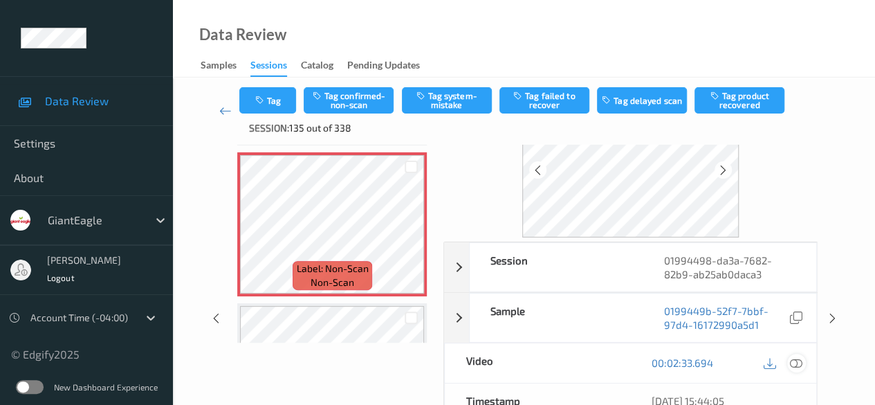
click at [798, 361] on icon at bounding box center [796, 362] width 12 height 12
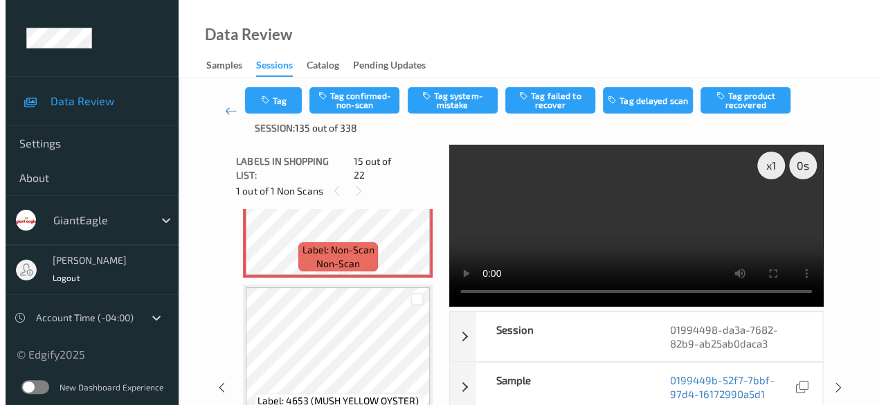
scroll to position [2176, 0]
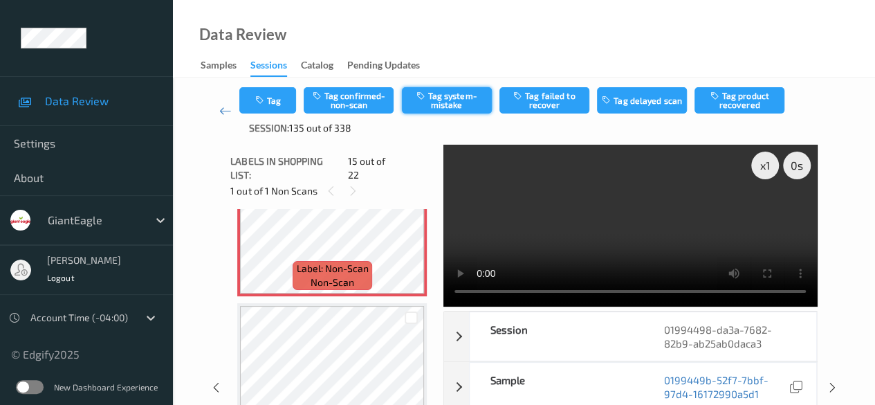
click at [442, 98] on button "Tag system-mistake" at bounding box center [447, 100] width 90 height 26
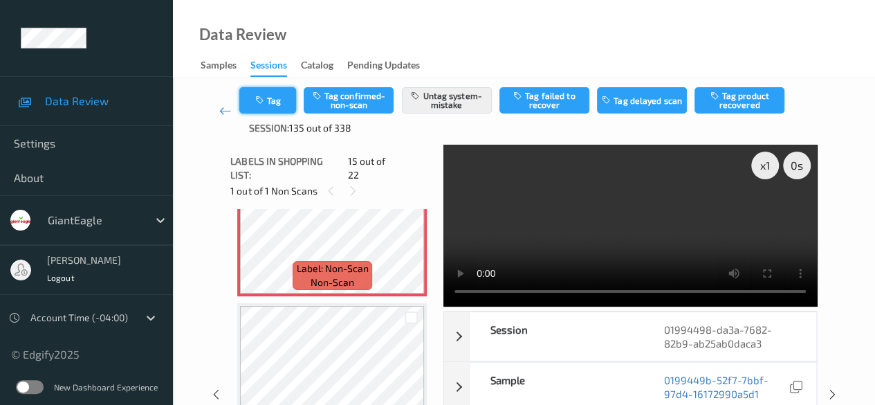
click at [275, 96] on button "Tag" at bounding box center [267, 100] width 57 height 26
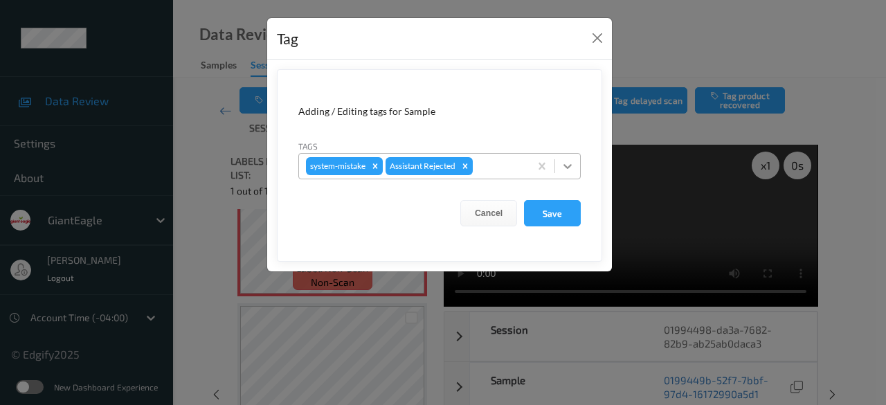
click at [566, 168] on icon at bounding box center [568, 166] width 14 height 14
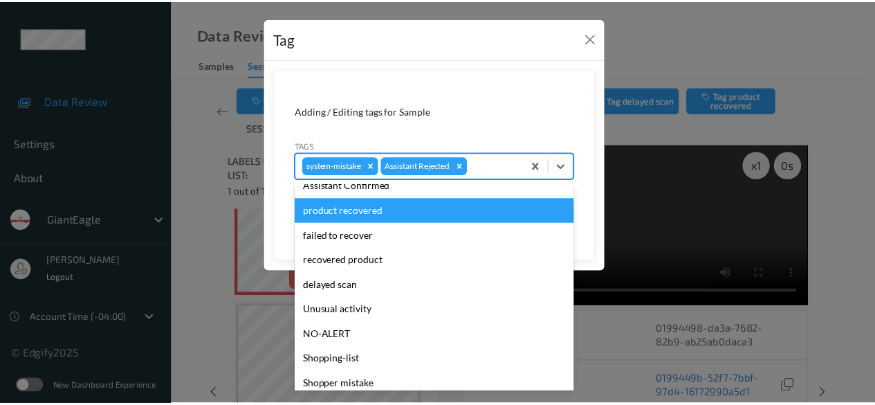
scroll to position [138, 0]
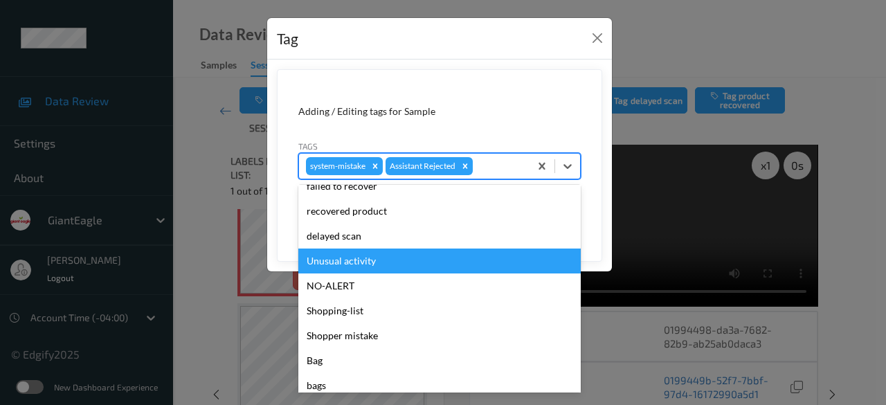
click at [396, 262] on div "Unusual activity" at bounding box center [439, 260] width 282 height 25
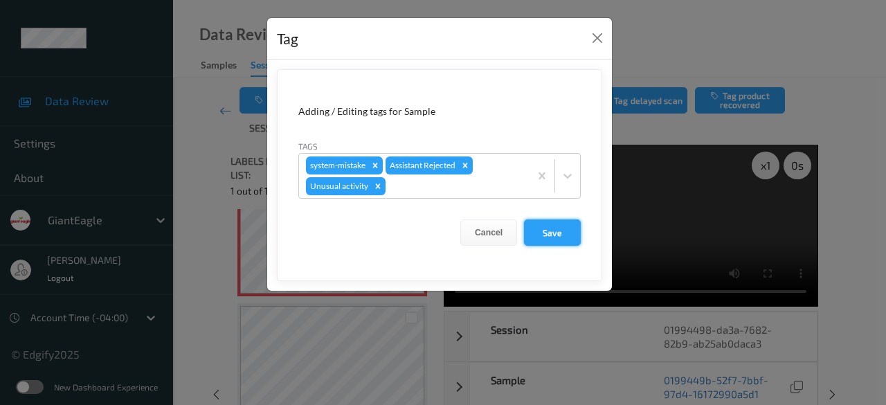
click at [566, 230] on button "Save" at bounding box center [552, 232] width 57 height 26
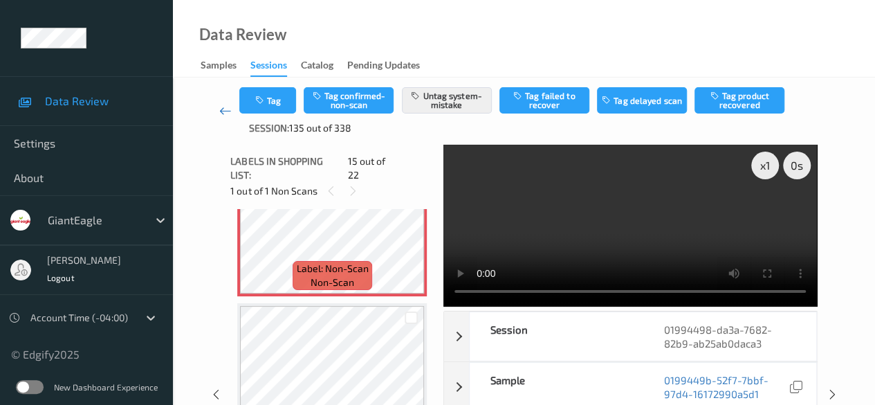
click at [221, 109] on icon at bounding box center [225, 111] width 12 height 14
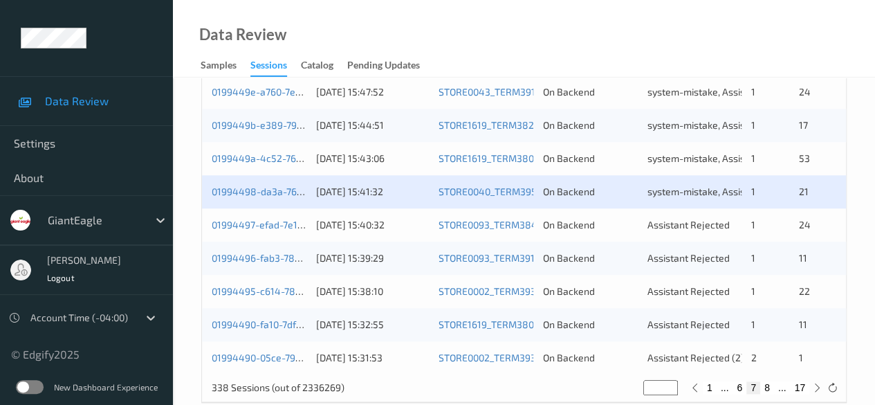
scroll to position [745, 0]
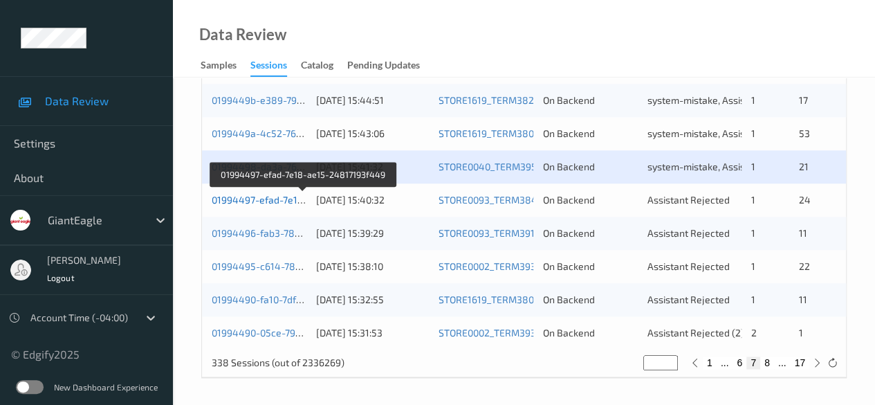
click at [281, 197] on link "01994497-efad-7e18-ae15-24817193f449" at bounding box center [304, 200] width 185 height 12
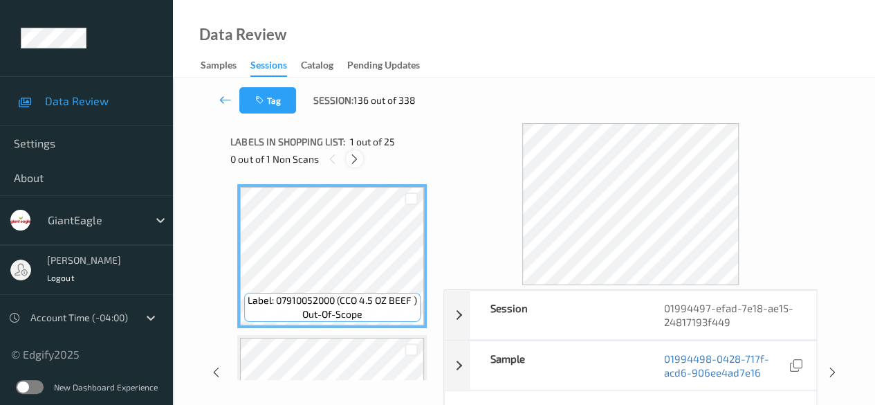
click at [361, 158] on div at bounding box center [354, 158] width 17 height 17
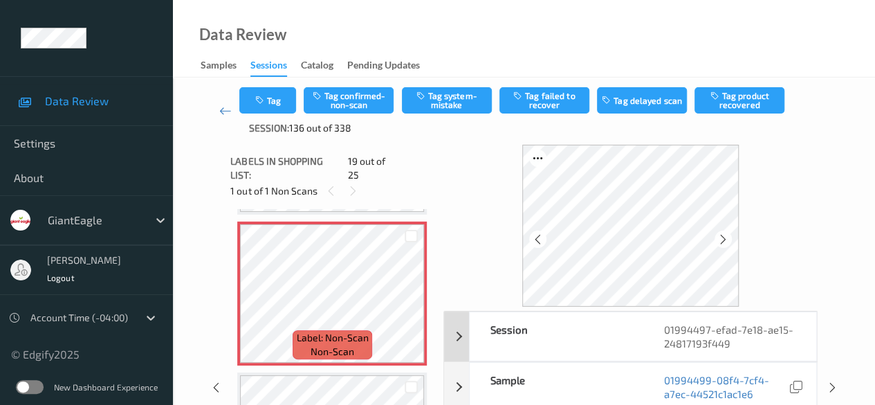
scroll to position [69, 0]
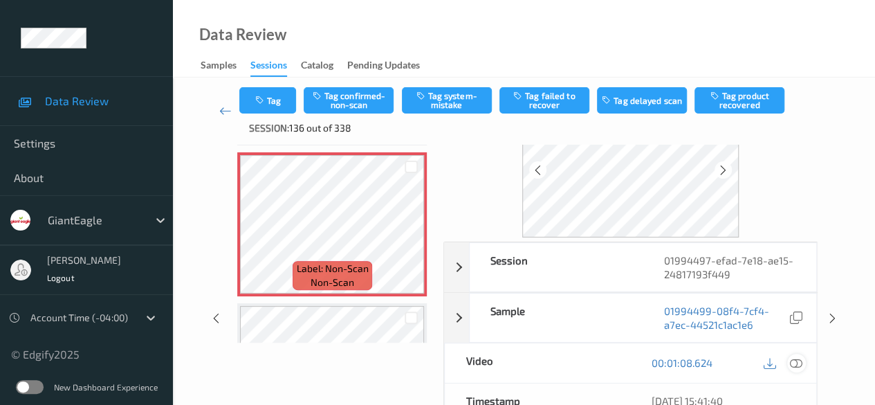
click at [797, 361] on icon at bounding box center [796, 362] width 12 height 12
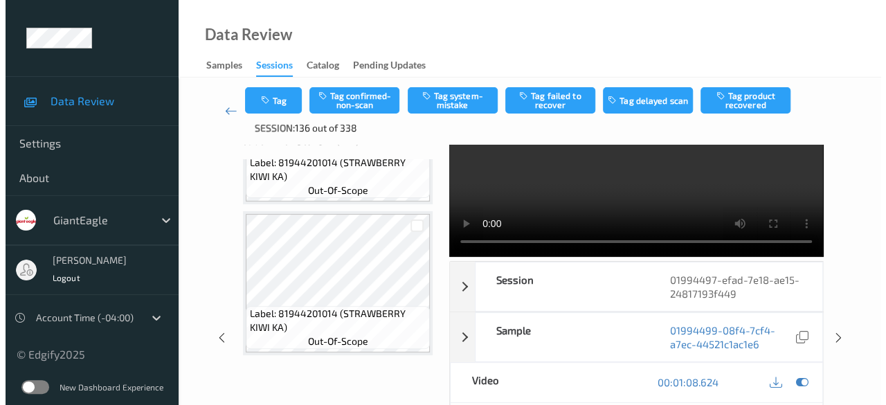
scroll to position [0, 0]
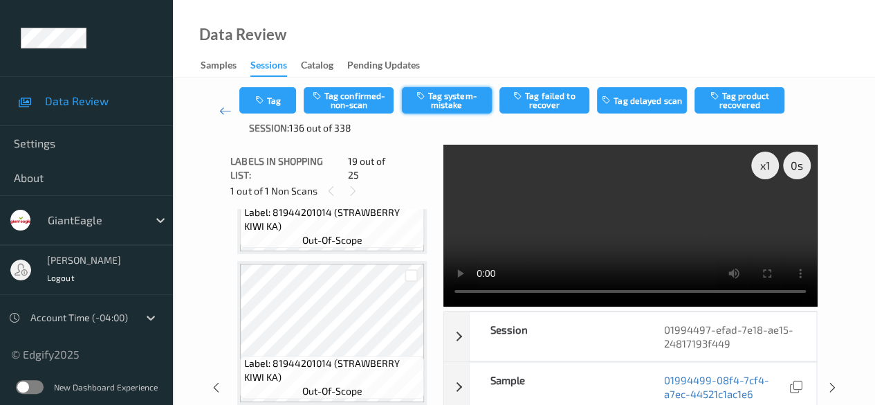
click at [450, 96] on button "Tag system-mistake" at bounding box center [447, 100] width 90 height 26
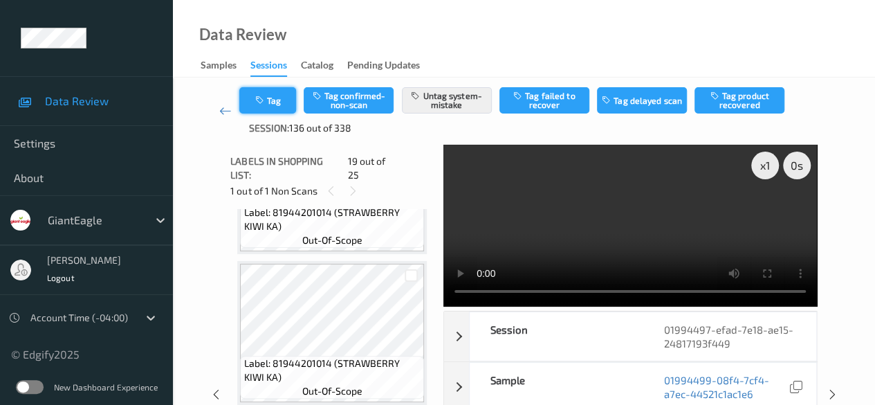
click at [271, 99] on button "Tag" at bounding box center [267, 100] width 57 height 26
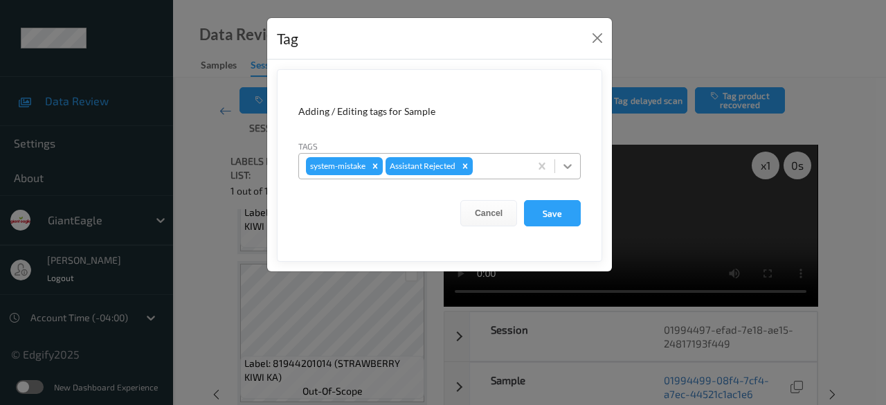
click at [565, 165] on icon at bounding box center [567, 166] width 8 height 5
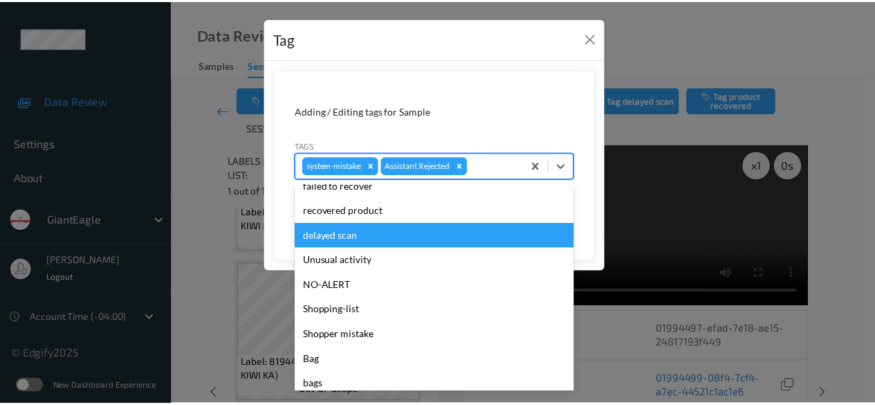
scroll to position [147, 0]
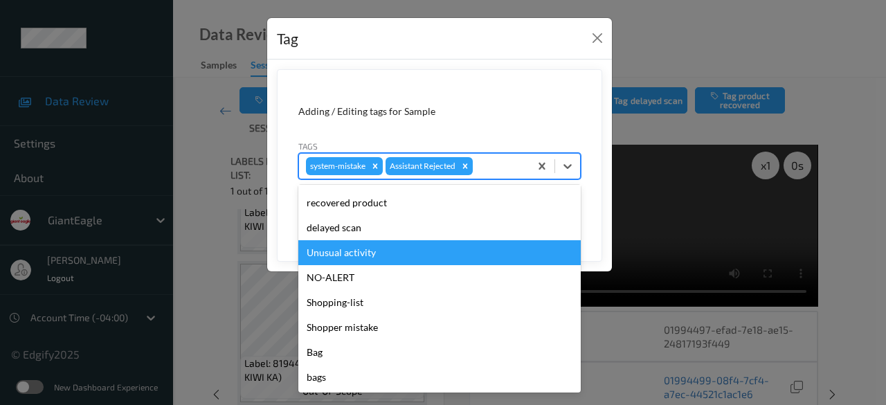
click at [411, 251] on div "Unusual activity" at bounding box center [439, 252] width 282 height 25
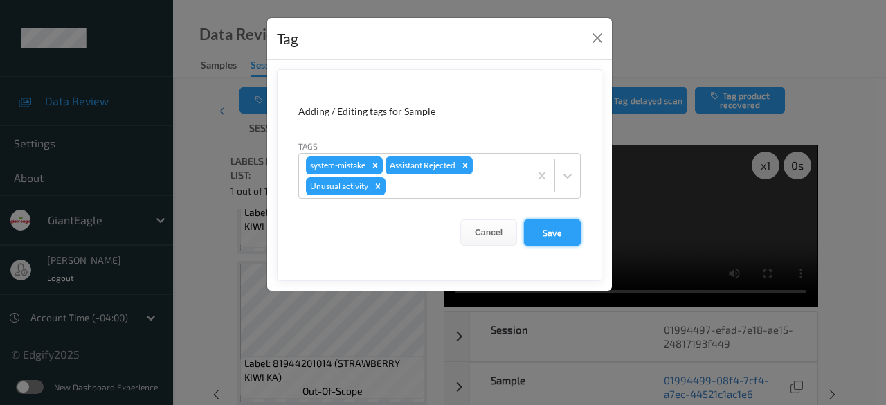
click at [556, 228] on button "Save" at bounding box center [552, 232] width 57 height 26
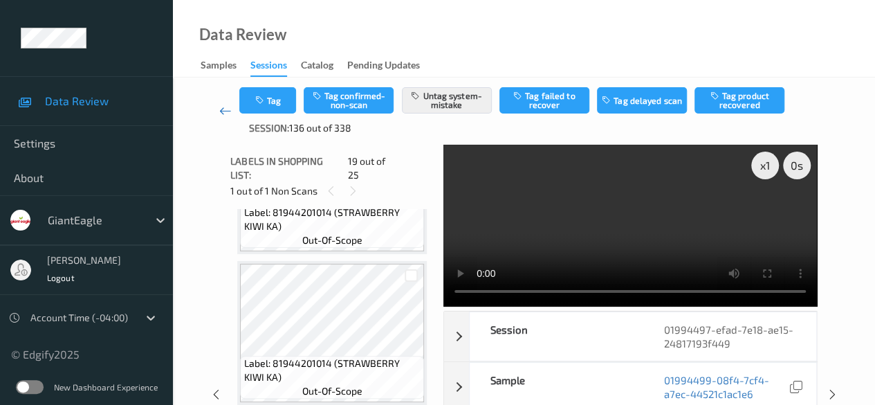
click at [220, 110] on icon at bounding box center [225, 111] width 12 height 14
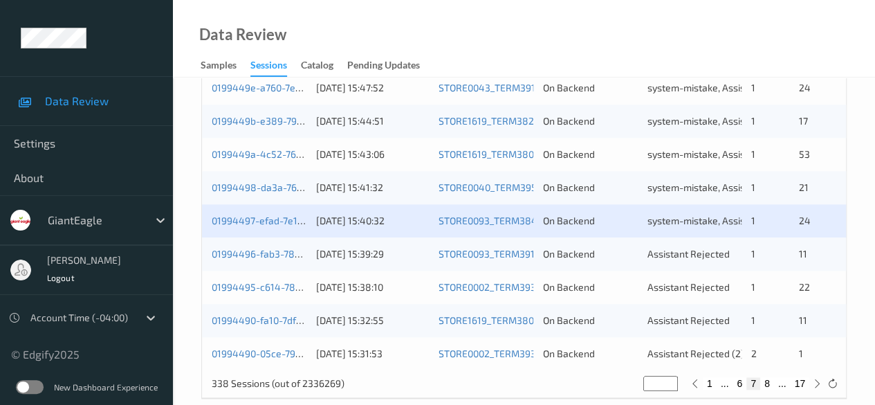
scroll to position [745, 0]
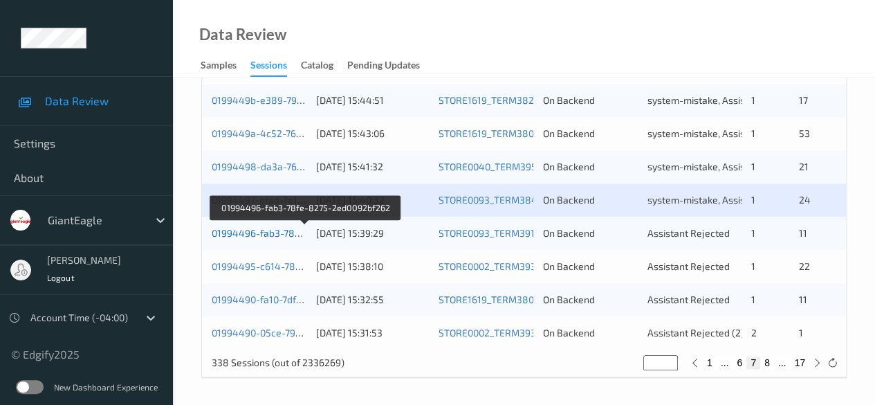
click at [271, 232] on link "01994496-fab3-78fe-8275-2ed0092bf262" at bounding box center [305, 233] width 187 height 12
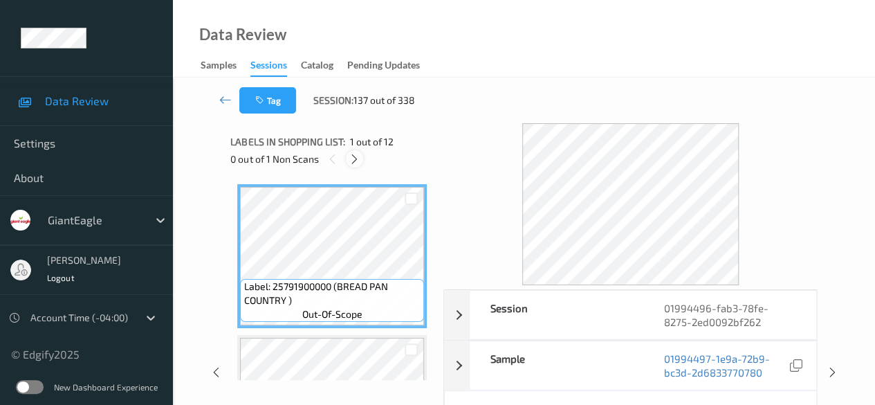
click at [354, 158] on icon at bounding box center [355, 159] width 12 height 12
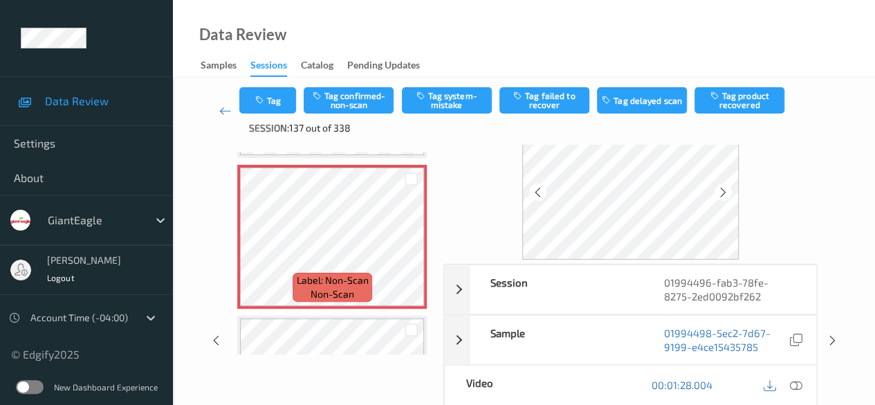
scroll to position [69, 0]
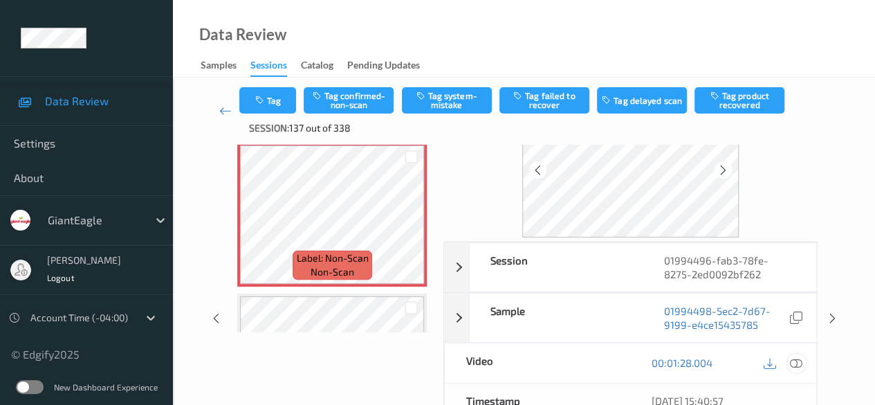
click at [795, 363] on icon at bounding box center [796, 362] width 12 height 12
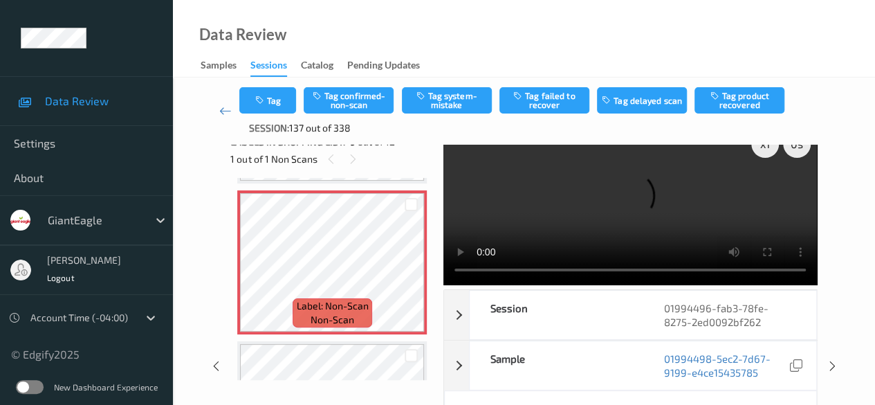
scroll to position [0, 0]
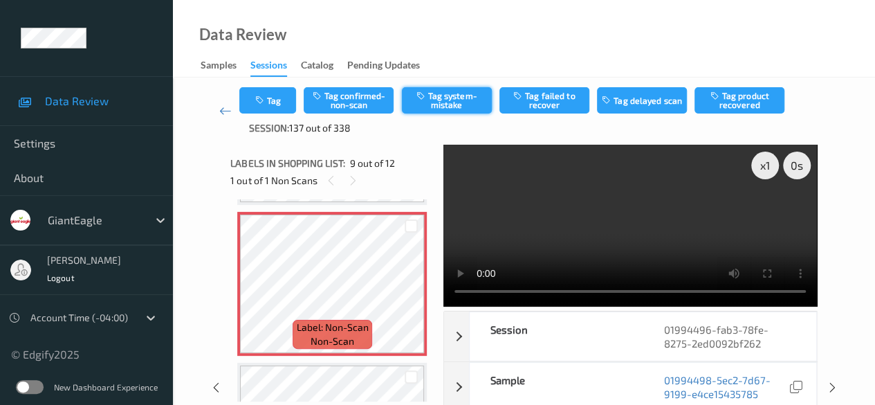
click at [447, 94] on button "Tag system-mistake" at bounding box center [447, 100] width 90 height 26
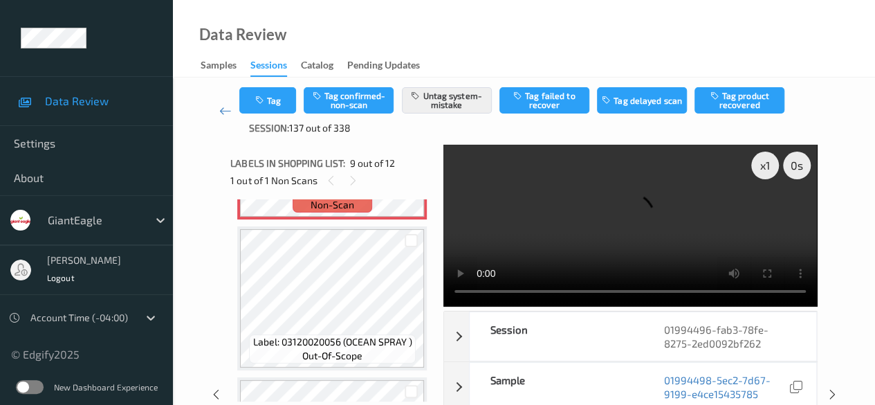
scroll to position [1340, 0]
click at [219, 110] on icon at bounding box center [225, 111] width 12 height 14
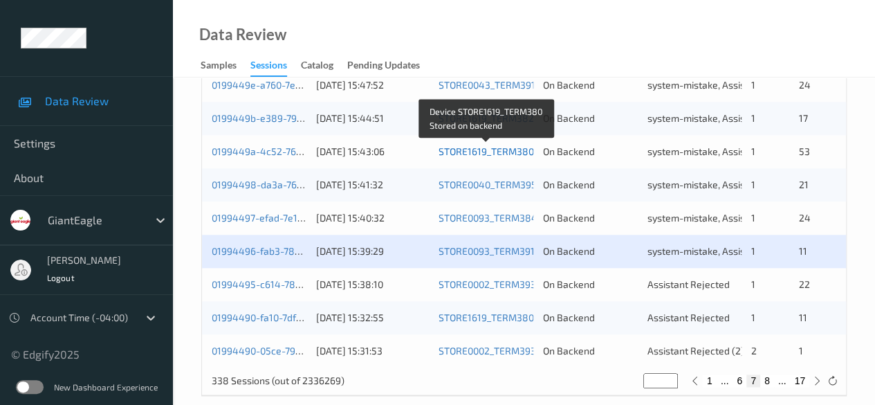
scroll to position [745, 0]
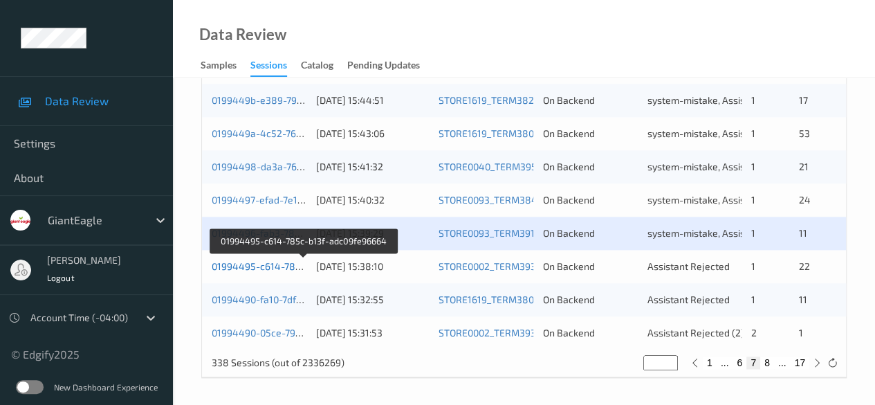
click at [273, 268] on link "01994495-c614-785c-b13f-adc09fe96664" at bounding box center [304, 266] width 185 height 12
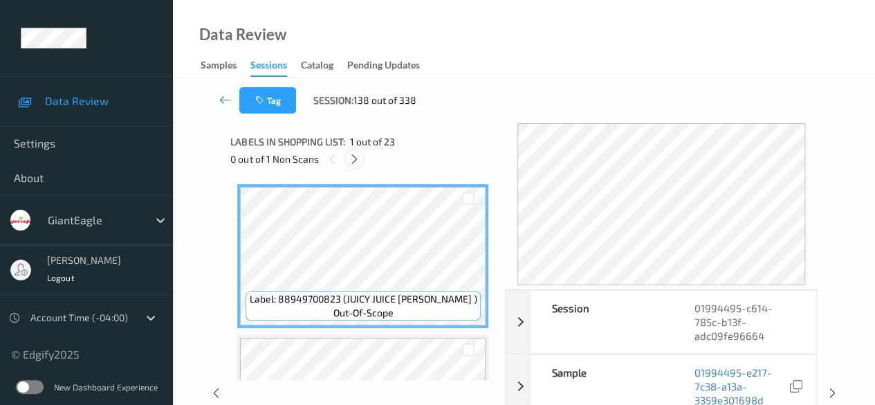
click at [357, 161] on icon at bounding box center [355, 159] width 12 height 12
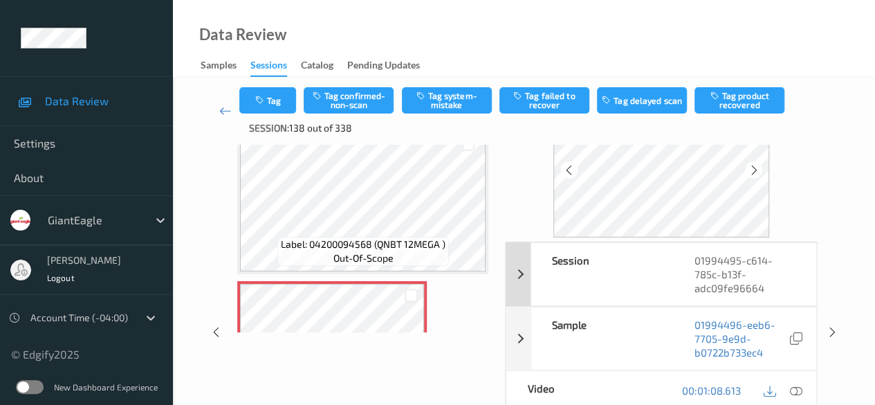
scroll to position [138, 0]
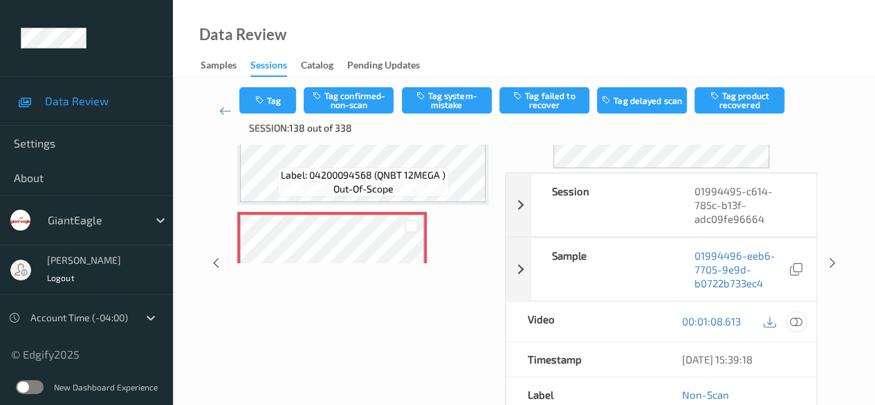
click at [796, 315] on icon at bounding box center [796, 321] width 12 height 12
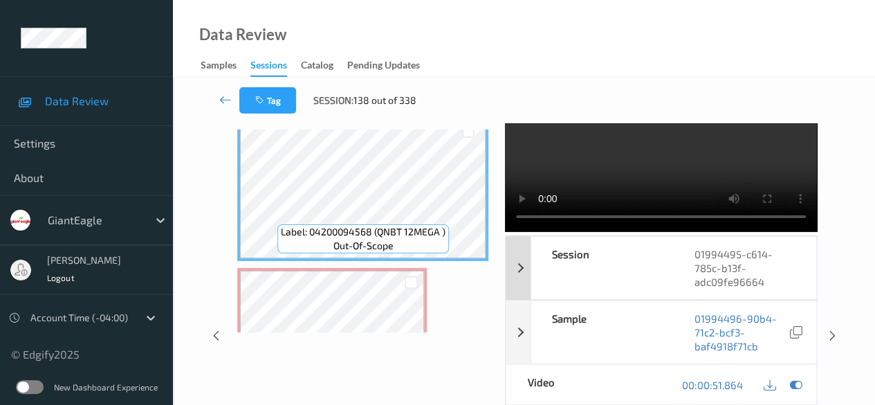
scroll to position [69, 0]
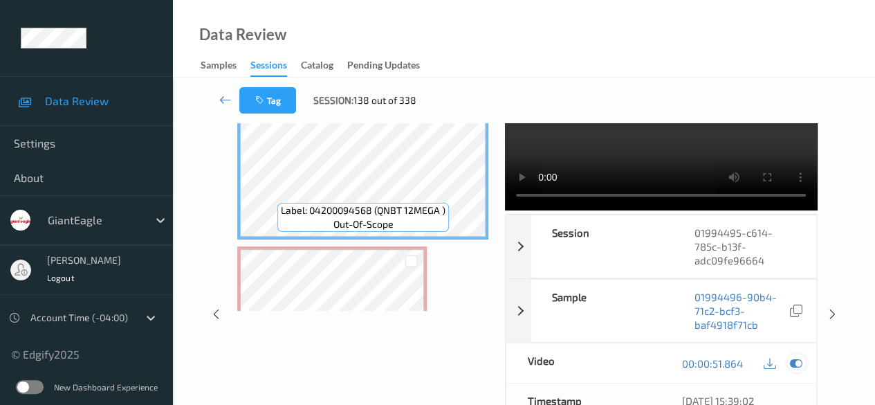
click at [795, 369] on icon at bounding box center [796, 363] width 12 height 12
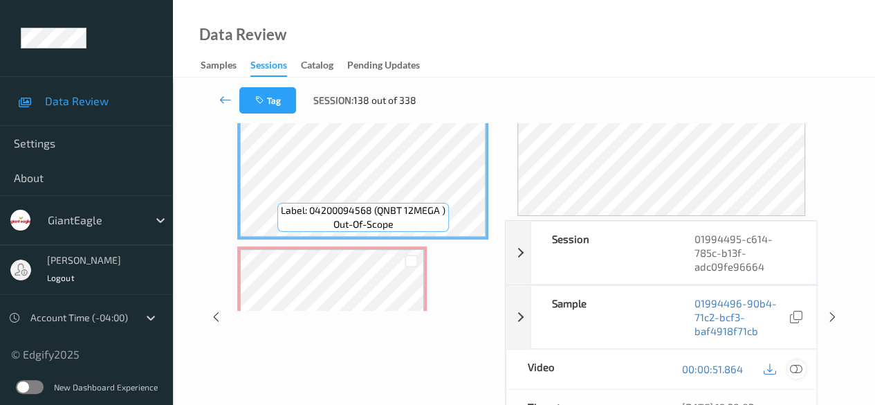
click at [801, 369] on icon at bounding box center [796, 369] width 12 height 12
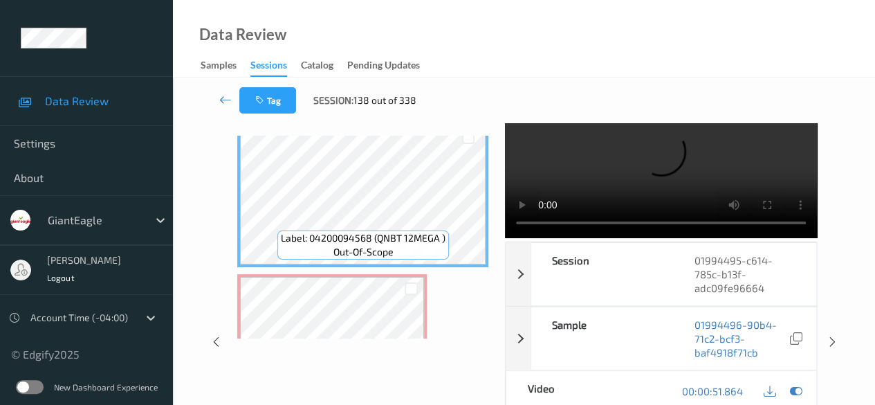
scroll to position [0, 0]
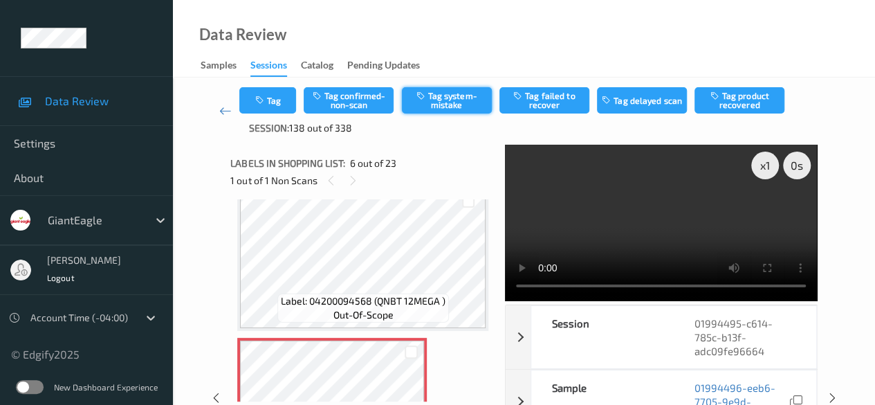
click at [450, 93] on button "Tag system-mistake" at bounding box center [447, 100] width 90 height 26
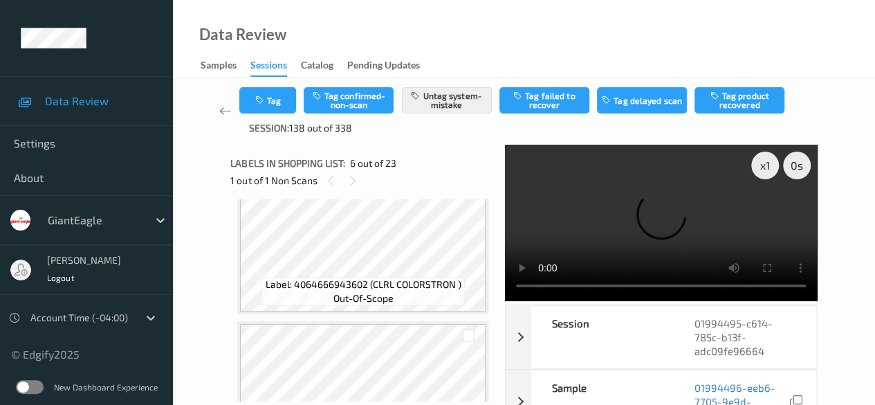
scroll to position [484, 0]
click at [231, 110] on icon at bounding box center [225, 111] width 12 height 14
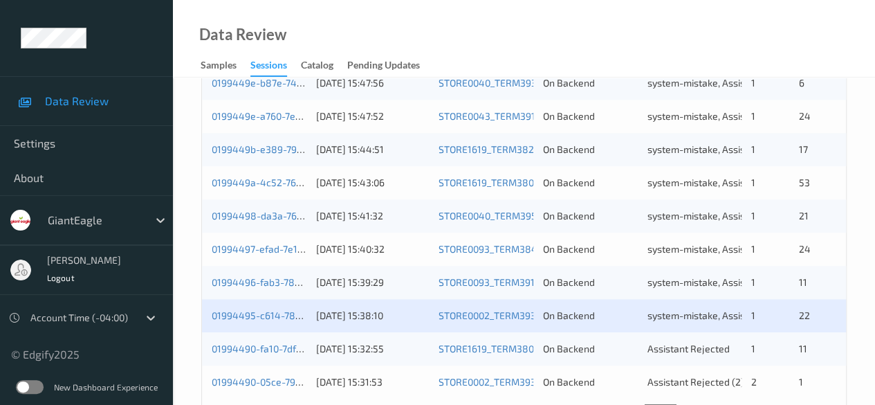
scroll to position [745, 0]
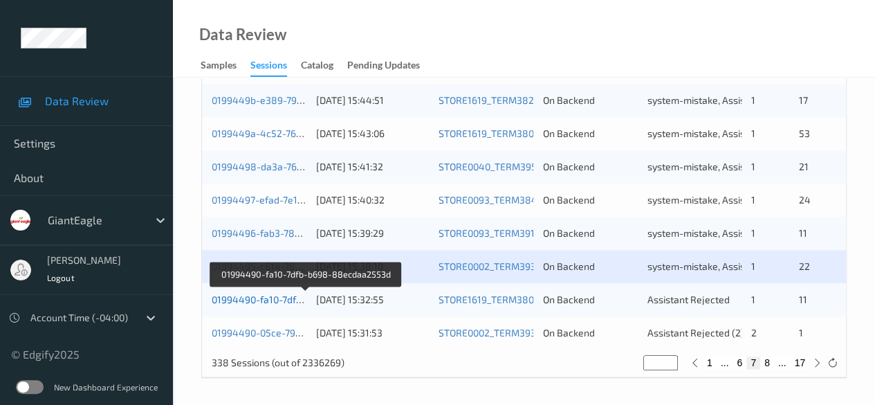
click at [272, 301] on link "01994490-fa10-7dfb-b698-88ecdaa2553d" at bounding box center [306, 299] width 188 height 12
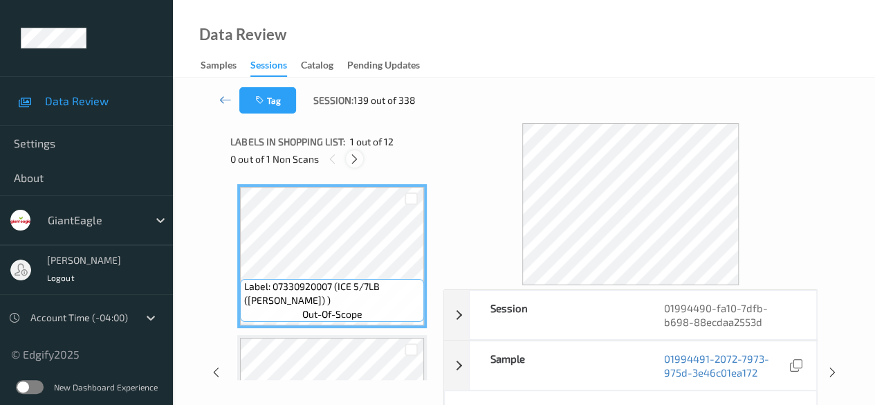
click at [354, 161] on icon at bounding box center [355, 159] width 12 height 12
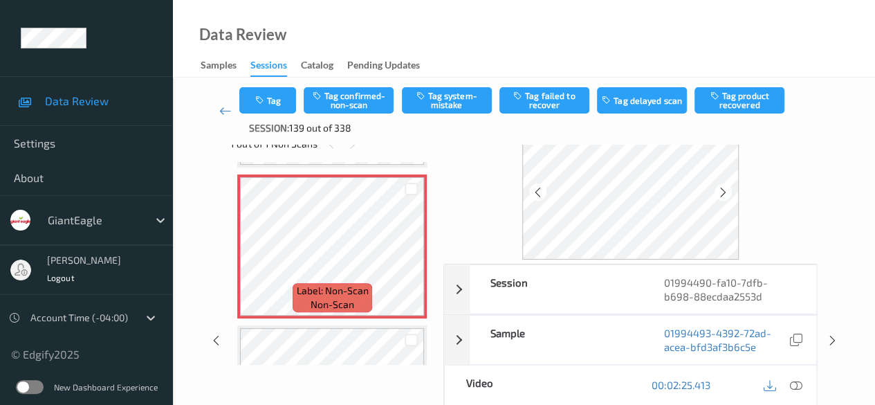
scroll to position [69, 0]
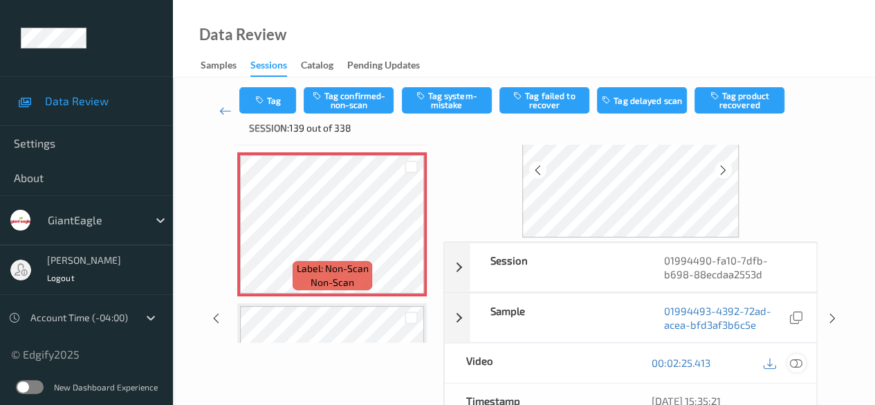
click at [796, 360] on icon at bounding box center [796, 362] width 12 height 12
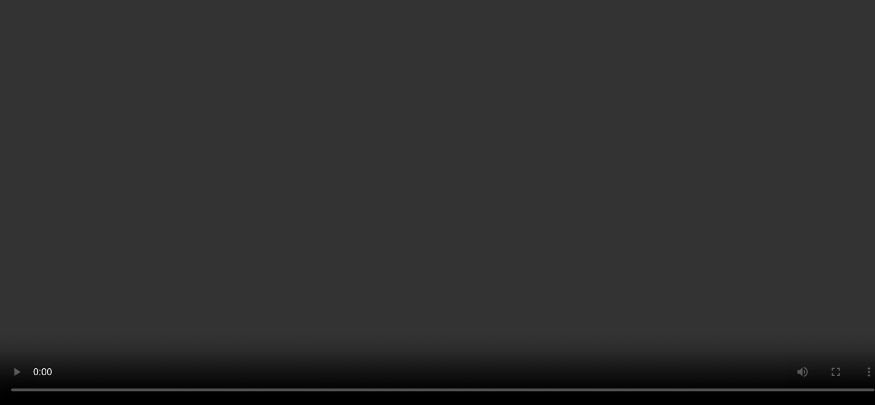
scroll to position [1352, 0]
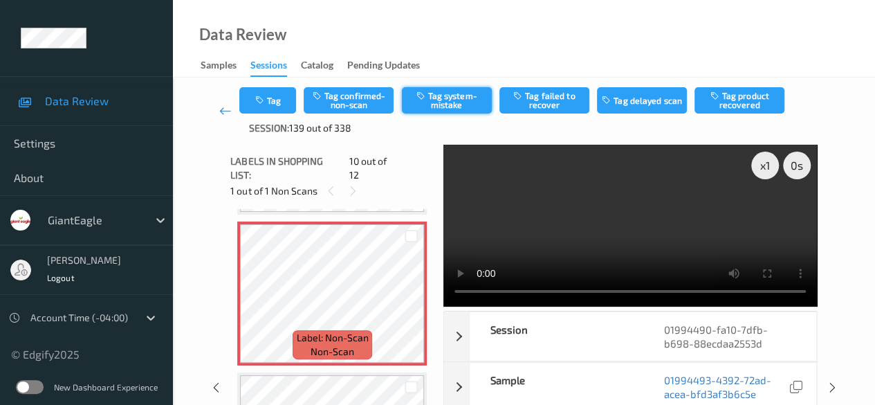
click at [443, 105] on button "Tag system-mistake" at bounding box center [447, 100] width 90 height 26
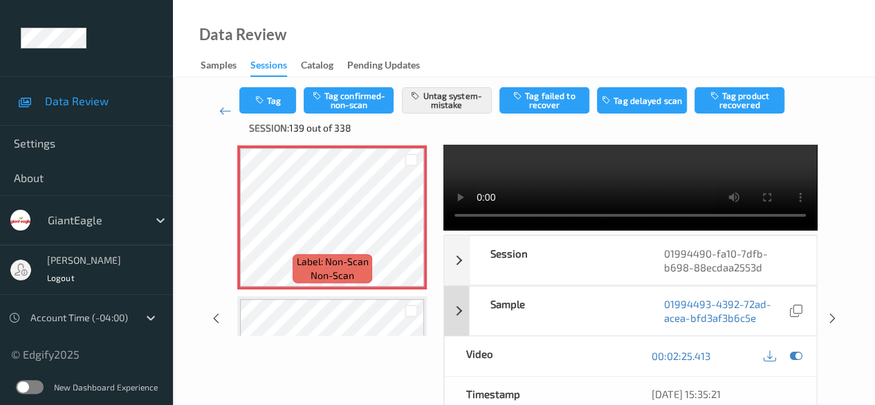
scroll to position [0, 0]
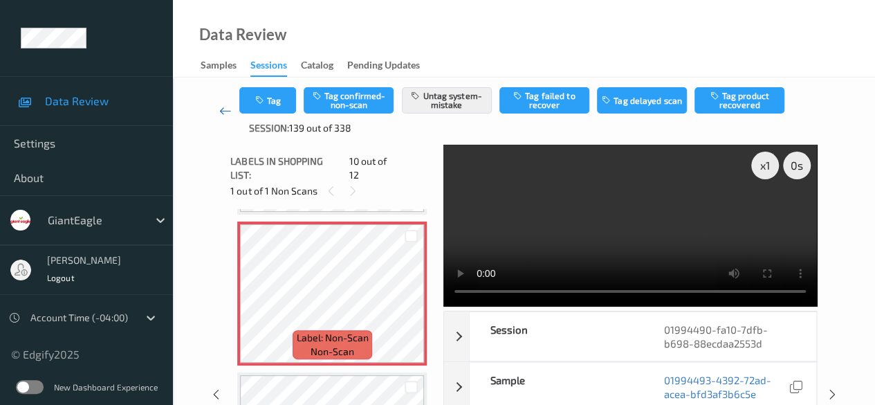
click at [233, 111] on link at bounding box center [225, 111] width 28 height 48
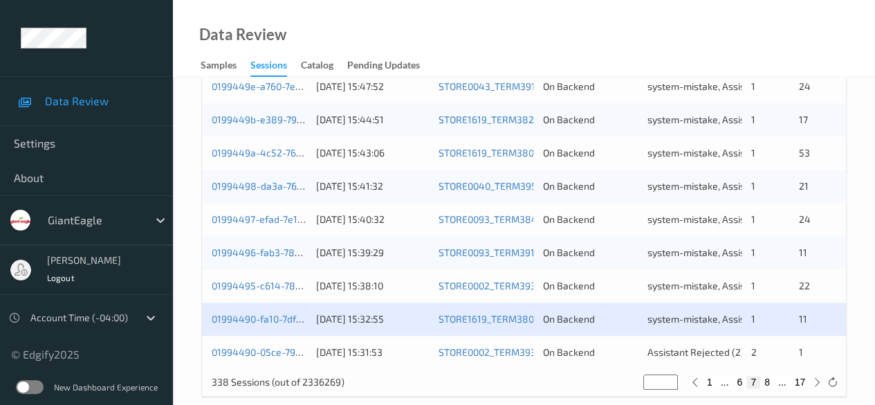
scroll to position [745, 0]
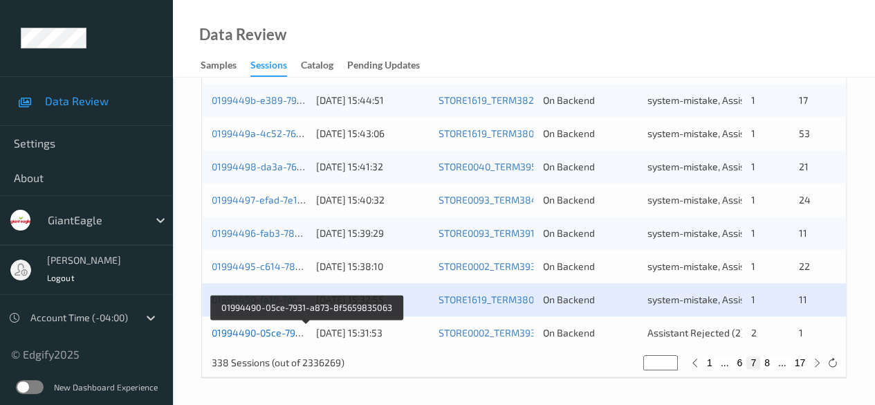
click at [261, 337] on div "01994490-05ce-7931-a873-8f5659835063" at bounding box center [259, 333] width 95 height 14
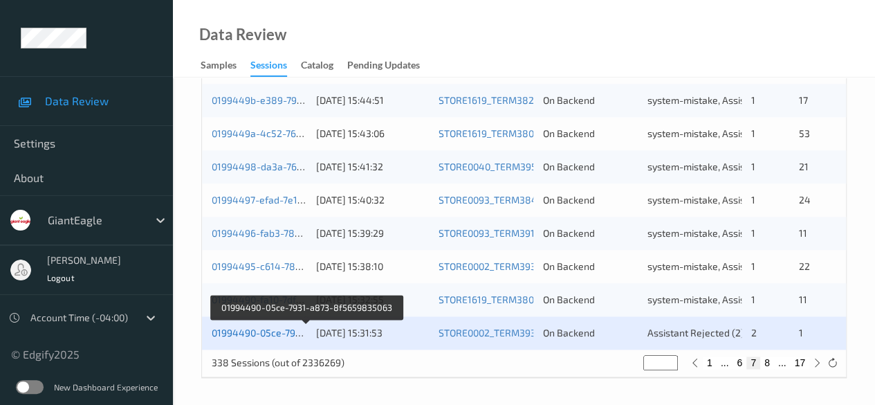
click at [269, 332] on link "01994490-05ce-7931-a873-8f5659835063" at bounding box center [307, 333] width 190 height 12
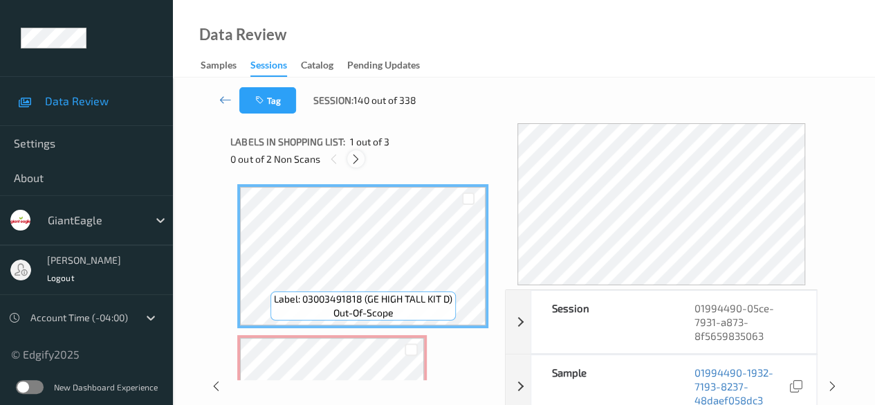
click at [359, 160] on icon at bounding box center [356, 159] width 12 height 12
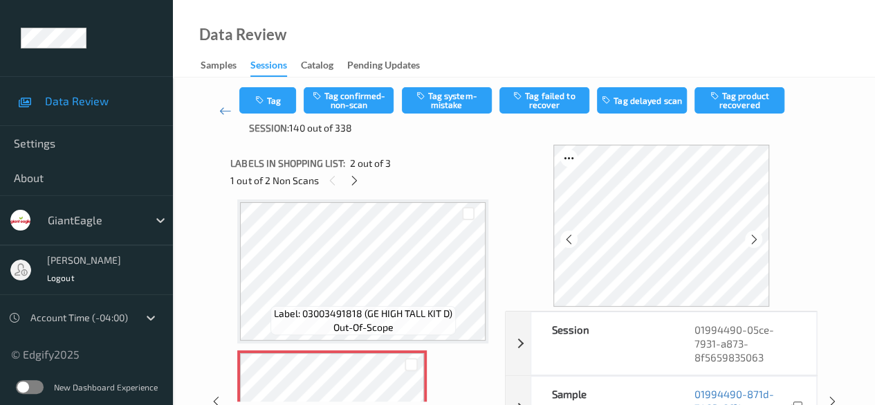
scroll to position [69, 0]
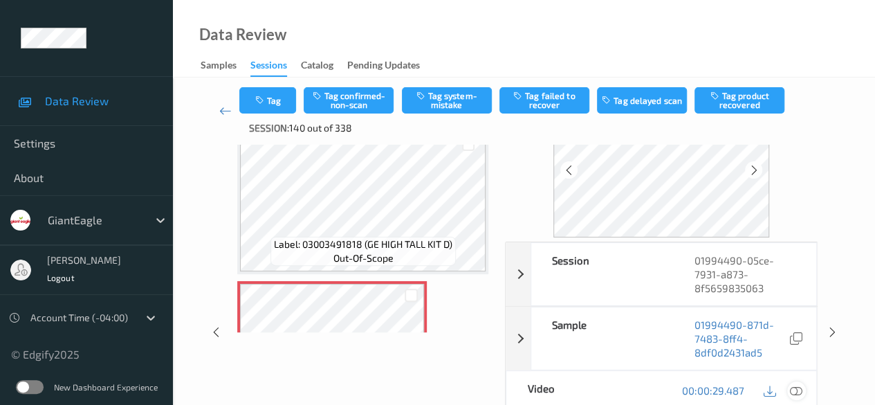
click at [792, 390] on icon at bounding box center [796, 390] width 12 height 12
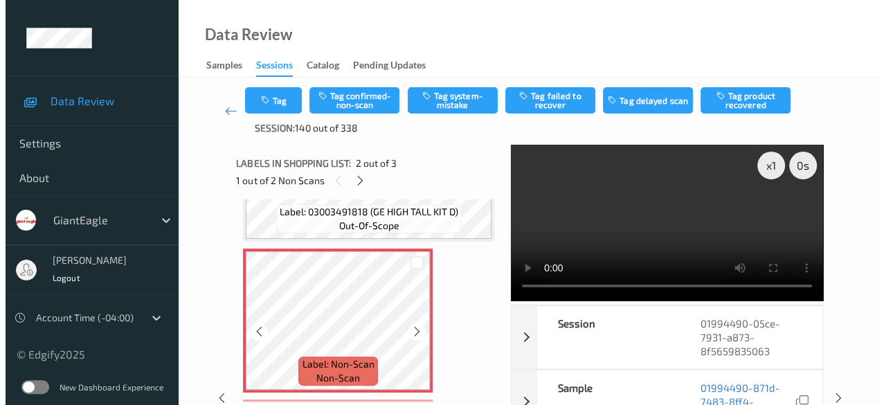
scroll to position [138, 0]
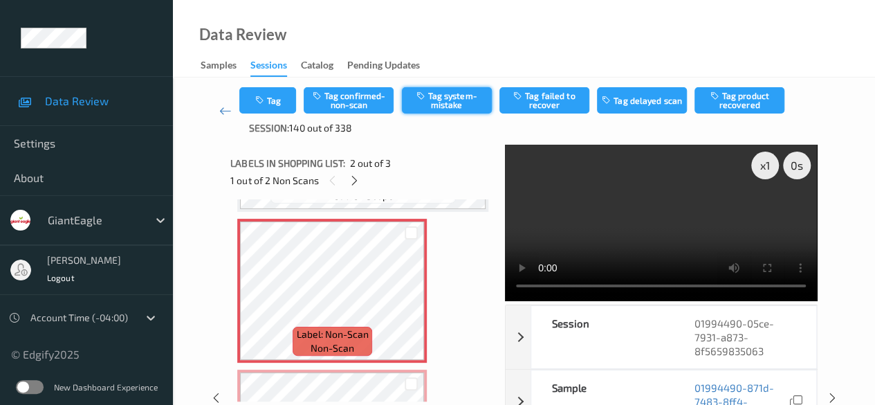
click at [456, 102] on button "Tag system-mistake" at bounding box center [447, 100] width 90 height 26
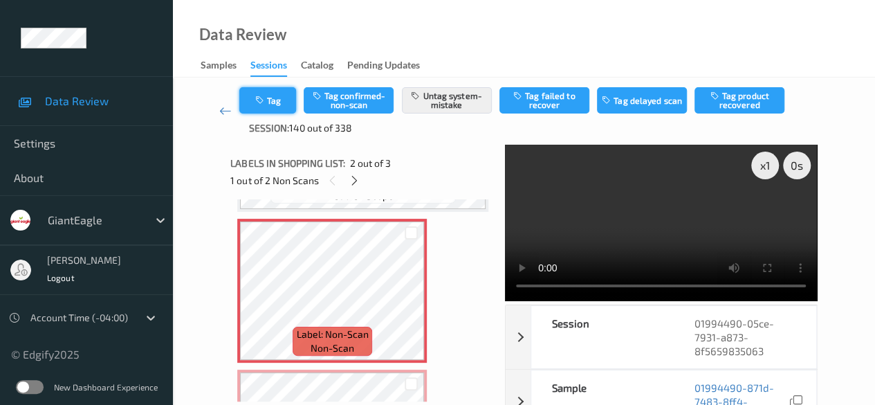
click at [280, 107] on button "Tag" at bounding box center [267, 100] width 57 height 26
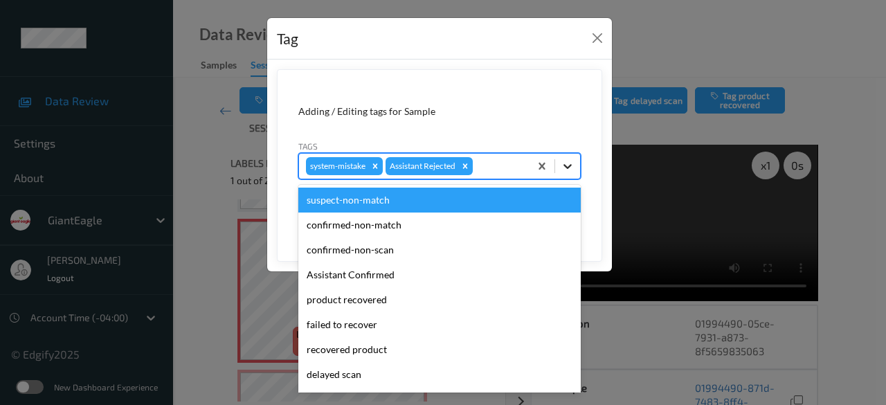
click at [568, 168] on icon at bounding box center [568, 166] width 14 height 14
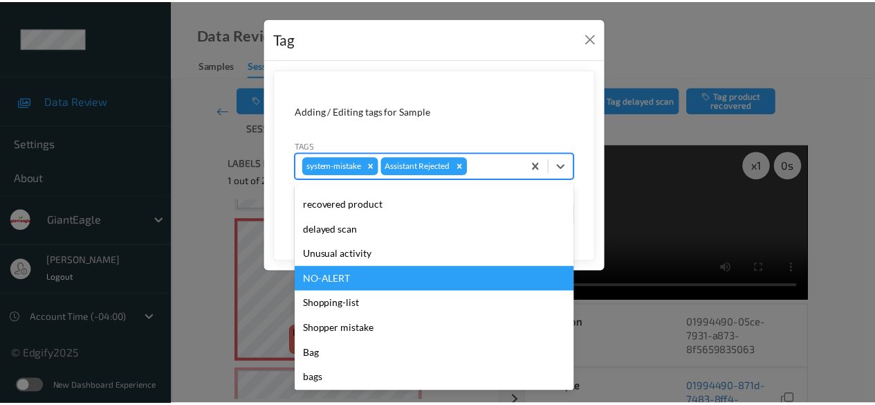
scroll to position [147, 0]
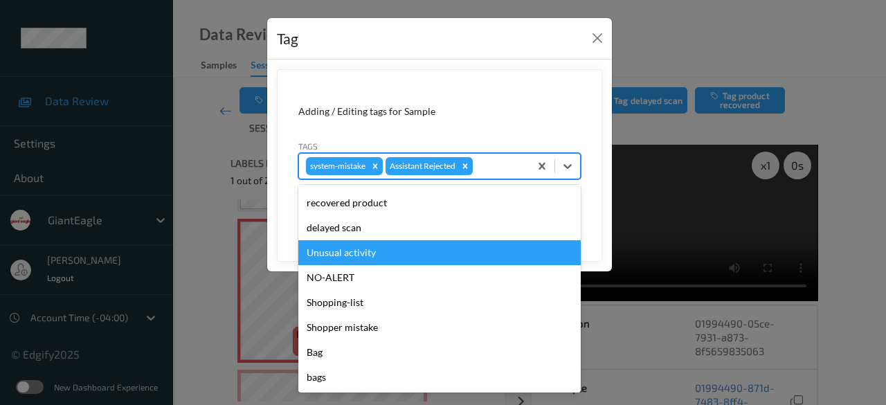
click at [376, 253] on div "Unusual activity" at bounding box center [439, 252] width 282 height 25
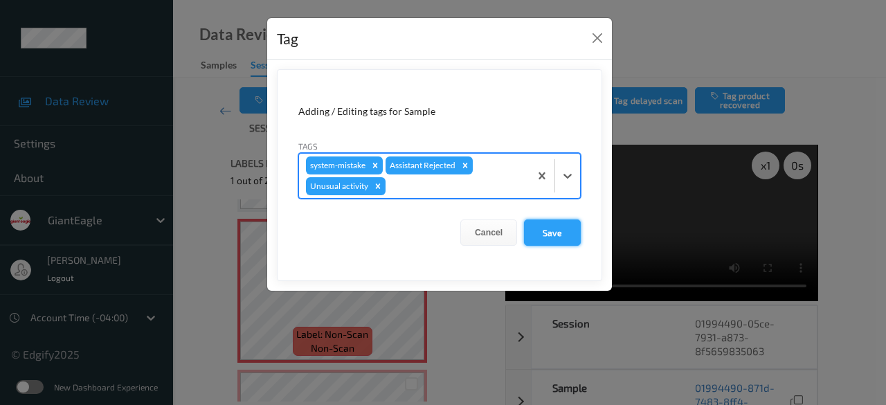
click at [554, 231] on button "Save" at bounding box center [552, 232] width 57 height 26
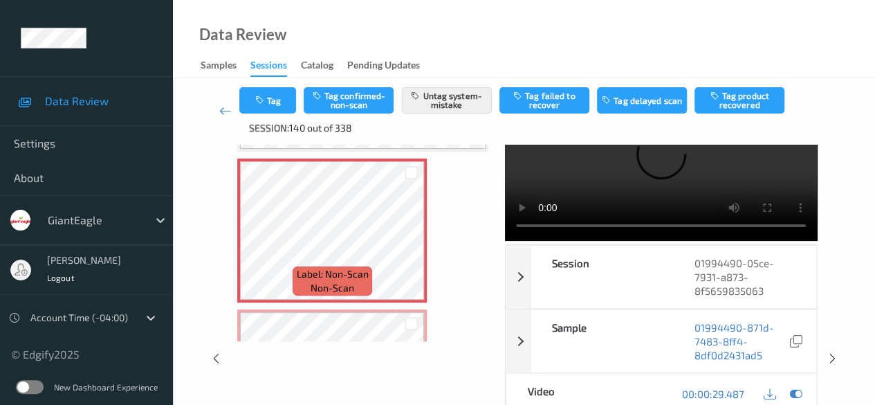
scroll to position [0, 0]
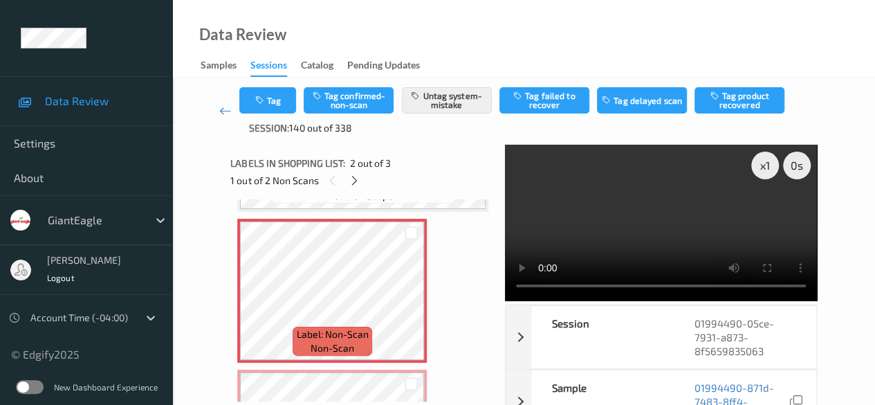
drag, startPoint x: 222, startPoint y: 111, endPoint x: 197, endPoint y: 76, distance: 43.2
click at [222, 111] on icon at bounding box center [225, 111] width 12 height 14
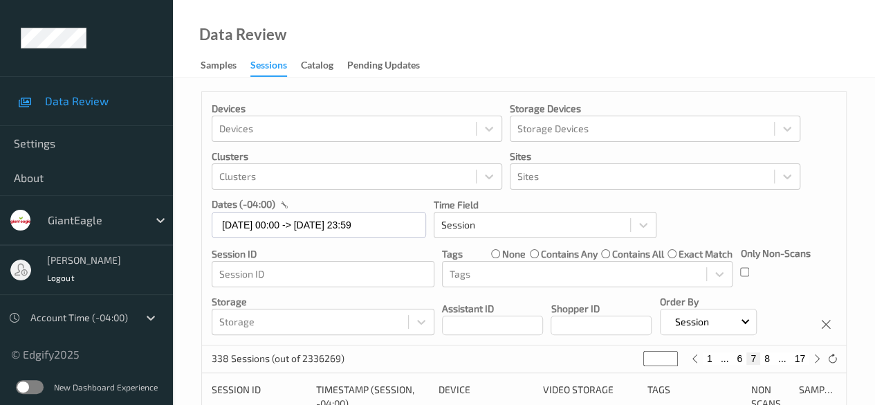
scroll to position [69, 0]
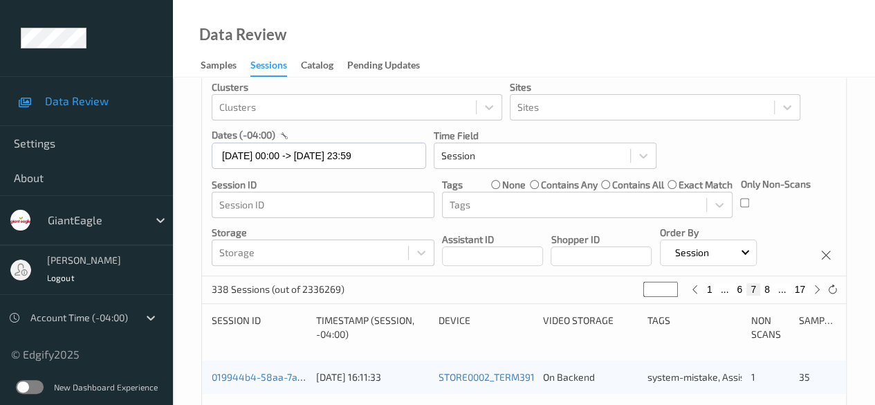
click at [713, 291] on button "1" at bounding box center [710, 289] width 14 height 12
type input "*"
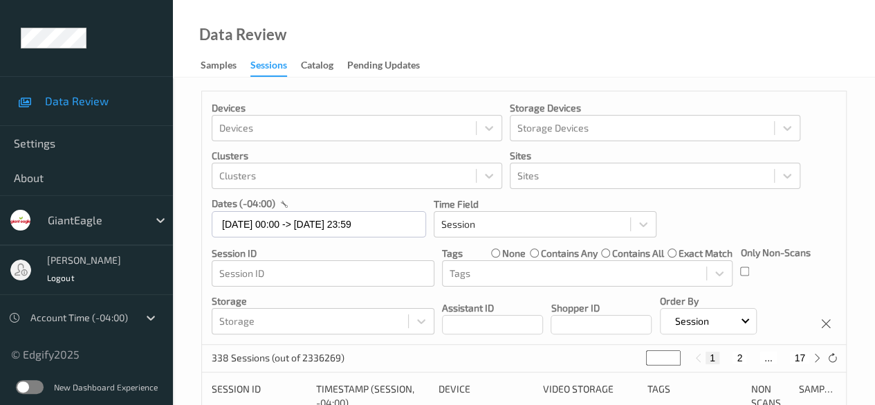
scroll to position [0, 0]
click at [742, 360] on button "2" at bounding box center [740, 358] width 14 height 12
type input "*"
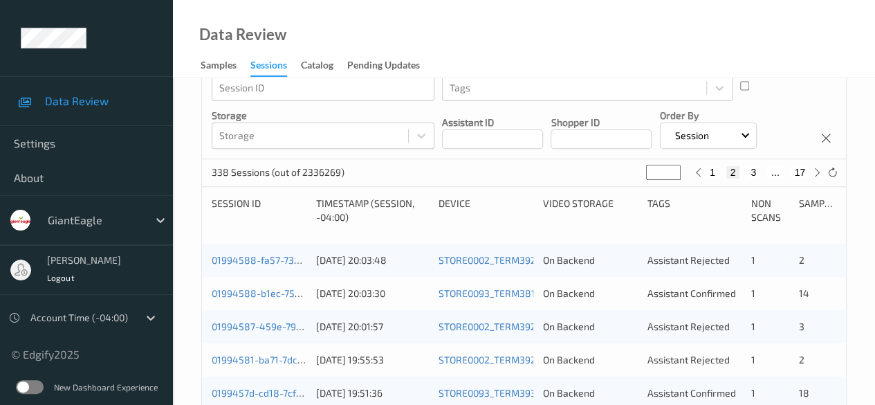
scroll to position [208, 0]
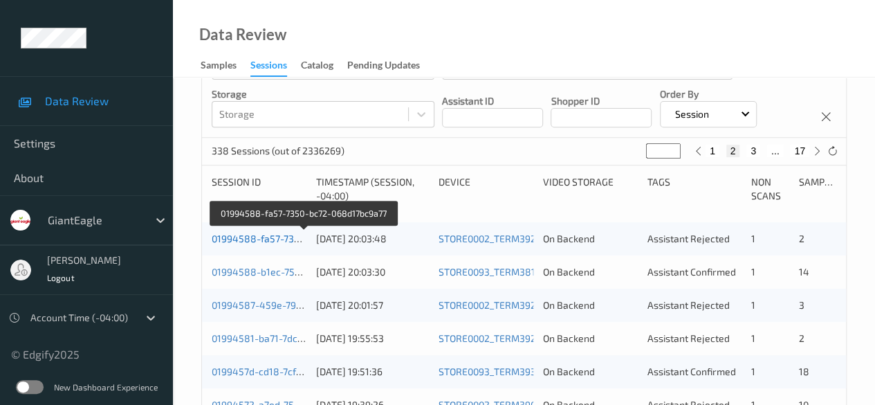
click at [273, 239] on link "01994588-fa57-7350-bc72-068d17bc9a77" at bounding box center [304, 239] width 185 height 12
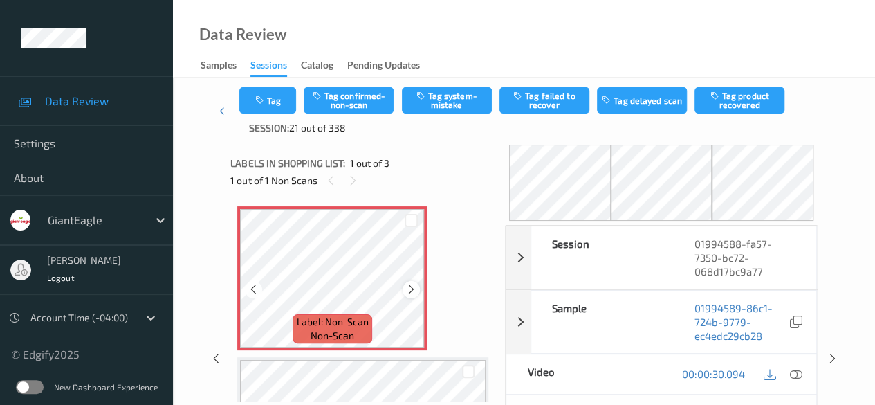
click at [410, 291] on icon at bounding box center [412, 289] width 12 height 12
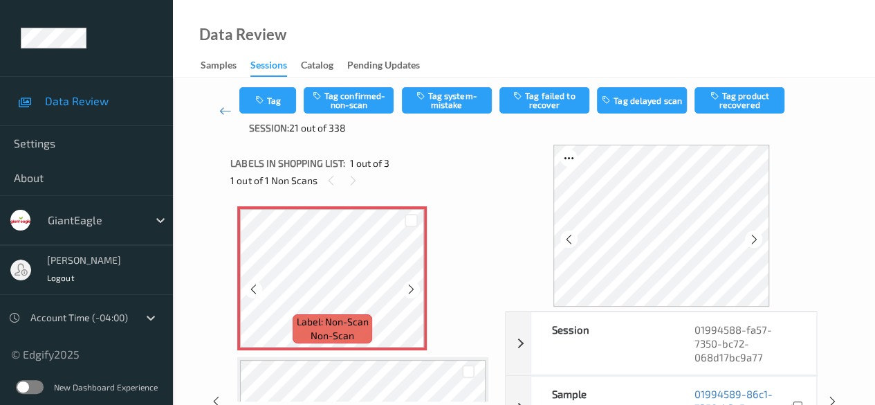
click at [410, 291] on icon at bounding box center [412, 289] width 12 height 12
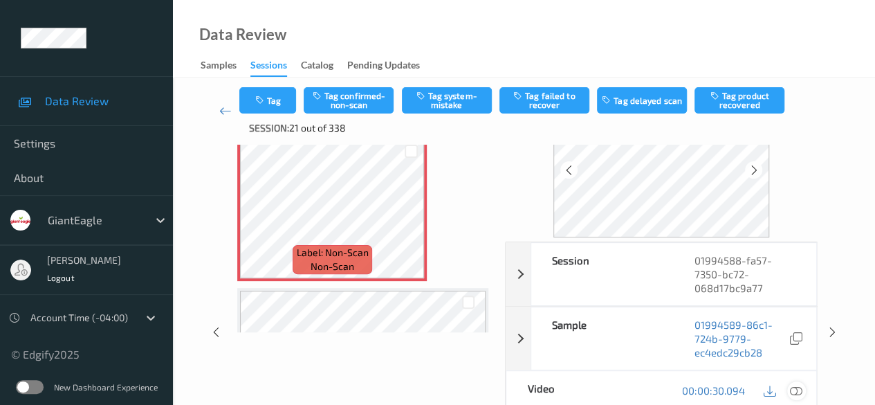
click at [801, 393] on icon at bounding box center [796, 390] width 12 height 12
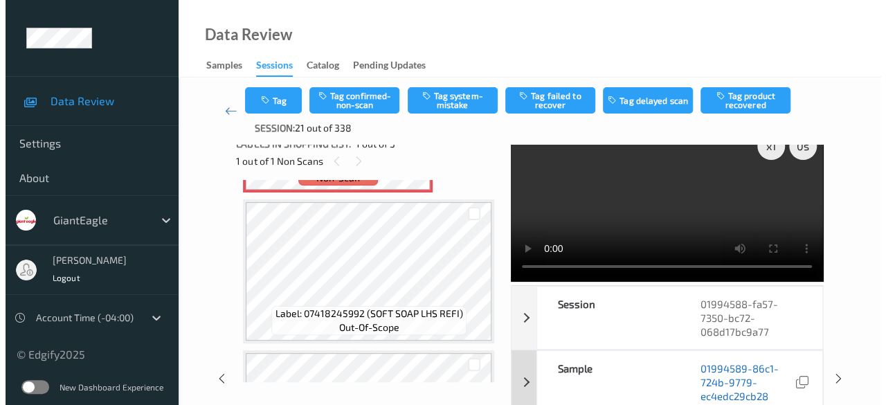
scroll to position [0, 0]
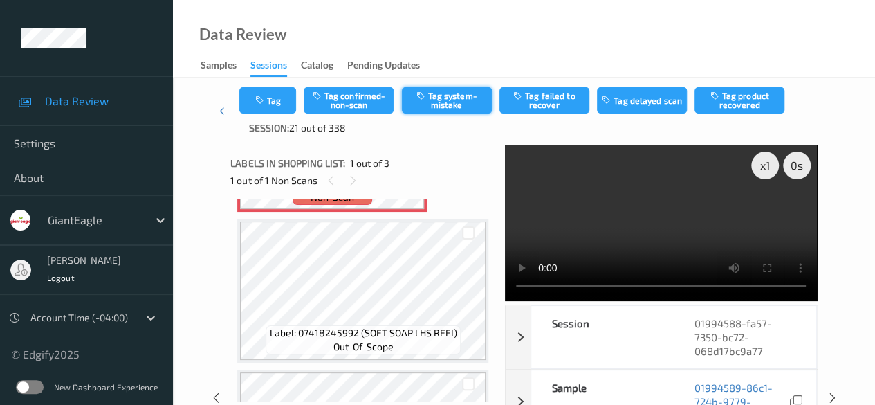
click at [446, 100] on button "Tag system-mistake" at bounding box center [447, 100] width 90 height 26
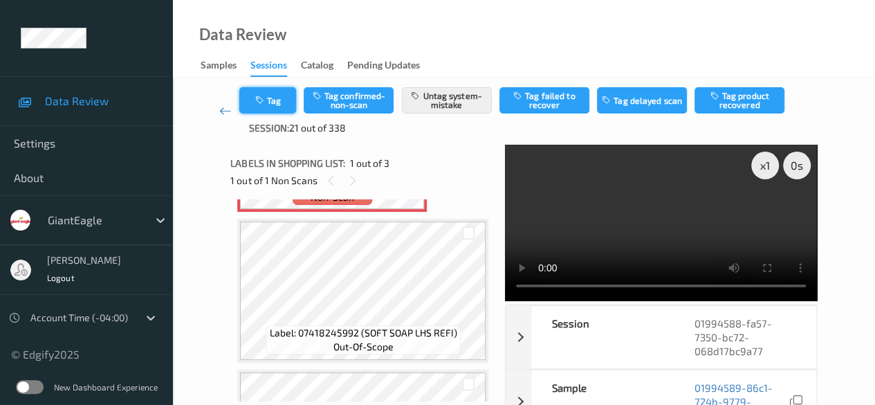
click at [280, 100] on button "Tag" at bounding box center [267, 100] width 57 height 26
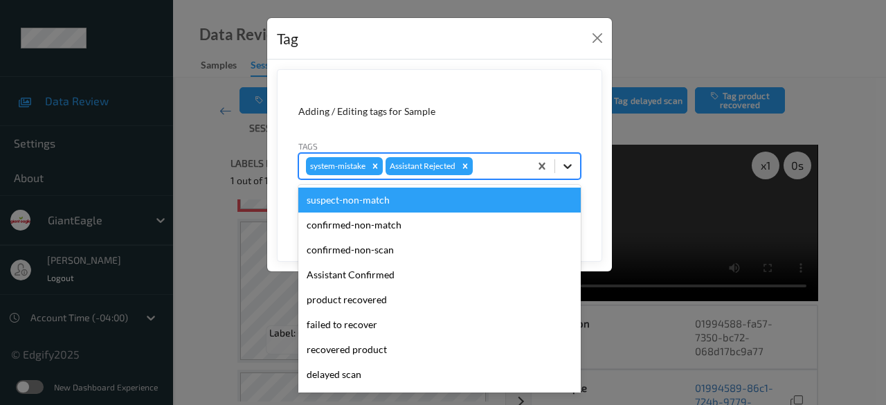
click at [568, 167] on icon at bounding box center [567, 166] width 8 height 5
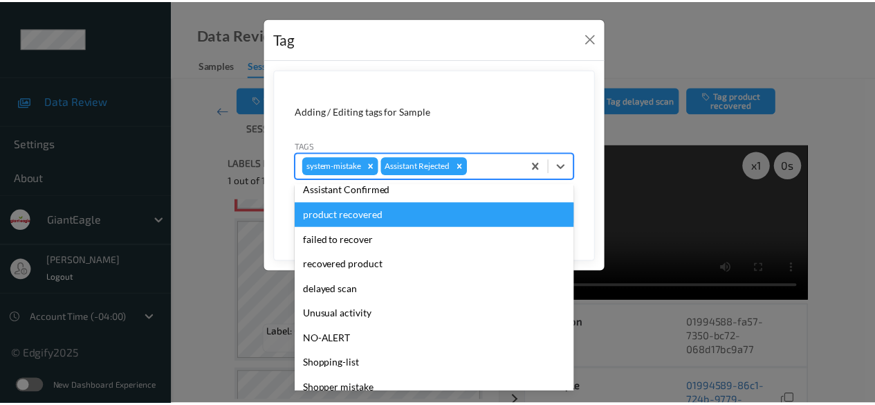
scroll to position [147, 0]
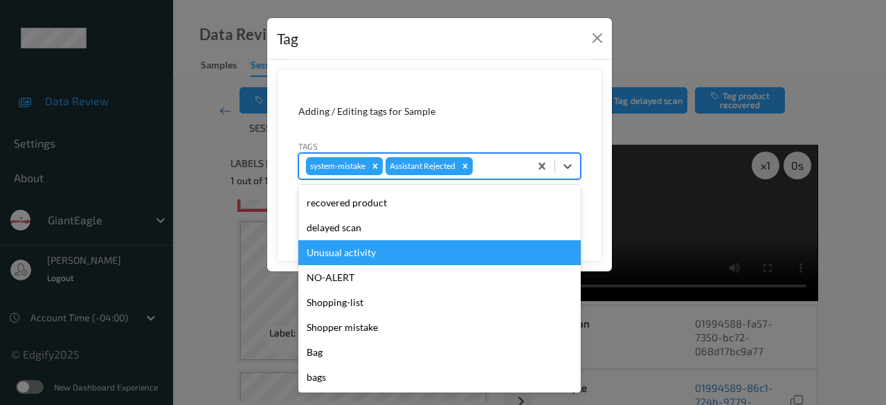
click at [400, 257] on div "Unusual activity" at bounding box center [439, 252] width 282 height 25
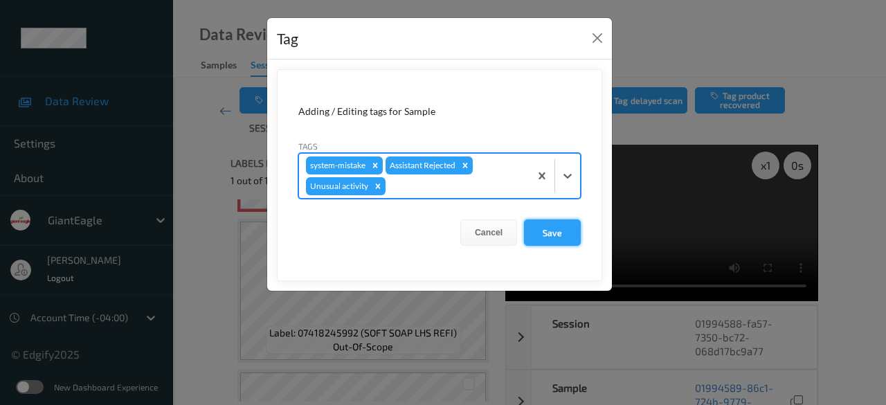
click at [554, 230] on button "Save" at bounding box center [552, 232] width 57 height 26
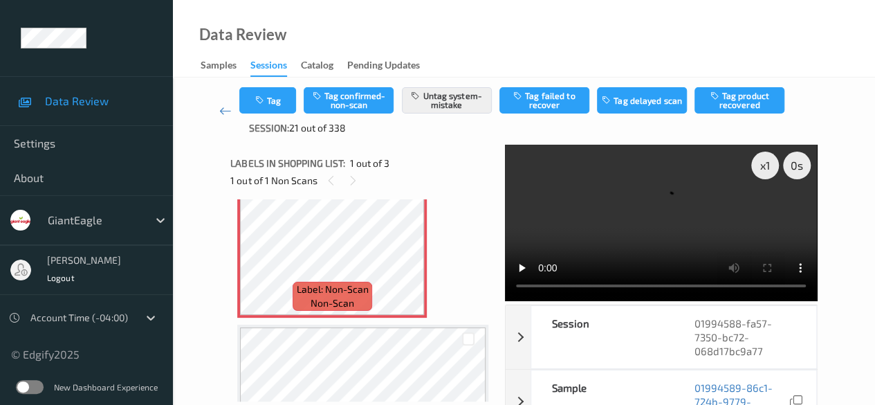
scroll to position [0, 0]
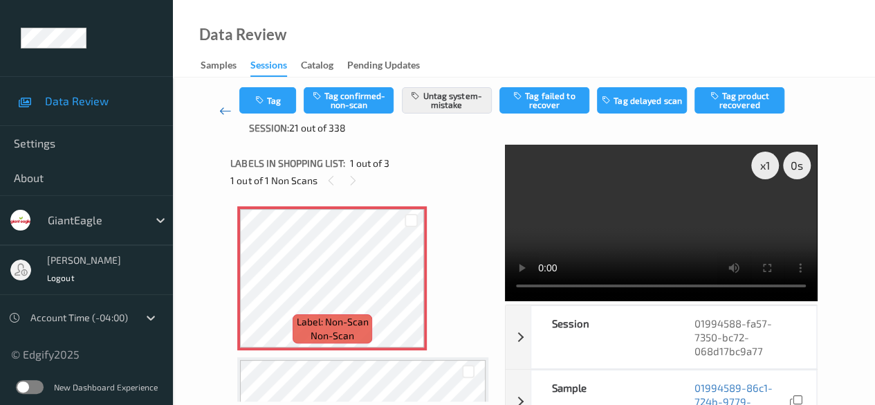
click at [224, 109] on icon at bounding box center [225, 111] width 12 height 14
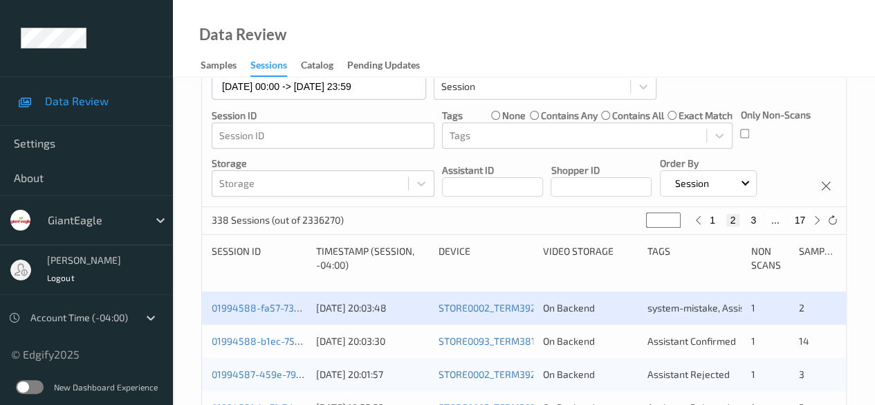
scroll to position [277, 0]
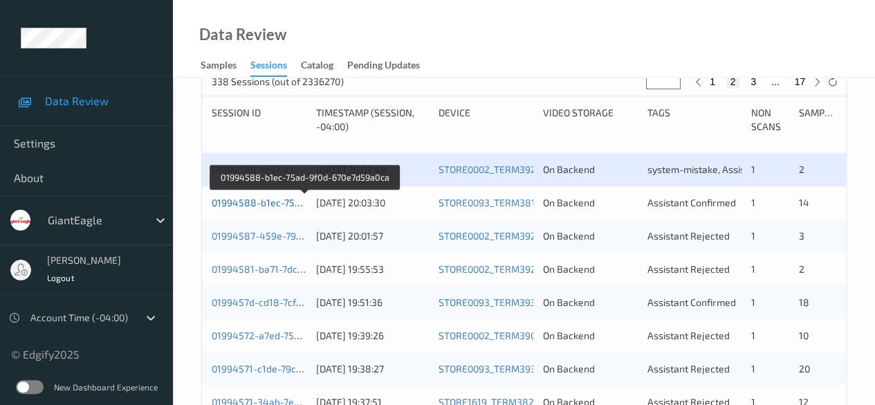
click at [284, 202] on link "01994588-b1ec-75ad-9f0d-670e7d59a0ca" at bounding box center [305, 203] width 187 height 12
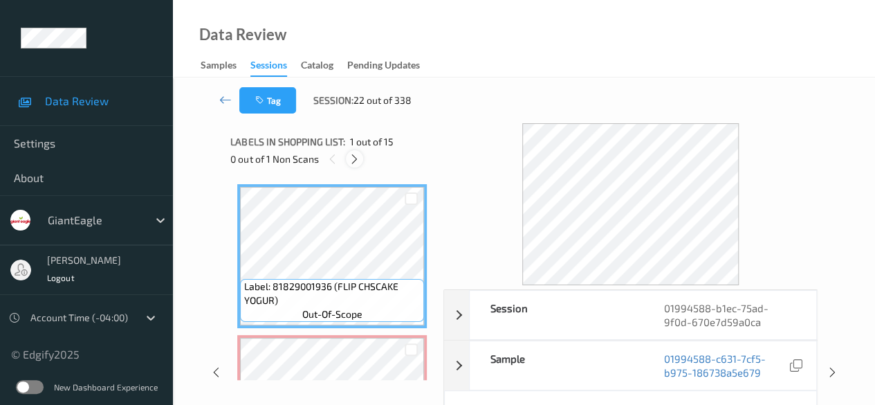
click at [358, 155] on icon at bounding box center [355, 159] width 12 height 12
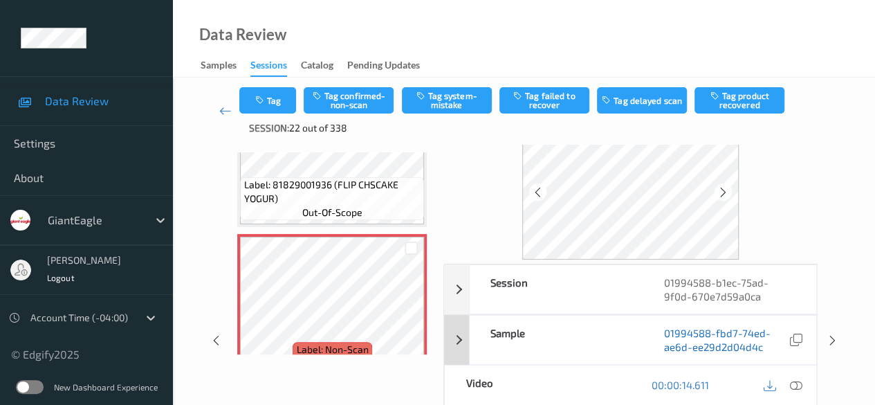
scroll to position [69, 0]
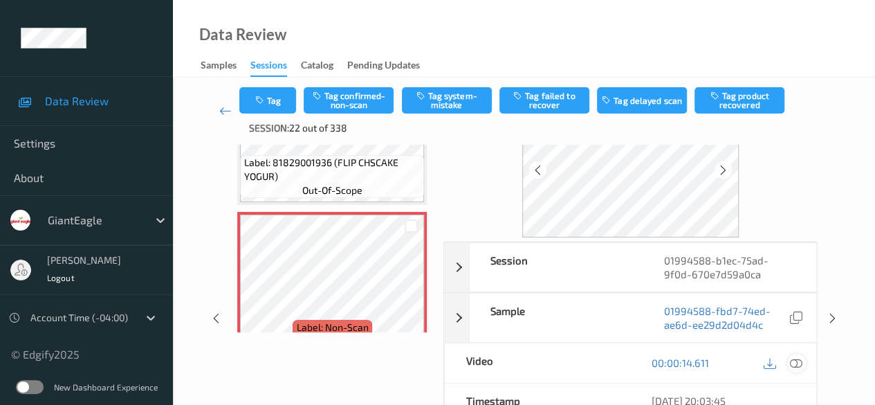
click at [792, 356] on icon at bounding box center [796, 362] width 12 height 12
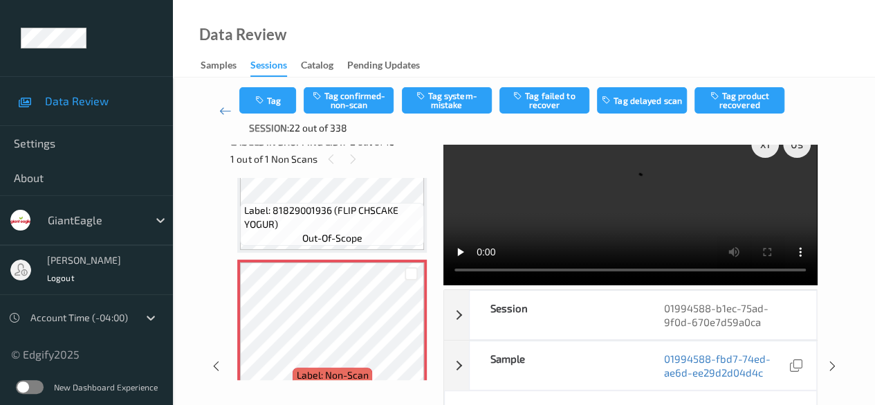
scroll to position [0, 0]
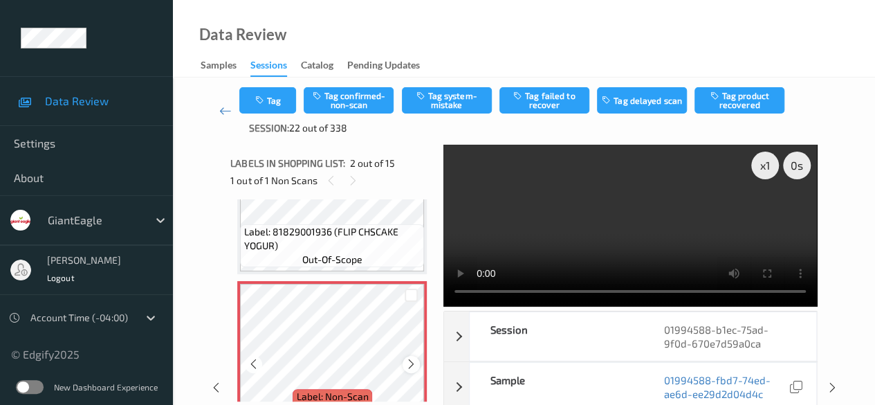
click at [413, 363] on icon at bounding box center [412, 364] width 12 height 12
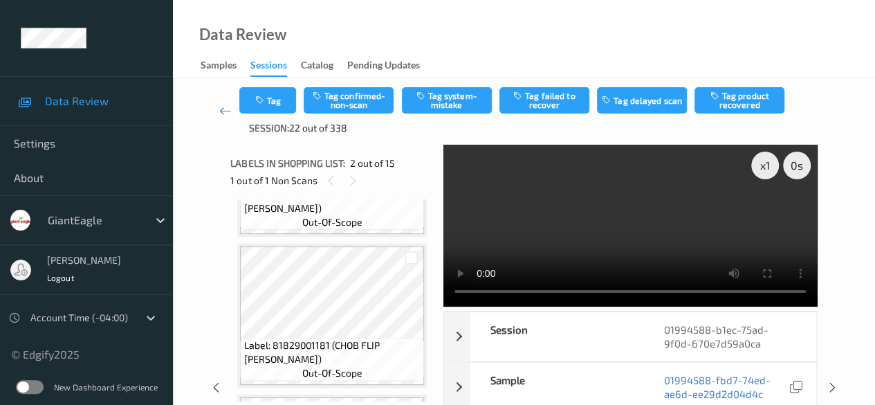
scroll to position [277, 0]
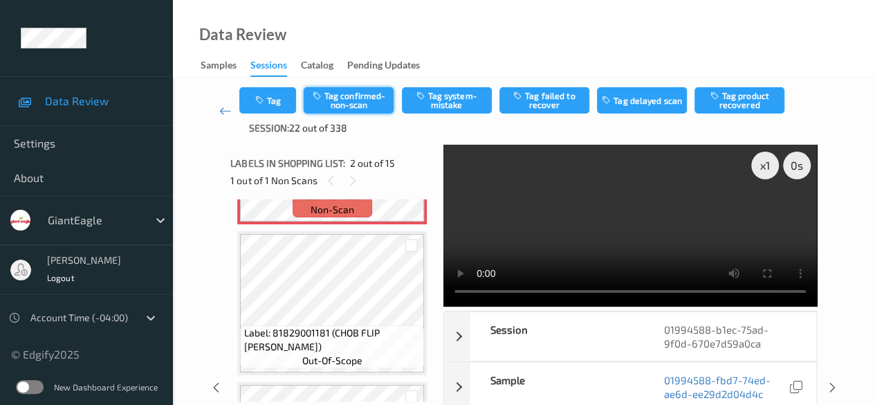
click at [339, 93] on button "Tag confirmed-non-scan" at bounding box center [349, 100] width 90 height 26
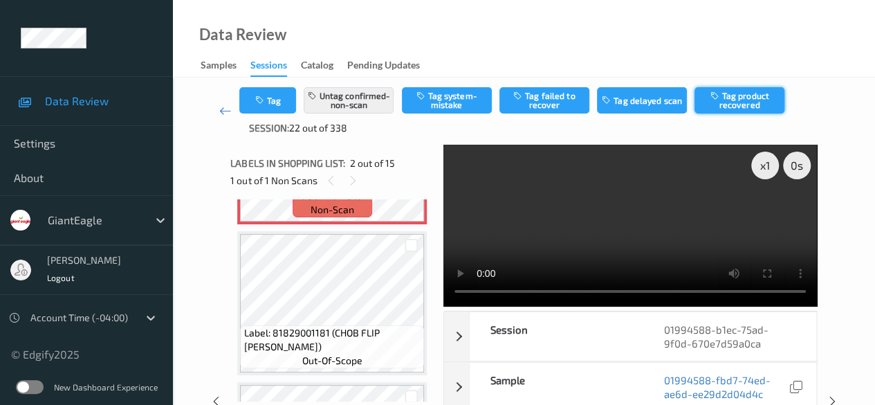
click at [730, 96] on button "Tag product recovered" at bounding box center [740, 100] width 90 height 26
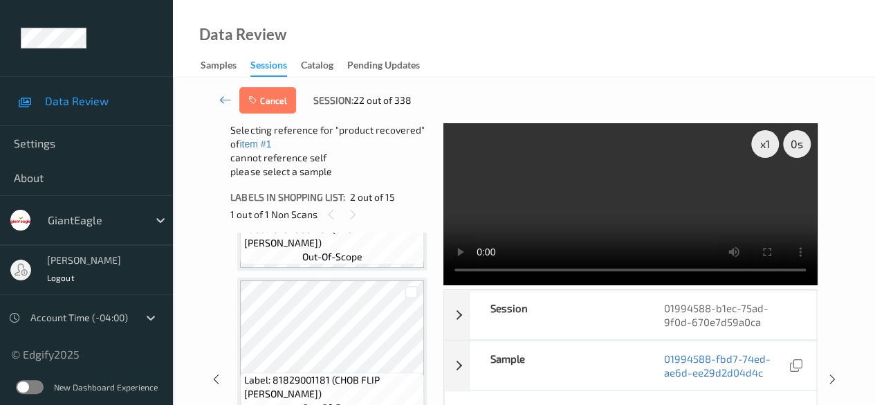
scroll to position [415, 0]
click at [415, 294] on div at bounding box center [411, 291] width 13 height 13
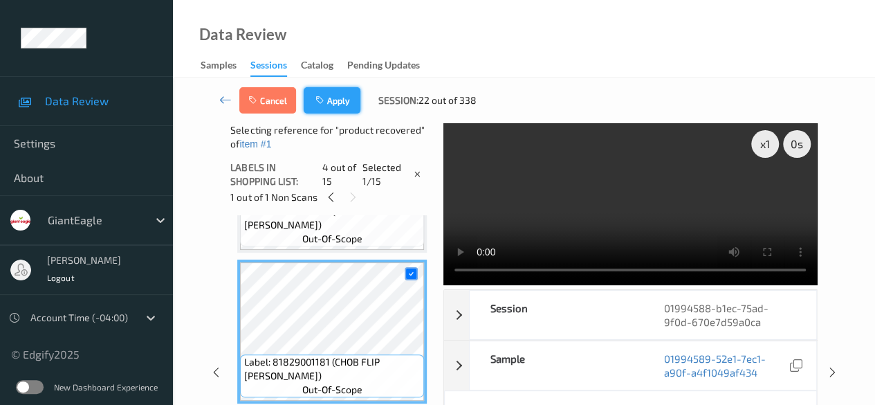
click at [345, 105] on button "Apply" at bounding box center [332, 100] width 57 height 26
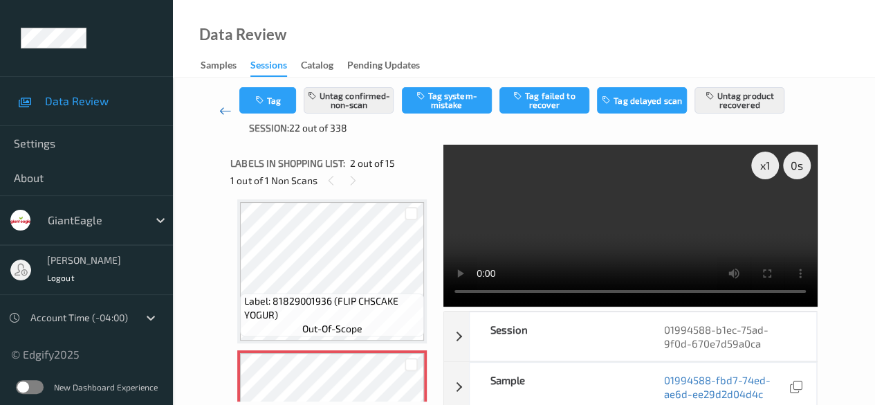
click at [224, 111] on icon at bounding box center [225, 111] width 12 height 14
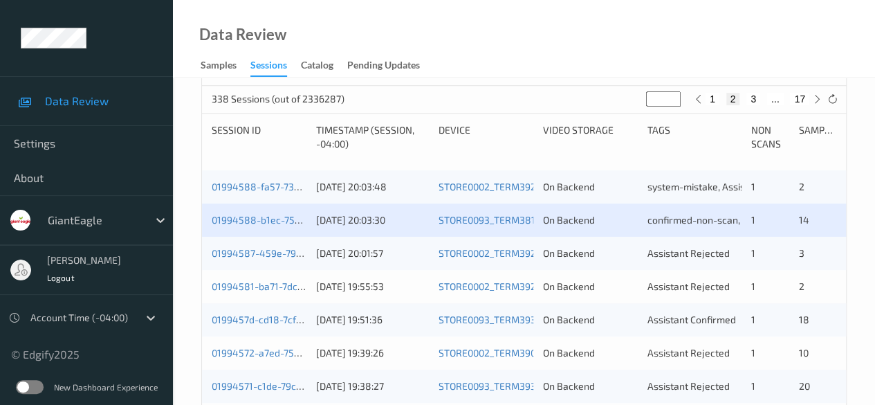
scroll to position [208, 0]
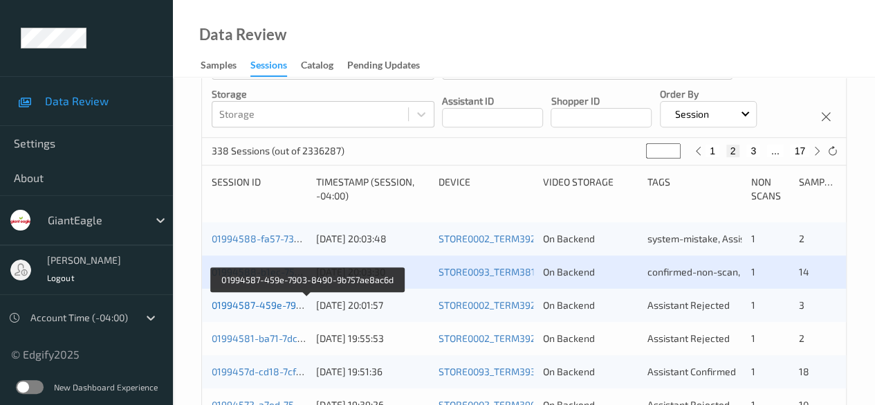
click at [260, 301] on link "01994587-459e-7903-8490-9b757ae8ac6d" at bounding box center [308, 305] width 192 height 12
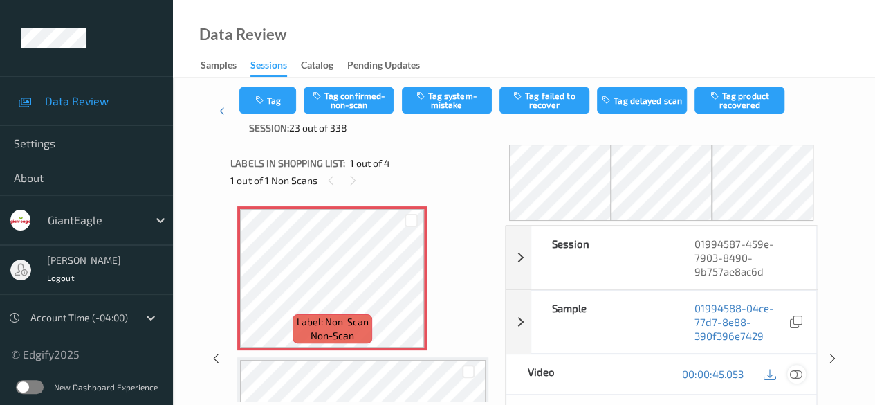
click at [801, 372] on icon at bounding box center [796, 373] width 12 height 12
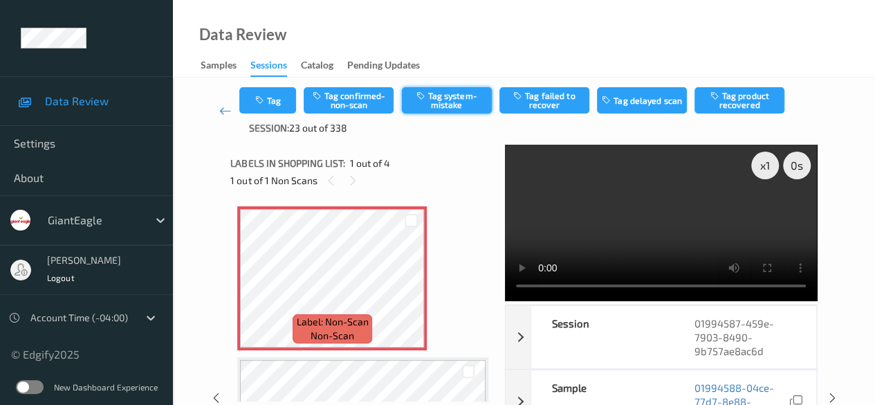
click at [451, 102] on button "Tag system-mistake" at bounding box center [447, 100] width 90 height 26
click at [228, 114] on icon at bounding box center [225, 111] width 12 height 14
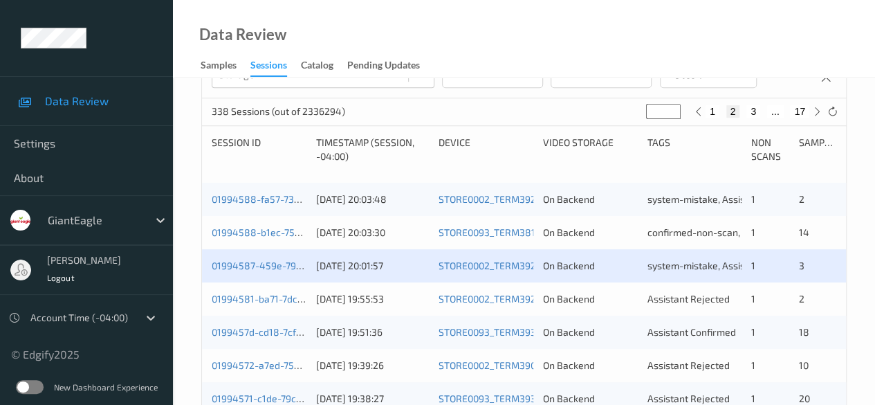
scroll to position [277, 0]
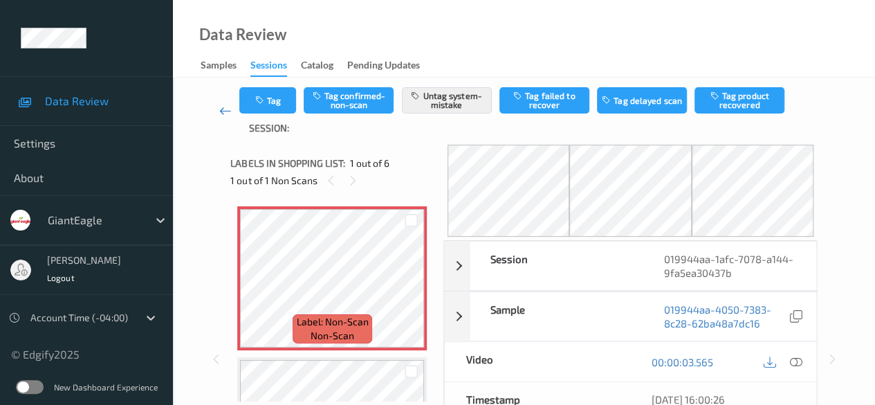
click at [220, 111] on icon at bounding box center [225, 111] width 12 height 14
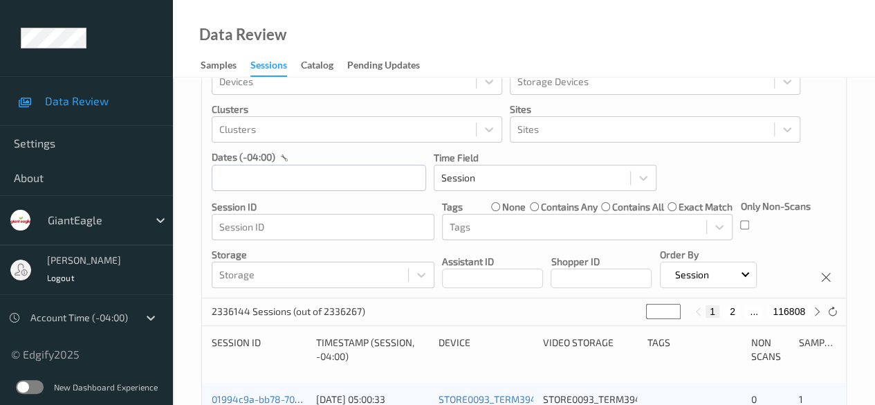
scroll to position [69, 0]
